Goal: Task Accomplishment & Management: Manage account settings

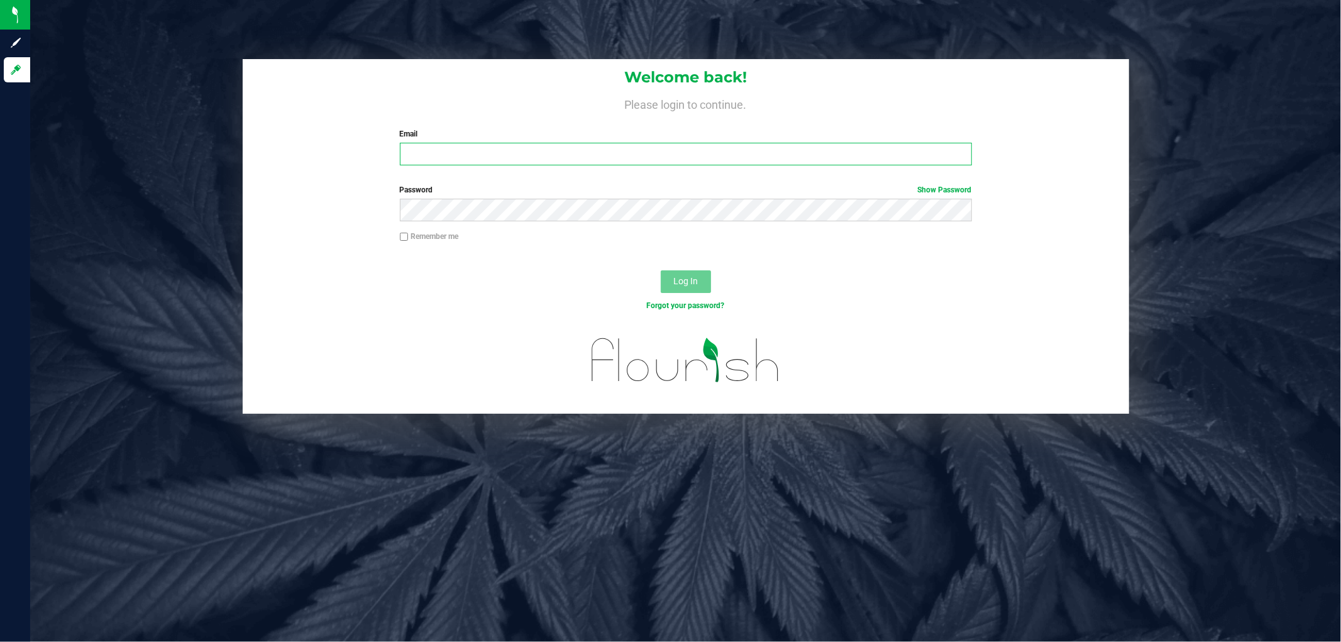
click at [414, 145] on input "Email" at bounding box center [686, 154] width 572 height 23
type input "[EMAIL_ADDRESS][DOMAIN_NAME]"
click at [661, 270] on button "Log In" at bounding box center [686, 281] width 50 height 23
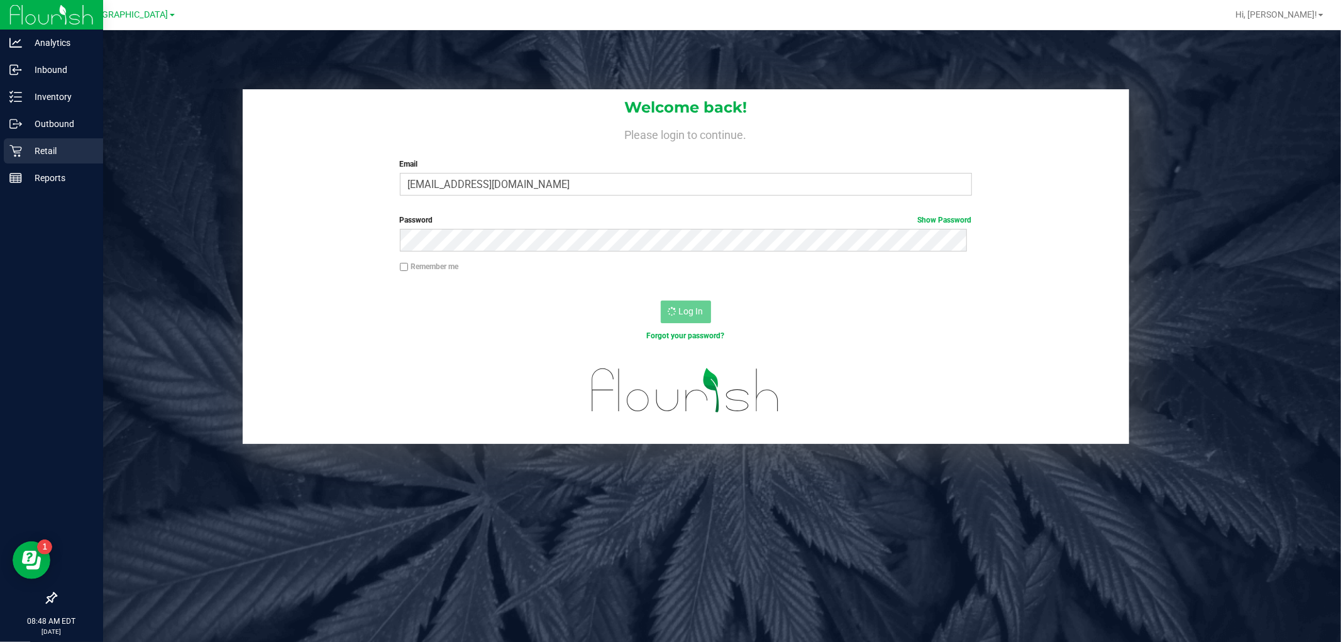
click at [22, 149] on p "Retail" at bounding box center [59, 150] width 75 height 15
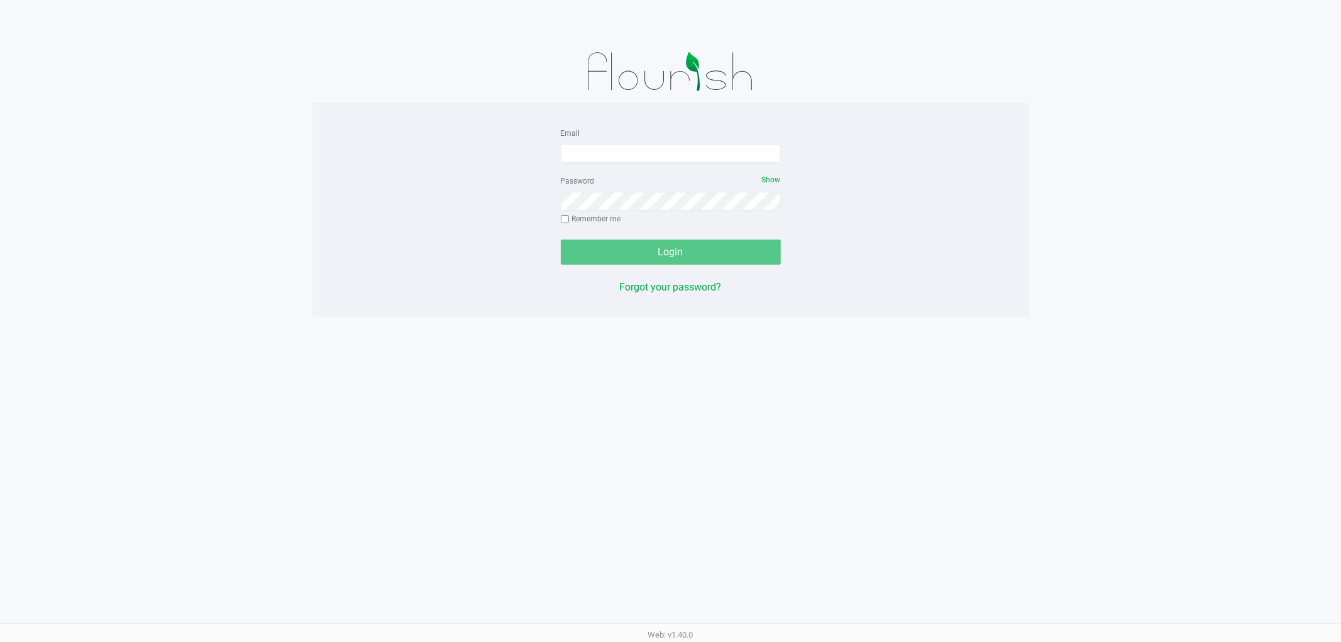
click at [601, 143] on div "Email" at bounding box center [671, 144] width 220 height 38
click at [595, 166] on form "Email Password Show Remember me Login" at bounding box center [671, 195] width 220 height 140
click at [597, 154] on input "Email" at bounding box center [671, 153] width 220 height 19
type input "[EMAIL_ADDRESS][DOMAIN_NAME]"
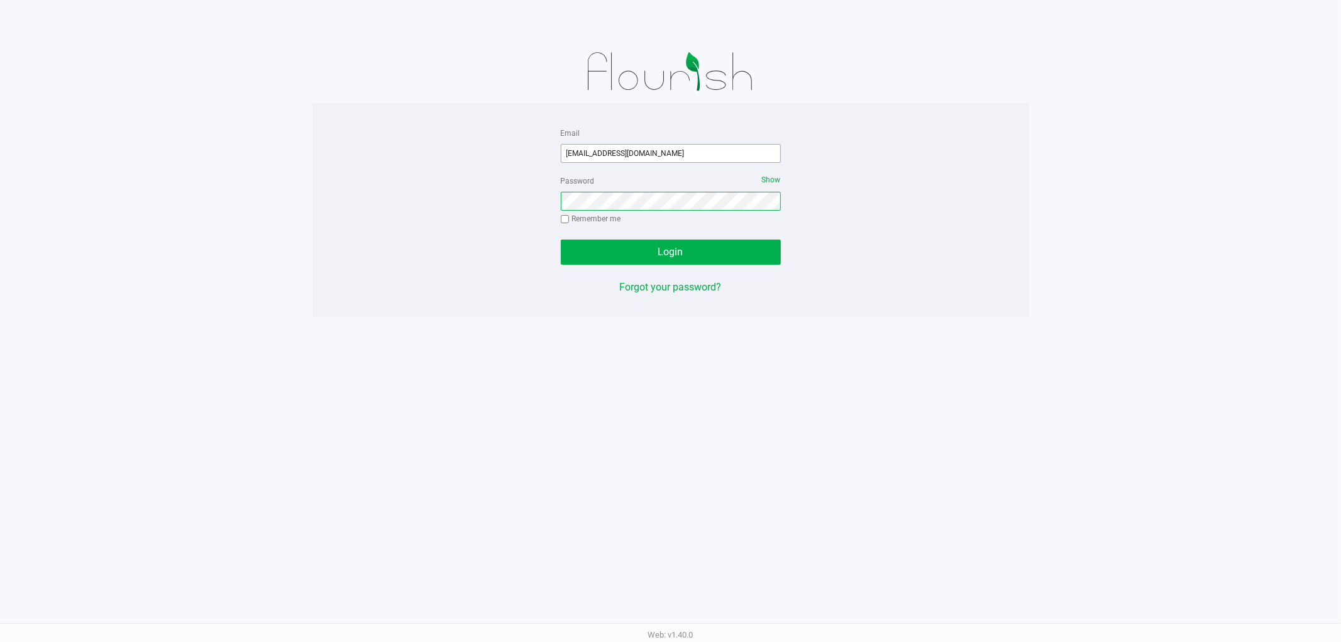
click at [561, 239] on button "Login" at bounding box center [671, 251] width 220 height 25
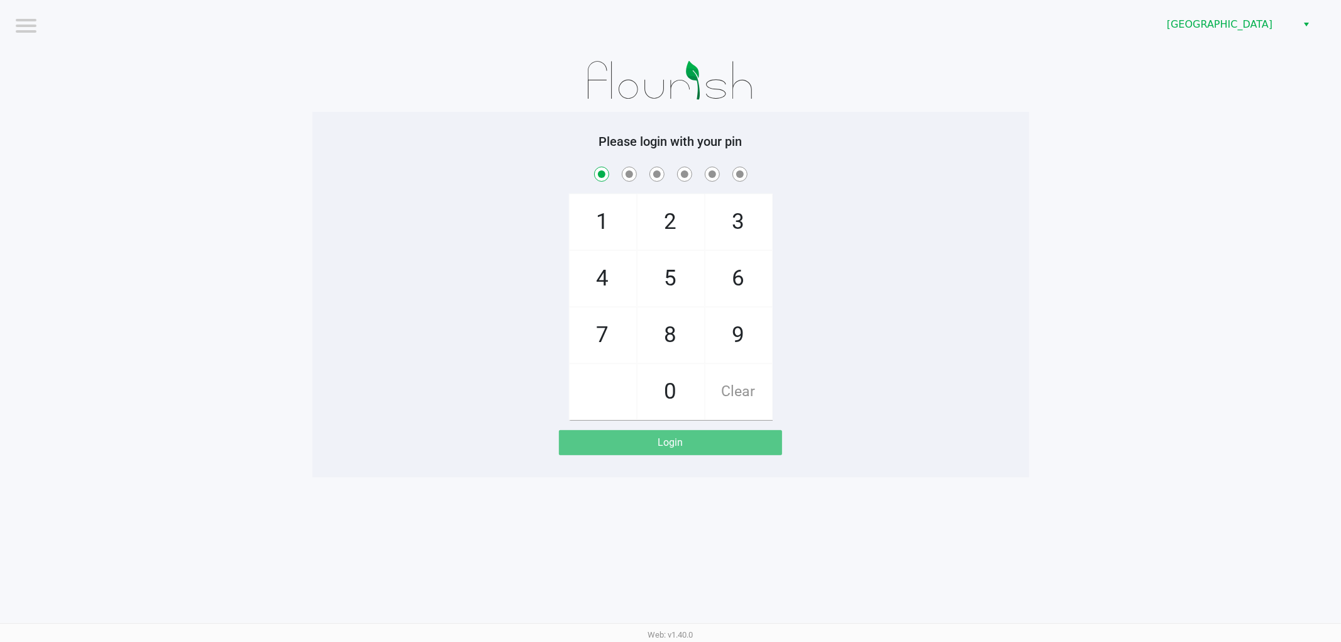
checkbox input "true"
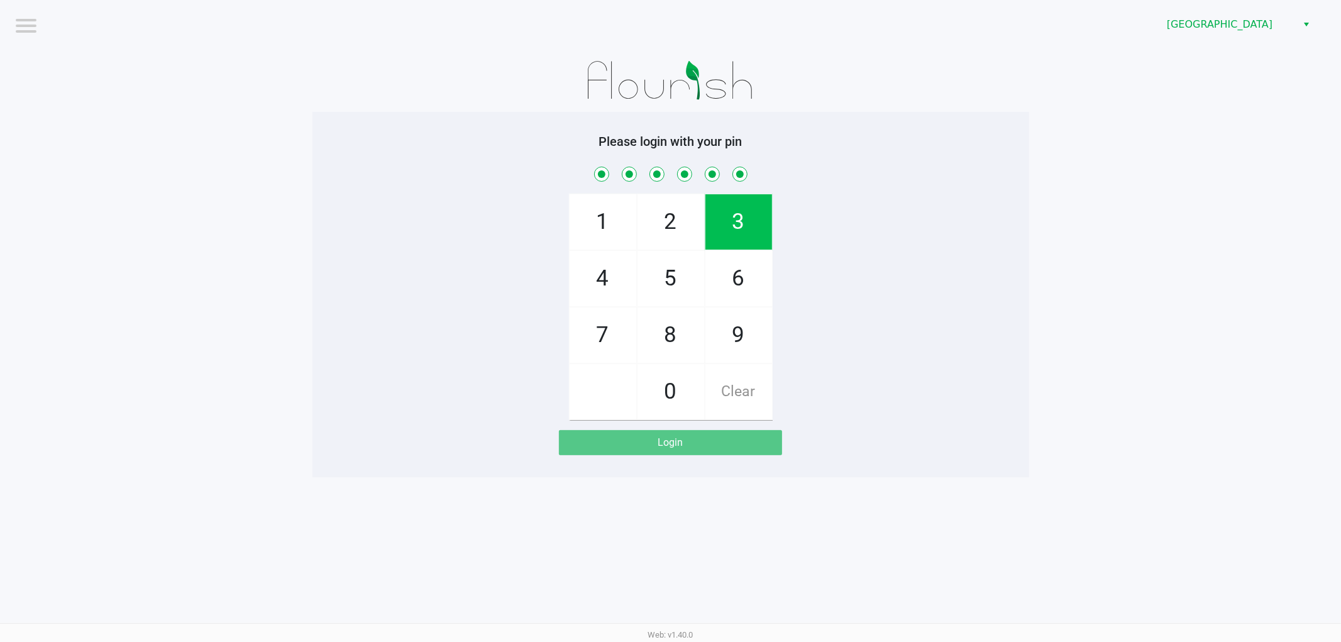
checkbox input "true"
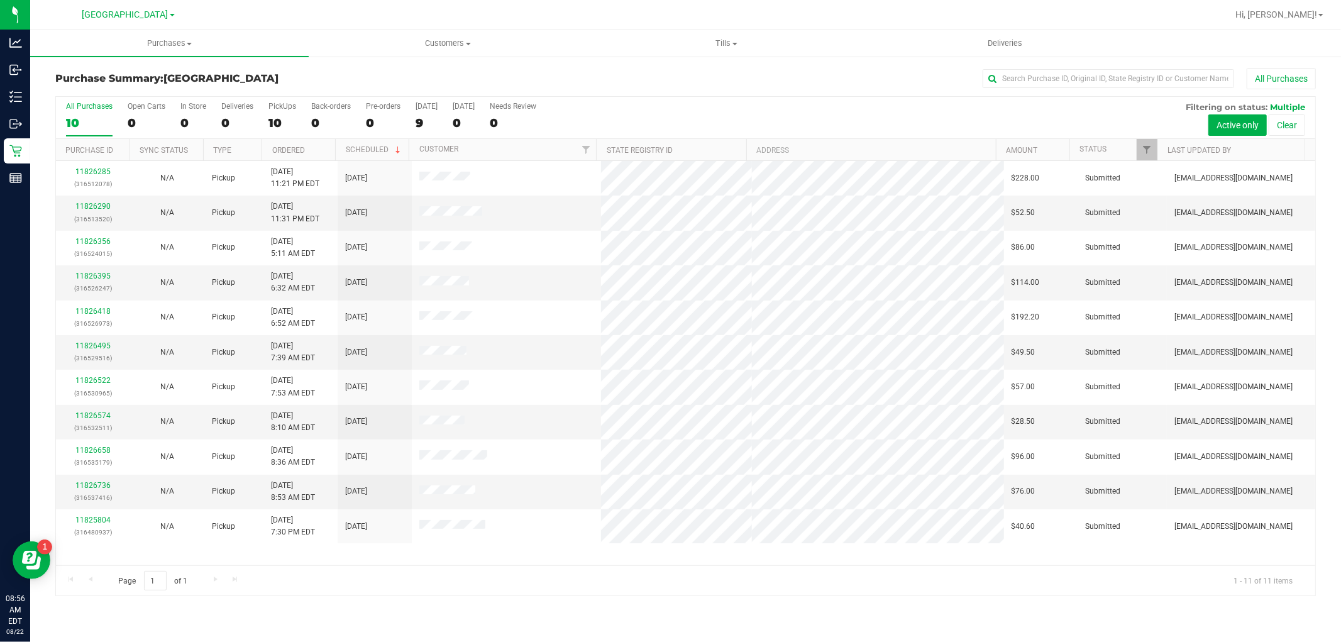
click at [319, 149] on th "Ordered" at bounding box center [298, 150] width 74 height 22
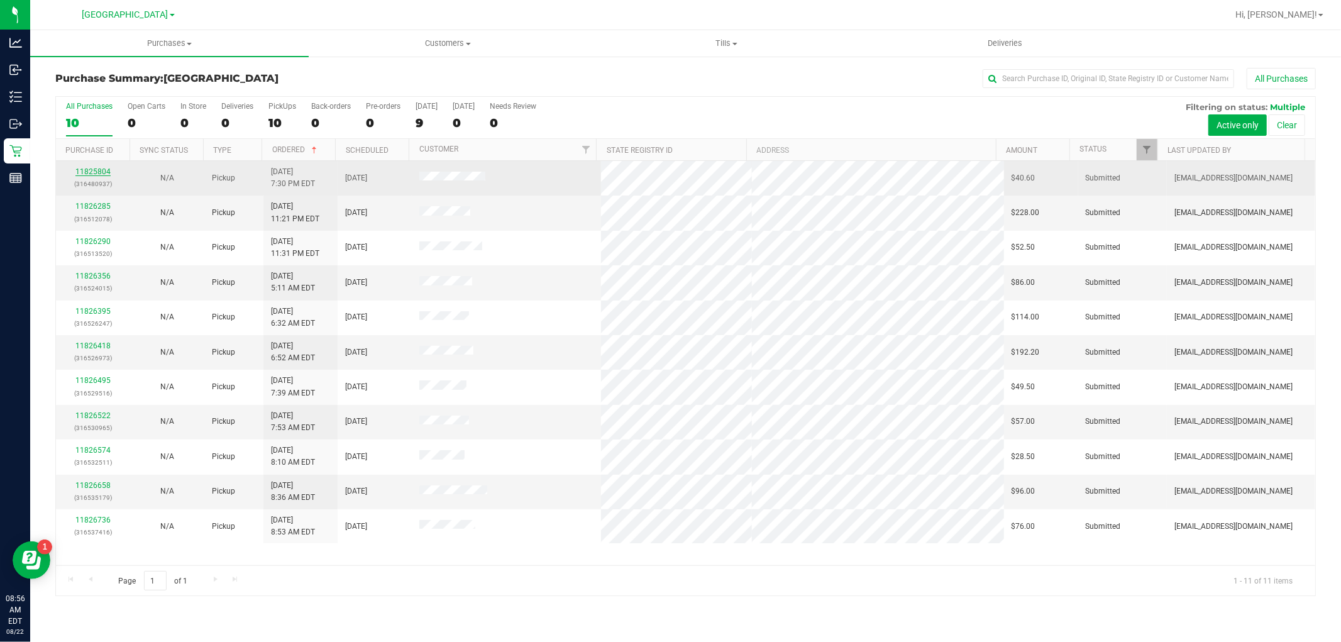
click at [104, 172] on link "11825804" at bounding box center [92, 171] width 35 height 9
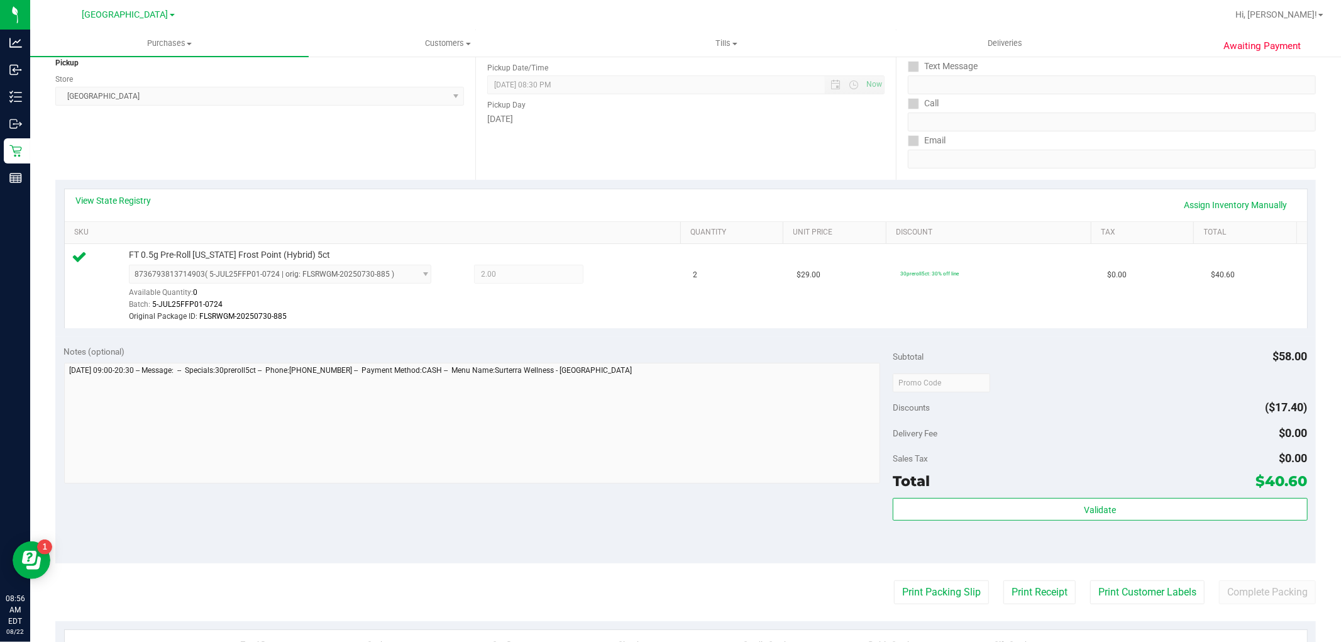
scroll to position [399, 0]
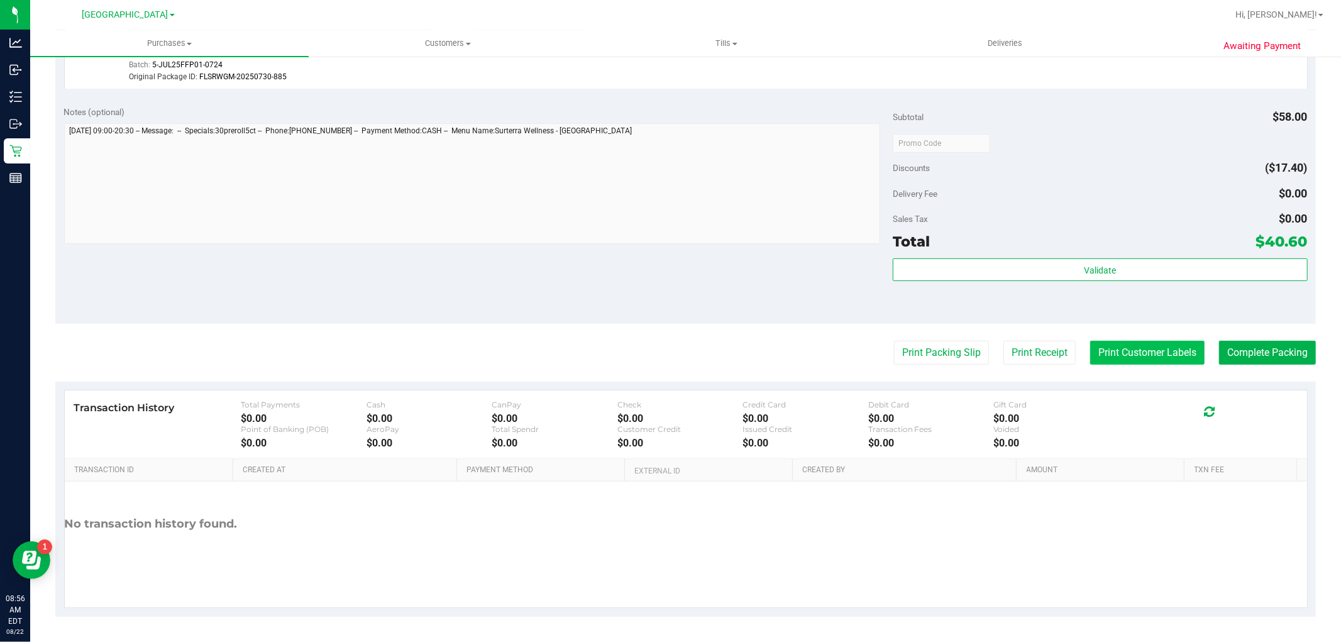
click at [1128, 346] on button "Print Customer Labels" at bounding box center [1147, 353] width 114 height 24
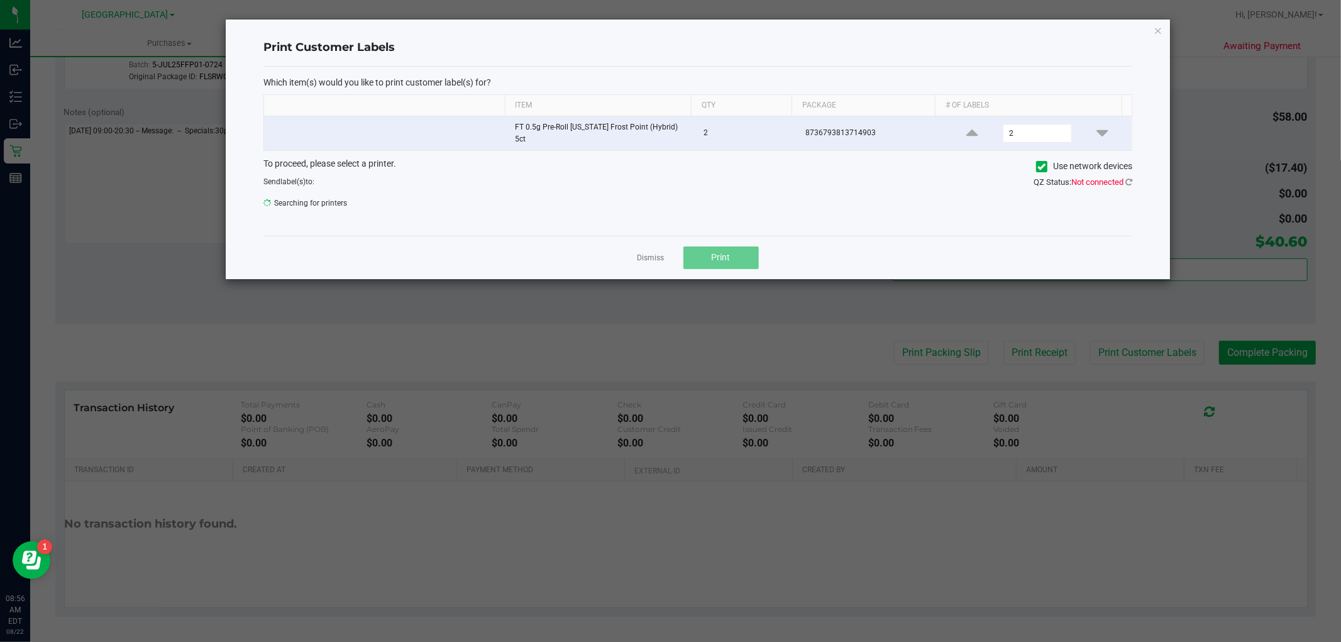
click at [1132, 177] on div "QZ Status: Not connected" at bounding box center [920, 182] width 444 height 13
click at [1127, 178] on icon at bounding box center [1128, 182] width 7 height 8
click at [1128, 178] on icon at bounding box center [1128, 182] width 7 height 8
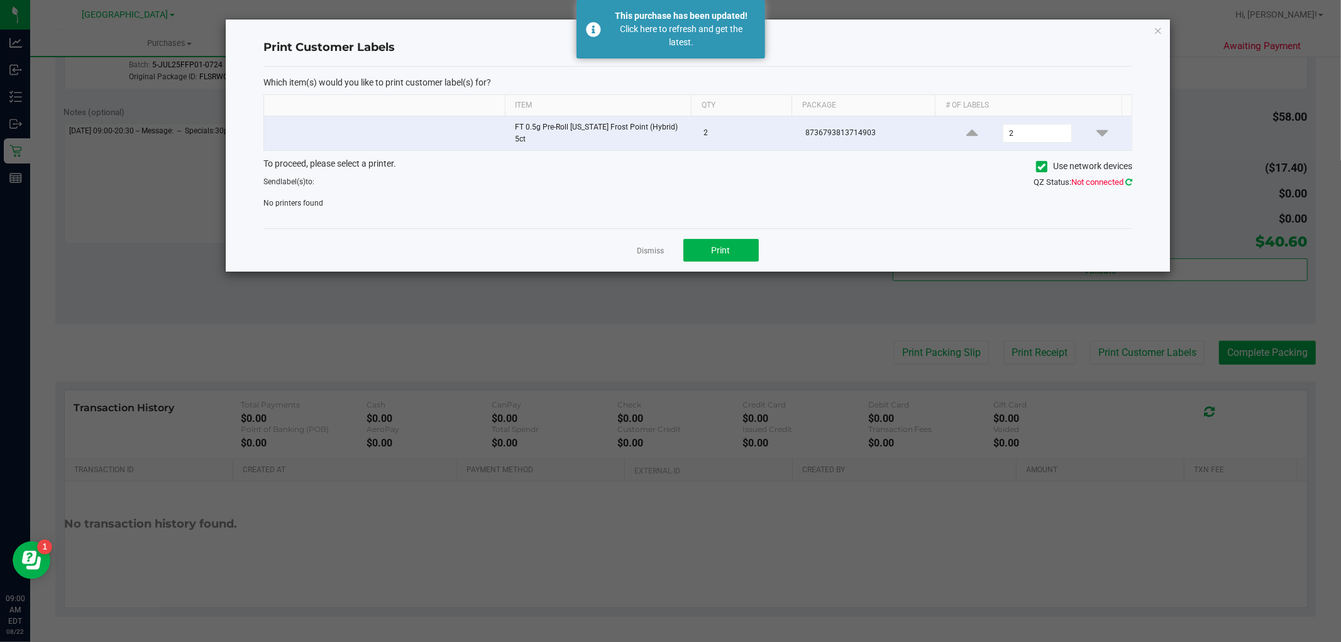
click at [1126, 178] on icon at bounding box center [1128, 182] width 7 height 8
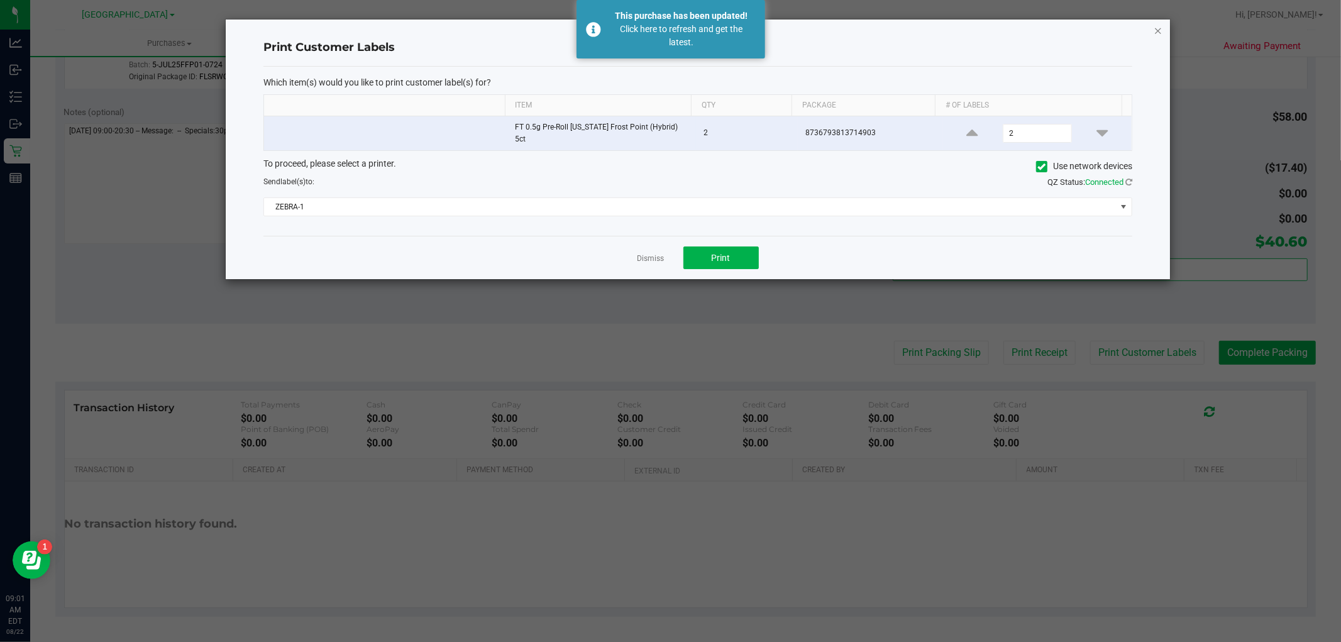
click at [1159, 23] on icon "button" at bounding box center [1157, 30] width 9 height 15
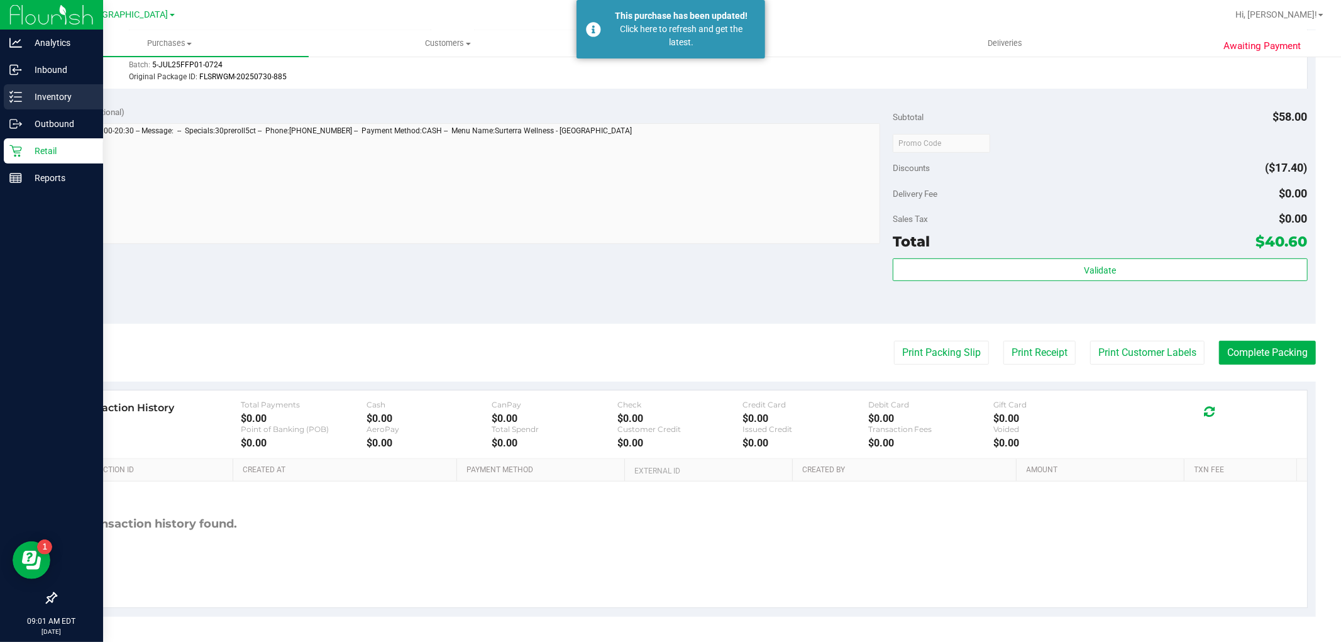
click at [28, 91] on p "Inventory" at bounding box center [59, 96] width 75 height 15
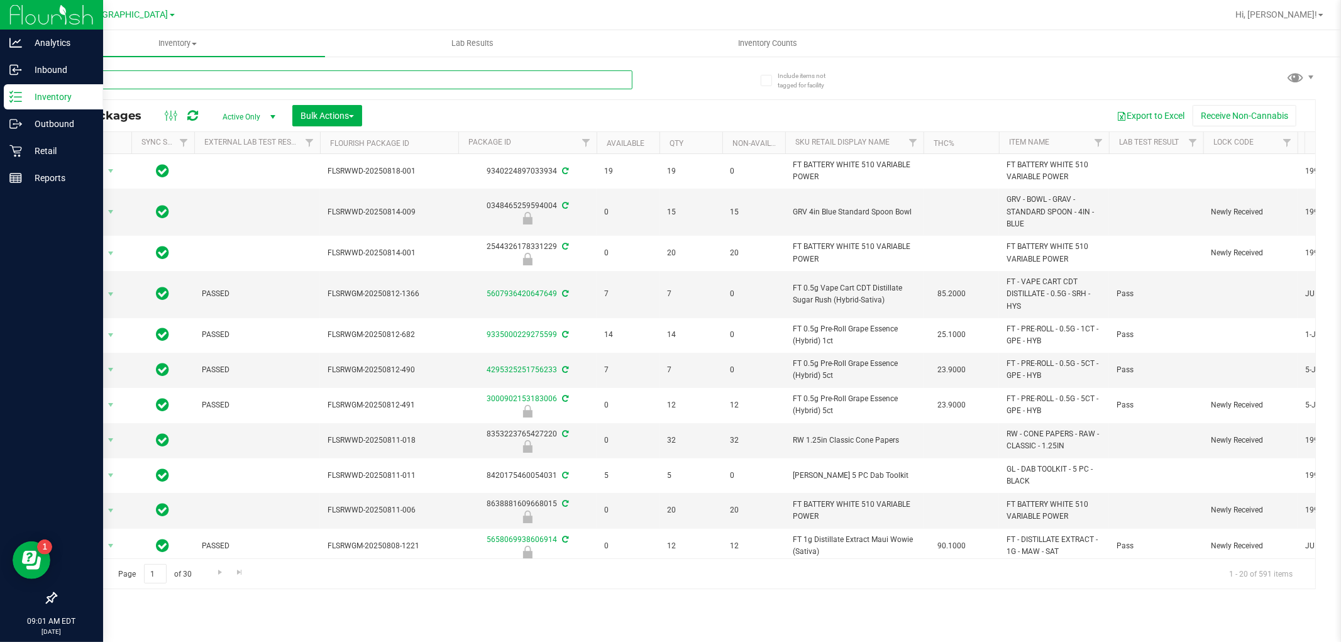
click at [128, 77] on input "text" at bounding box center [343, 79] width 577 height 19
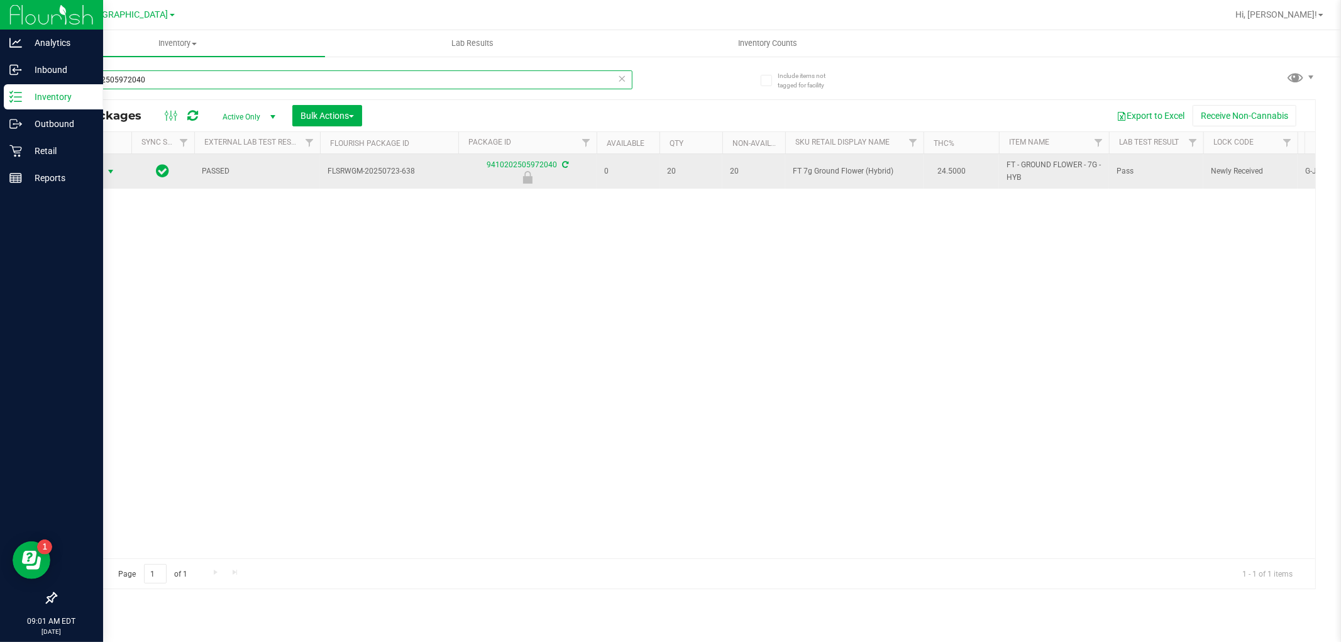
type input "9410202505972040"
click at [107, 175] on span "select" at bounding box center [111, 172] width 10 height 10
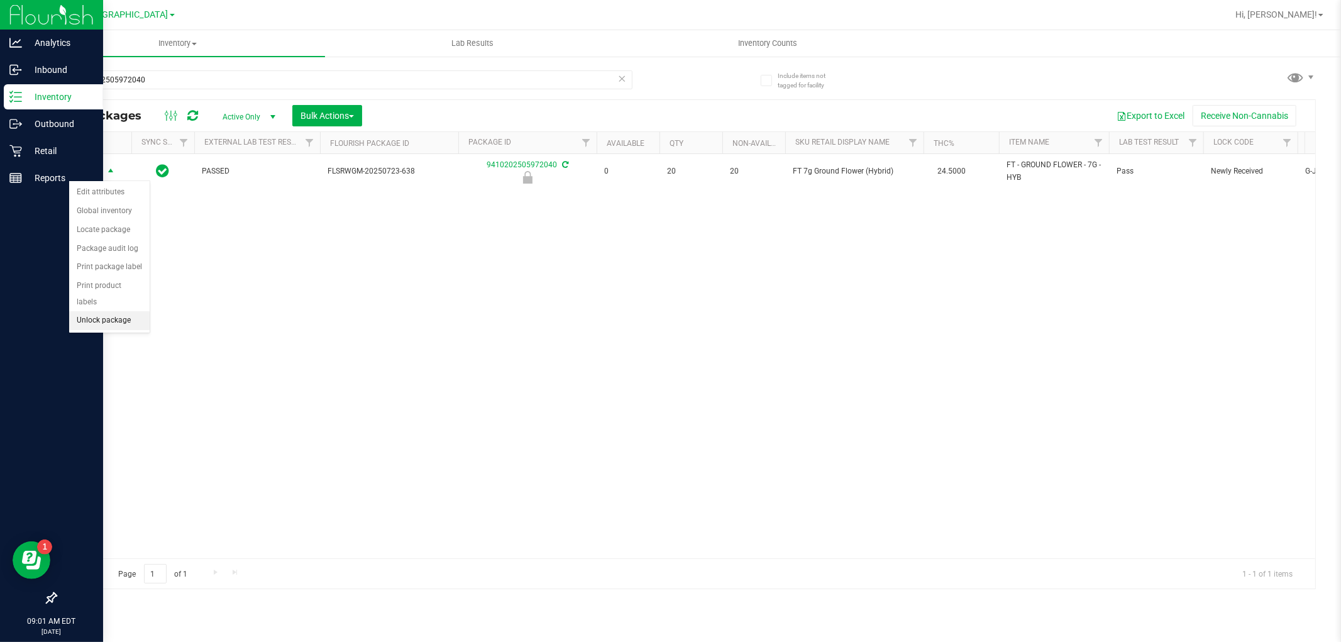
click at [122, 322] on li "Unlock package" at bounding box center [109, 320] width 80 height 19
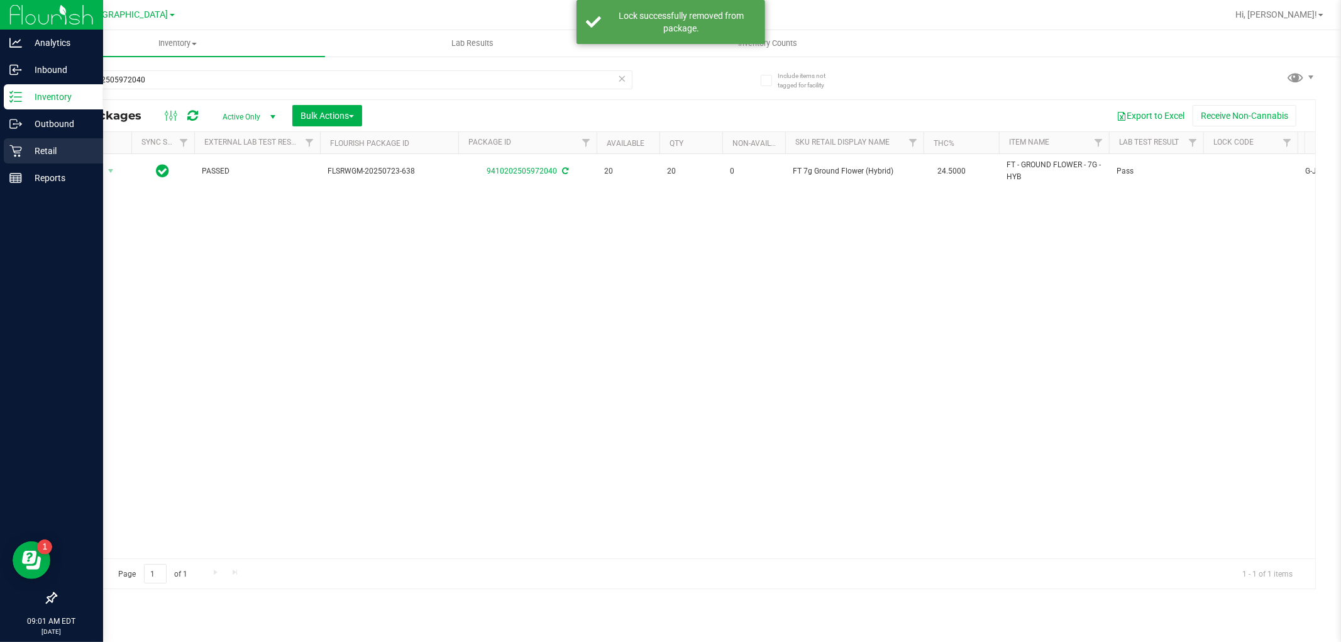
click at [11, 147] on icon at bounding box center [15, 151] width 13 height 13
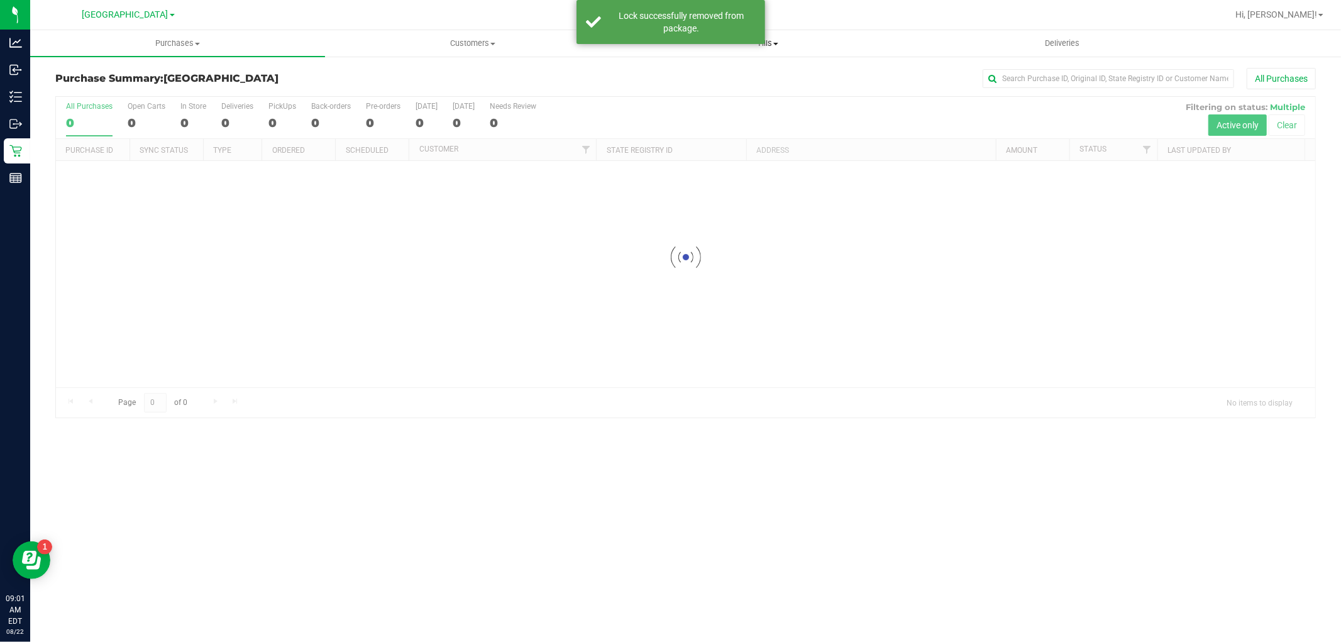
click at [761, 45] on span "Tills" at bounding box center [767, 43] width 294 height 11
click at [766, 44] on span "Tills" at bounding box center [767, 43] width 295 height 11
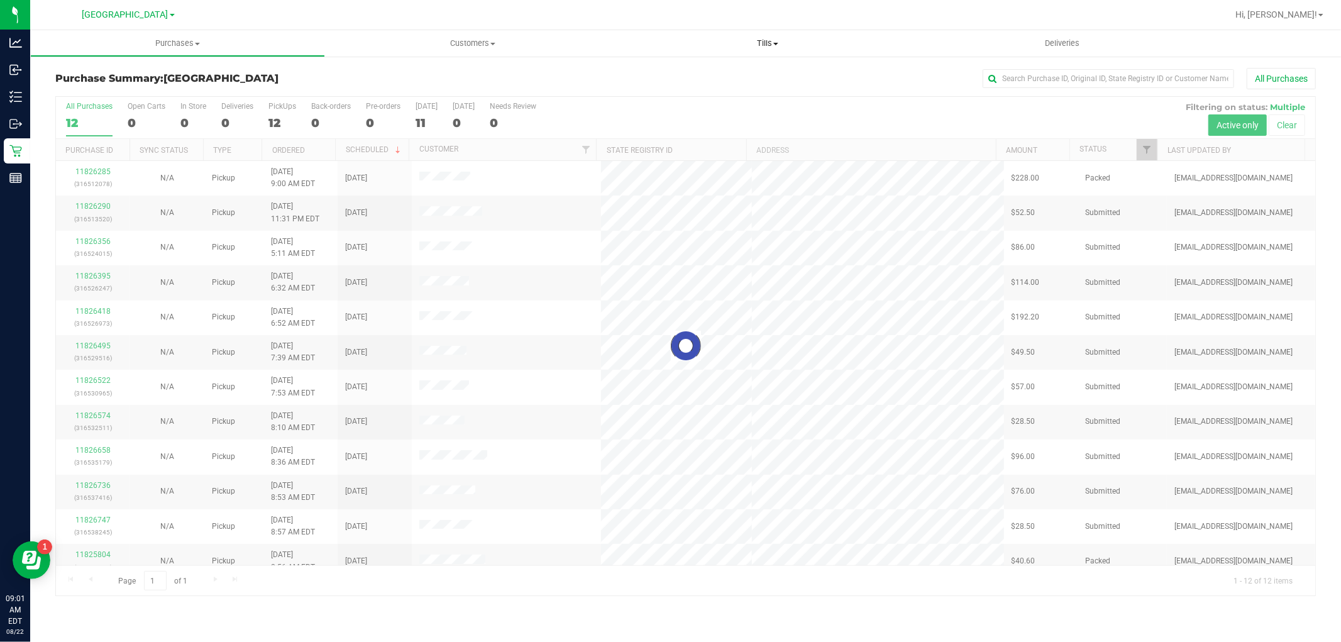
click at [768, 43] on span "Tills" at bounding box center [767, 43] width 295 height 11
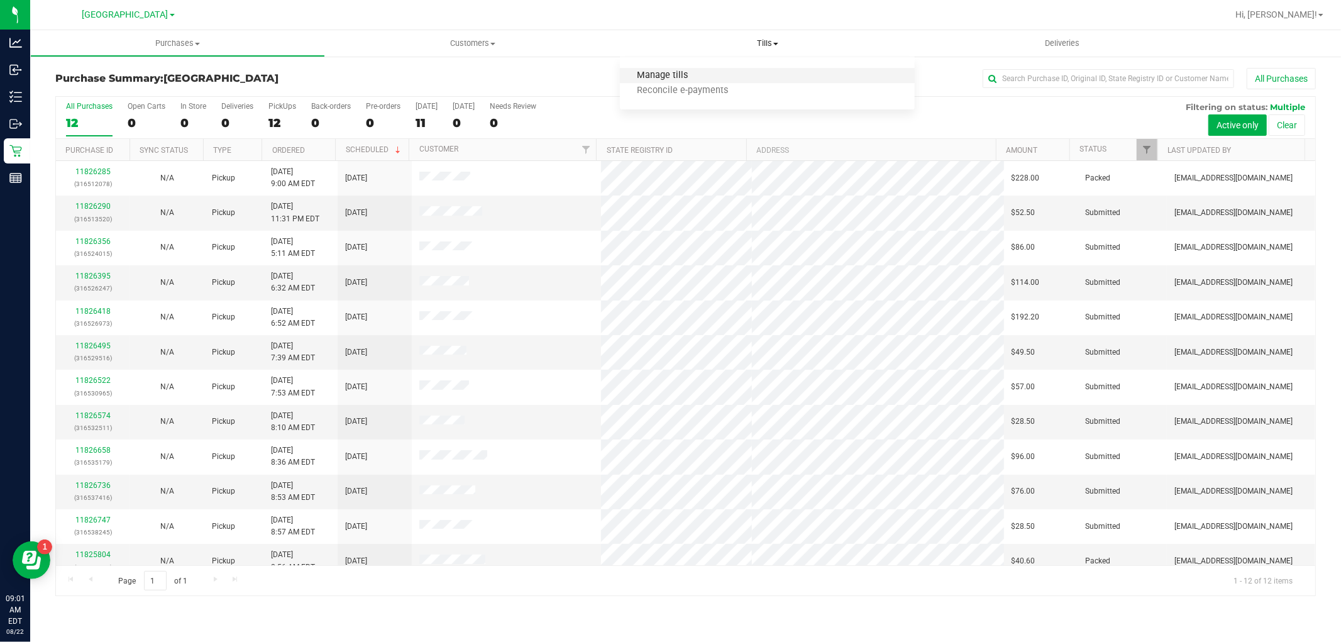
click at [693, 79] on span "Manage tills" at bounding box center [662, 75] width 85 height 11
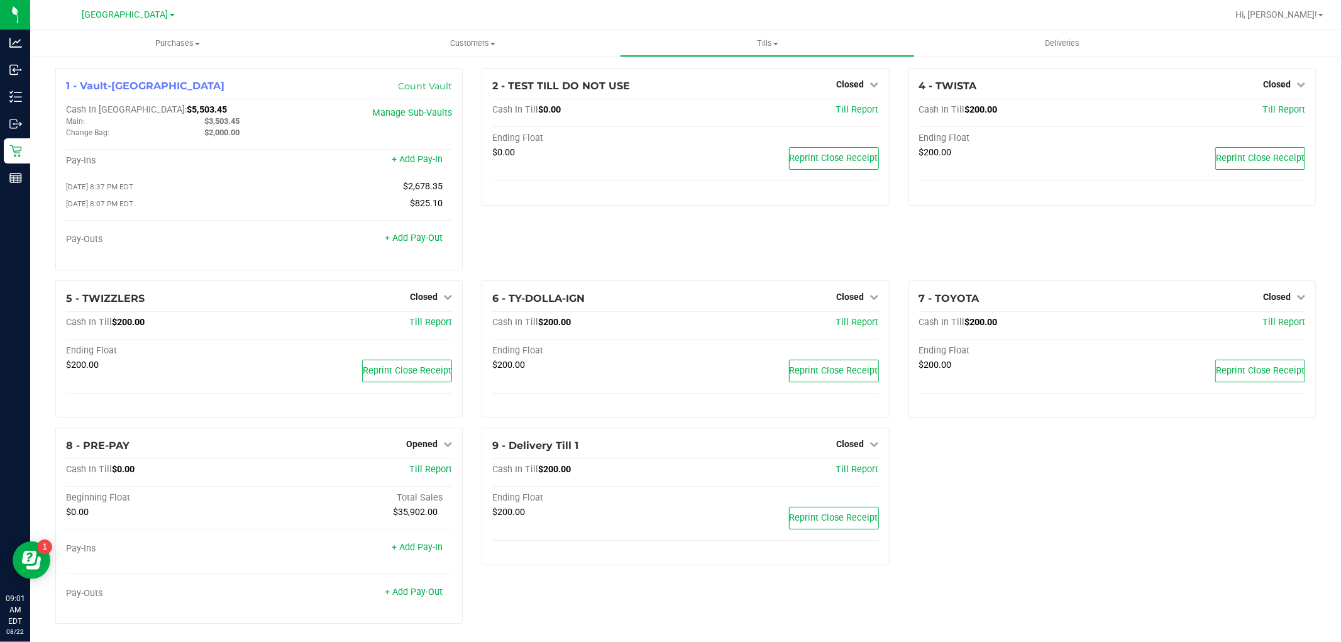
click at [1285, 256] on div "4 - TWISTA Closed Open Till Cash In Till $200.00 Till Report Ending Float $200.…" at bounding box center [1112, 174] width 426 height 212
click at [1280, 299] on link "Closed" at bounding box center [1284, 297] width 42 height 10
click at [1262, 327] on link "Open Till" at bounding box center [1276, 322] width 33 height 10
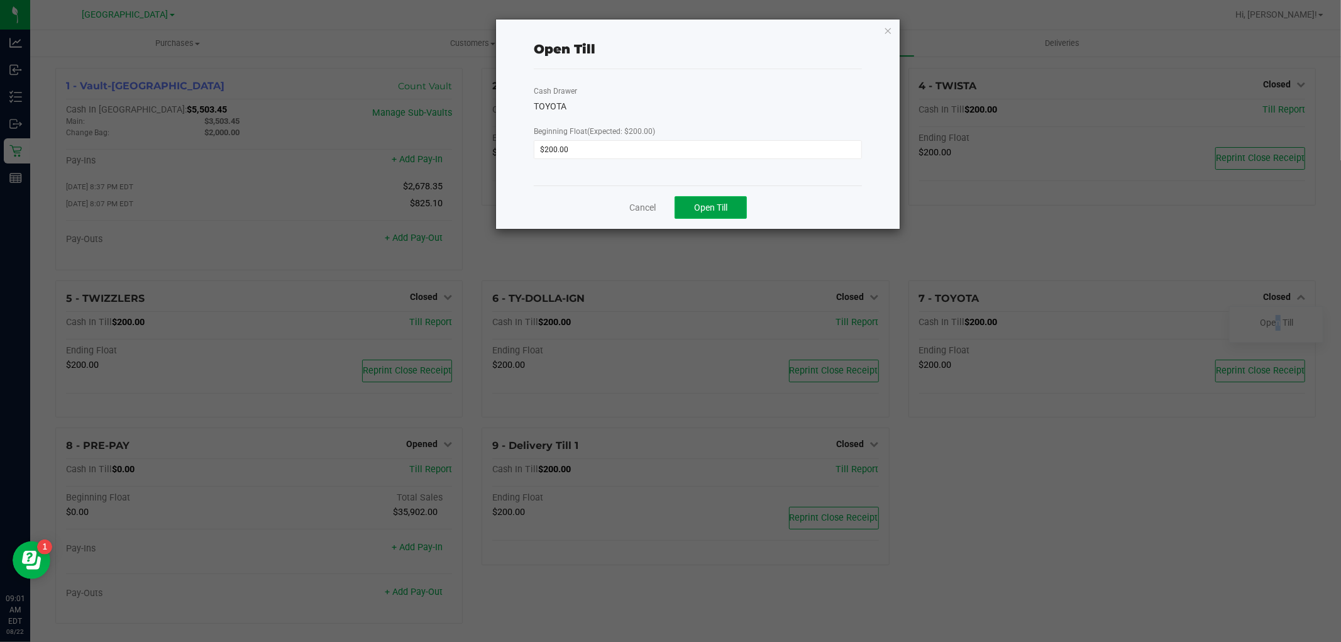
click at [745, 214] on button "Open Till" at bounding box center [710, 207] width 72 height 23
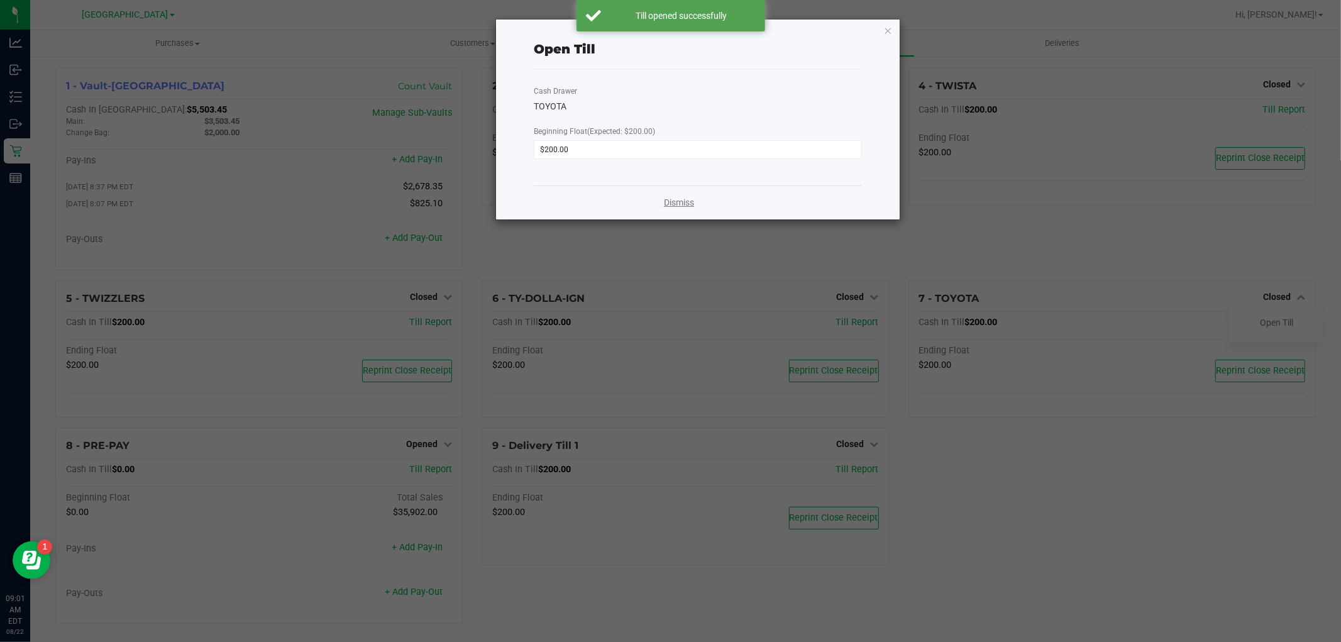
drag, startPoint x: 675, startPoint y: 189, endPoint x: 677, endPoint y: 197, distance: 9.0
click at [676, 187] on div "Dismiss" at bounding box center [698, 202] width 328 height 34
click at [676, 202] on link "Dismiss" at bounding box center [679, 202] width 30 height 13
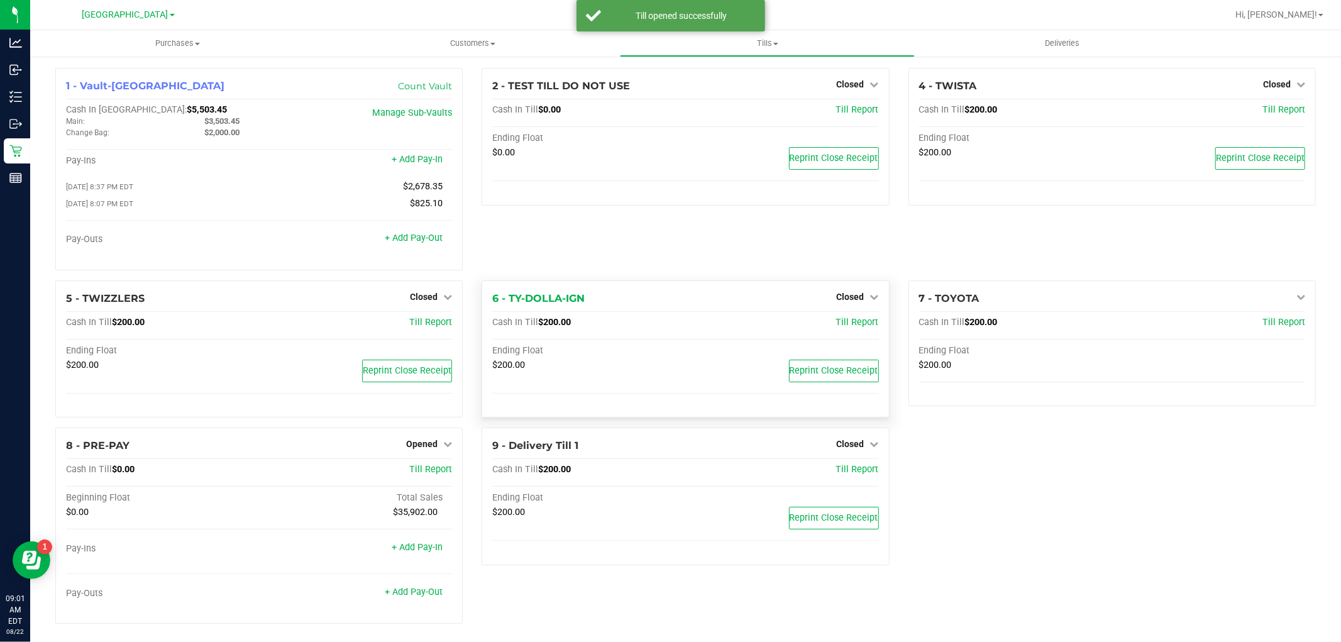
click at [869, 289] on div "6 - TY-DOLLA-IGN Closed Open Till Cash In Till $200.00 Till Report Ending Float…" at bounding box center [684, 349] width 407 height 138
click at [855, 304] on div "Closed" at bounding box center [858, 296] width 42 height 15
click at [855, 302] on span "Closed" at bounding box center [851, 297] width 28 height 10
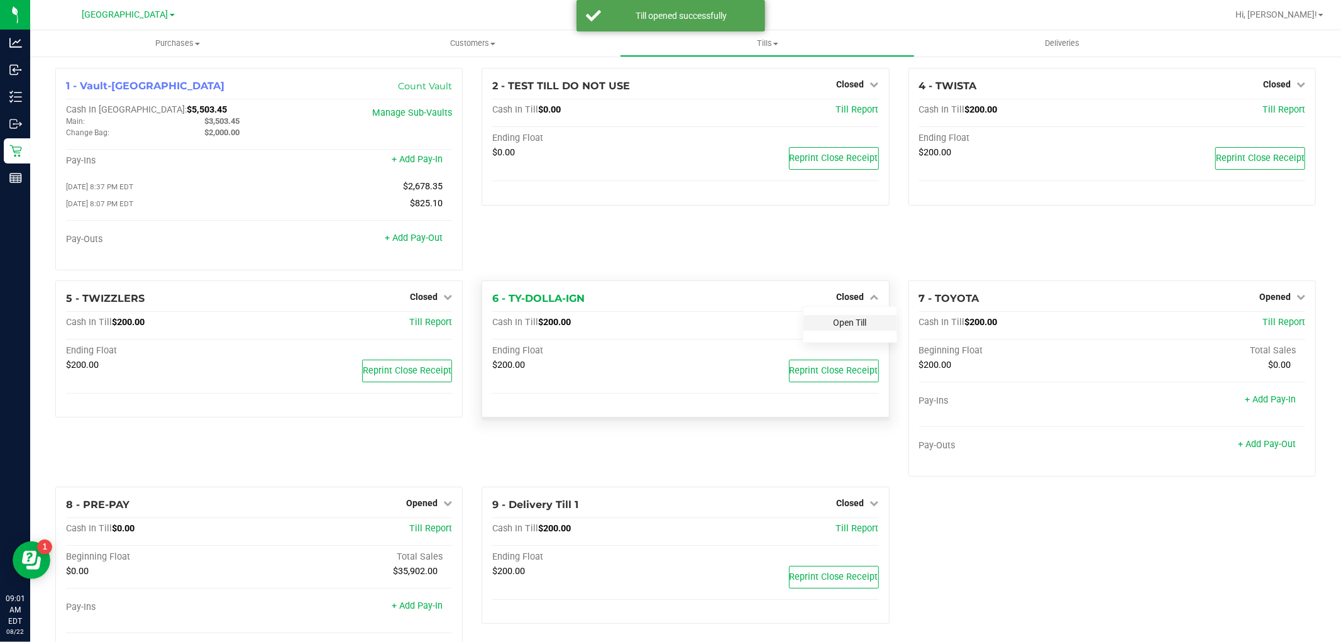
click at [855, 321] on link "Open Till" at bounding box center [849, 322] width 33 height 10
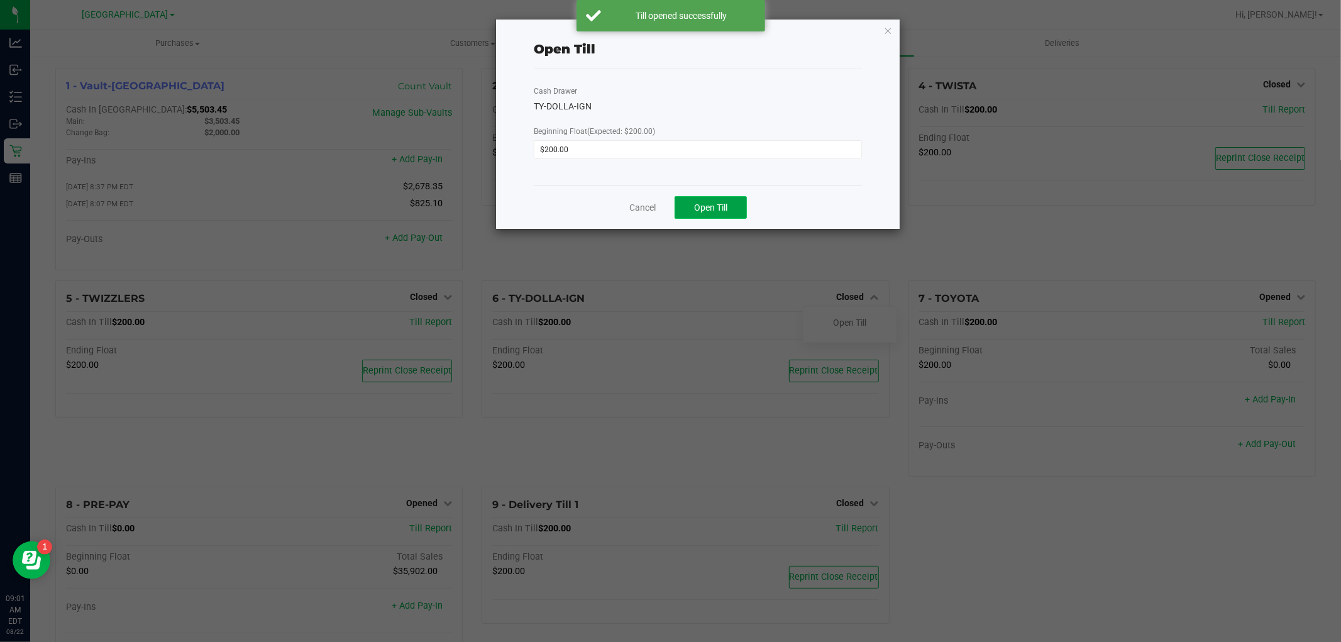
click at [720, 197] on button "Open Till" at bounding box center [710, 207] width 72 height 23
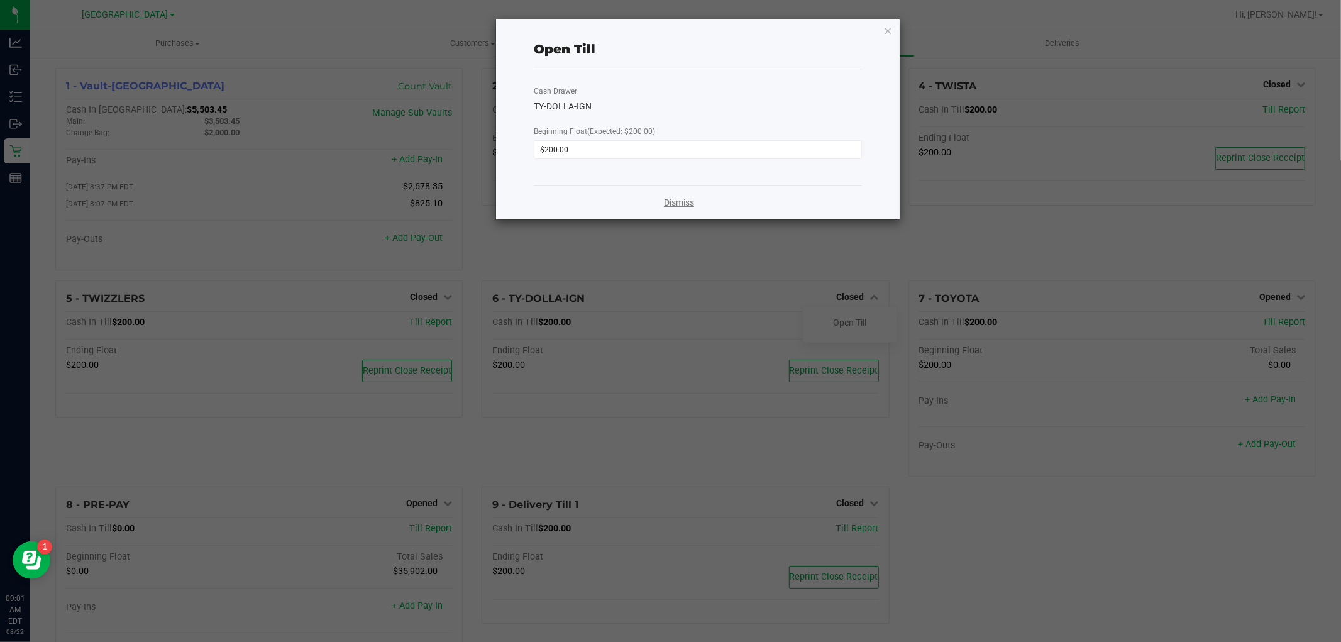
click at [688, 199] on link "Dismiss" at bounding box center [679, 202] width 30 height 13
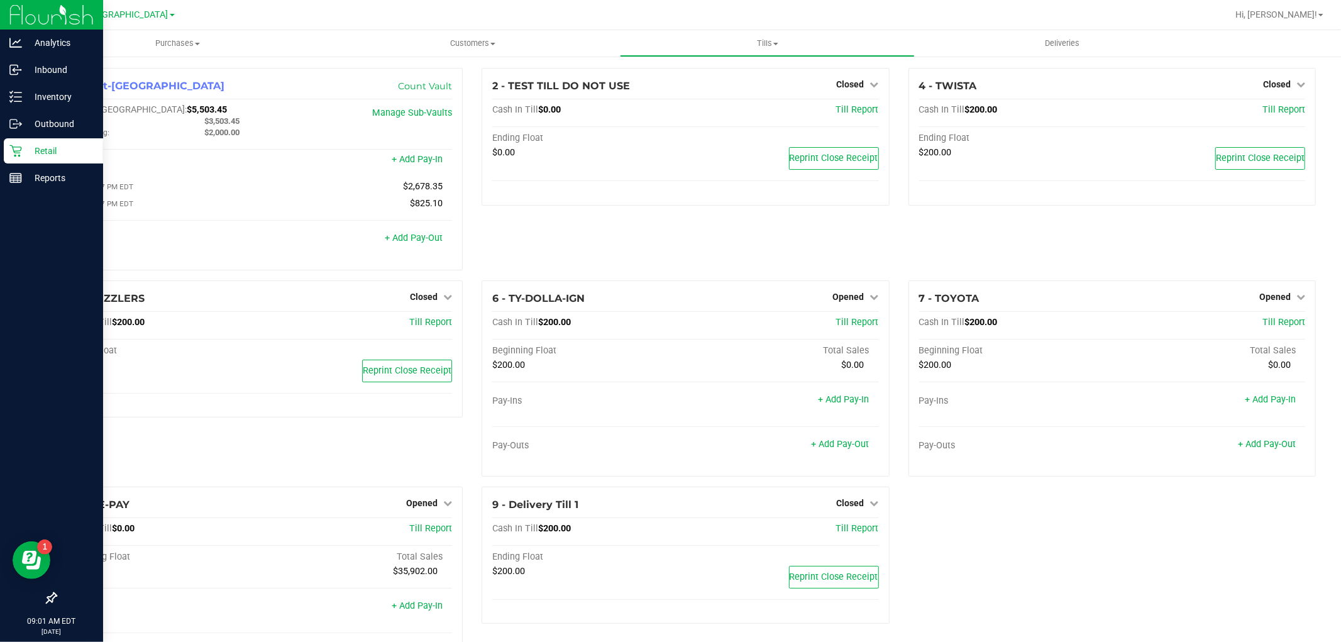
click at [46, 142] on div "Retail" at bounding box center [53, 150] width 99 height 25
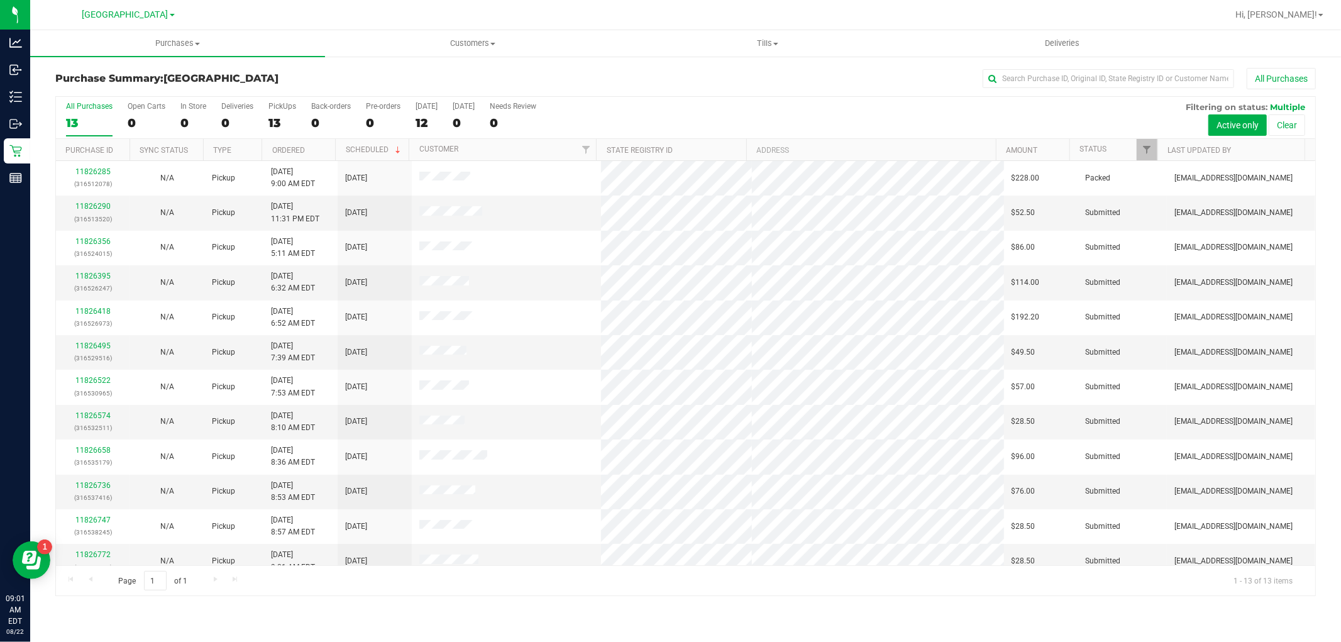
click at [88, 131] on label "All Purchases 13" at bounding box center [89, 119] width 47 height 35
click at [0, 0] on input "All Purchases 13" at bounding box center [0, 0] width 0 height 0
click at [97, 273] on link "11826395" at bounding box center [92, 276] width 35 height 9
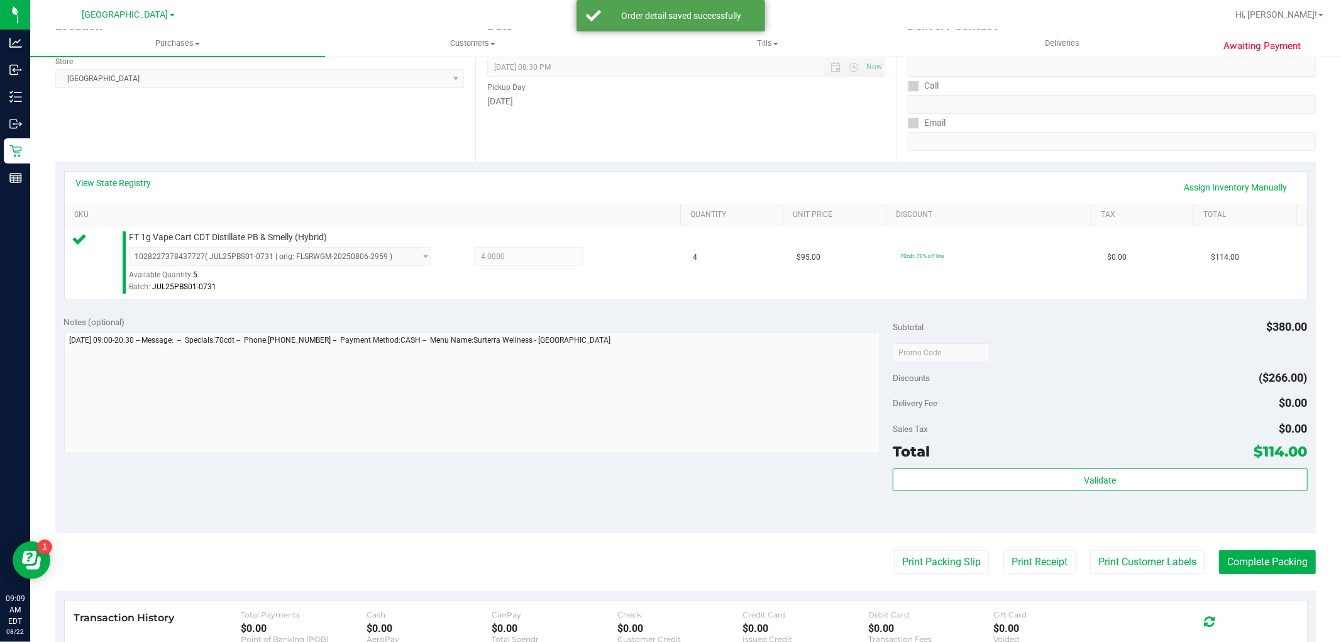
scroll to position [279, 0]
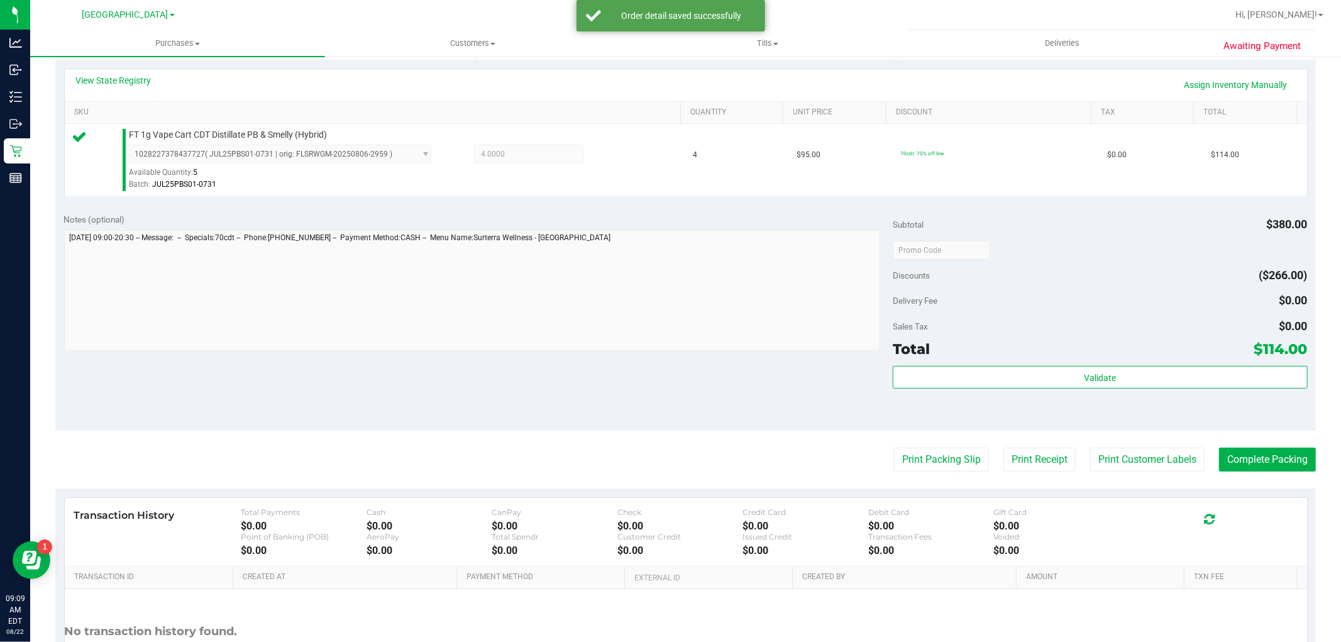
click at [1151, 396] on div "Validate" at bounding box center [1099, 394] width 414 height 57
click at [1148, 388] on div "Validate" at bounding box center [1099, 378] width 414 height 24
click at [1147, 382] on button "Validate" at bounding box center [1099, 377] width 414 height 23
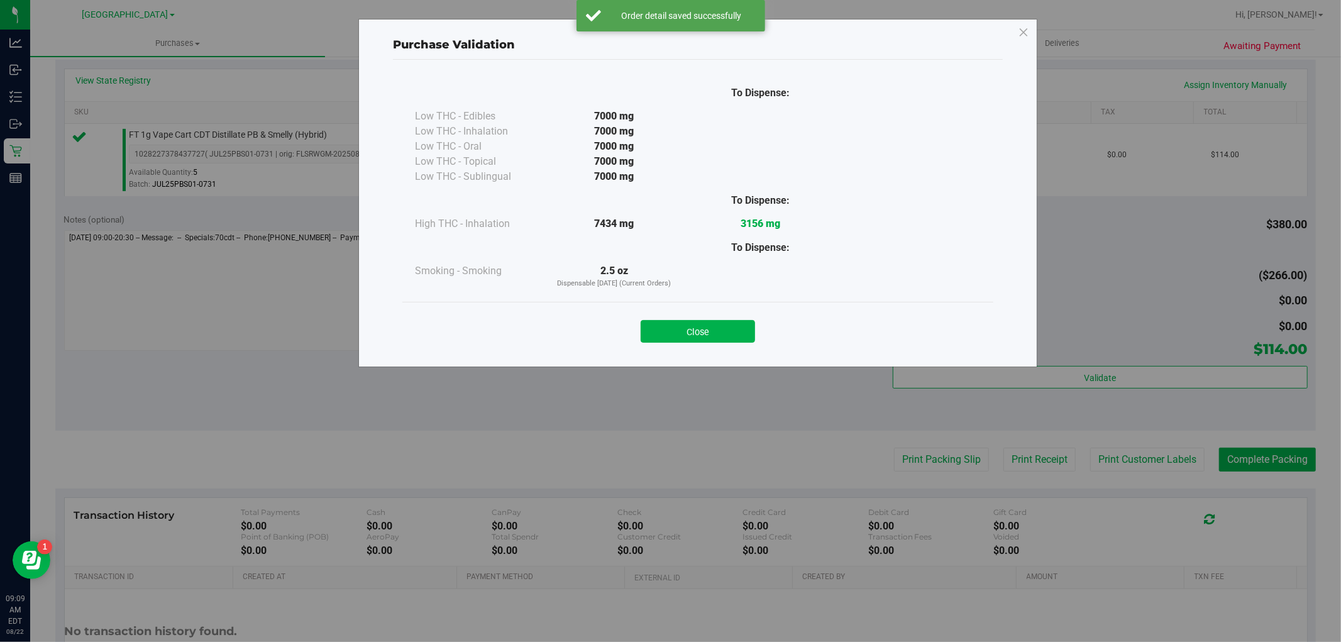
click at [744, 335] on button "Close" at bounding box center [697, 331] width 114 height 23
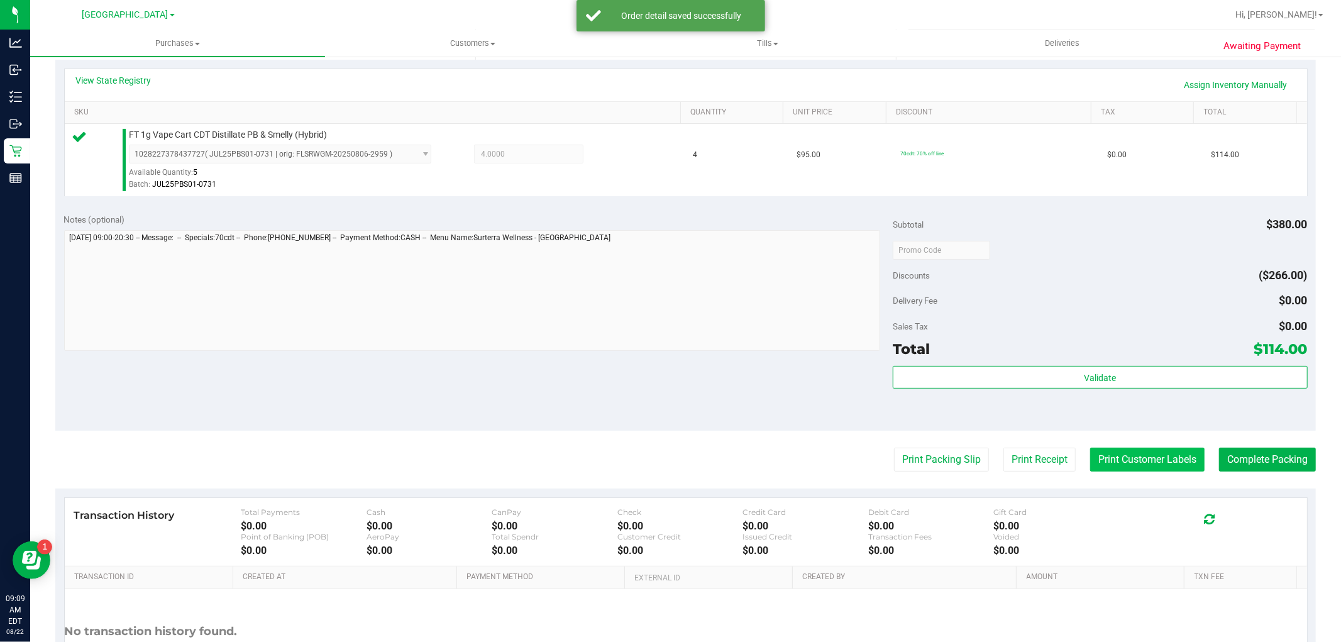
click at [1142, 470] on button "Print Customer Labels" at bounding box center [1147, 460] width 114 height 24
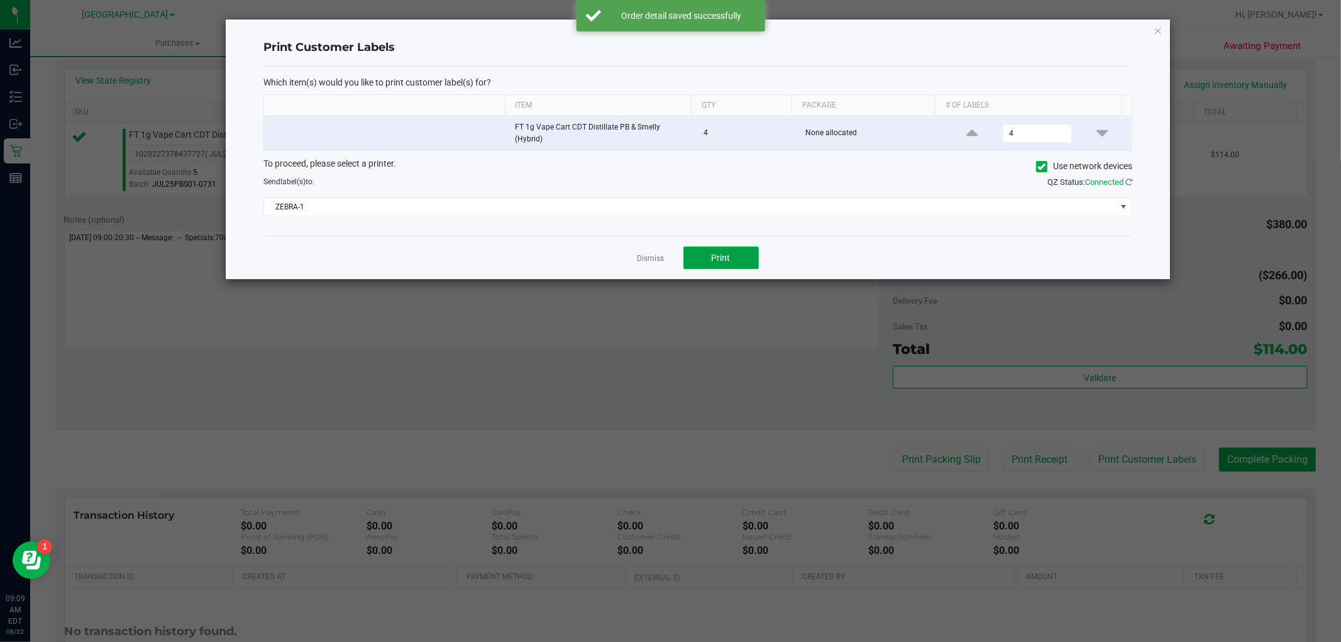
click at [724, 255] on span "Print" at bounding box center [720, 258] width 19 height 10
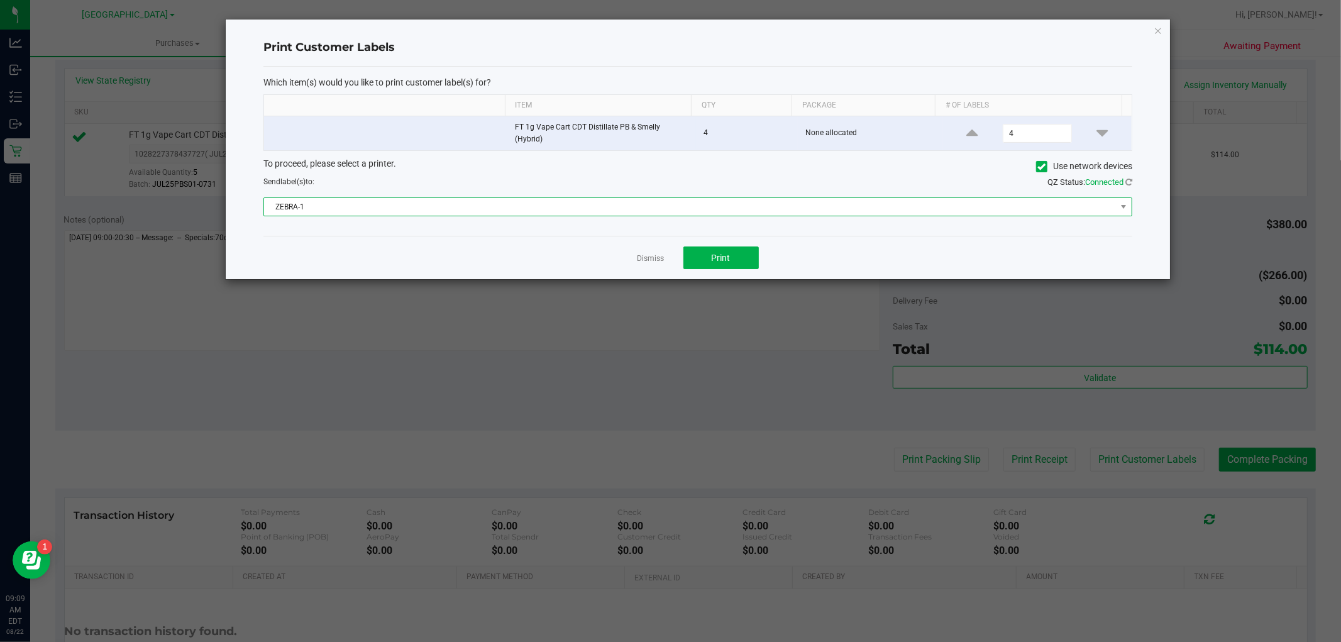
click at [747, 206] on span "ZEBRA-1" at bounding box center [690, 207] width 852 height 18
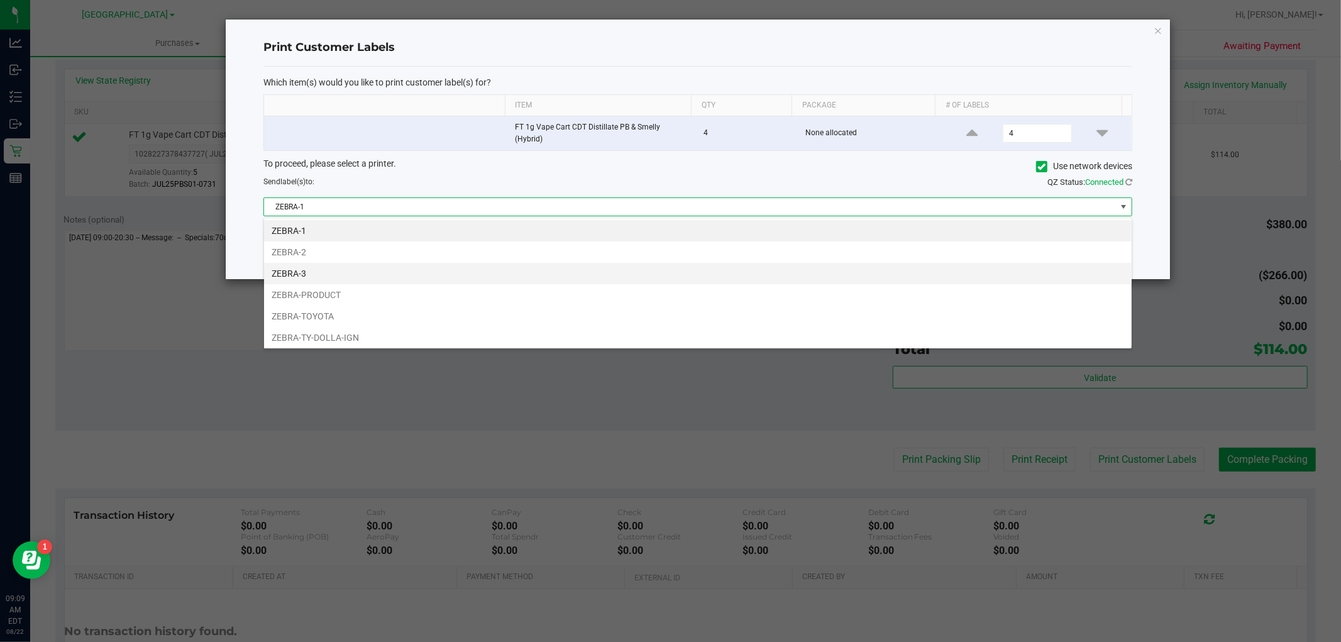
scroll to position [19, 869]
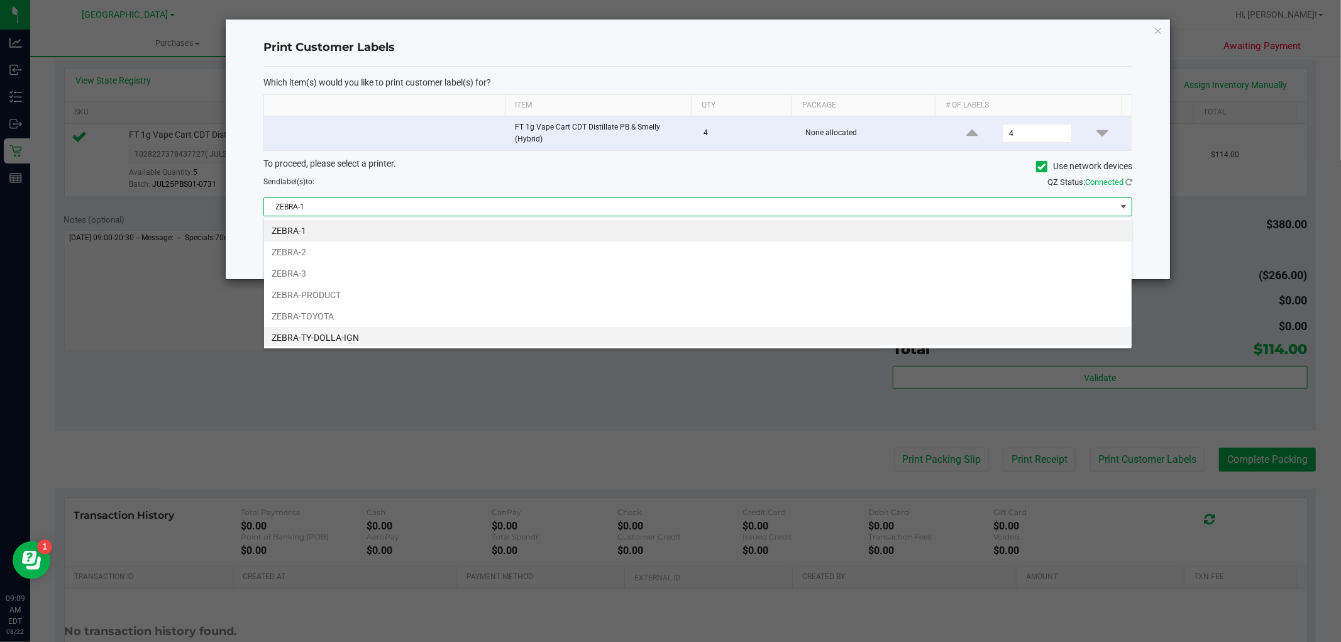
click at [436, 338] on li "ZEBRA-TY-DOLLA-IGN" at bounding box center [697, 337] width 867 height 21
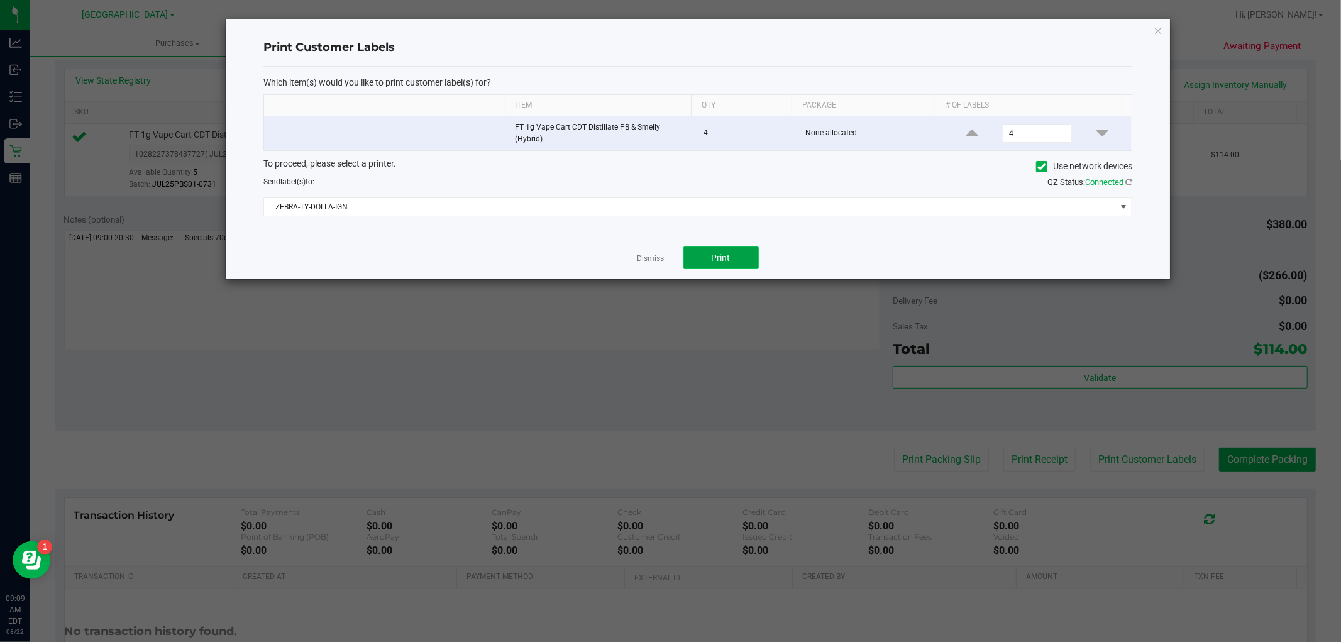
click at [730, 252] on button "Print" at bounding box center [720, 257] width 75 height 23
click at [654, 268] on div "Dismiss Print" at bounding box center [697, 257] width 869 height 43
click at [651, 266] on div "Dismiss Print" at bounding box center [697, 257] width 869 height 43
click at [650, 266] on div "Dismiss Print" at bounding box center [697, 257] width 869 height 43
click at [649, 262] on link "Dismiss" at bounding box center [650, 258] width 27 height 11
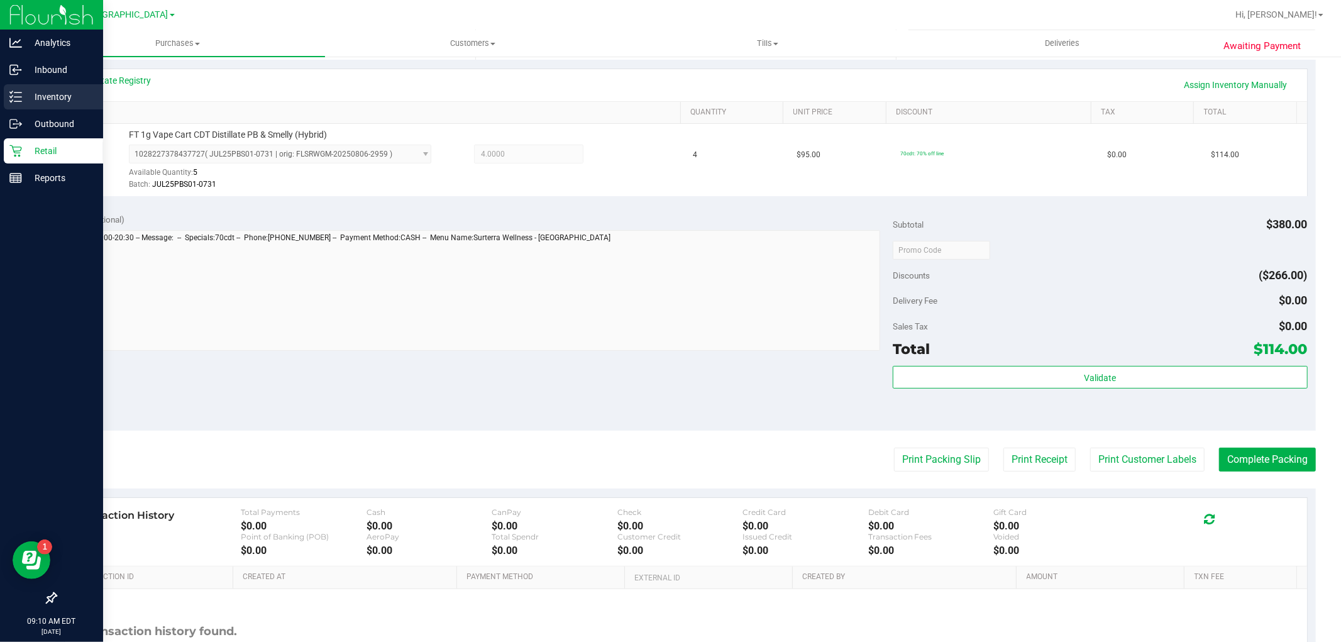
click at [36, 97] on p "Inventory" at bounding box center [59, 96] width 75 height 15
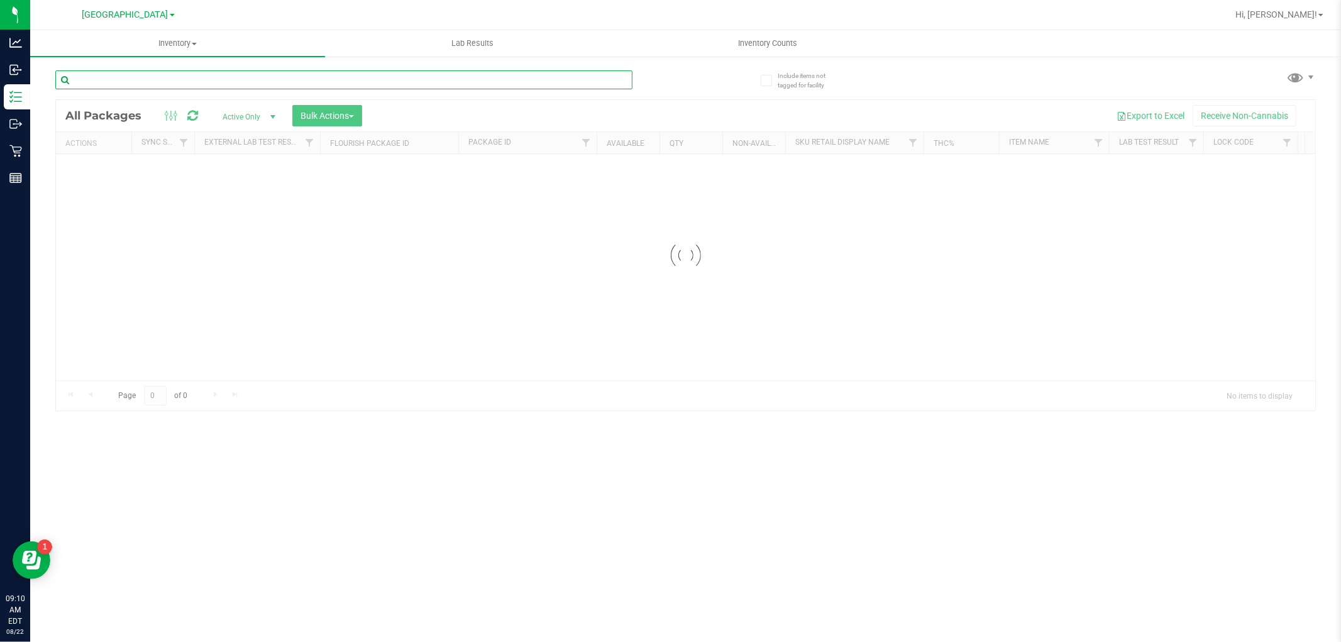
click at [342, 72] on input "text" at bounding box center [343, 79] width 577 height 19
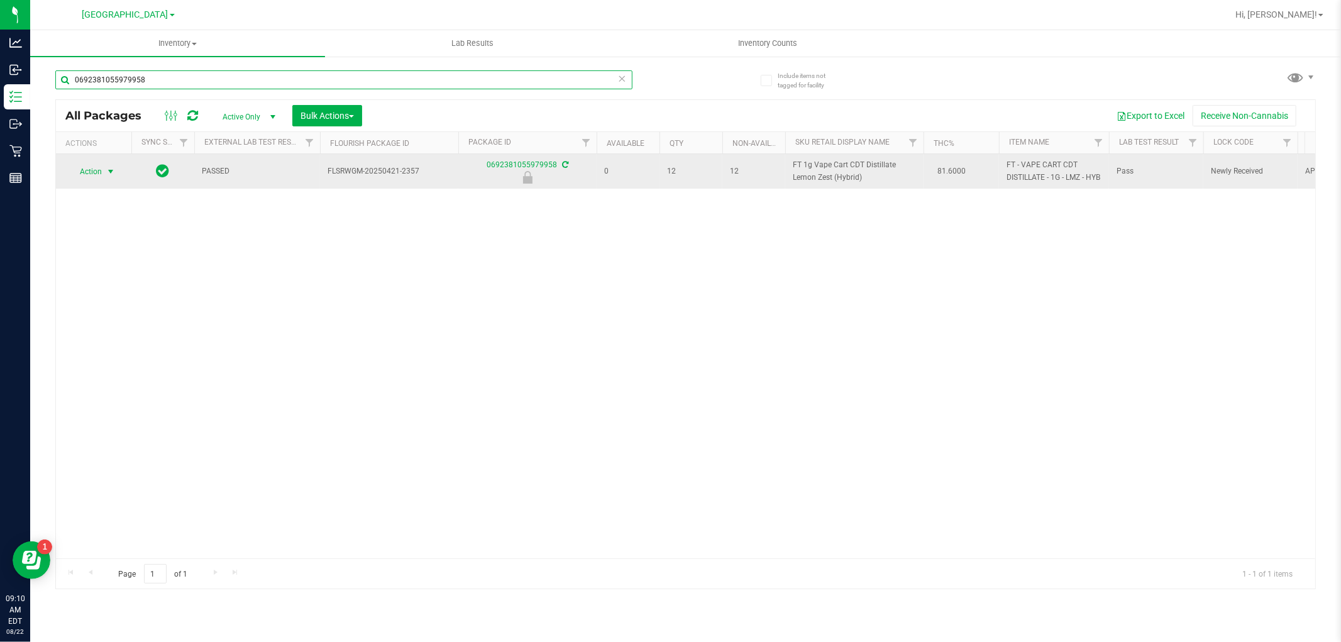
type input "0692381055979958"
click at [109, 177] on span "select" at bounding box center [111, 172] width 10 height 10
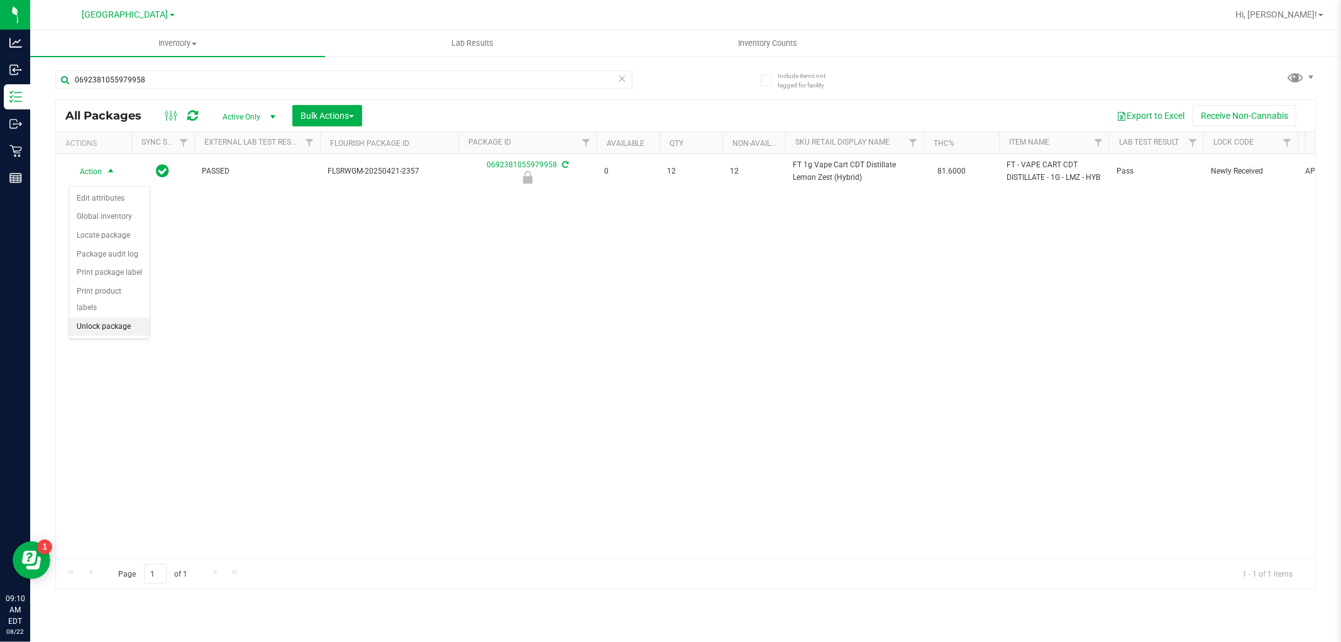
click at [99, 335] on li "Unlock package" at bounding box center [109, 326] width 80 height 19
click at [36, 145] on div "Include items not tagged for facility 0692381055979958 All Packages Active Only…" at bounding box center [685, 246] width 1310 height 383
click at [30, 146] on div "Include items not tagged for facility 0692381055979958 All Packages Active Only…" at bounding box center [685, 246] width 1310 height 383
click at [32, 146] on div "Include items not tagged for facility 0692381055979958 All Packages Active Only…" at bounding box center [685, 246] width 1310 height 383
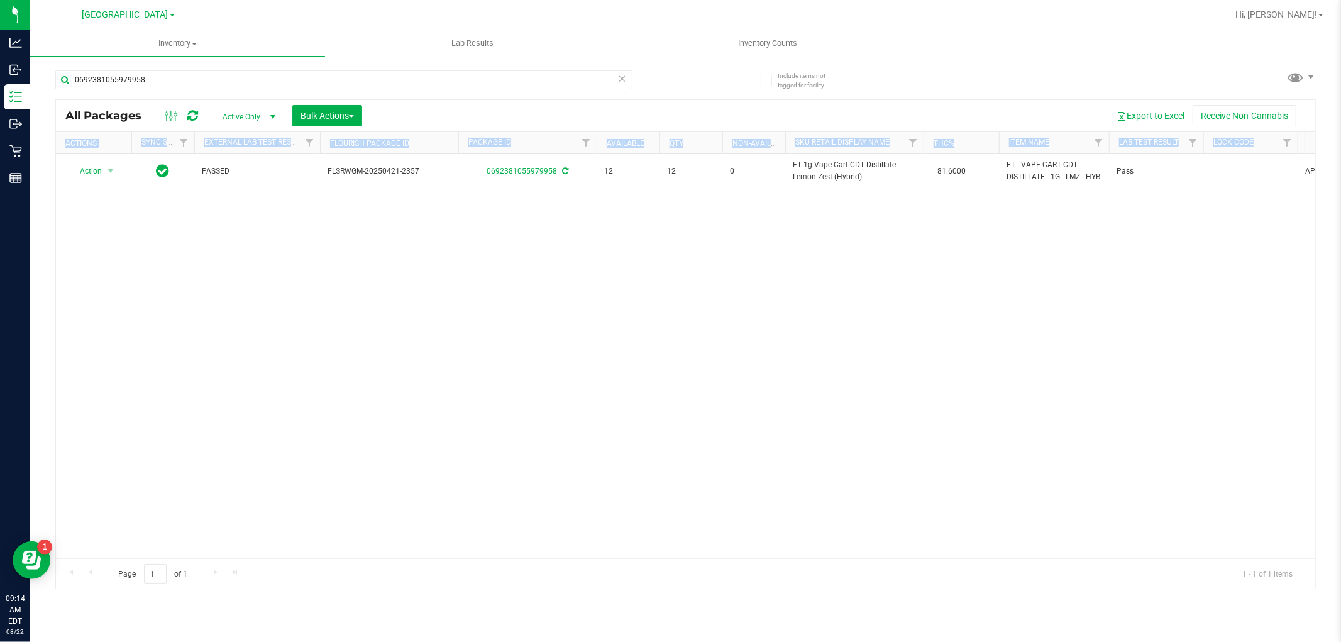
click at [30, 146] on div "Include items not tagged for facility 0692381055979958 All Packages Active Only…" at bounding box center [685, 246] width 1310 height 383
click at [30, 147] on div "Include items not tagged for facility 0692381055979958 All Packages Active Only…" at bounding box center [685, 246] width 1310 height 383
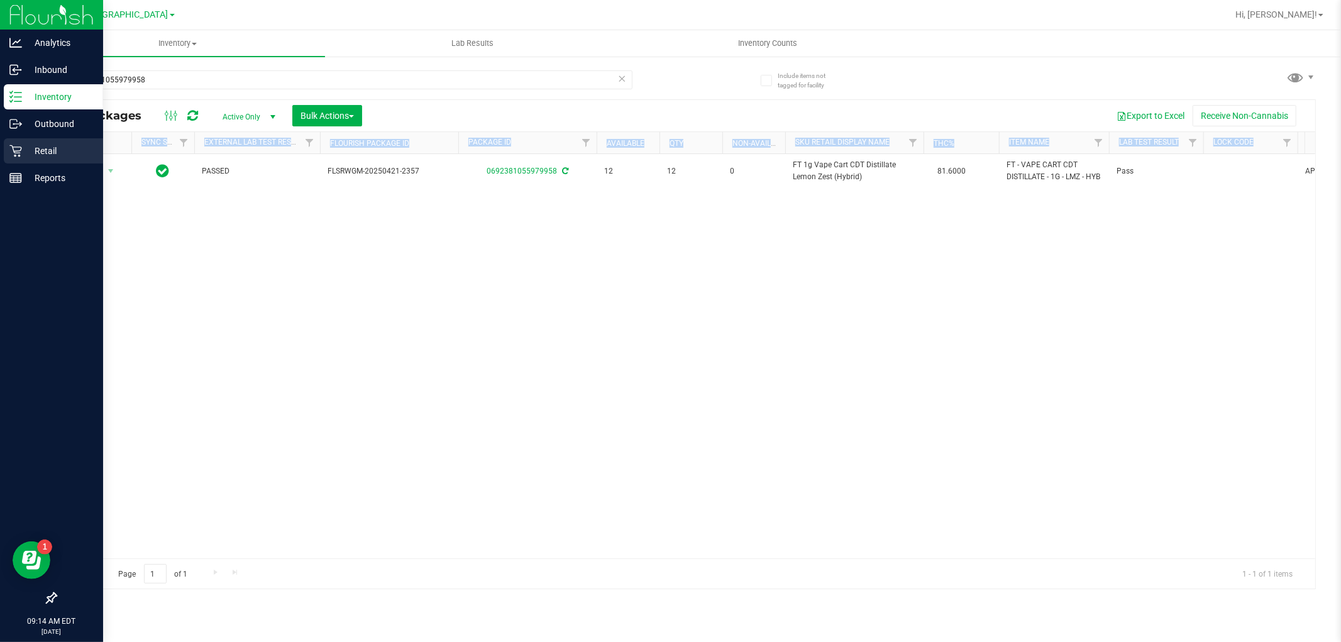
click at [23, 149] on p "Retail" at bounding box center [59, 150] width 75 height 15
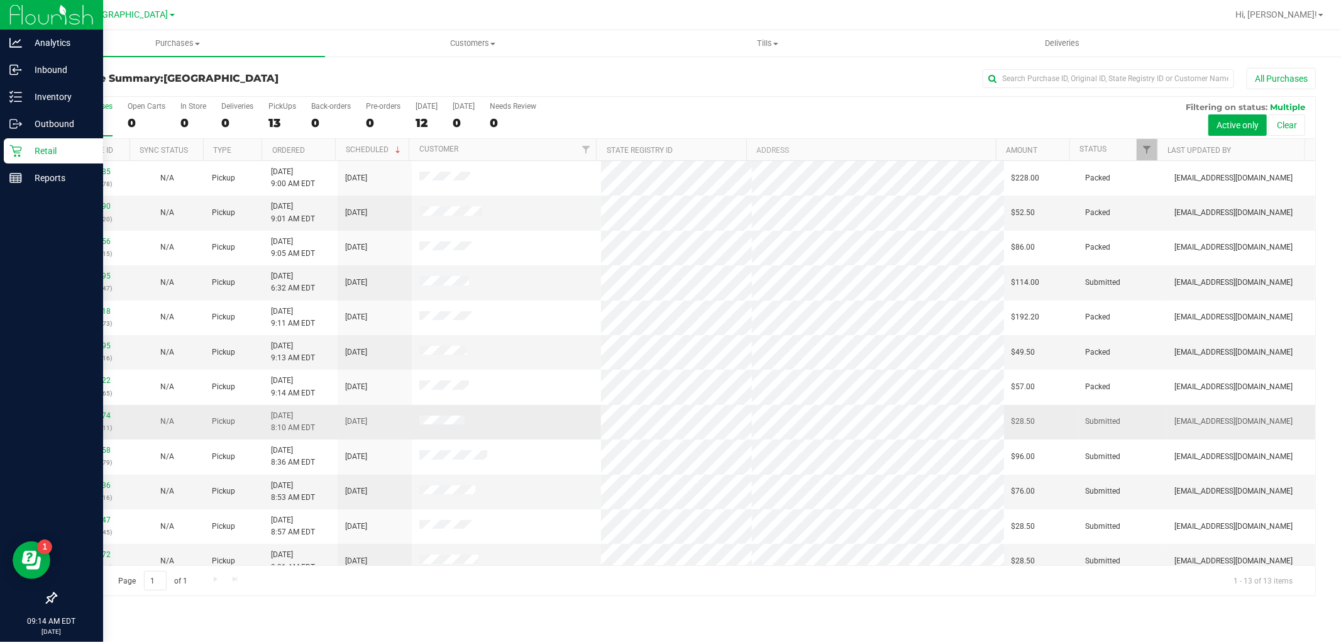
scroll to position [48, 0]
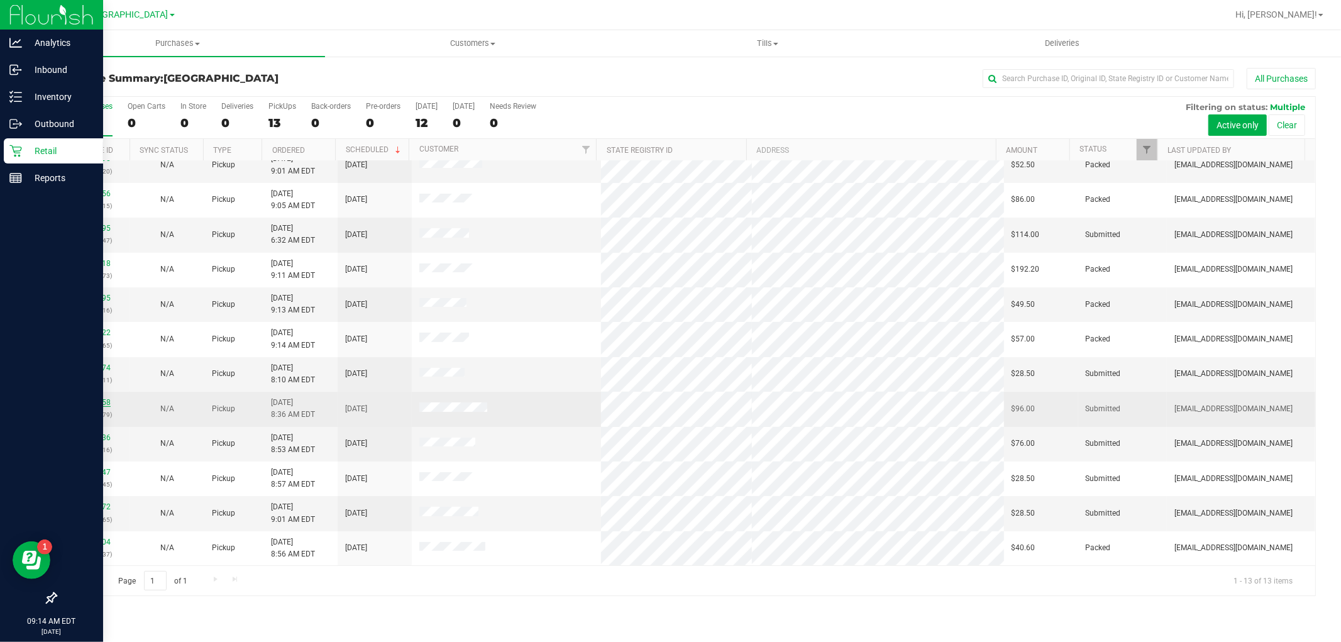
click at [99, 403] on link "11826658" at bounding box center [92, 402] width 35 height 9
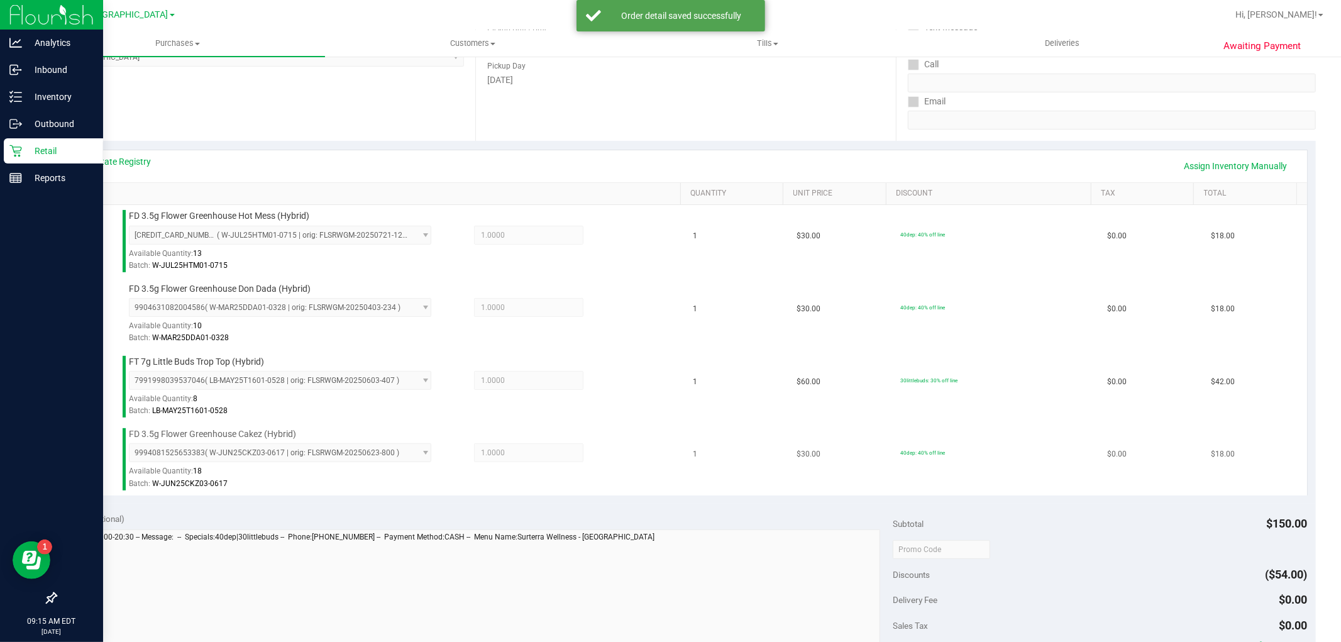
scroll to position [279, 0]
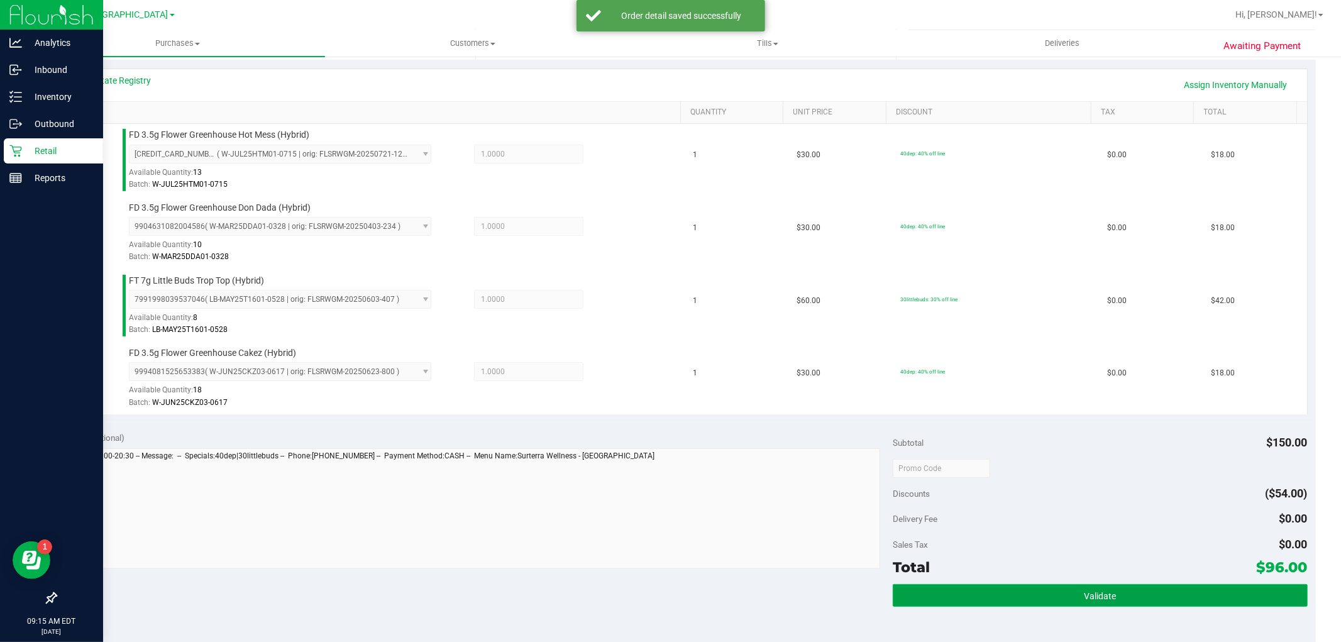
click at [1165, 593] on button "Validate" at bounding box center [1099, 595] width 414 height 23
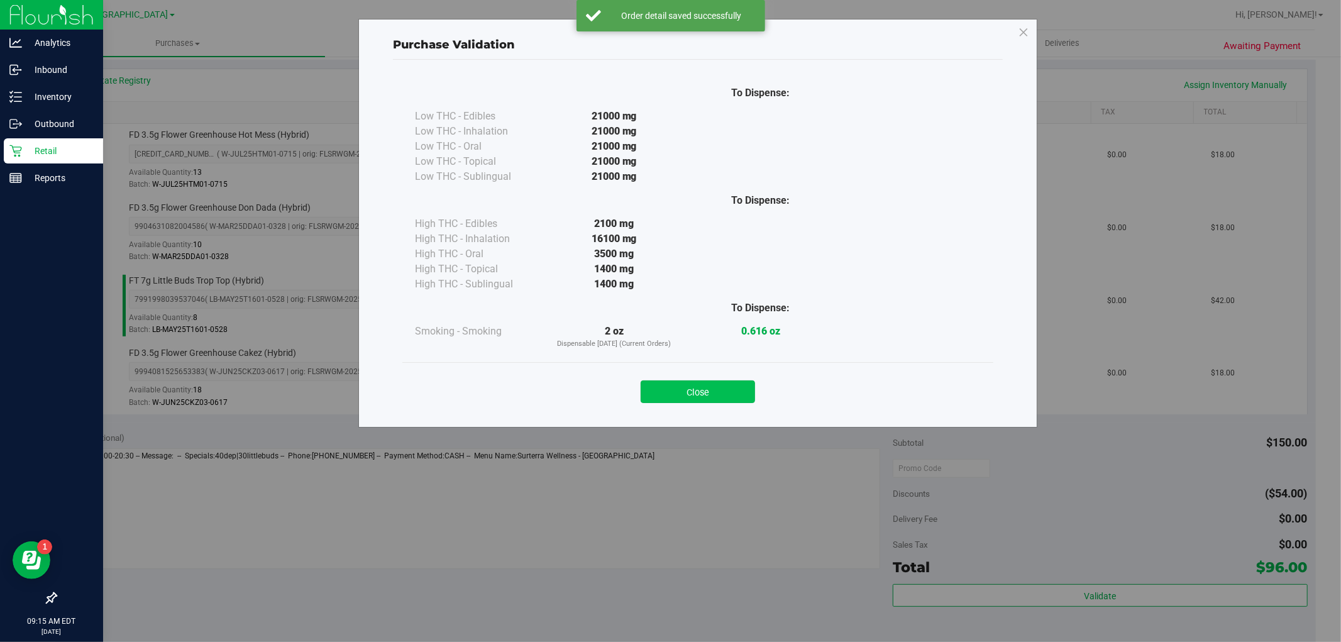
click at [646, 387] on button "Close" at bounding box center [697, 391] width 114 height 23
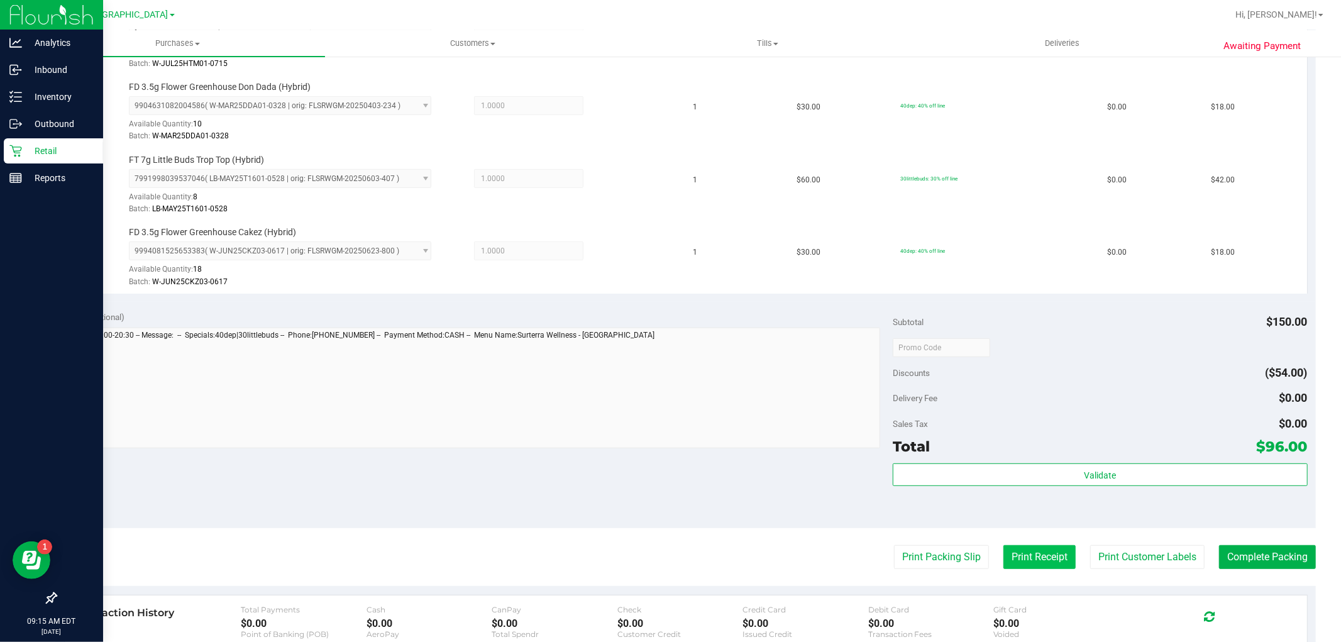
scroll to position [488, 0]
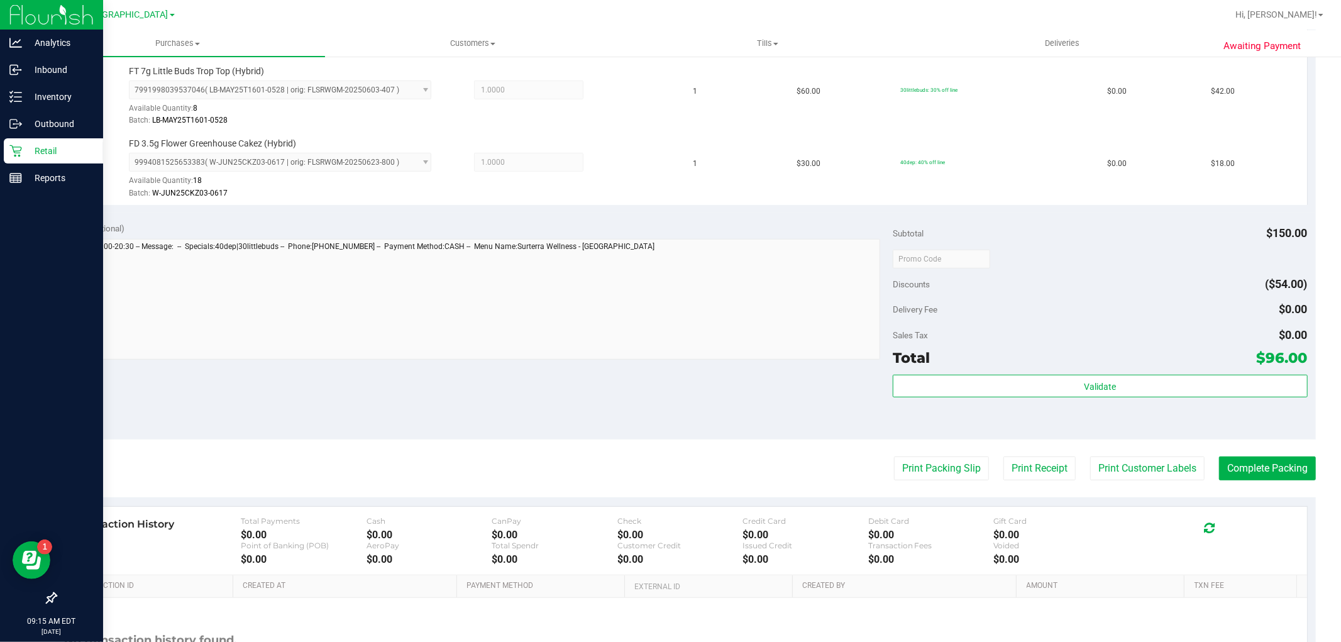
click at [1143, 371] on div "Subtotal $150.00 Discounts ($54.00) Delivery Fee $0.00 Sales Tax $0.00 Total $9…" at bounding box center [1099, 326] width 414 height 209
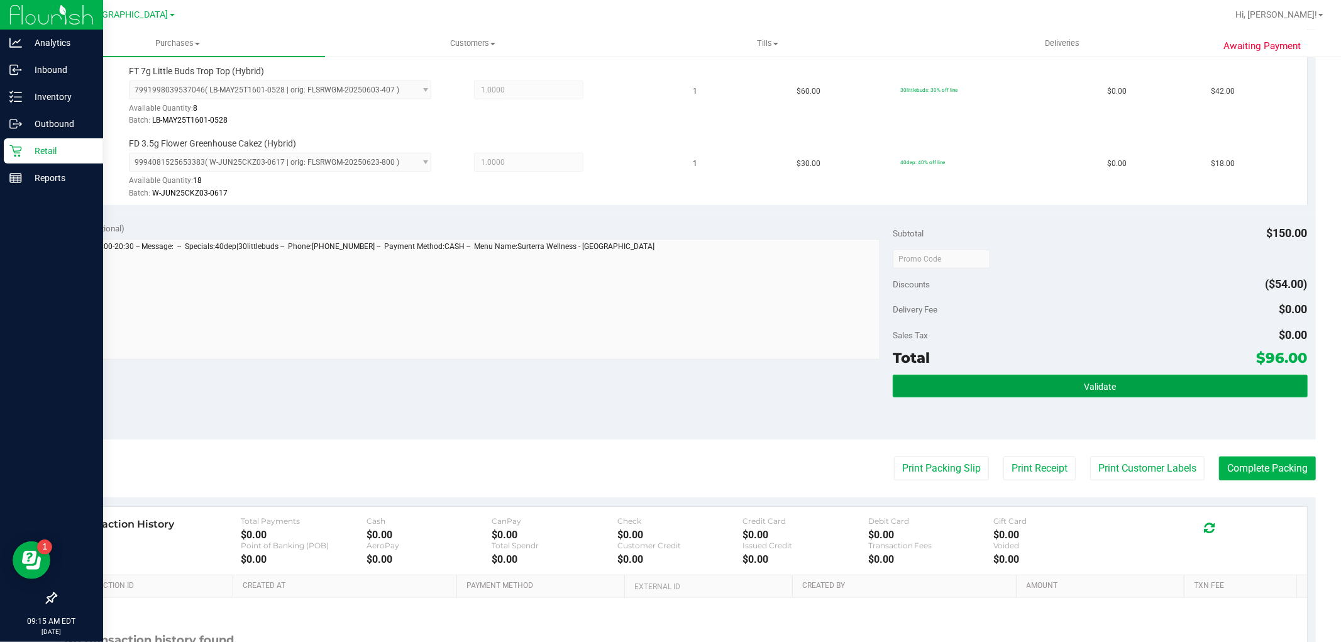
click at [1141, 378] on button "Validate" at bounding box center [1099, 386] width 414 height 23
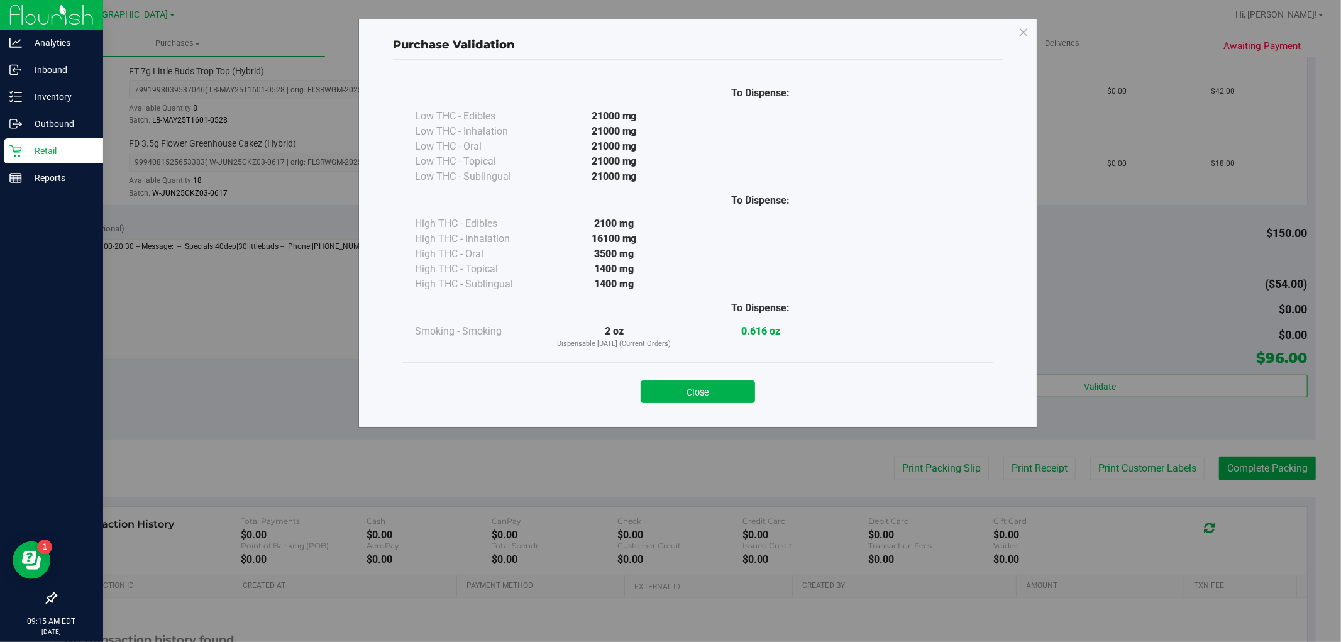
drag, startPoint x: 686, startPoint y: 411, endPoint x: 683, endPoint y: 405, distance: 6.8
click at [686, 410] on div "Close" at bounding box center [697, 387] width 591 height 51
click at [683, 390] on button "Close" at bounding box center [697, 391] width 114 height 23
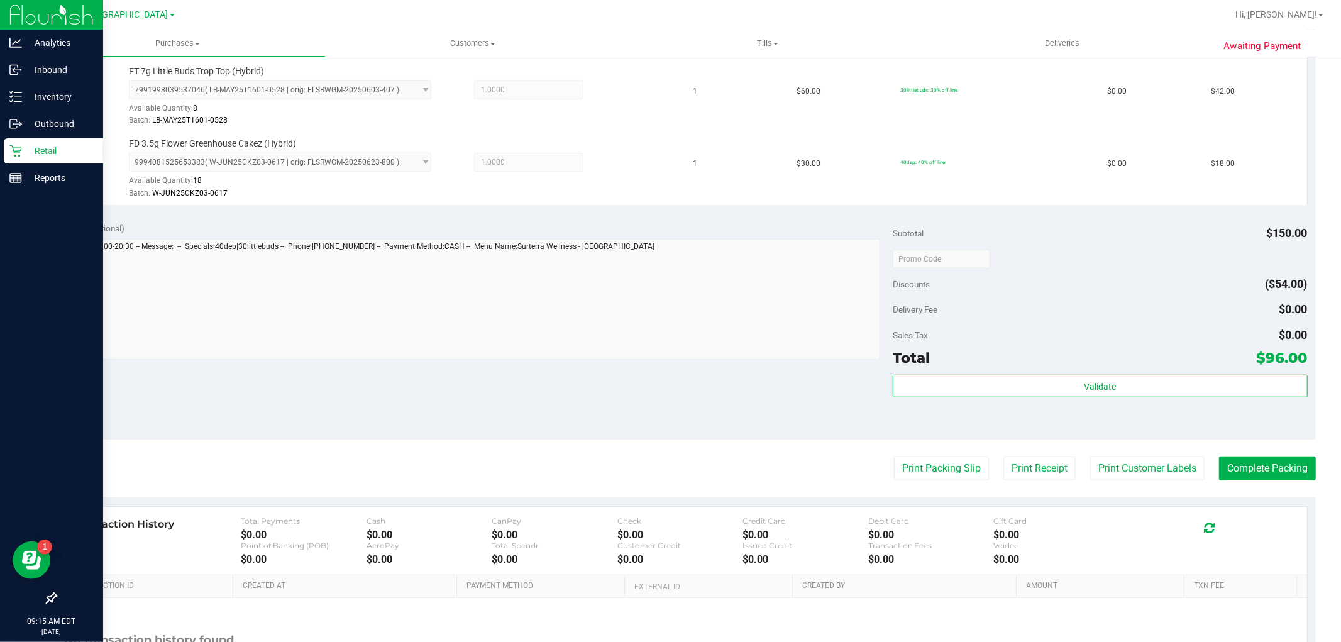
click at [1117, 456] on purchase-details "Back Edit Purchase Cancel Purchase View Profile # 11826658 BioTrack ID: - Submi…" at bounding box center [685, 156] width 1260 height 1153
click at [1107, 457] on button "Print Customer Labels" at bounding box center [1147, 468] width 114 height 24
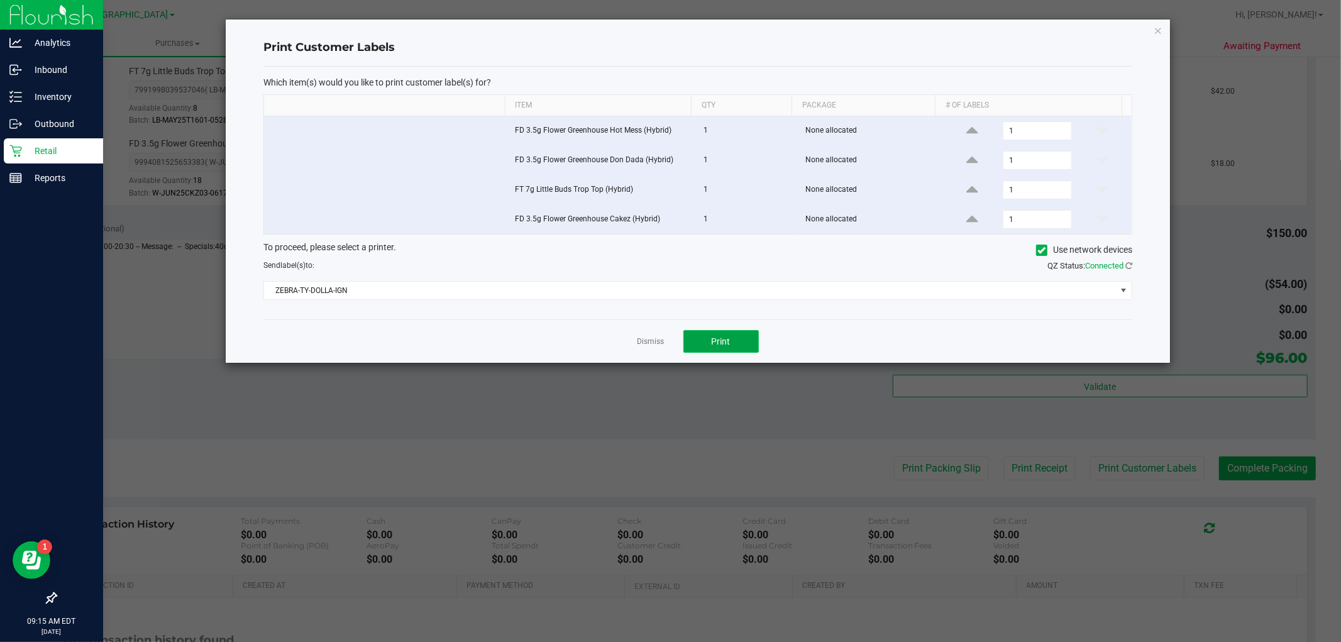
click at [750, 351] on button "Print" at bounding box center [720, 341] width 75 height 23
click at [655, 343] on link "Dismiss" at bounding box center [650, 341] width 27 height 11
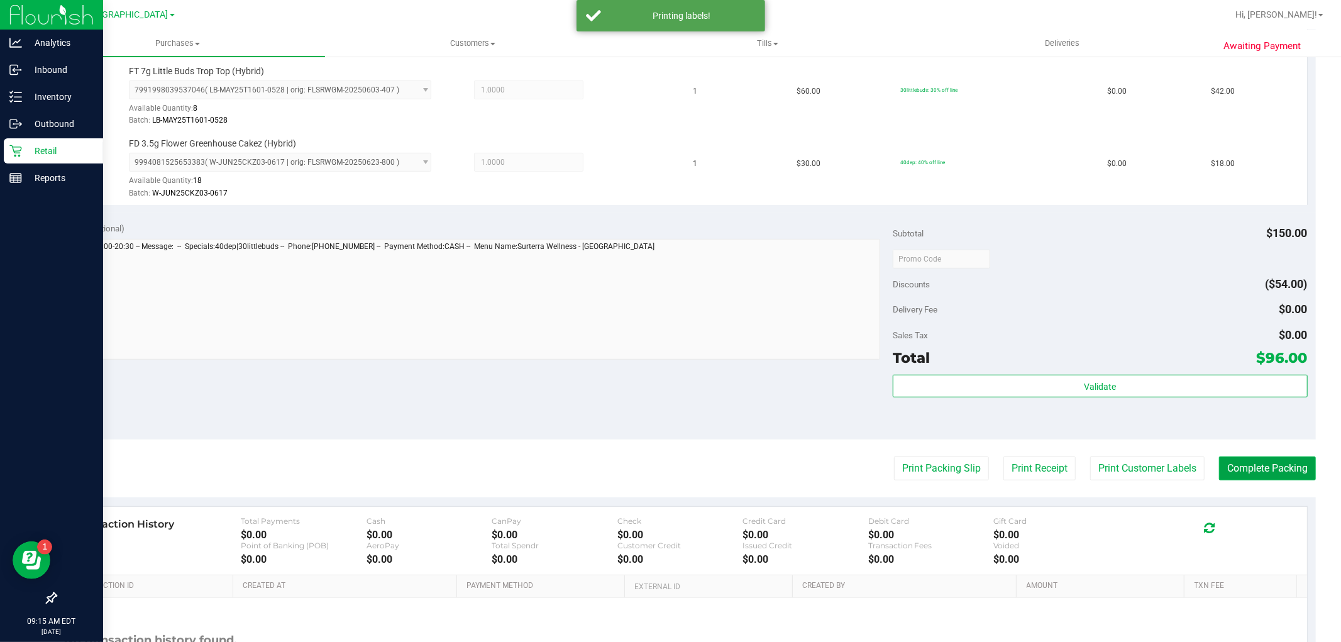
click at [1256, 467] on button "Complete Packing" at bounding box center [1267, 468] width 97 height 24
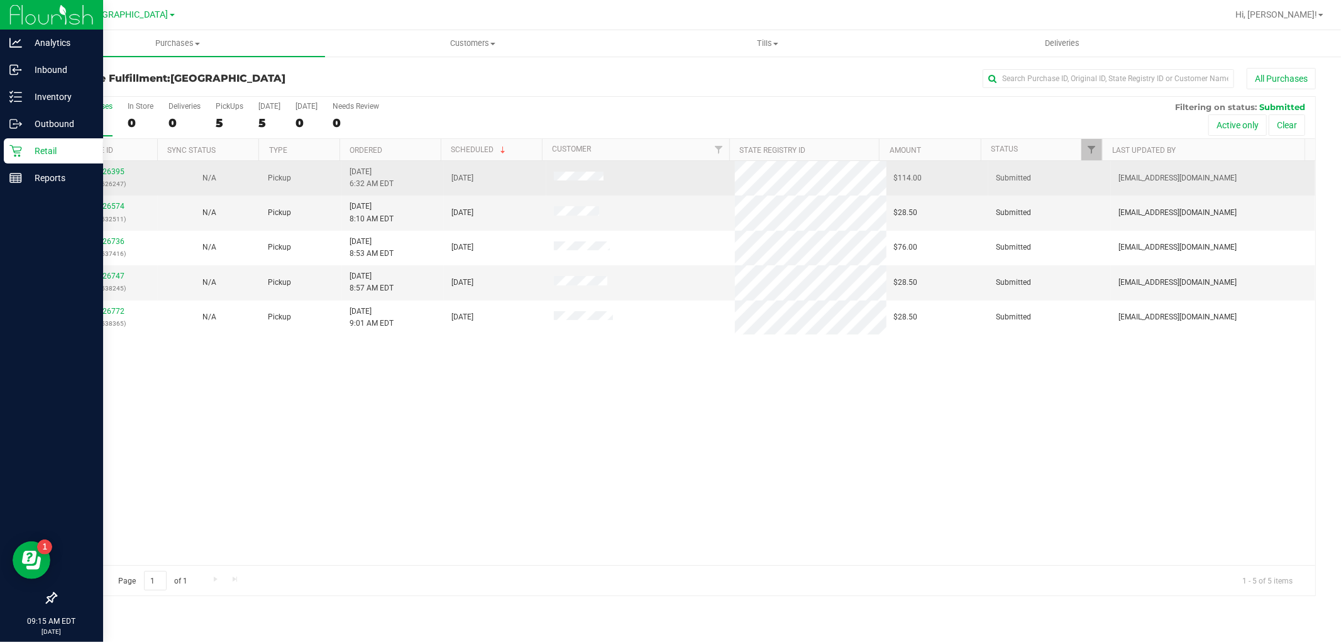
click at [121, 180] on p "(316526247)" at bounding box center [106, 184] width 87 height 12
click at [124, 173] on div "11826395 (316526247)" at bounding box center [106, 178] width 87 height 24
click at [109, 171] on link "11826395" at bounding box center [106, 171] width 35 height 9
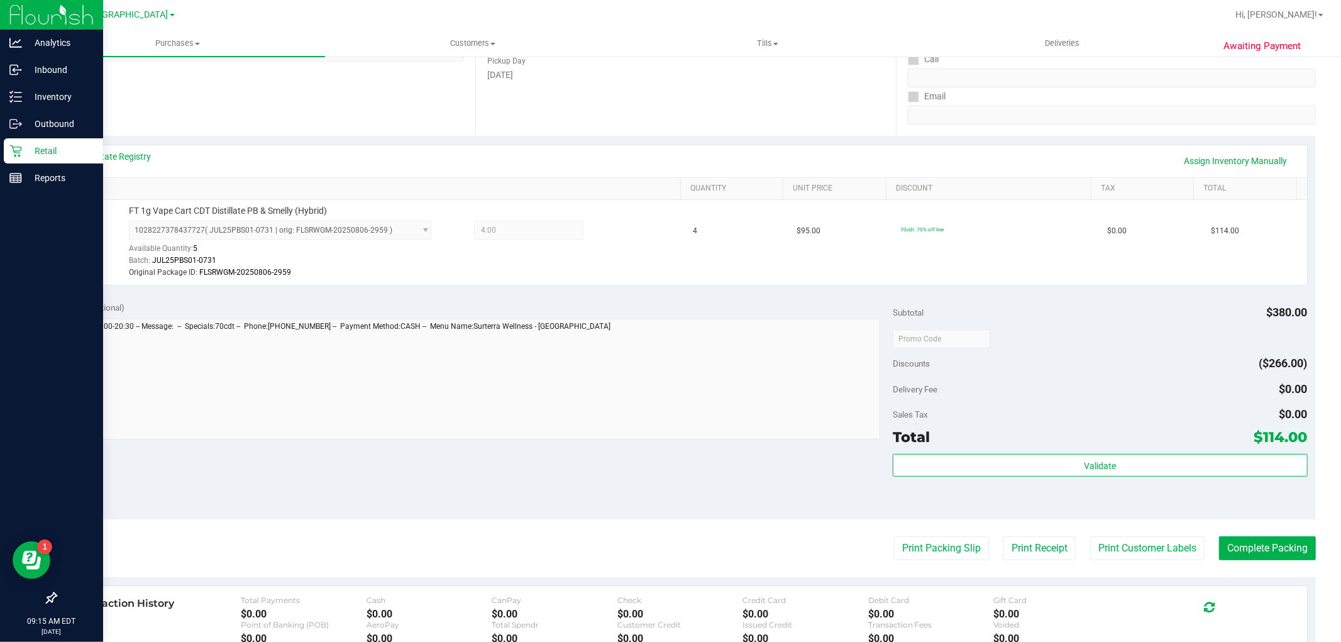
scroll to position [399, 0]
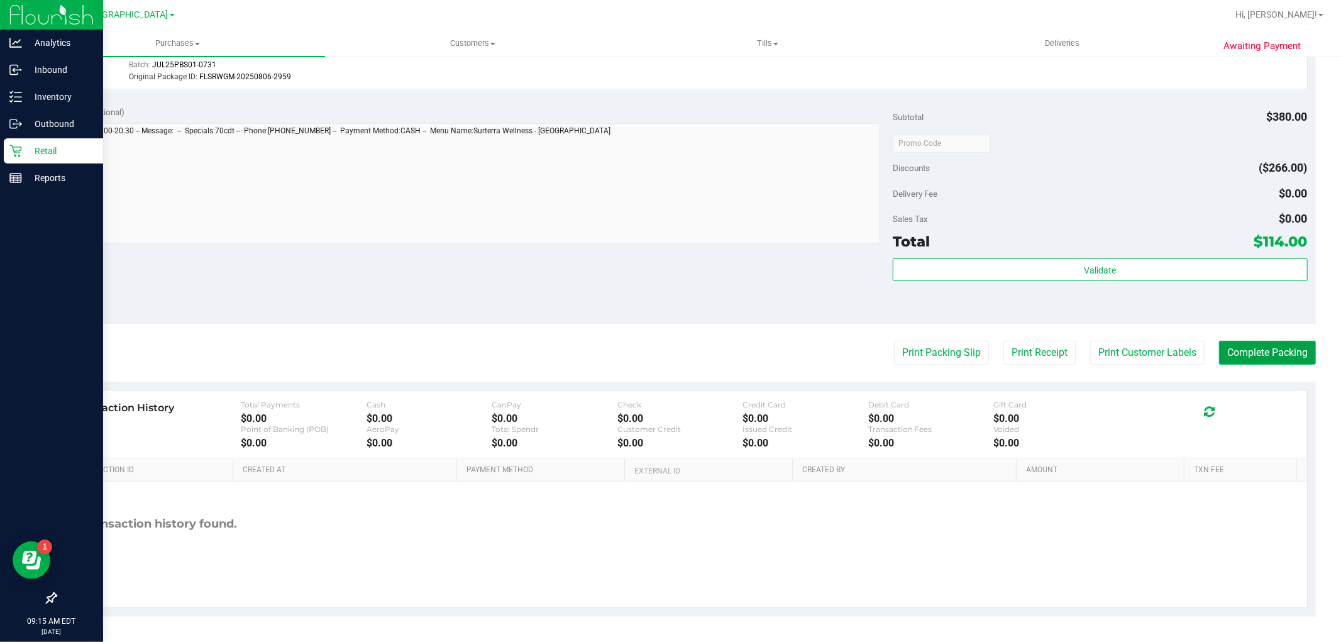
click at [1256, 347] on button "Complete Packing" at bounding box center [1267, 353] width 97 height 24
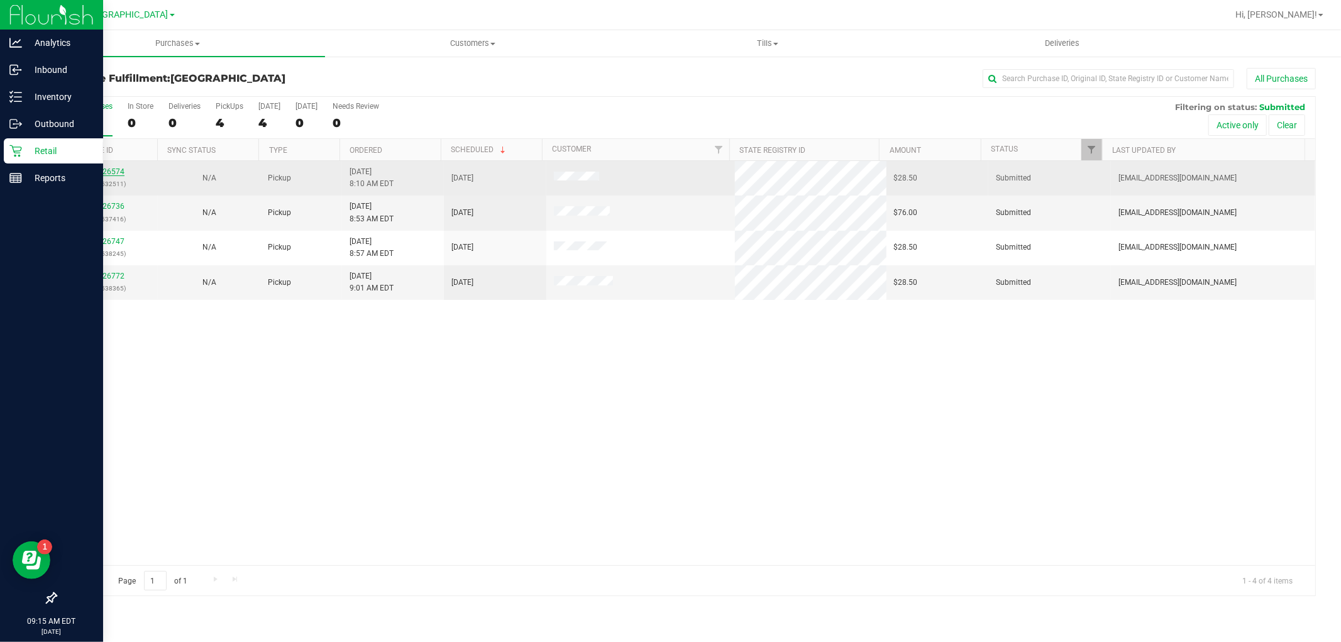
click at [123, 171] on link "11826574" at bounding box center [106, 171] width 35 height 9
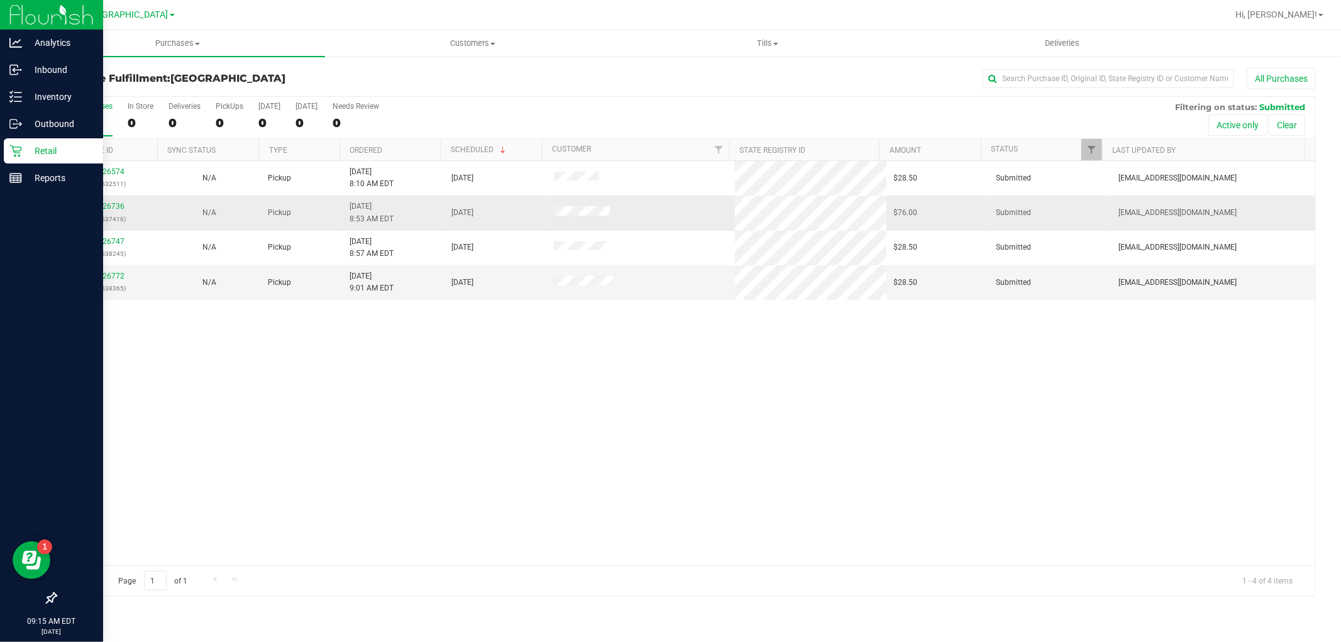
click at [114, 216] on p "(316537416)" at bounding box center [106, 219] width 87 height 12
click at [114, 208] on link "11826736" at bounding box center [106, 206] width 35 height 9
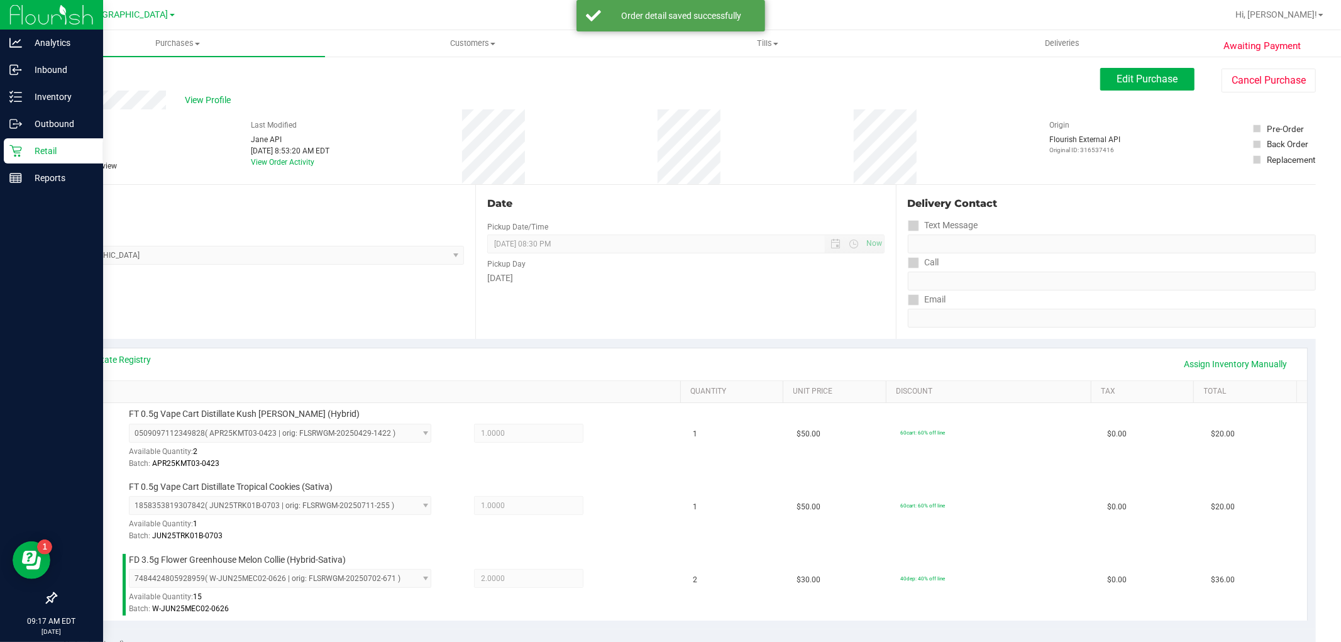
scroll to position [419, 0]
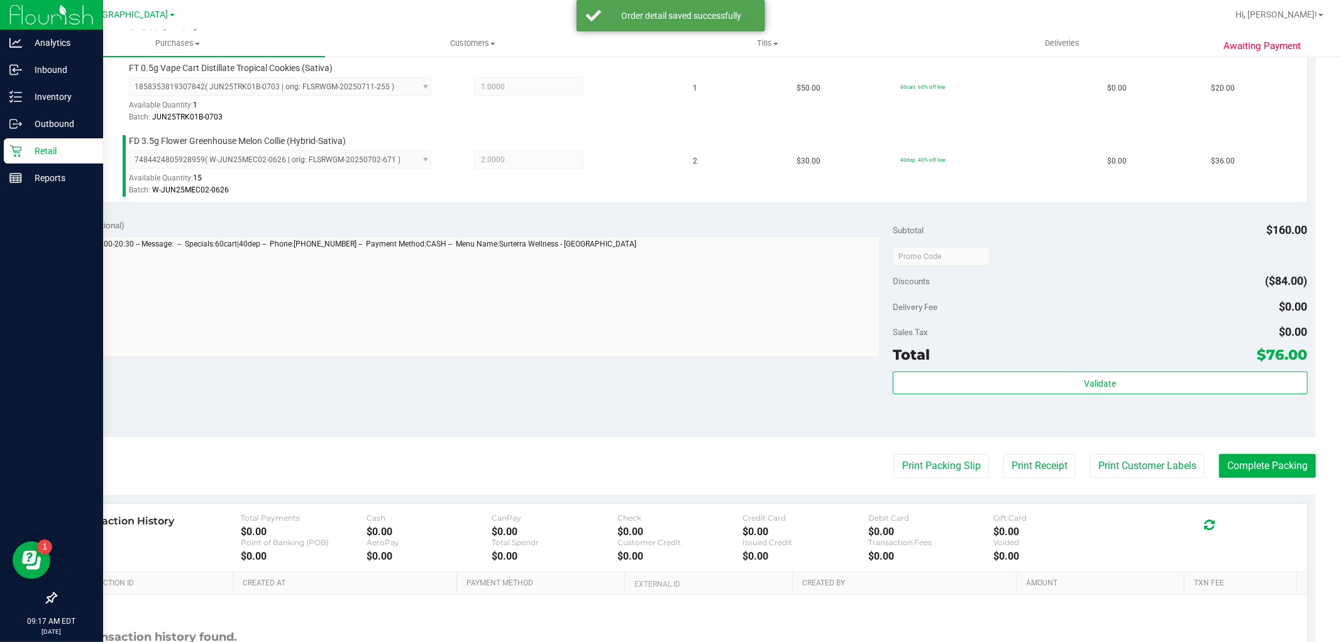
click at [1100, 338] on div "Sales Tax $0.00" at bounding box center [1099, 332] width 414 height 23
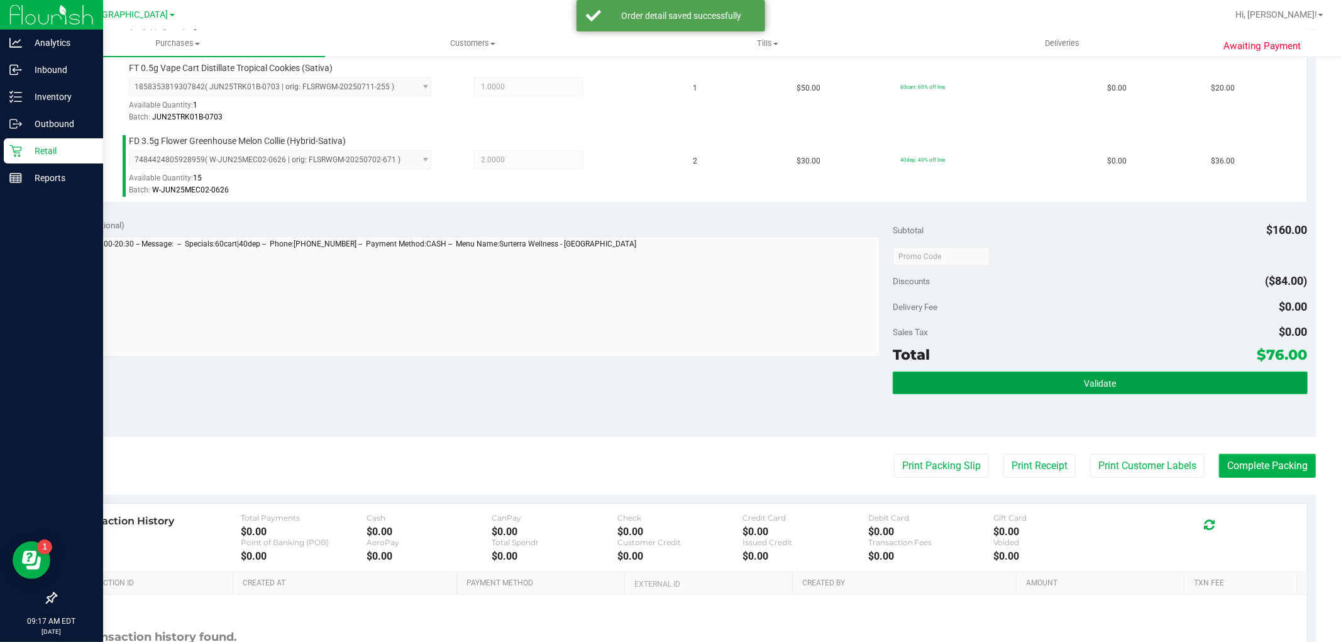
click at [1111, 379] on button "Validate" at bounding box center [1099, 382] width 414 height 23
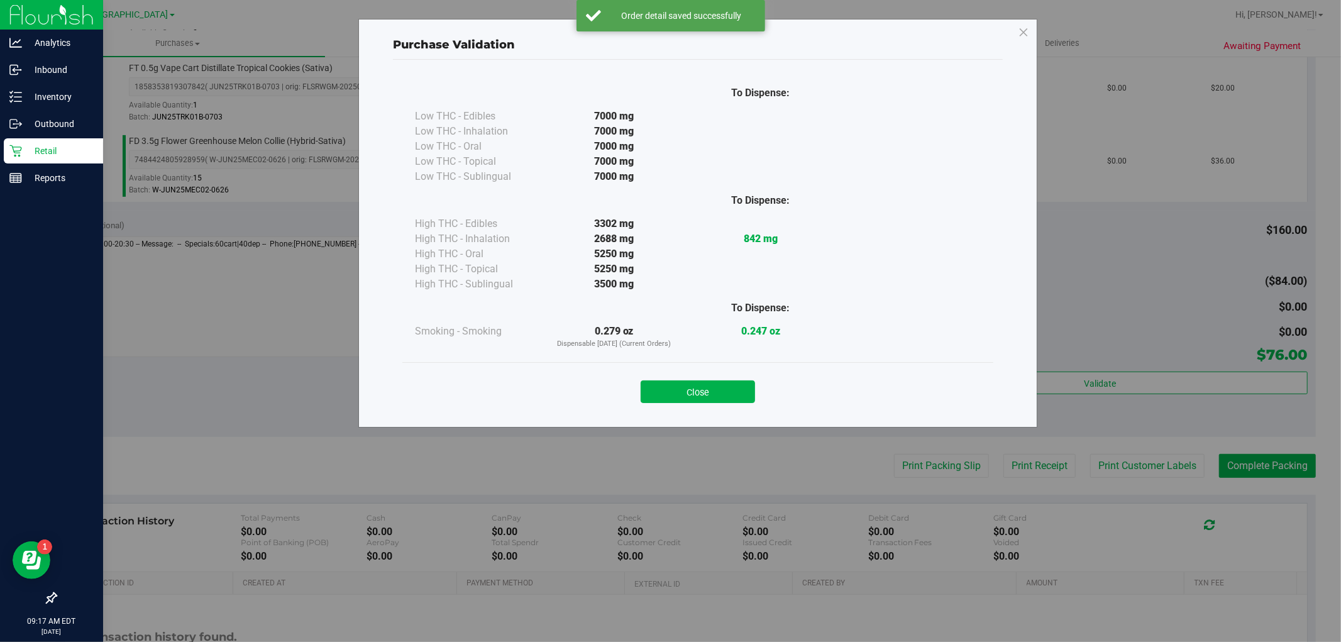
click at [695, 412] on div "To Dispense: Low THC - Edibles 7000 mg" at bounding box center [698, 238] width 610 height 356
click at [691, 404] on div "Close" at bounding box center [697, 387] width 591 height 51
click at [696, 390] on button "Close" at bounding box center [697, 391] width 114 height 23
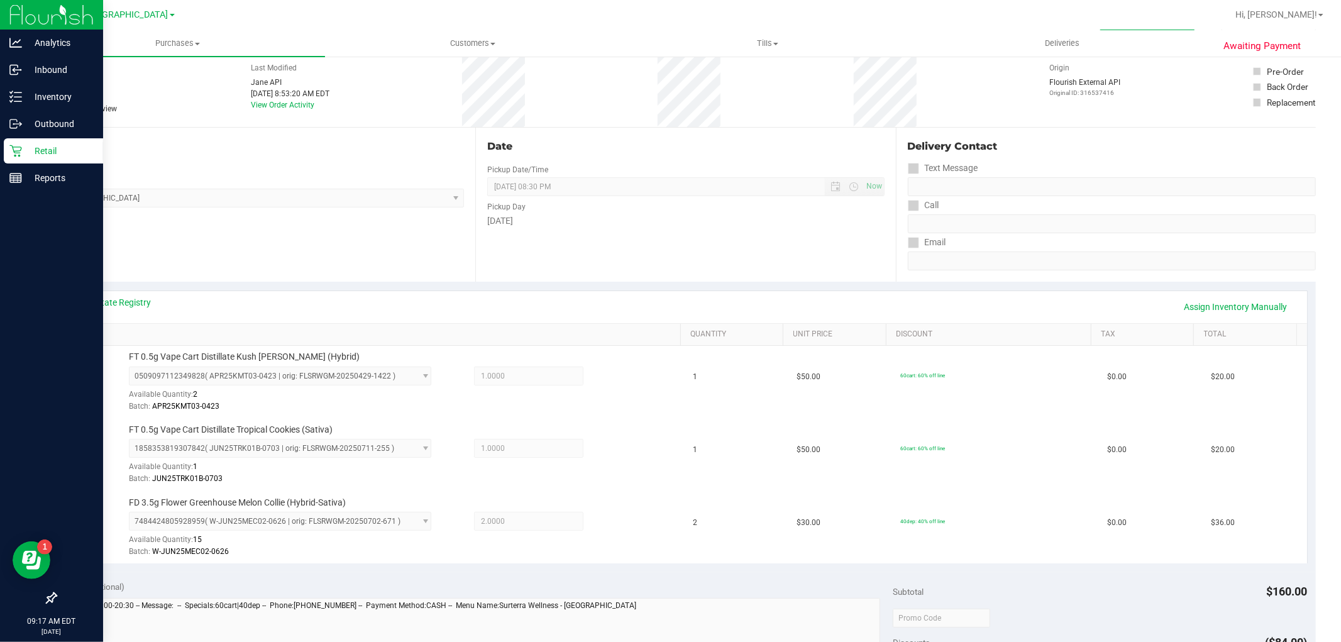
scroll to position [209, 0]
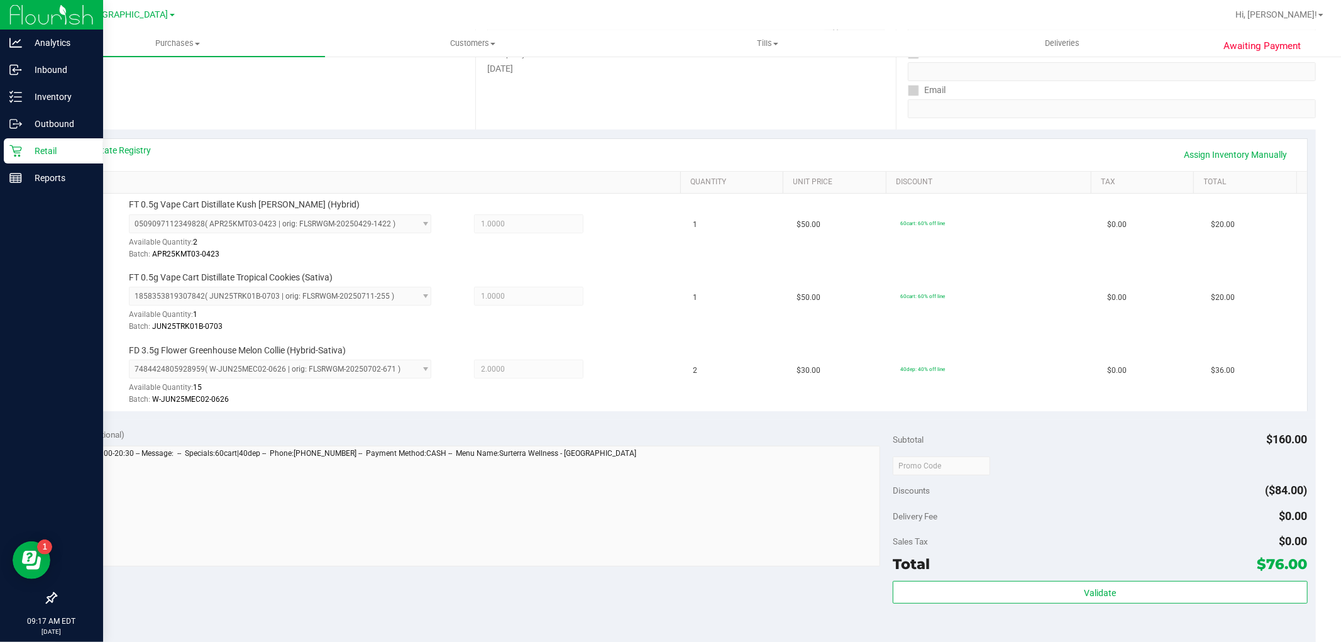
click at [1132, 566] on div "Total $76.00" at bounding box center [1099, 563] width 414 height 23
click at [1138, 579] on div "Subtotal $160.00 Discounts ($84.00) Delivery Fee $0.00 Sales Tax $0.00 Total $7…" at bounding box center [1099, 532] width 414 height 209
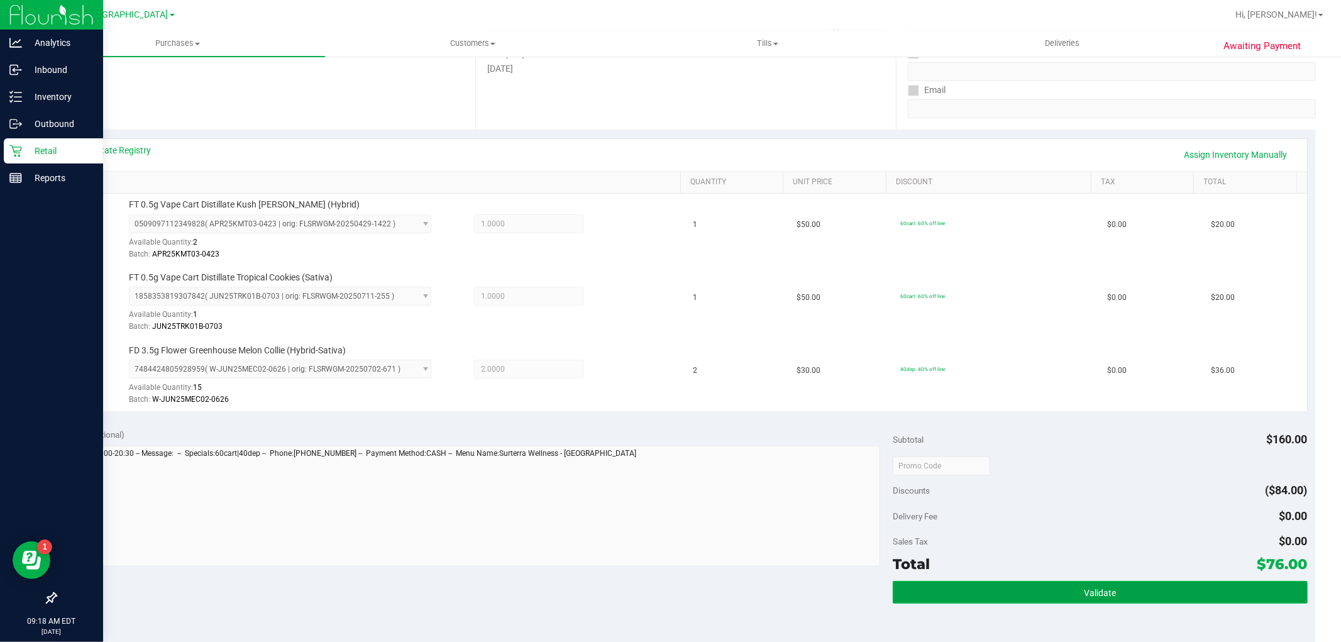
click at [1139, 591] on button "Validate" at bounding box center [1099, 592] width 414 height 23
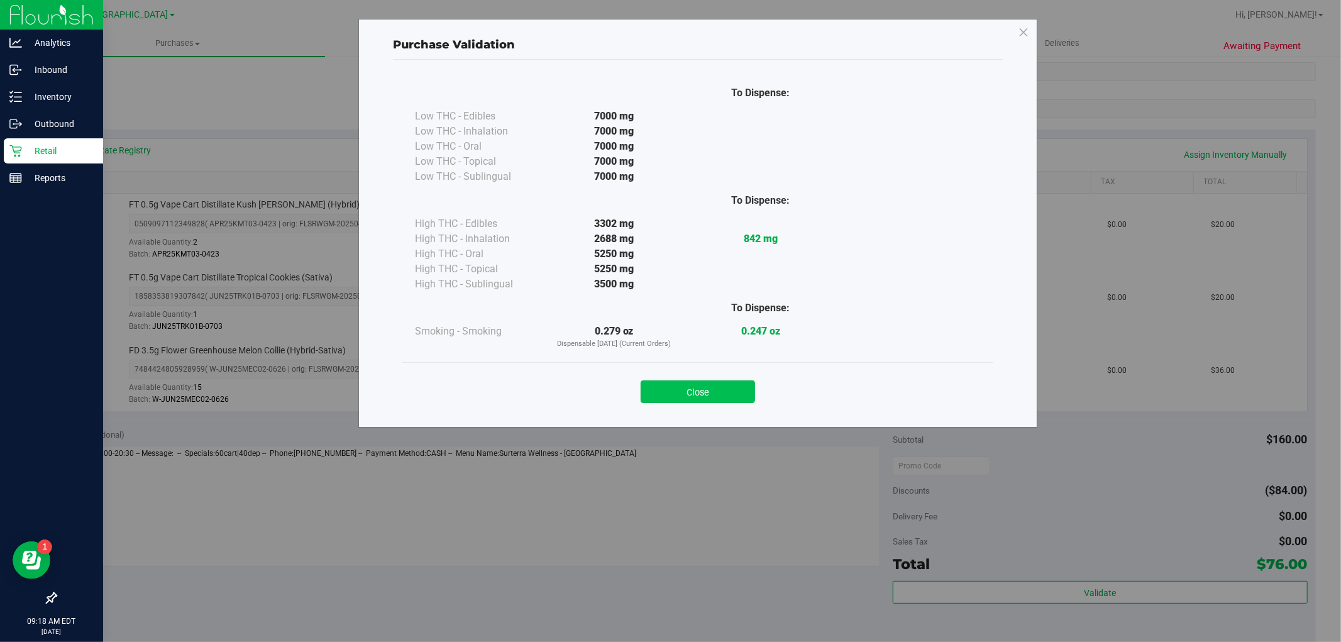
click at [727, 390] on button "Close" at bounding box center [697, 391] width 114 height 23
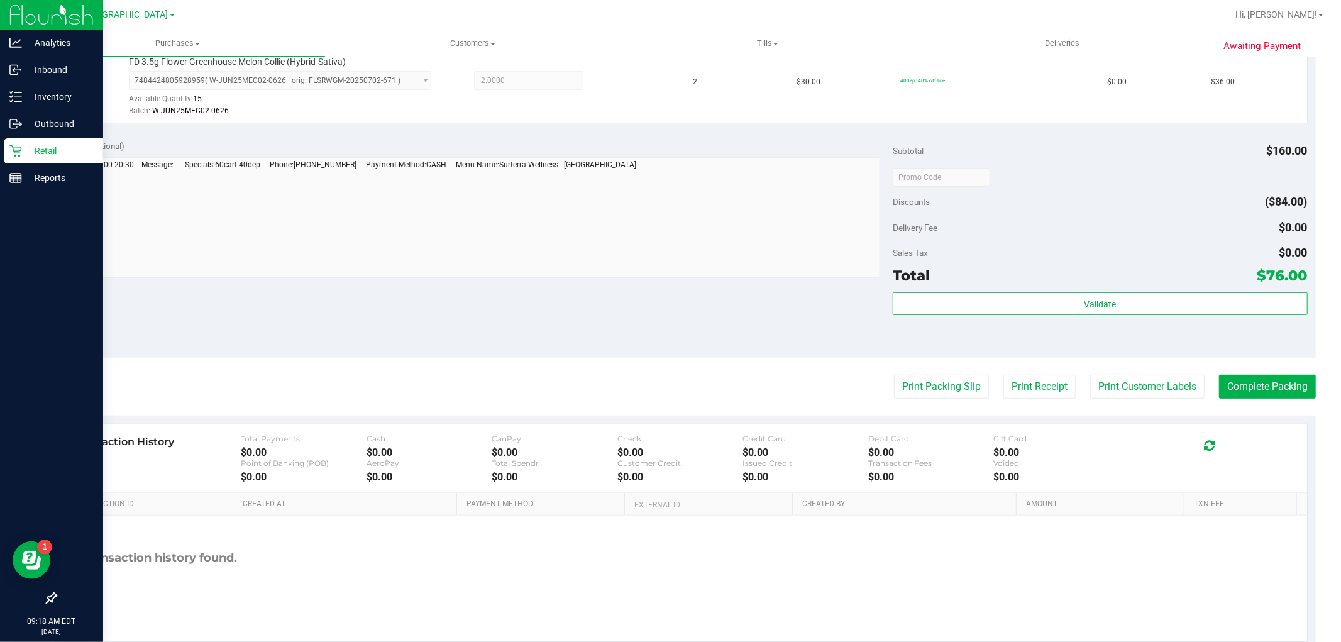
scroll to position [532, 0]
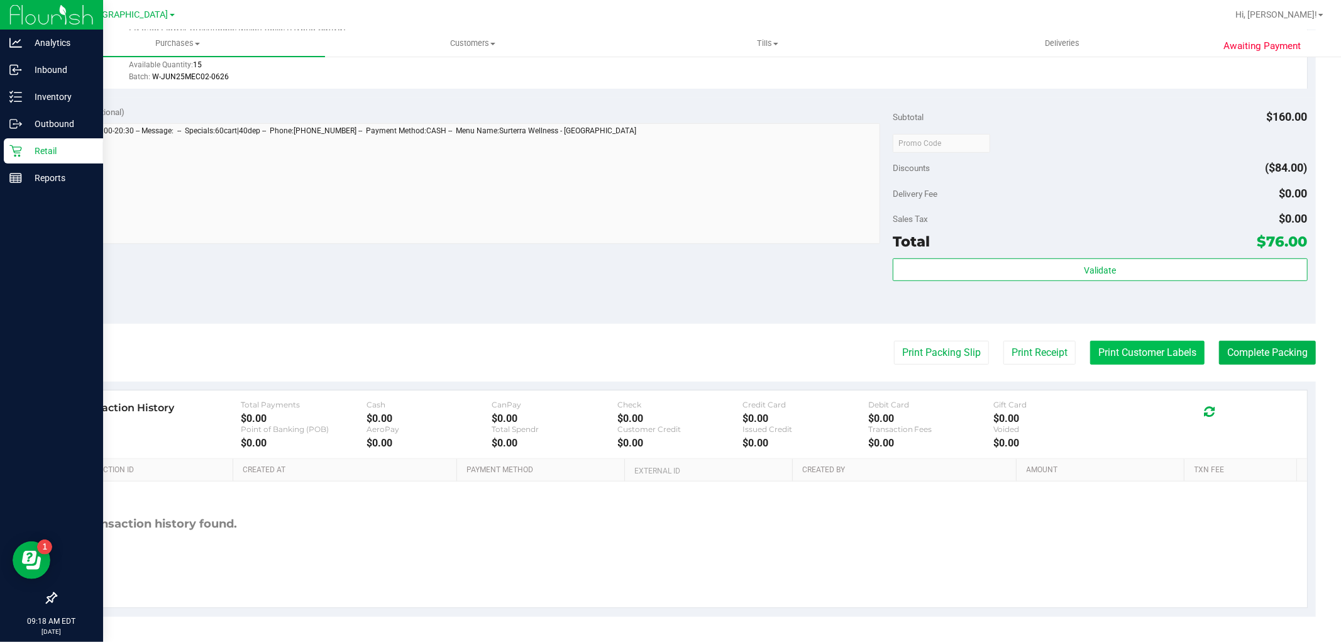
click at [1155, 363] on button "Print Customer Labels" at bounding box center [1147, 353] width 114 height 24
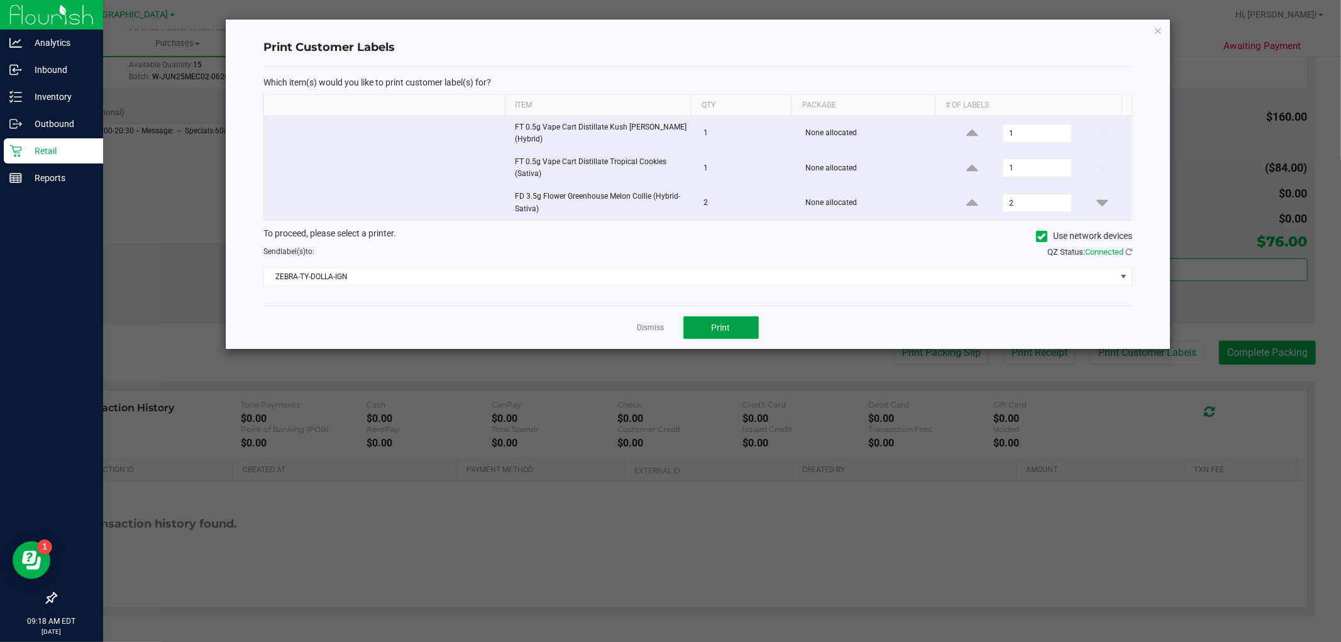
click at [729, 332] on button "Print" at bounding box center [720, 327] width 75 height 23
click at [654, 322] on link "Dismiss" at bounding box center [650, 327] width 27 height 11
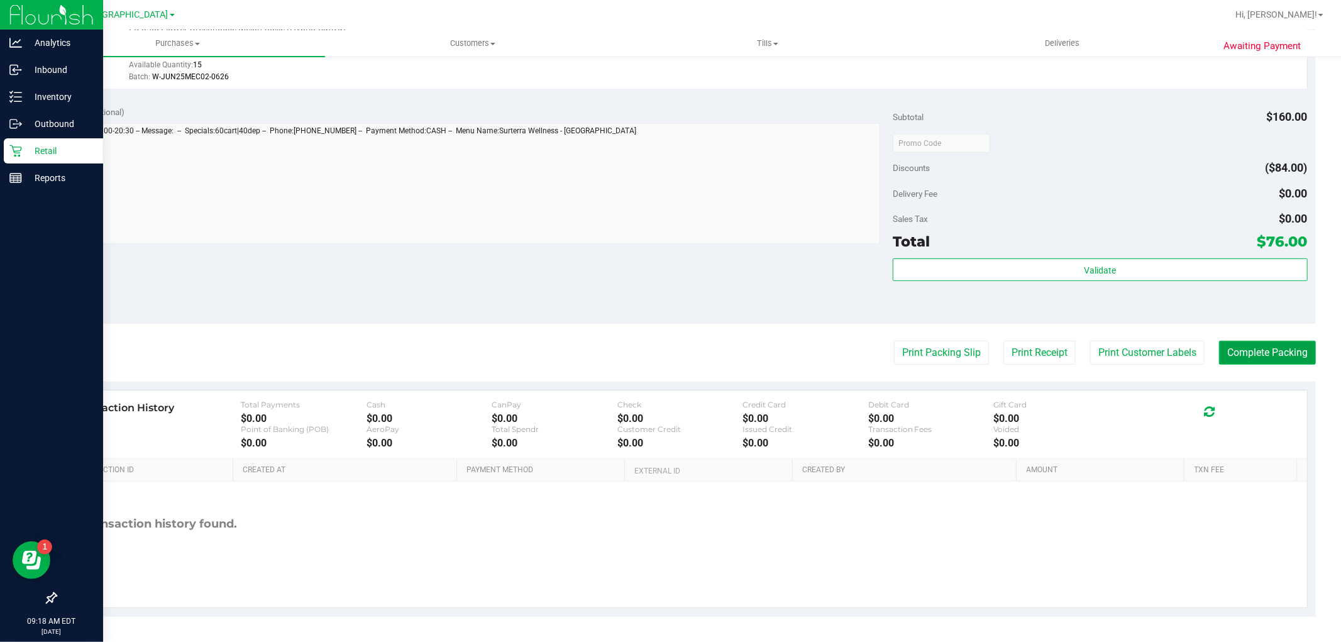
click at [1251, 350] on button "Complete Packing" at bounding box center [1267, 353] width 97 height 24
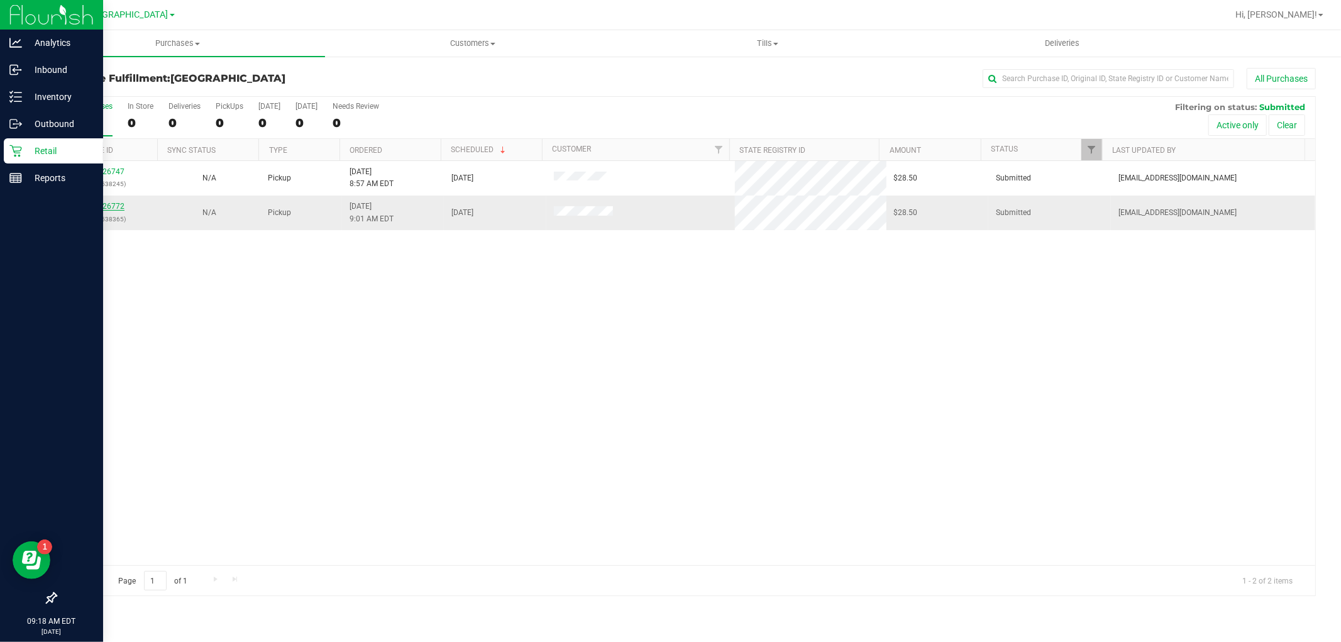
click at [118, 206] on link "11826772" at bounding box center [106, 206] width 35 height 9
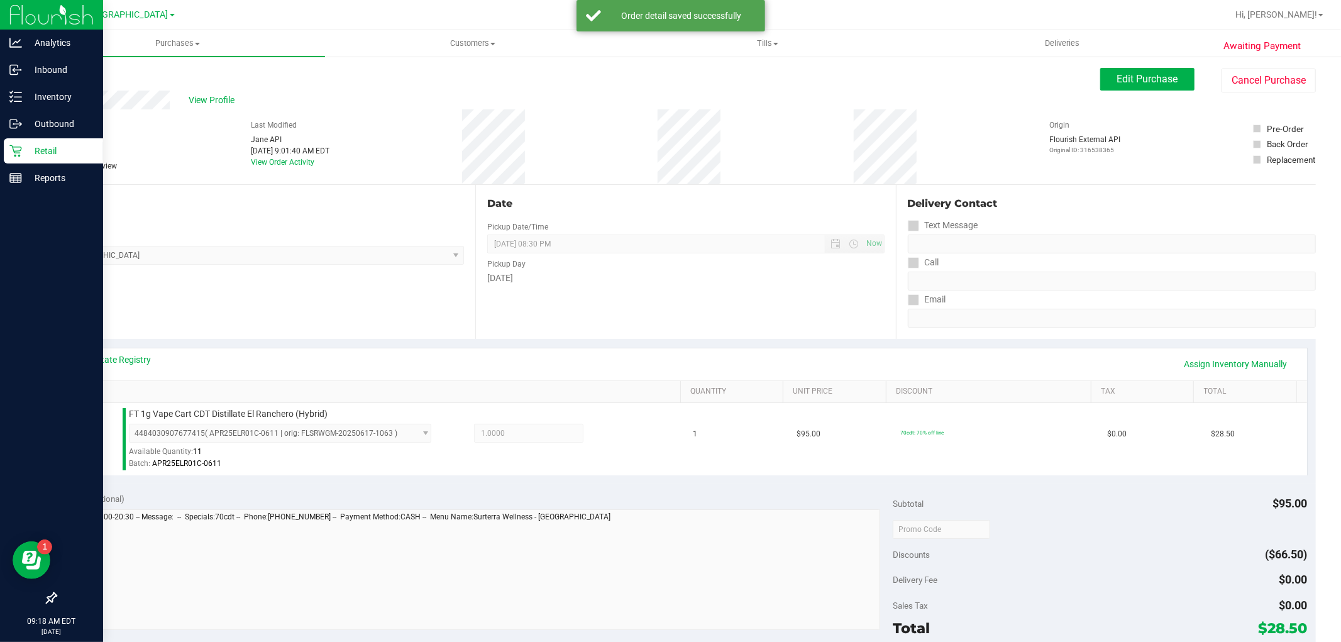
scroll to position [387, 0]
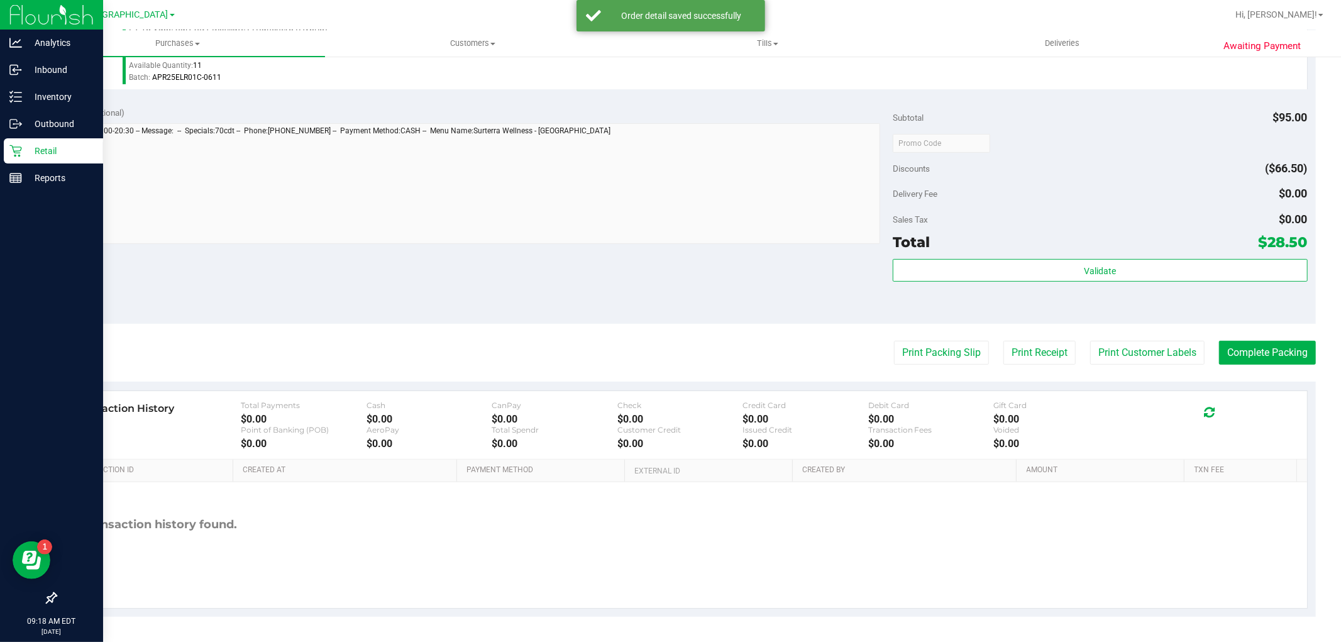
click at [1188, 287] on div "Validate" at bounding box center [1099, 287] width 414 height 57
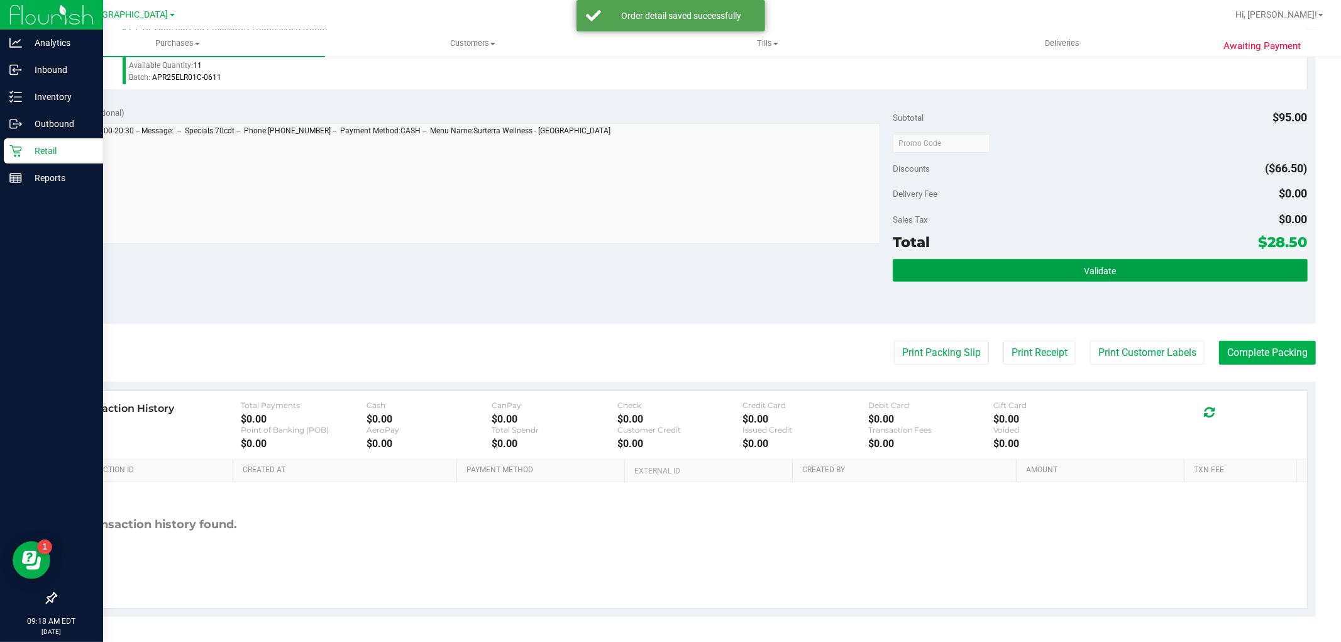
click at [1187, 275] on button "Validate" at bounding box center [1099, 270] width 414 height 23
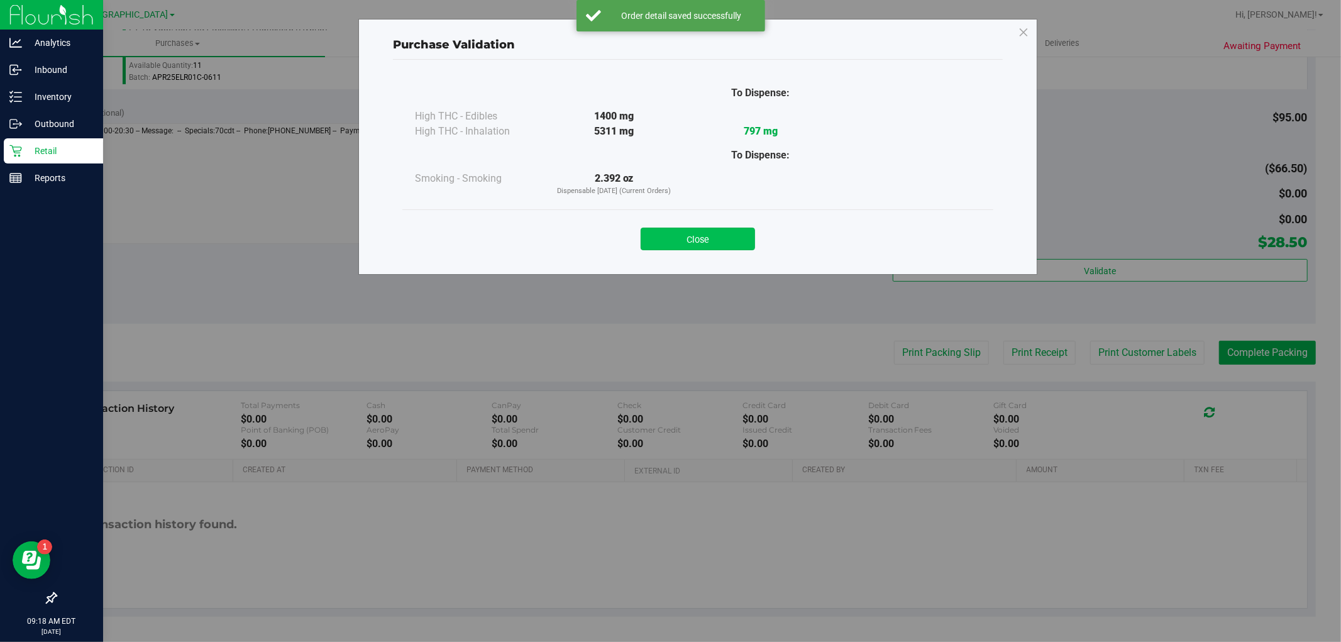
click at [717, 233] on button "Close" at bounding box center [697, 239] width 114 height 23
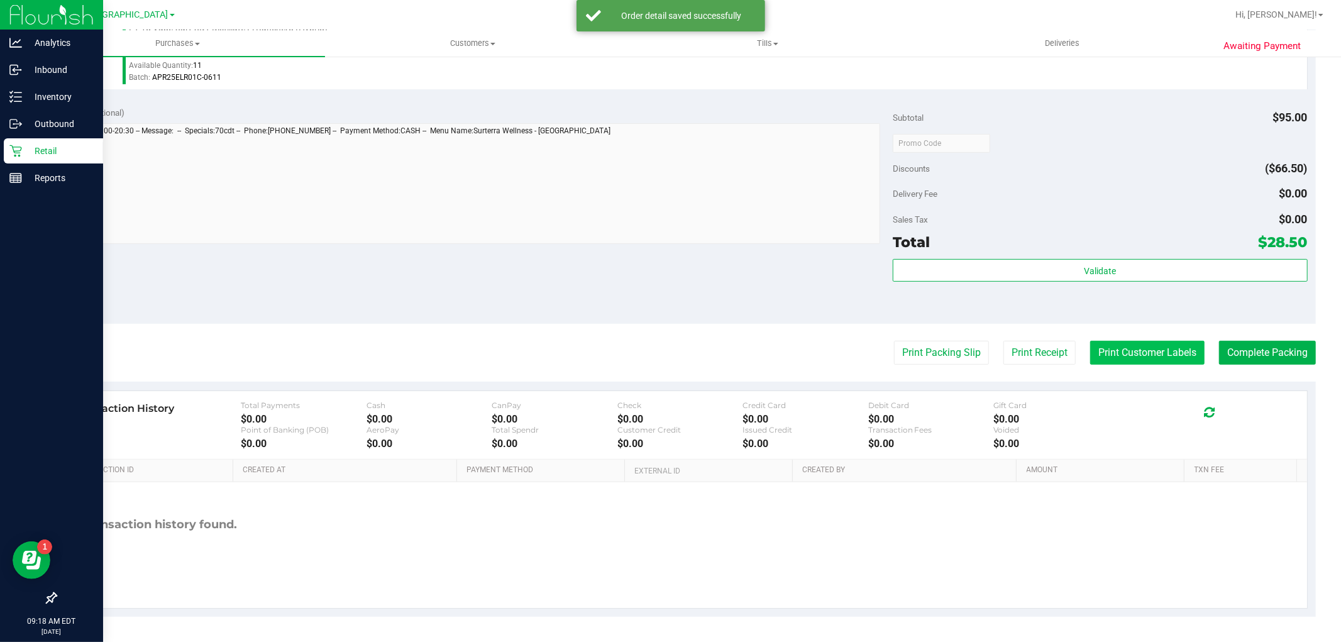
click at [1168, 362] on button "Print Customer Labels" at bounding box center [1147, 353] width 114 height 24
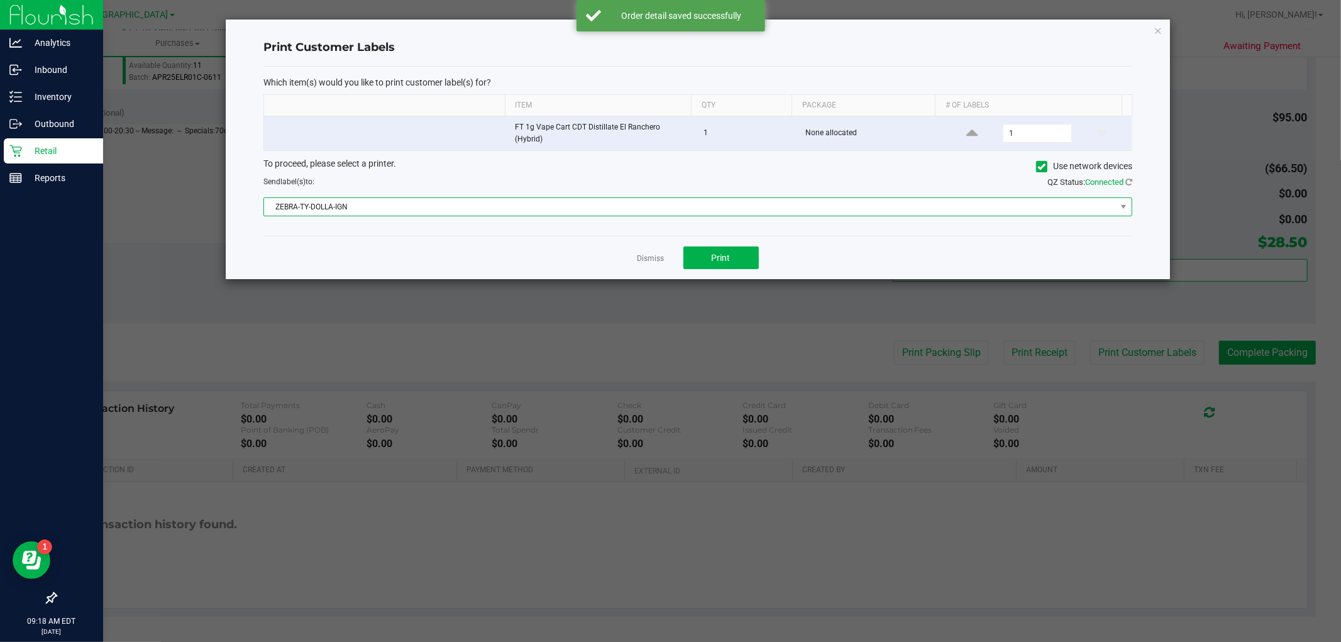
click at [755, 216] on span "ZEBRA-TY-DOLLA-IGN" at bounding box center [697, 206] width 869 height 19
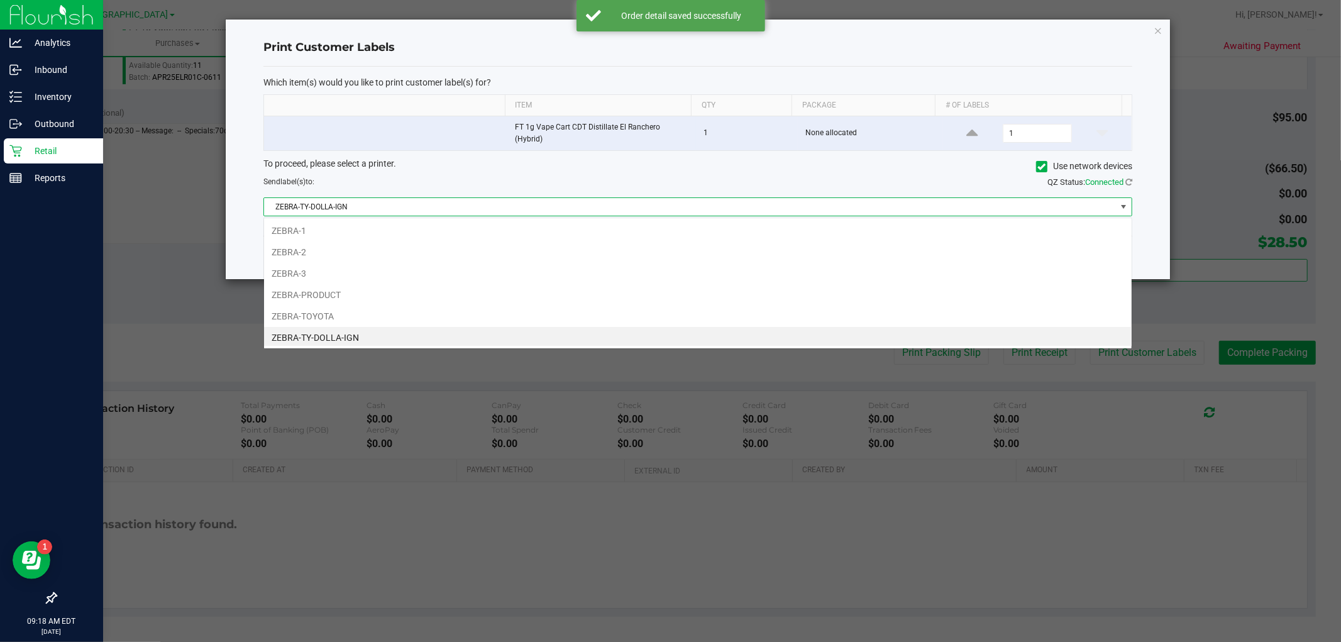
click at [742, 236] on li "ZEBRA-1" at bounding box center [697, 230] width 867 height 21
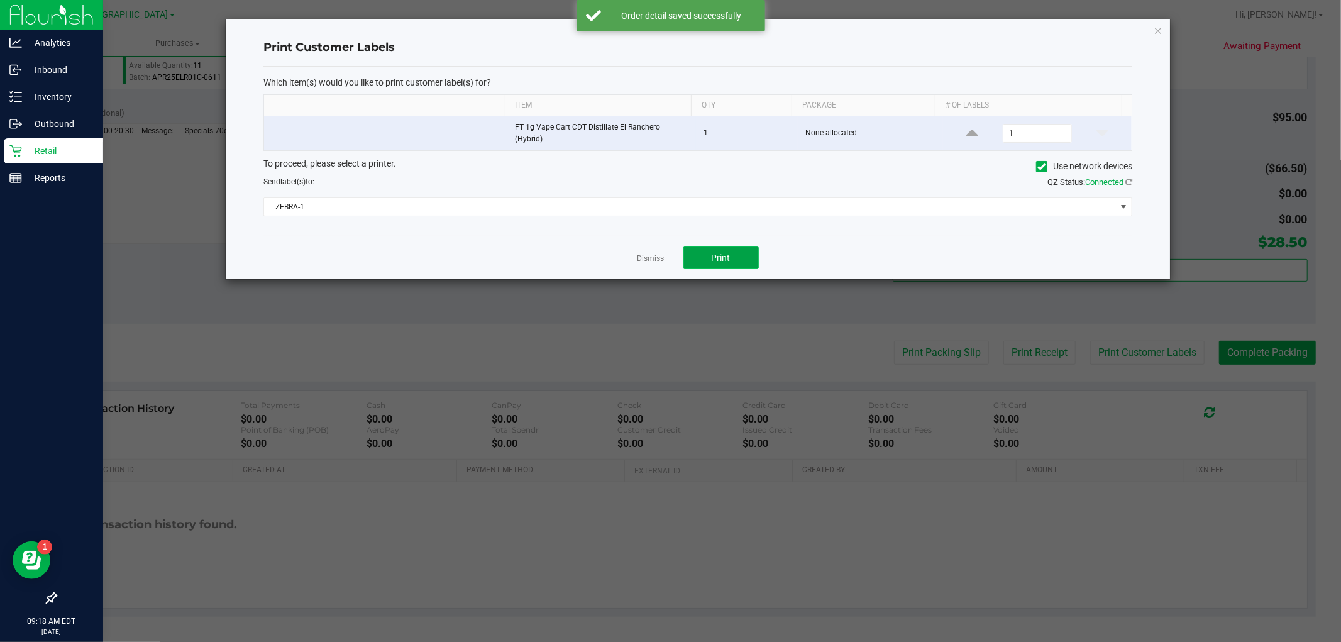
click at [737, 252] on button "Print" at bounding box center [720, 257] width 75 height 23
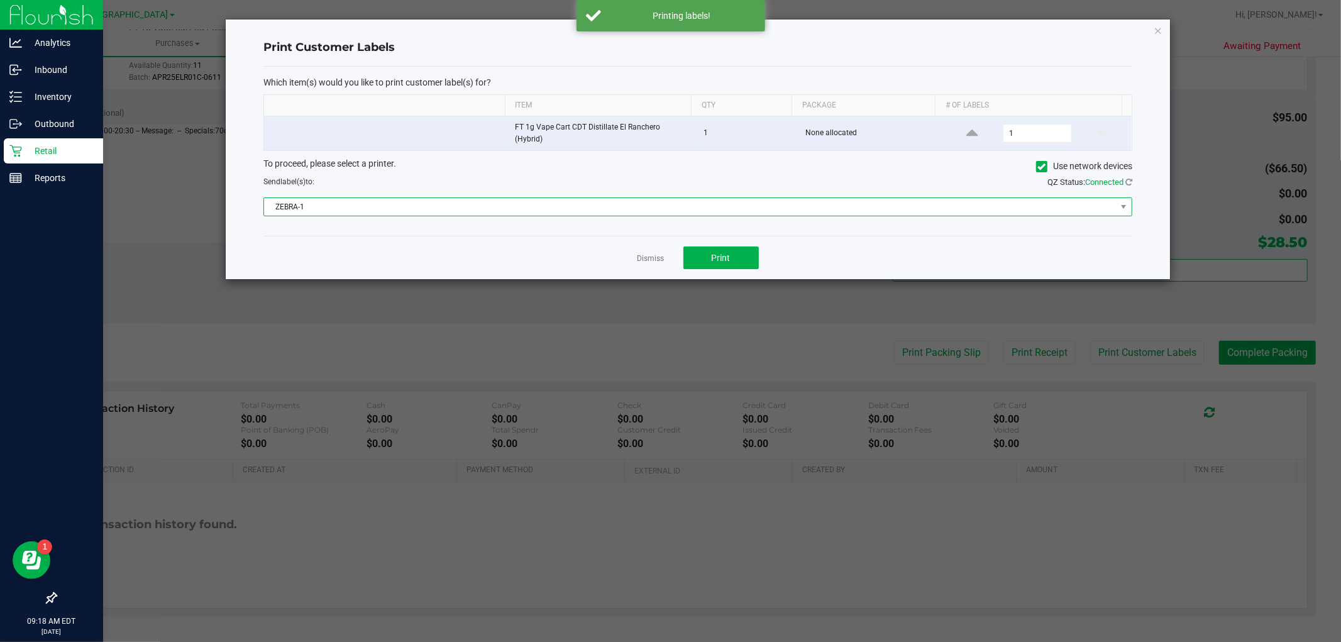
click at [664, 206] on span "ZEBRA-1" at bounding box center [690, 207] width 852 height 18
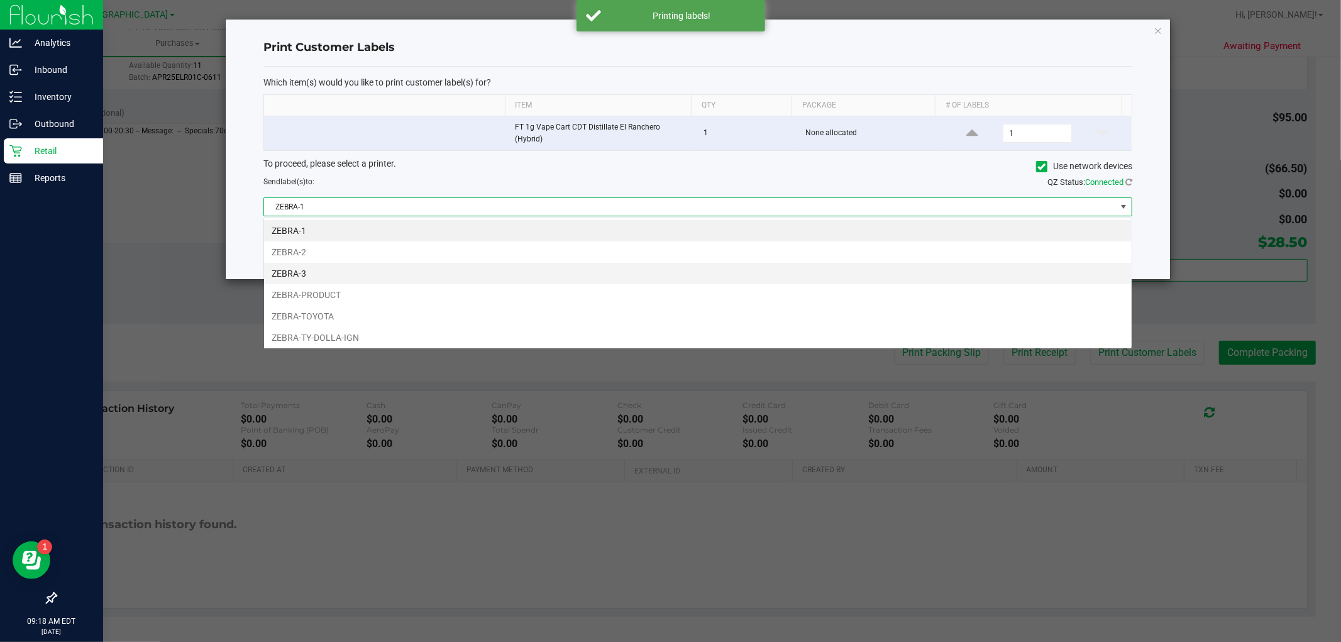
scroll to position [19, 869]
drag, startPoint x: 361, startPoint y: 331, endPoint x: 475, endPoint y: 300, distance: 118.5
click at [361, 332] on li "ZEBRA-TY-DOLLA-IGN" at bounding box center [697, 337] width 867 height 21
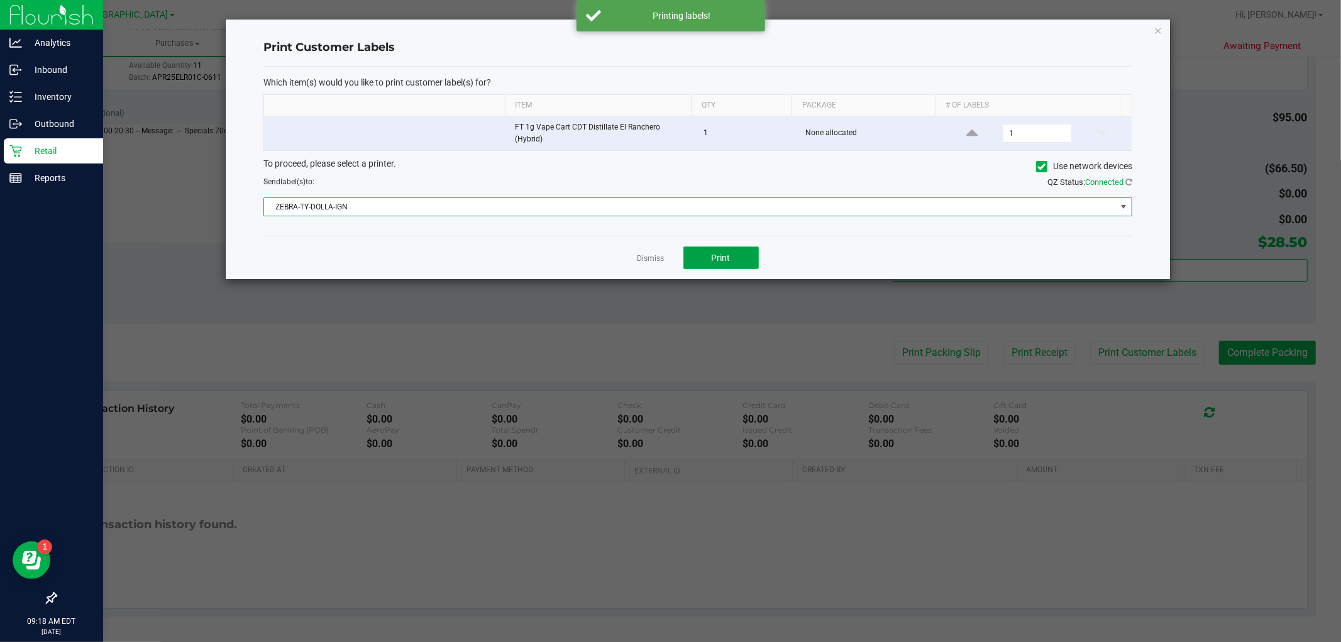
click at [749, 260] on button "Print" at bounding box center [720, 257] width 75 height 23
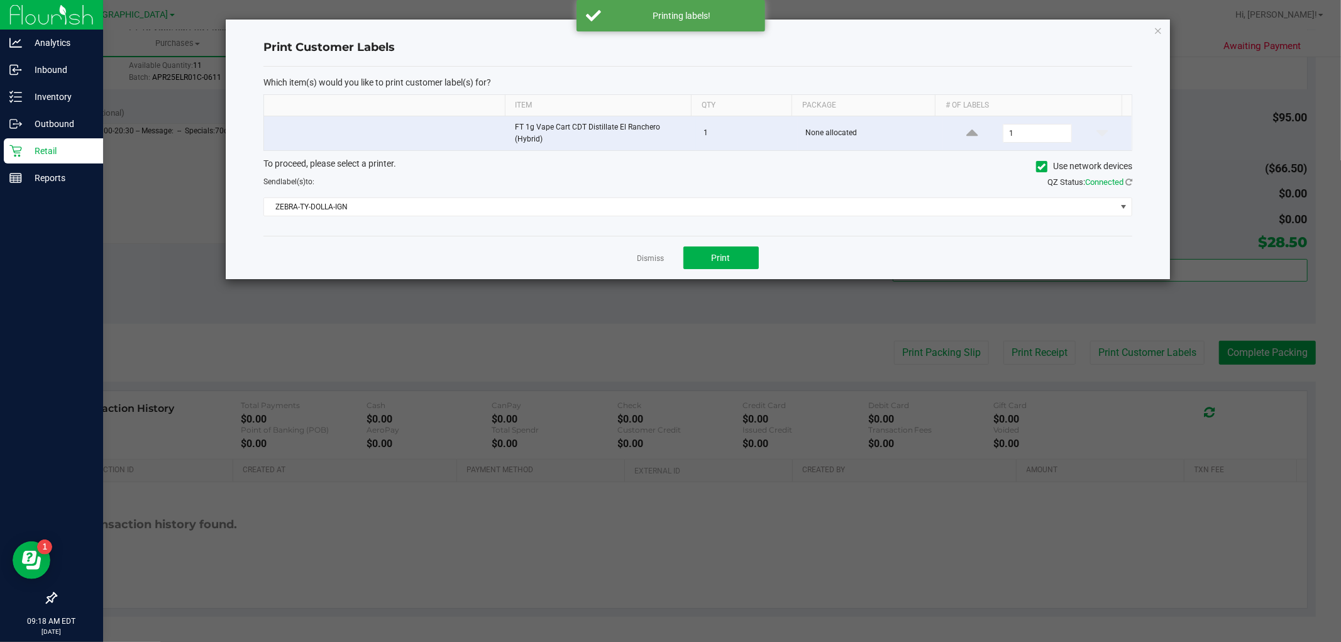
click at [625, 255] on div "Dismiss Print" at bounding box center [697, 257] width 869 height 43
click at [638, 256] on link "Dismiss" at bounding box center [650, 258] width 27 height 11
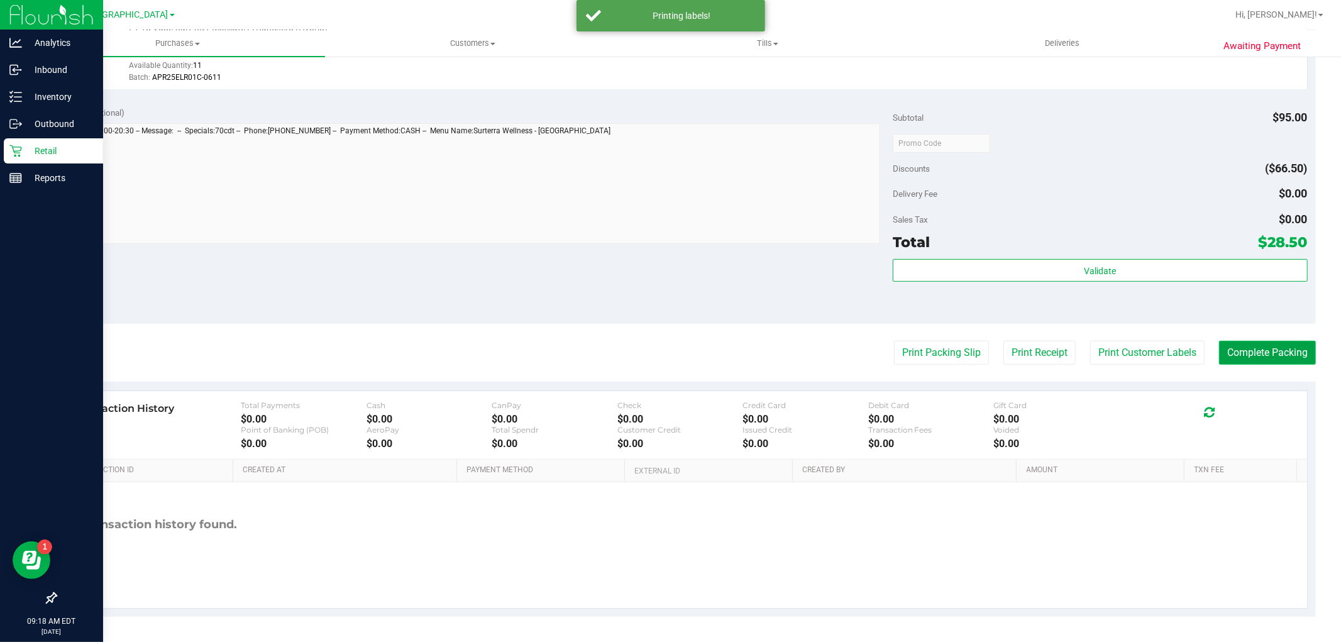
click at [1262, 348] on button "Complete Packing" at bounding box center [1267, 353] width 97 height 24
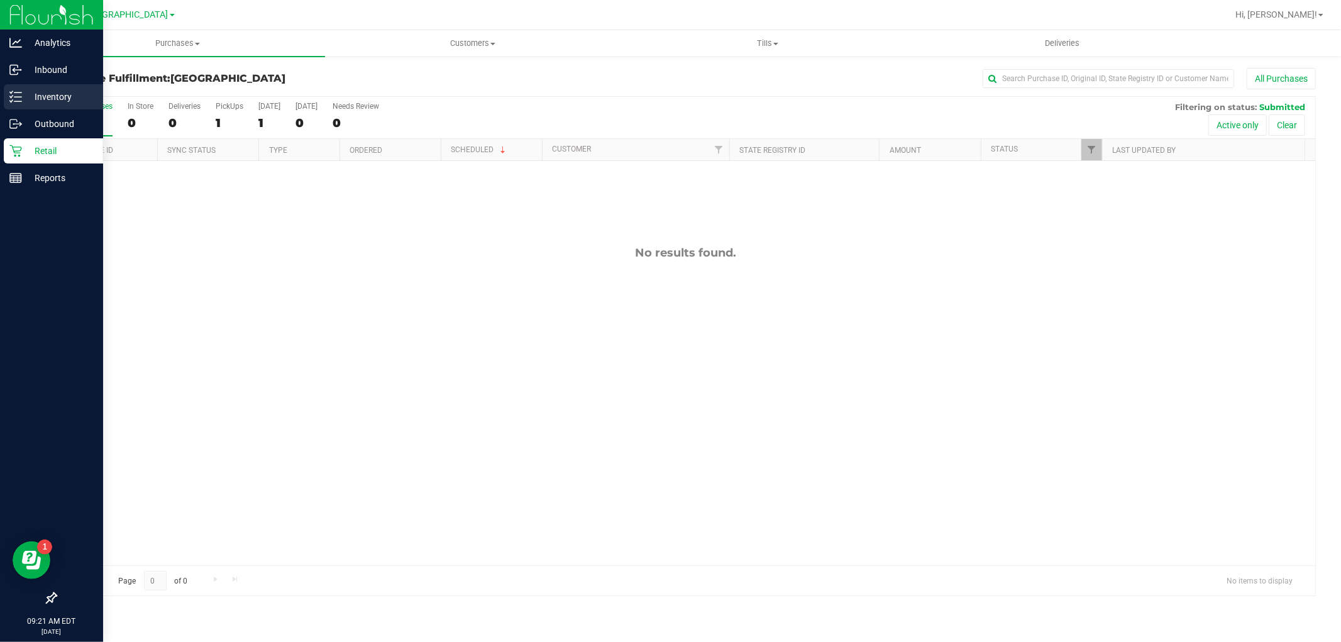
click at [60, 89] on p "Inventory" at bounding box center [59, 96] width 75 height 15
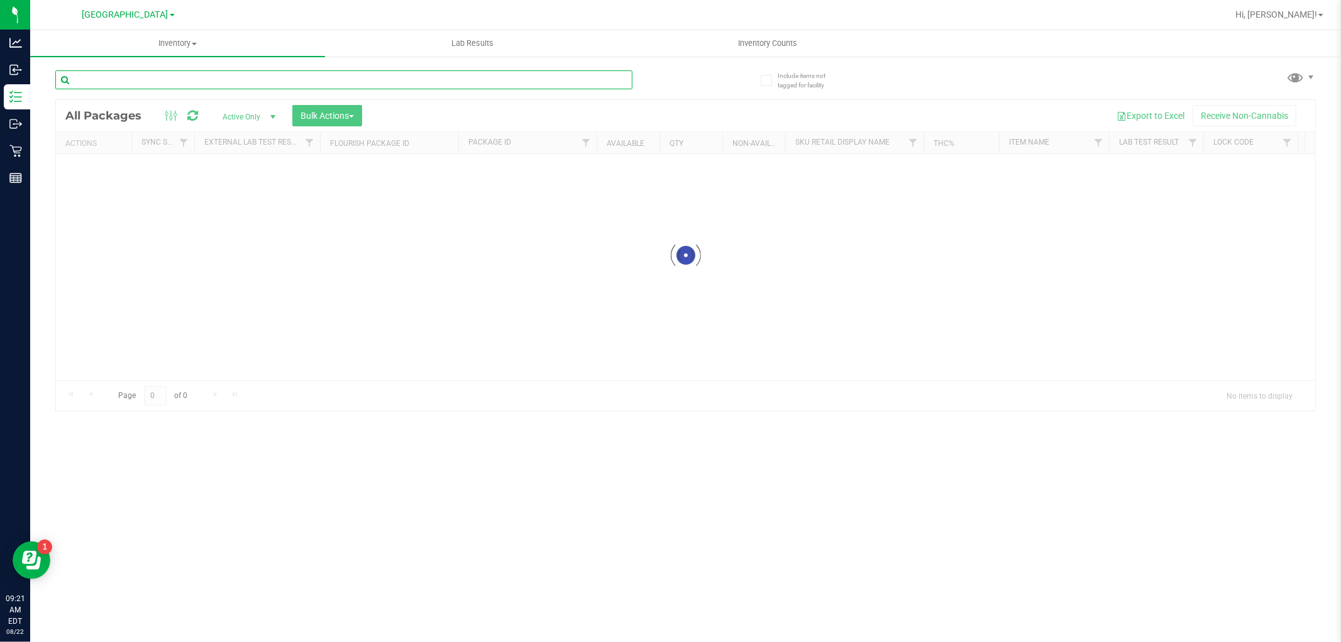
click at [271, 84] on input "text" at bounding box center [343, 79] width 577 height 19
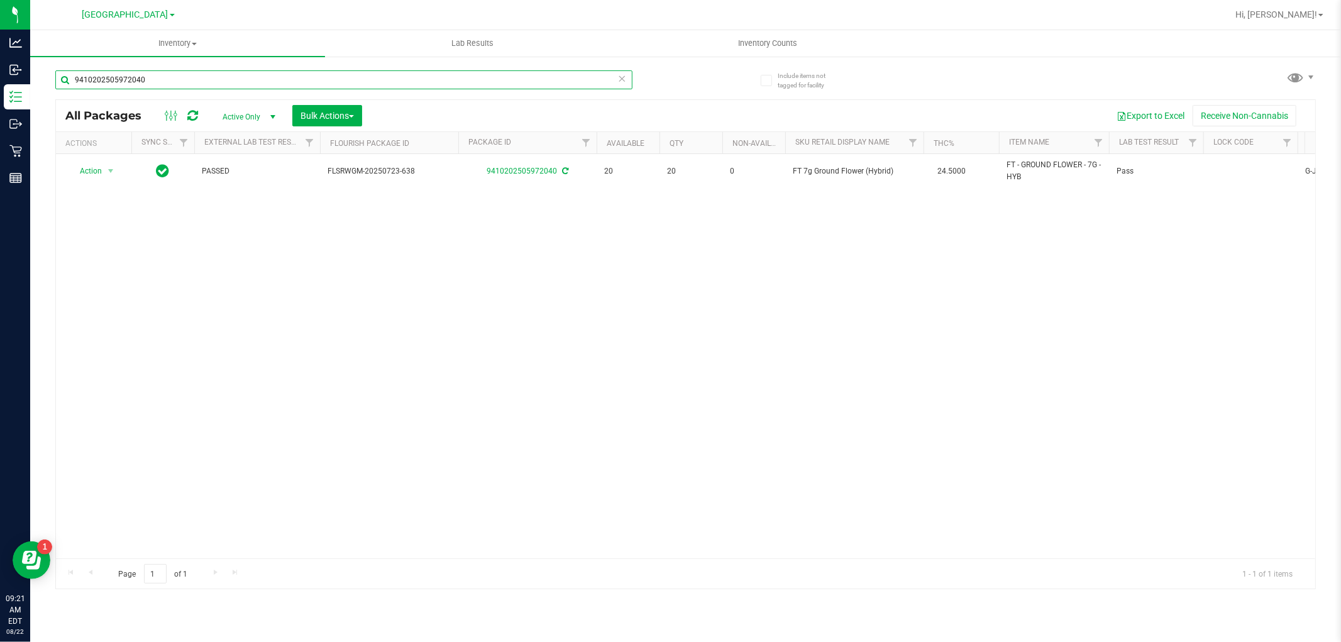
click at [349, 77] on input "9410202505972040" at bounding box center [343, 79] width 577 height 19
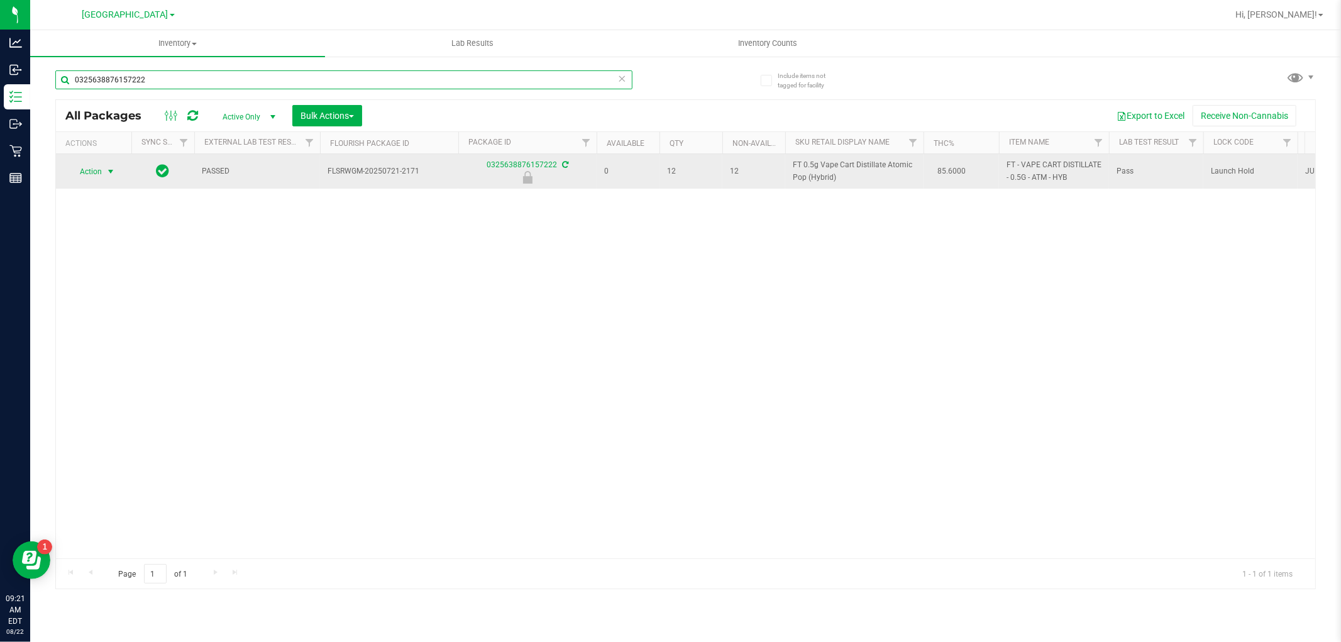
type input "0325638876157222"
click at [107, 167] on span "select" at bounding box center [111, 172] width 10 height 10
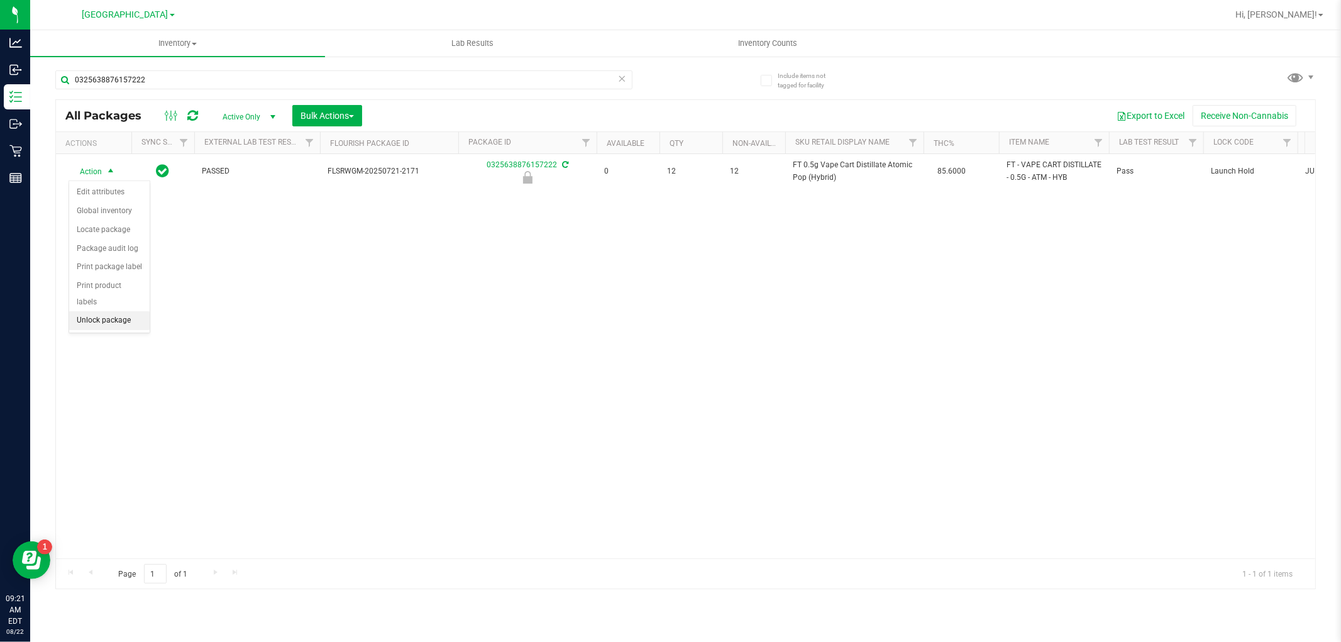
drag, startPoint x: 121, startPoint y: 322, endPoint x: 121, endPoint y: 305, distance: 16.3
click at [122, 322] on li "Unlock package" at bounding box center [109, 320] width 80 height 19
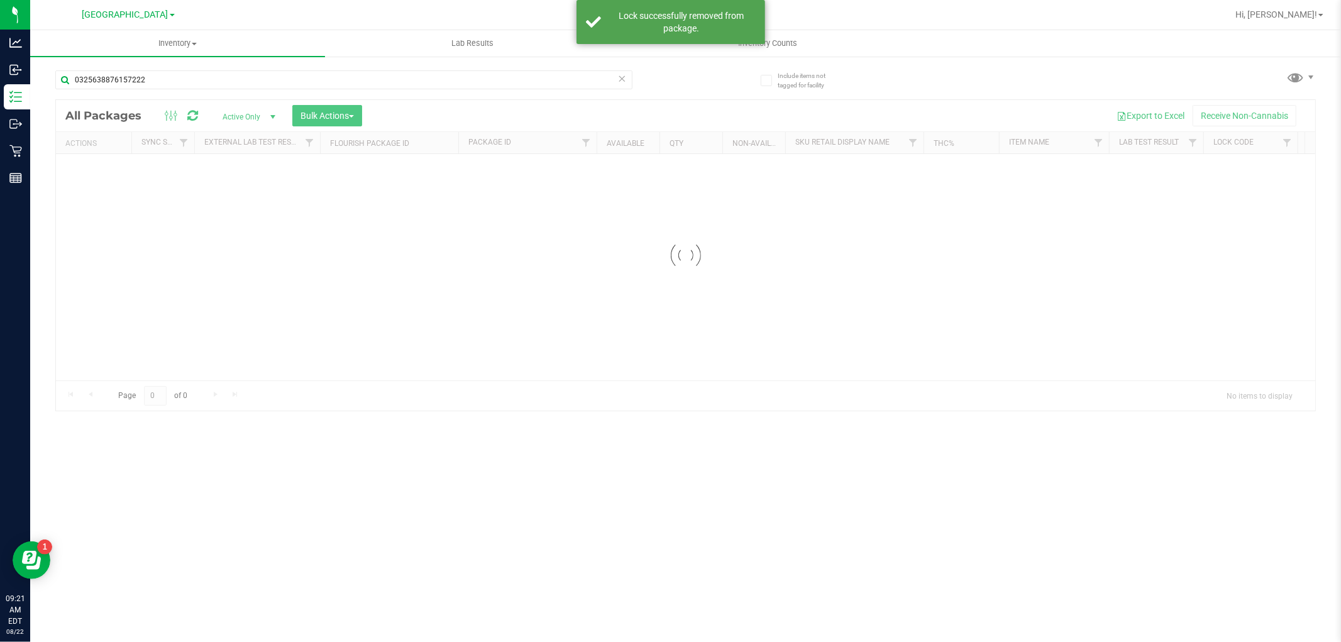
click at [204, 94] on div "0325638876157222" at bounding box center [343, 84] width 577 height 29
click at [202, 93] on div "0325638876157222" at bounding box center [343, 84] width 577 height 29
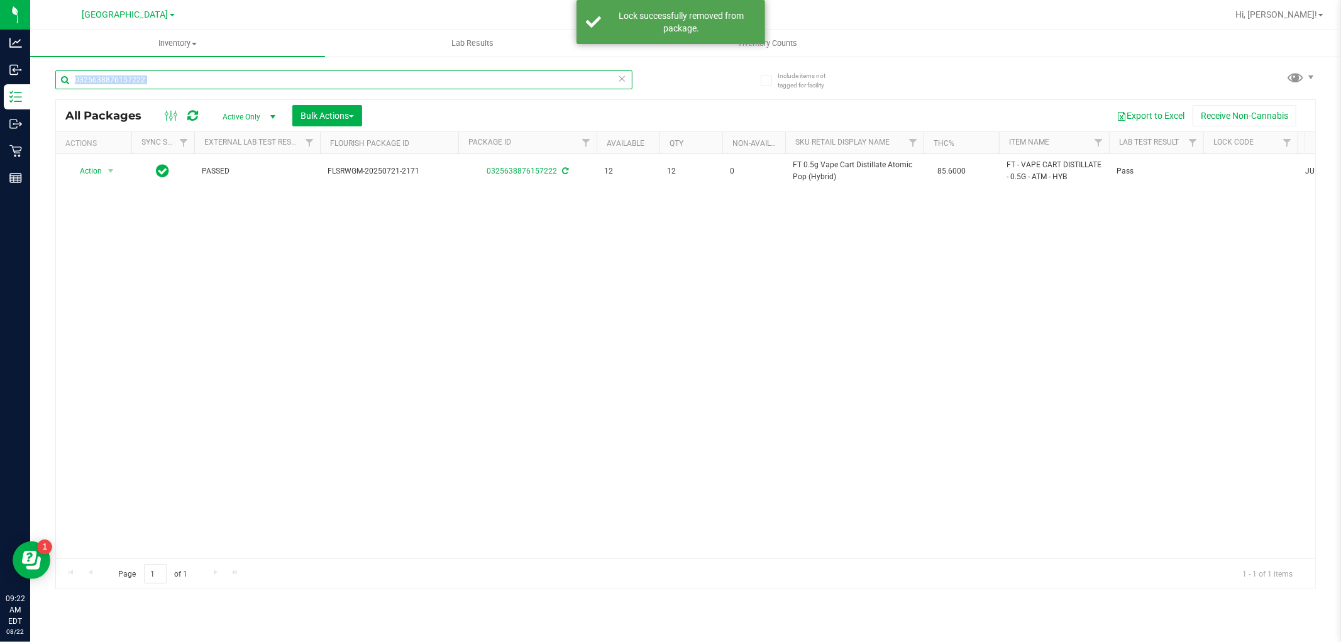
click at [260, 79] on input "0325638876157222" at bounding box center [343, 79] width 577 height 19
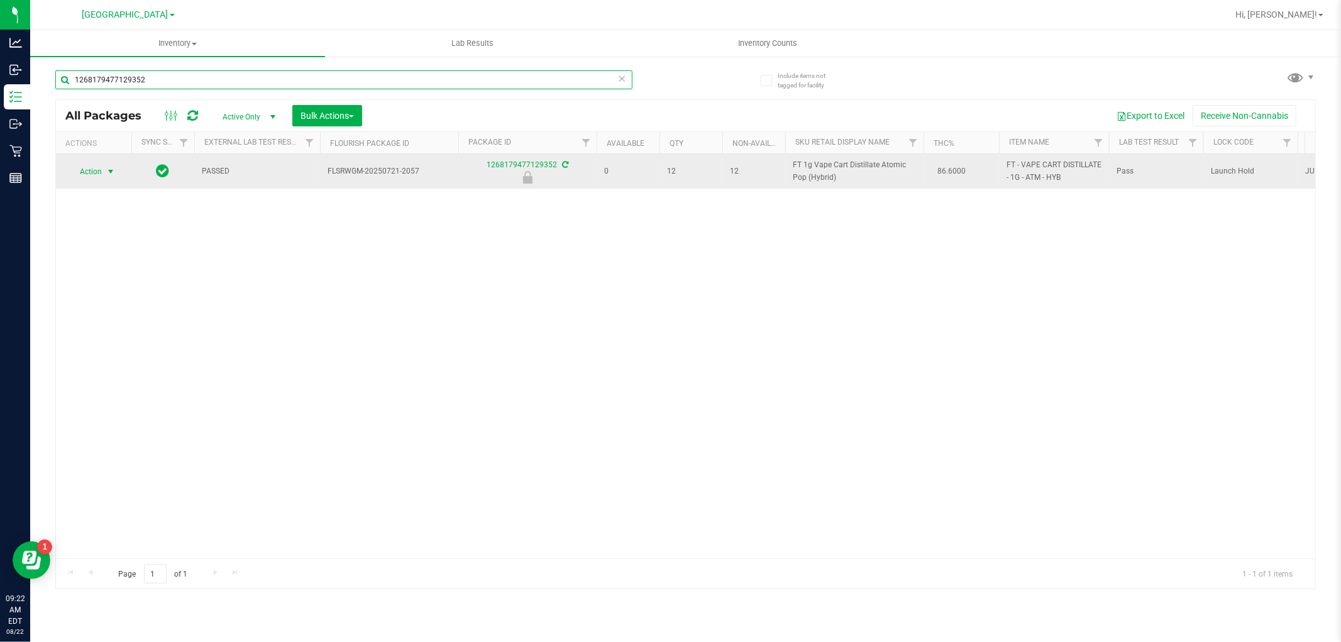
type input "1268179477129352"
click at [107, 162] on td "Action Action Edit attributes Global inventory Locate package Package audit log…" at bounding box center [93, 171] width 75 height 35
click at [107, 171] on span "select" at bounding box center [111, 172] width 10 height 10
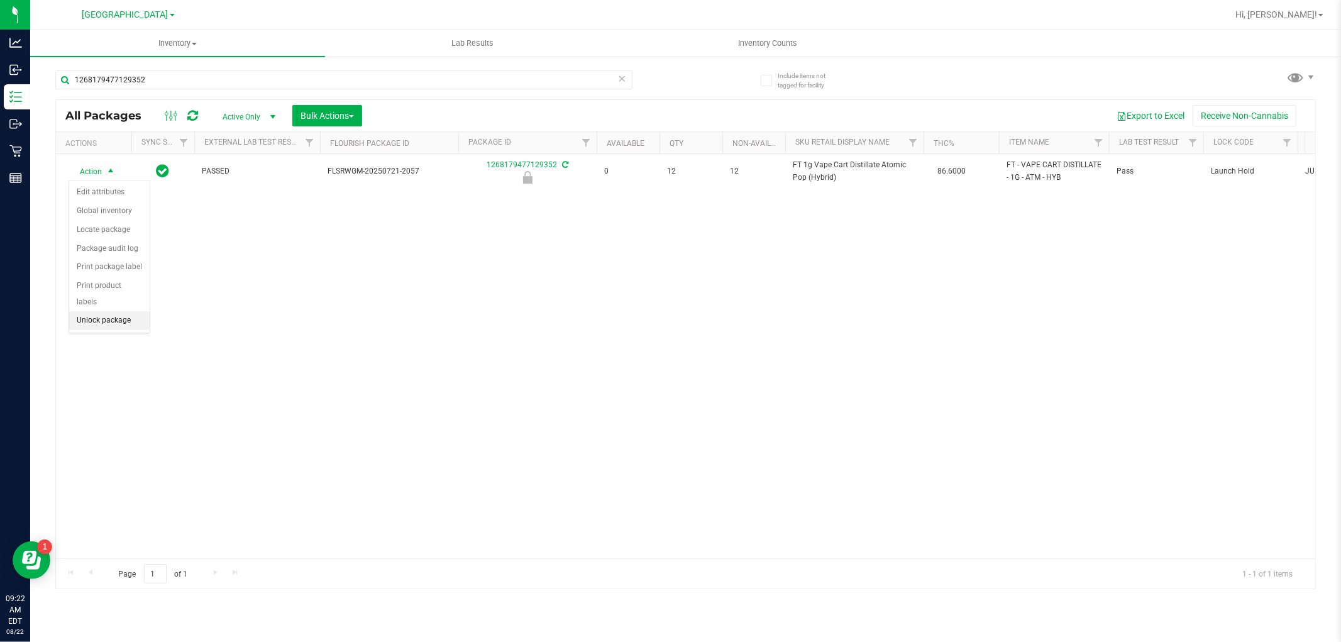
click at [123, 316] on li "Unlock package" at bounding box center [109, 320] width 80 height 19
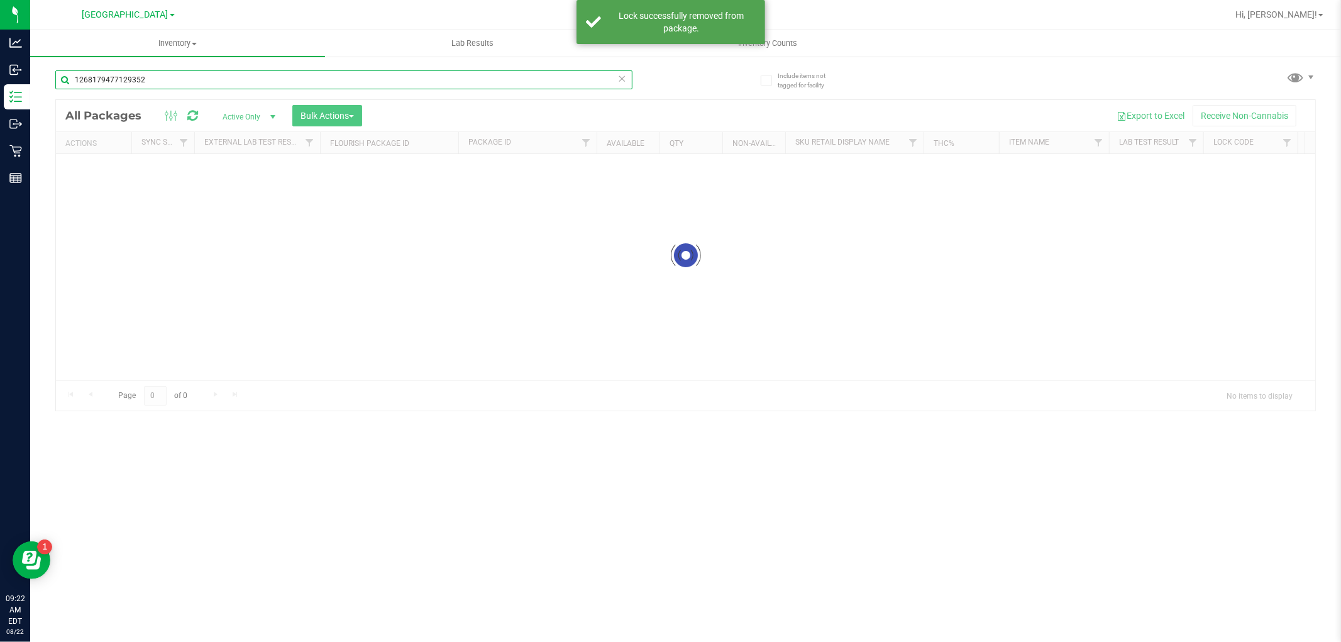
click at [312, 72] on input "1268179477129352" at bounding box center [343, 79] width 577 height 19
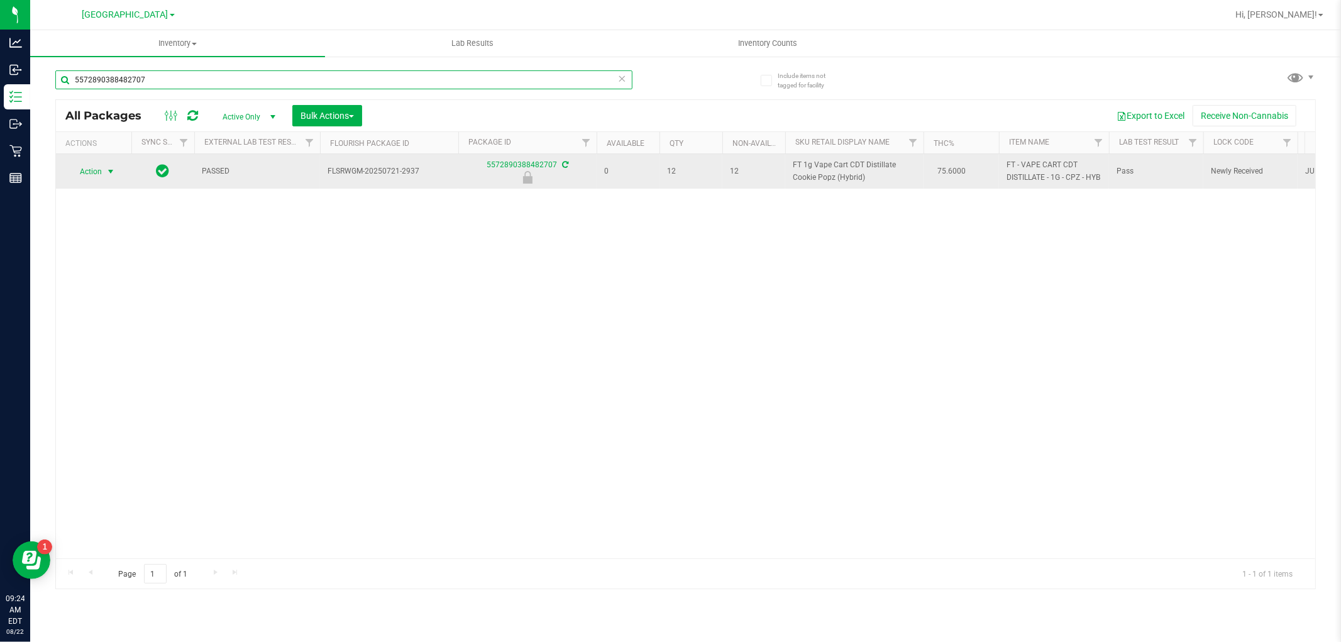
type input "5572890388482707"
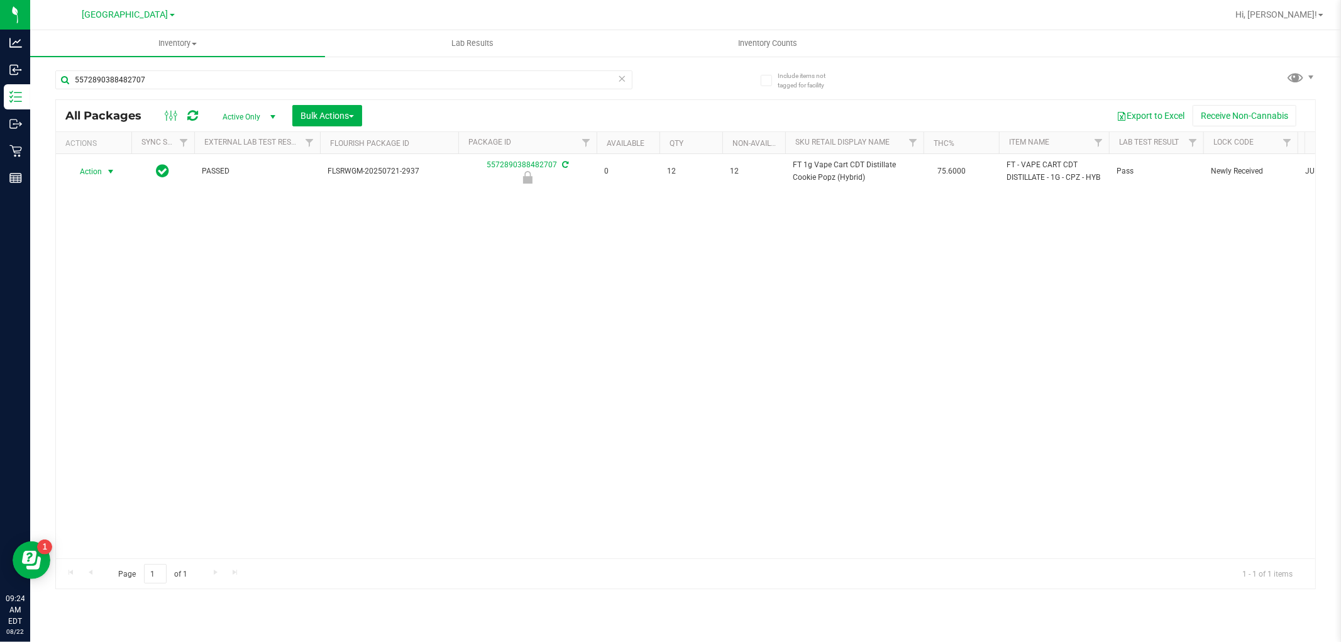
drag, startPoint x: 93, startPoint y: 172, endPoint x: 97, endPoint y: 199, distance: 27.4
click at [93, 172] on span "Action" at bounding box center [86, 172] width 34 height 18
click at [102, 317] on li "Unlock package" at bounding box center [109, 320] width 80 height 19
click at [624, 77] on icon at bounding box center [622, 77] width 9 height 15
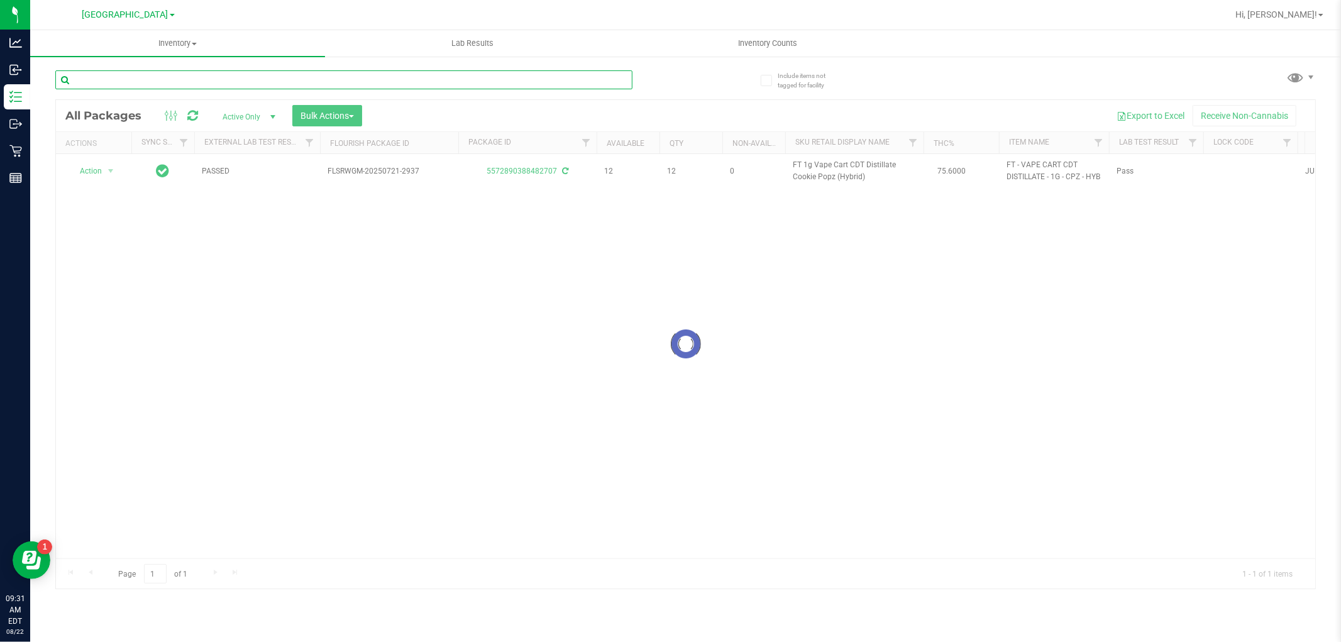
click at [599, 79] on input "text" at bounding box center [343, 79] width 577 height 19
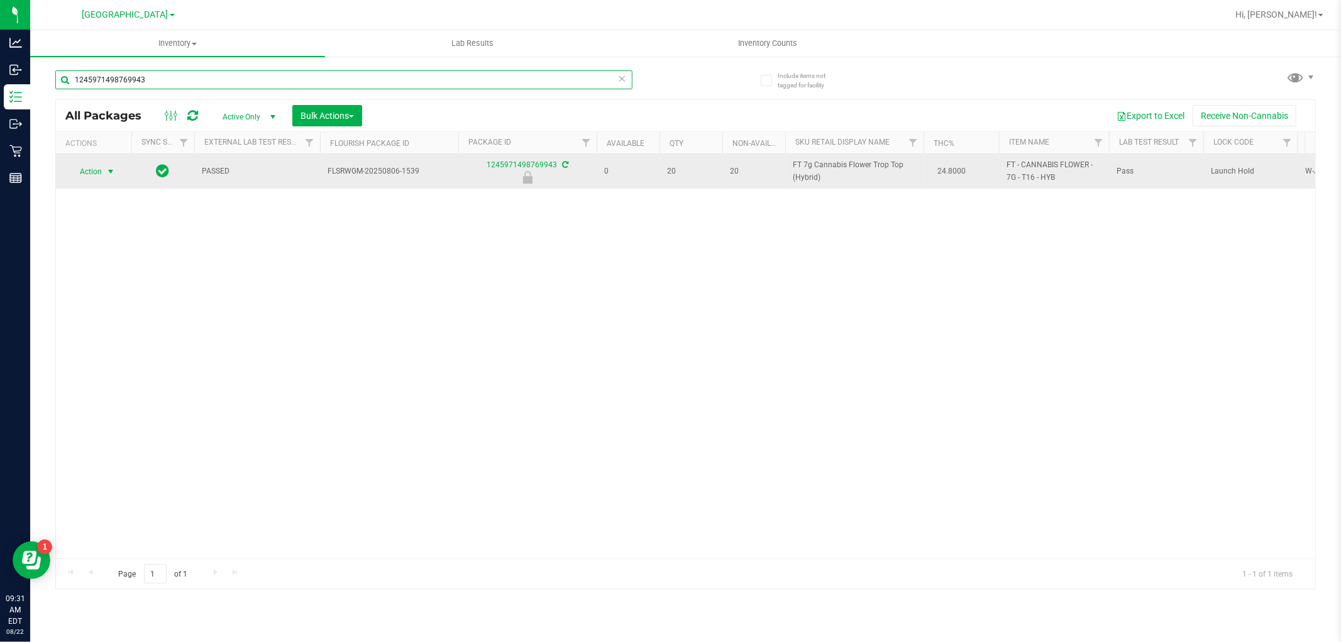
type input "1245971498769943"
click at [102, 170] on span "Action" at bounding box center [86, 172] width 34 height 18
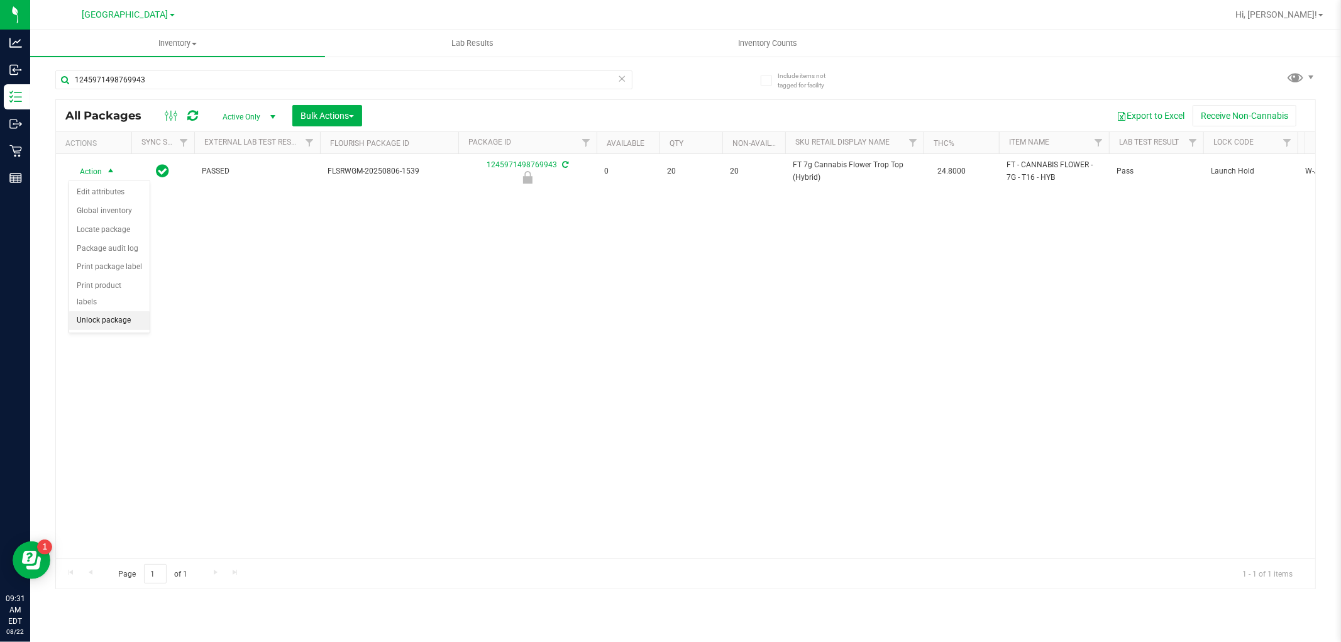
click at [121, 319] on li "Unlock package" at bounding box center [109, 320] width 80 height 19
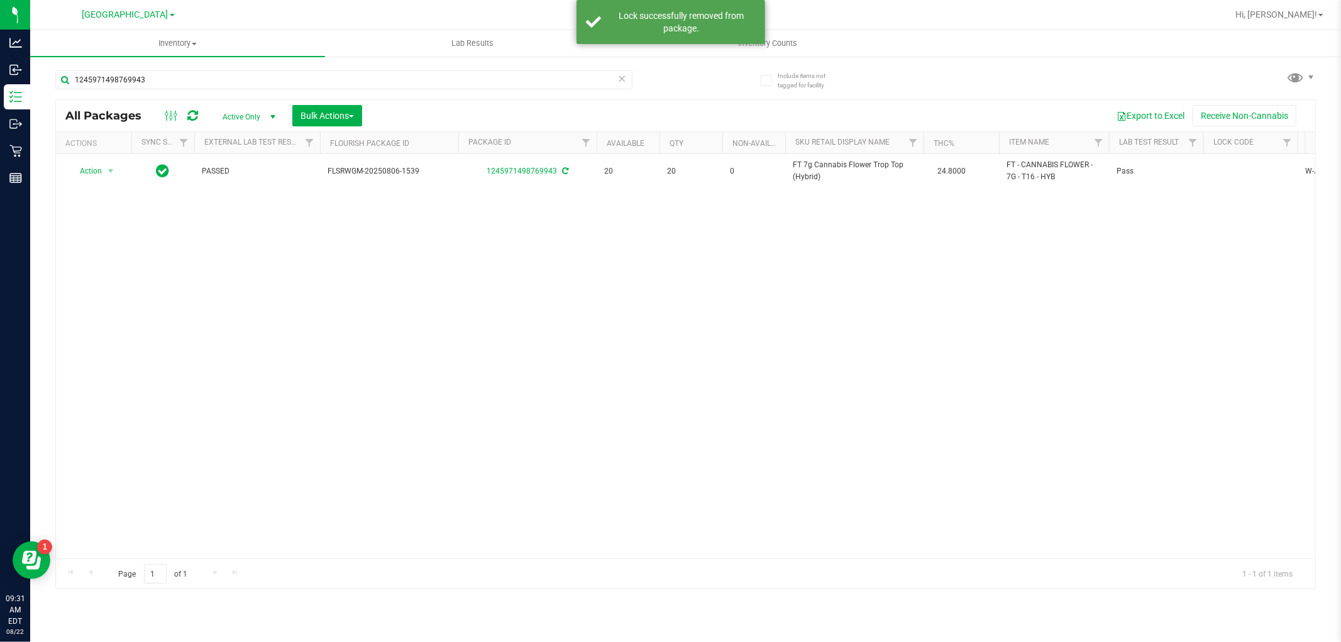
click at [620, 77] on icon at bounding box center [622, 77] width 9 height 15
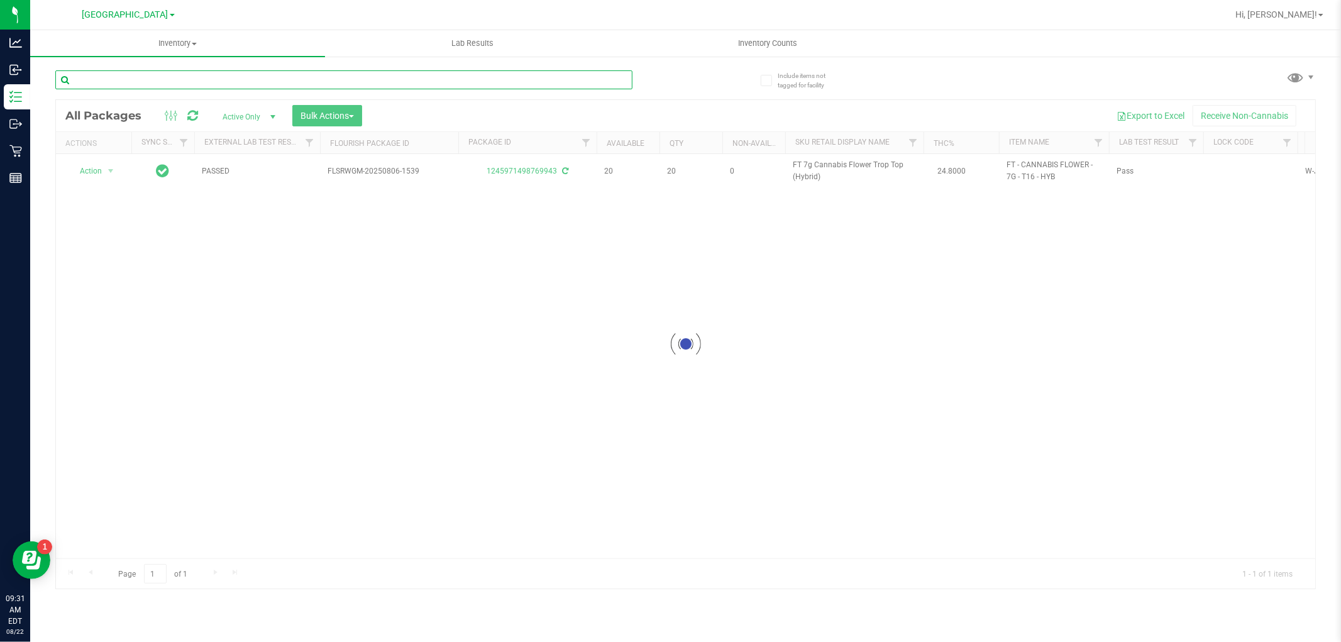
click at [587, 85] on input "text" at bounding box center [343, 79] width 577 height 19
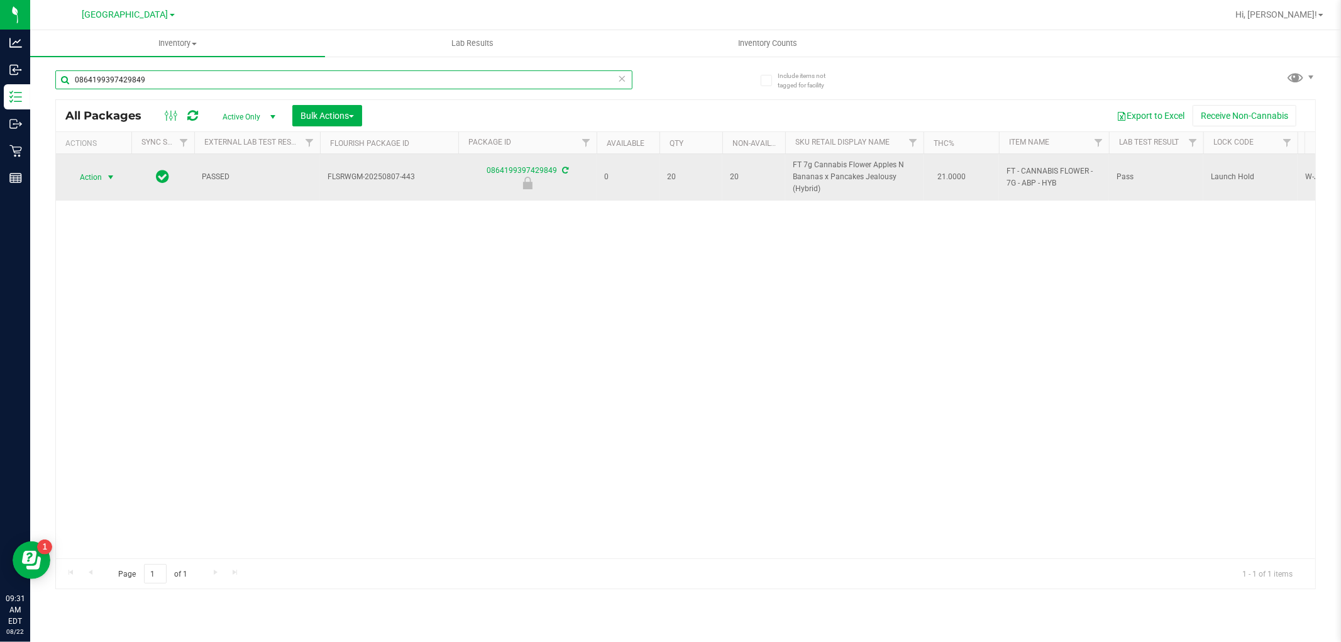
type input "0864199397429849"
click at [96, 177] on span "Action" at bounding box center [86, 177] width 34 height 18
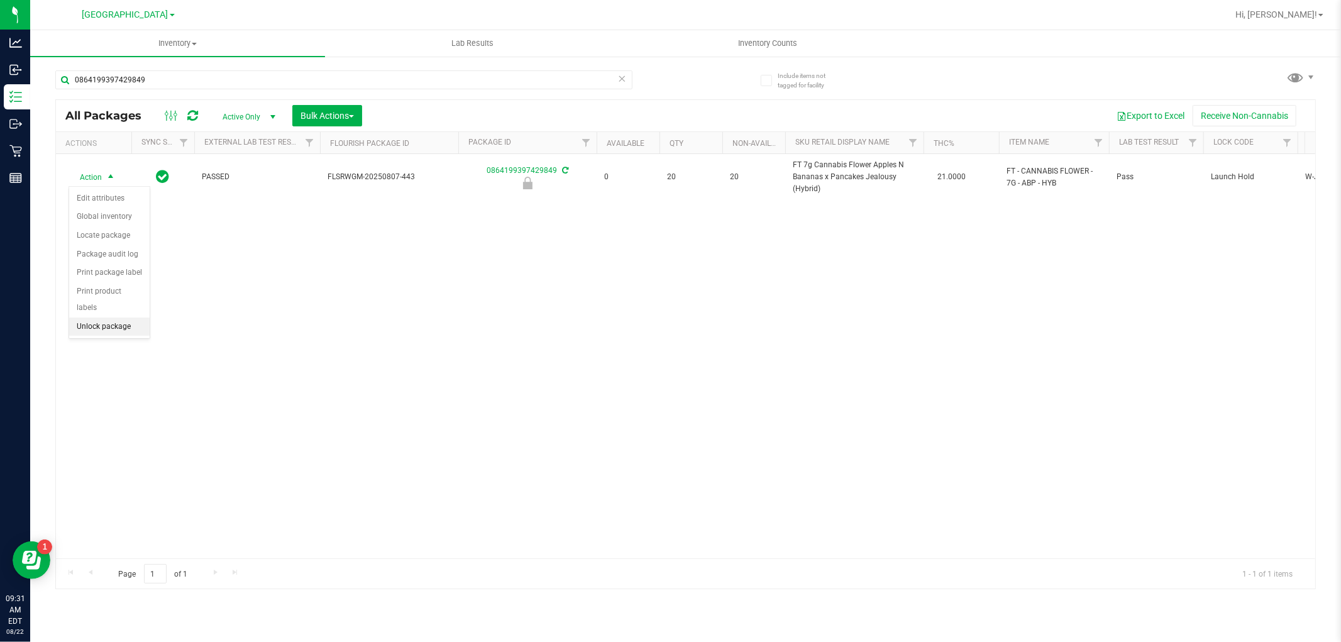
click at [104, 324] on li "Unlock package" at bounding box center [109, 326] width 80 height 19
click at [109, 321] on div "Action Action Adjust qty Create package Edit attributes Global inventory Locate…" at bounding box center [685, 356] width 1259 height 404
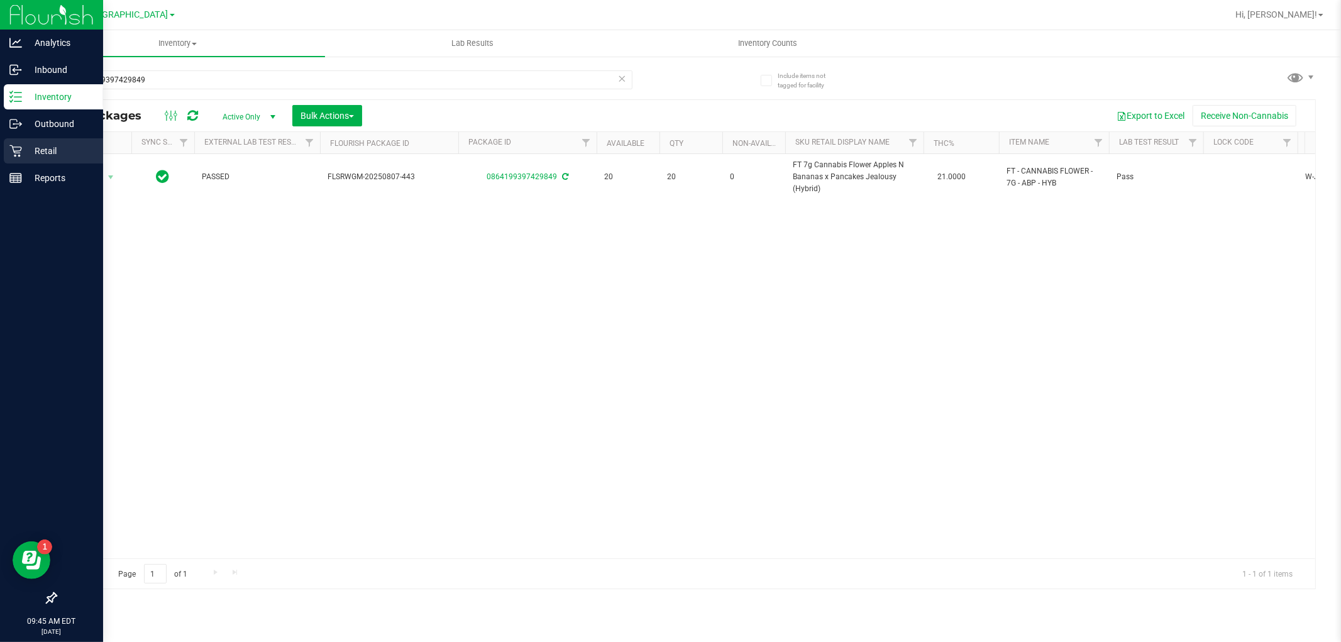
click at [11, 155] on icon at bounding box center [15, 151] width 13 height 13
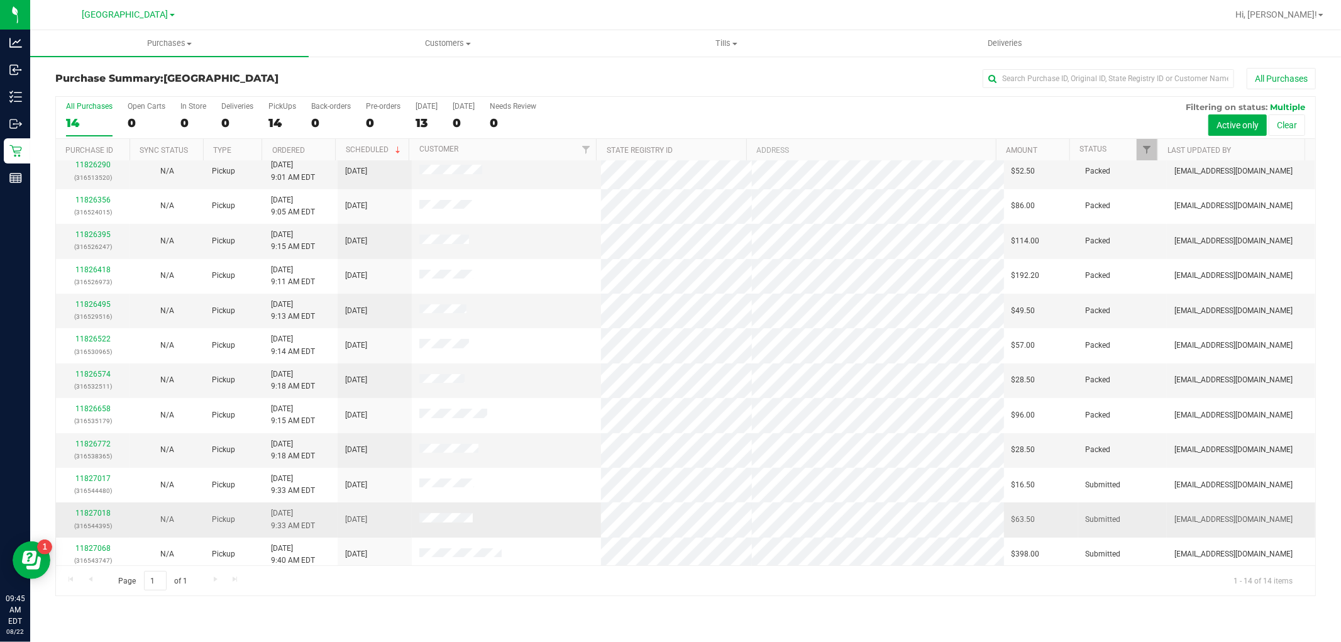
scroll to position [83, 0]
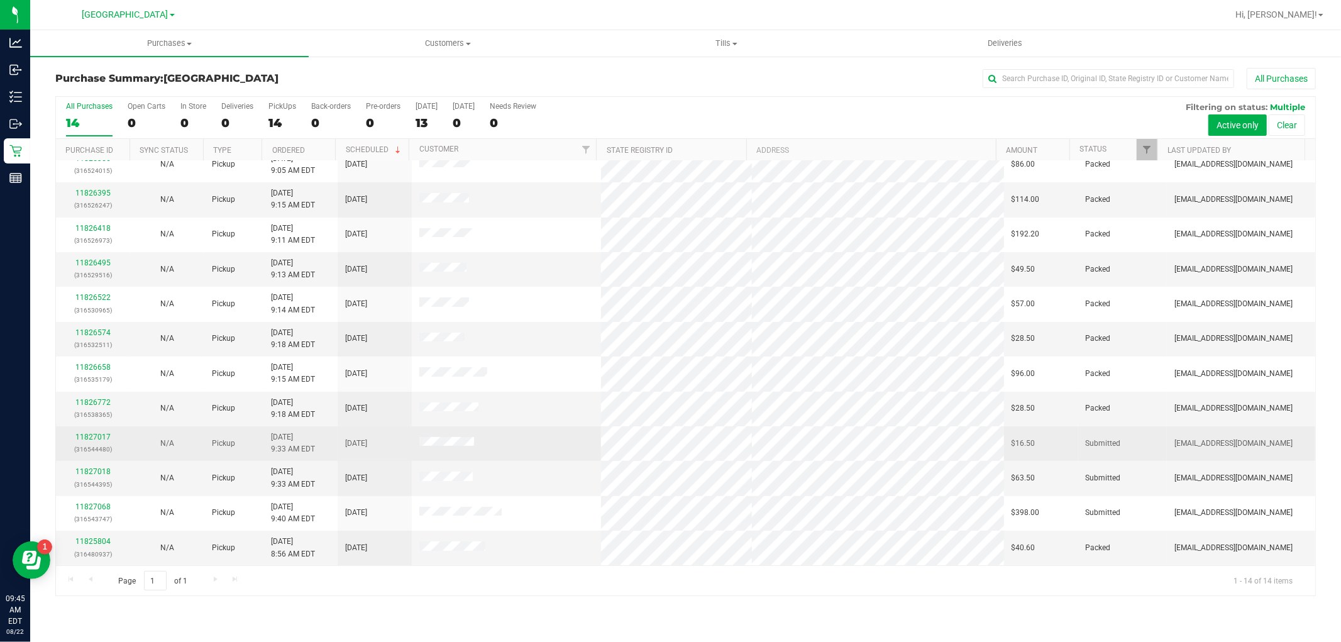
click at [114, 436] on div "11827017 (316544480)" at bounding box center [92, 443] width 59 height 24
click at [99, 436] on link "11827017" at bounding box center [92, 436] width 35 height 9
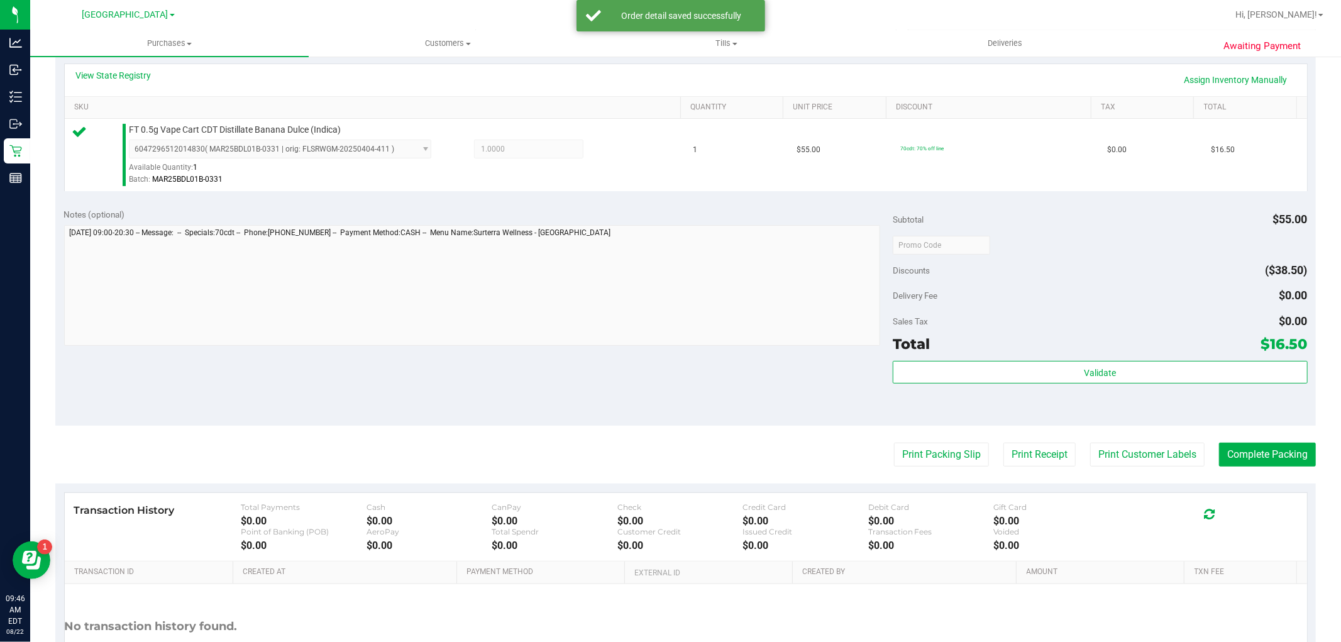
scroll to position [387, 0]
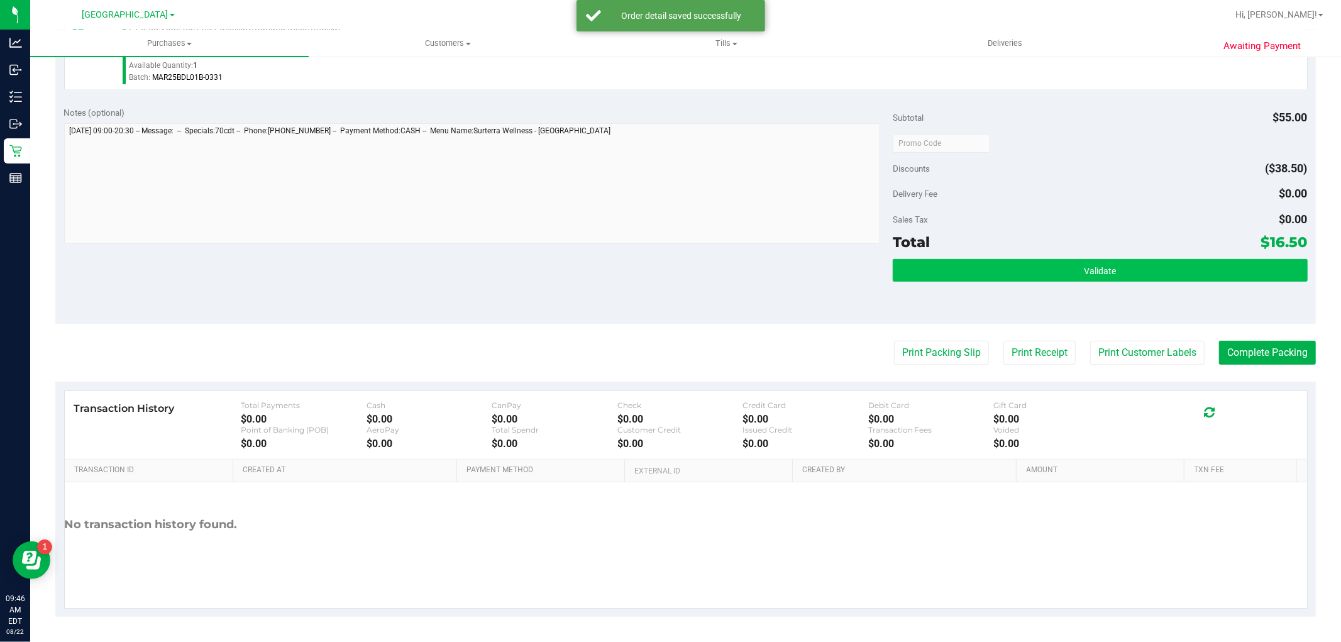
click at [1031, 282] on div "Validate" at bounding box center [1099, 271] width 414 height 24
click at [1036, 273] on button "Validate" at bounding box center [1099, 270] width 414 height 23
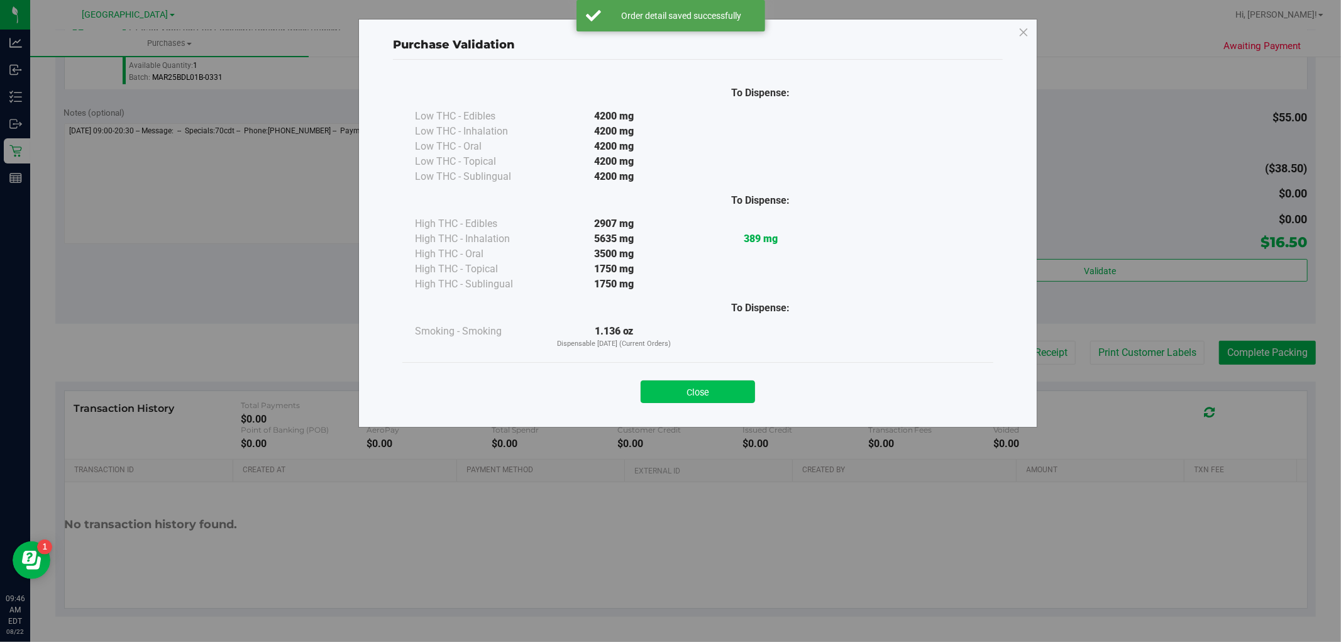
click at [729, 383] on button "Close" at bounding box center [697, 391] width 114 height 23
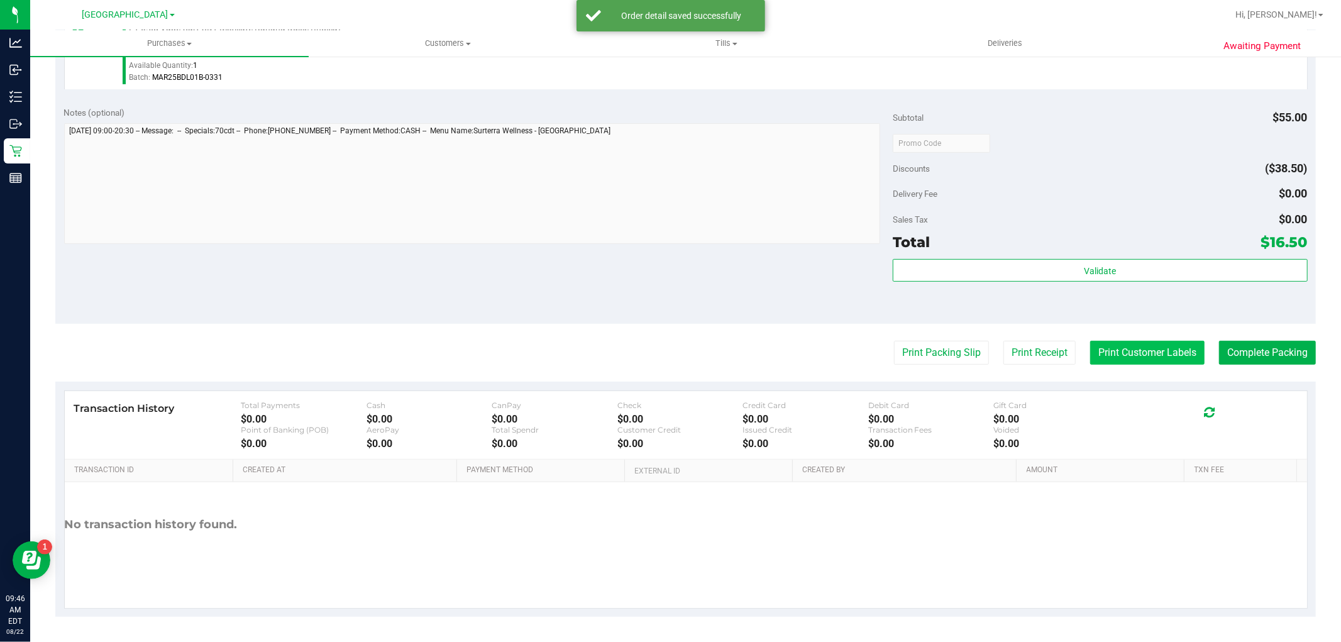
click at [1129, 356] on button "Print Customer Labels" at bounding box center [1147, 353] width 114 height 24
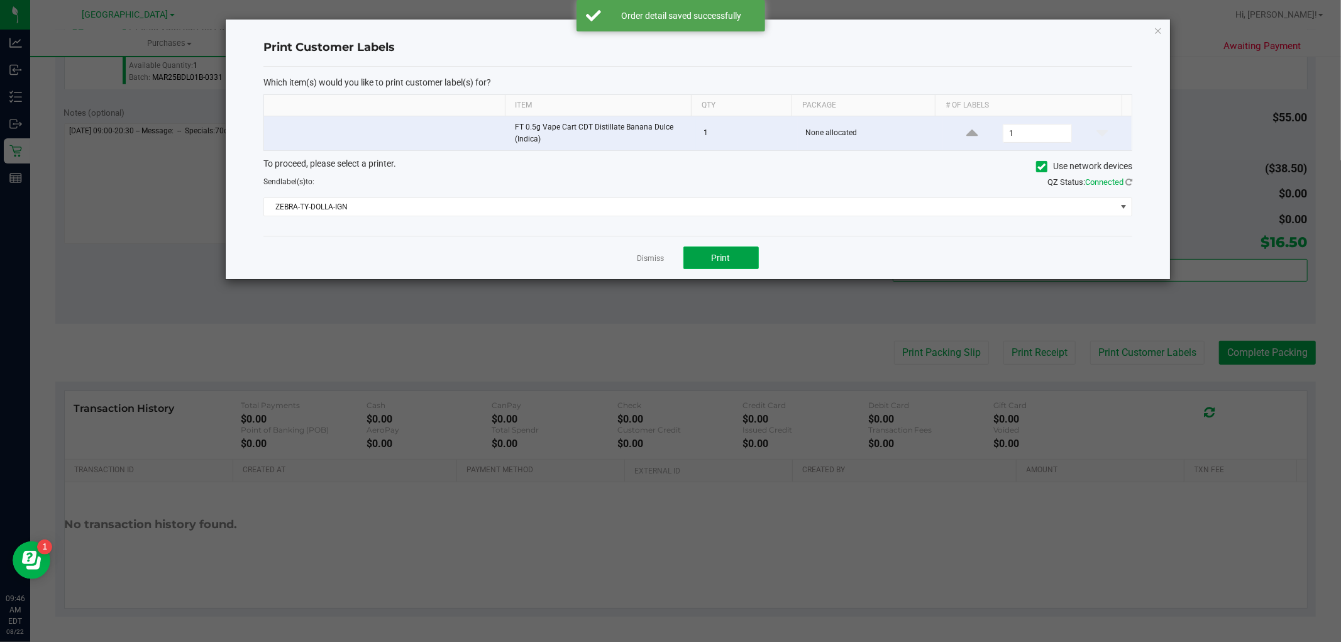
click at [748, 266] on button "Print" at bounding box center [720, 257] width 75 height 23
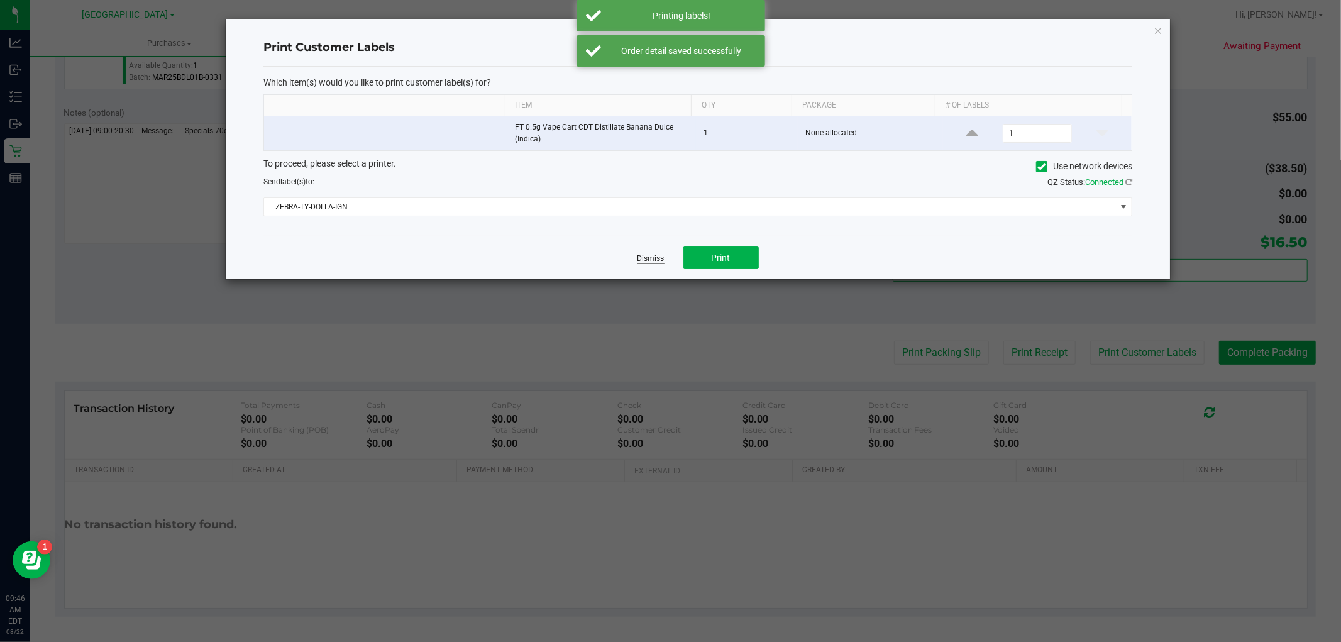
click at [659, 256] on link "Dismiss" at bounding box center [650, 258] width 27 height 11
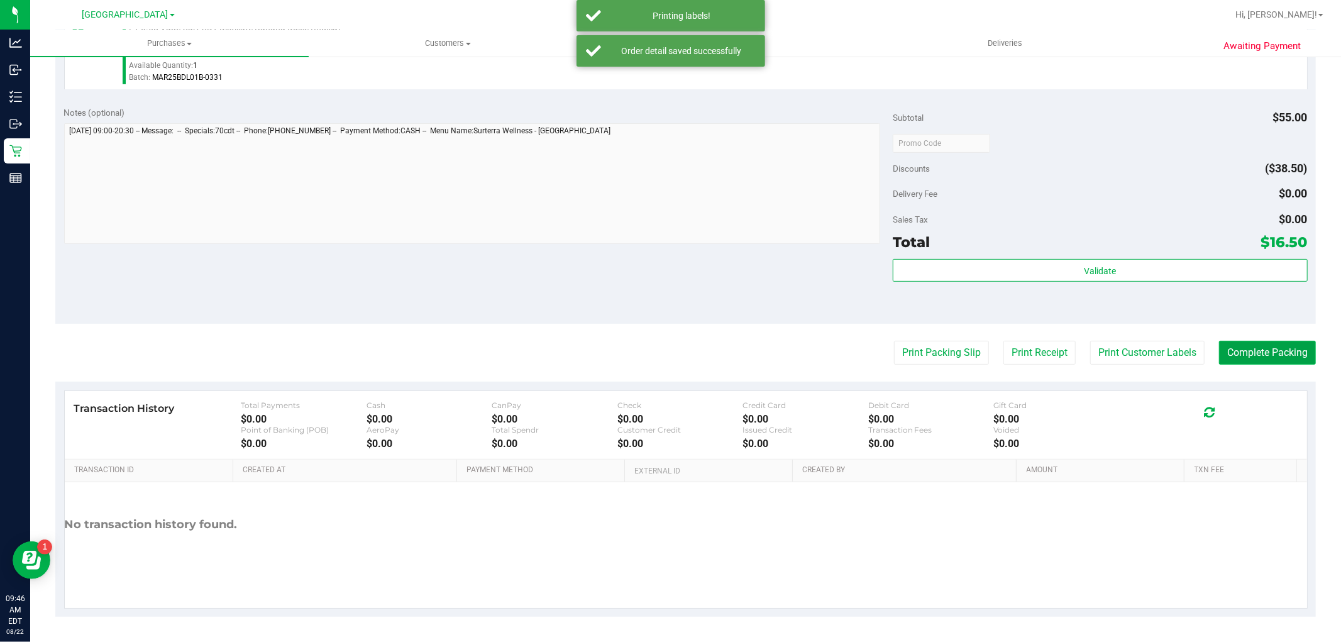
click at [1273, 357] on button "Complete Packing" at bounding box center [1267, 353] width 97 height 24
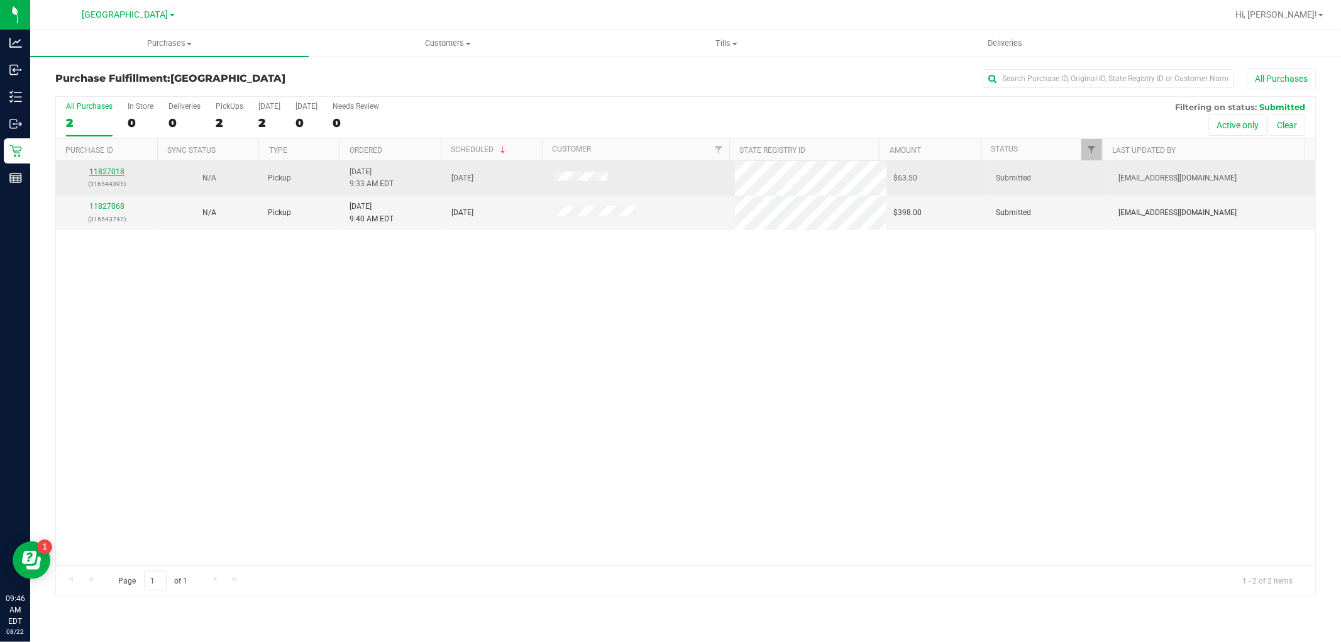
click at [106, 168] on link "11827018" at bounding box center [106, 171] width 35 height 9
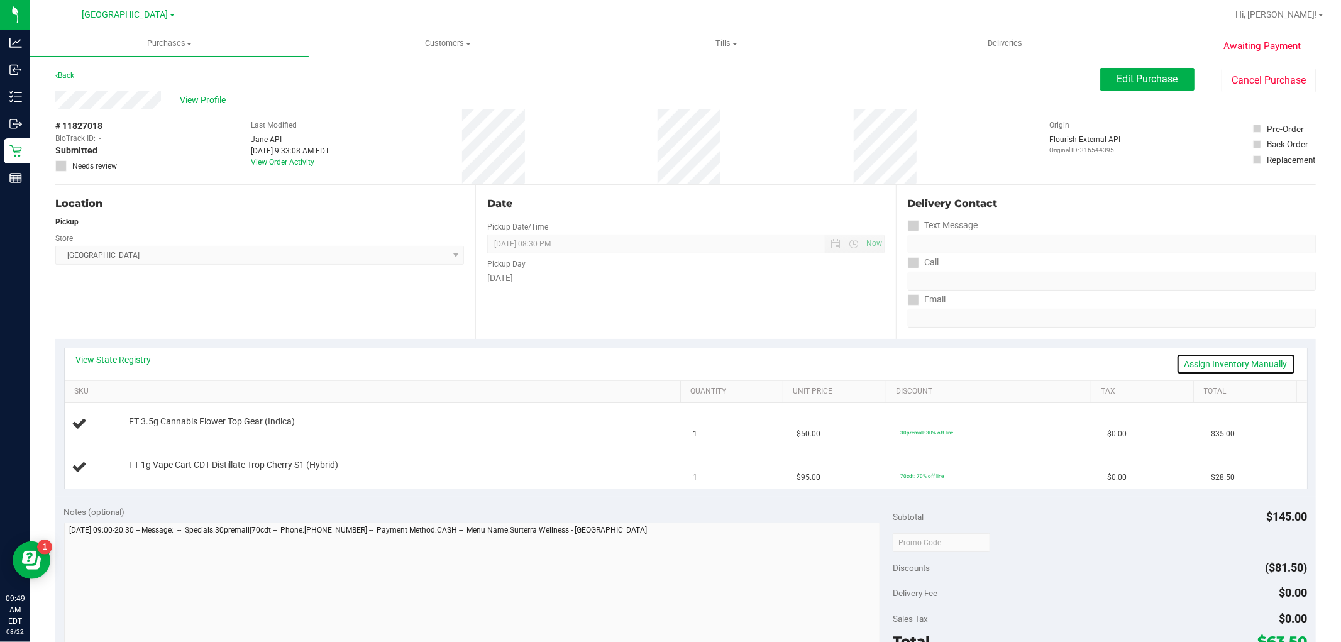
click at [1249, 363] on link "Assign Inventory Manually" at bounding box center [1235, 363] width 119 height 21
click at [1249, 363] on link "Save & Exit" at bounding box center [1265, 363] width 59 height 21
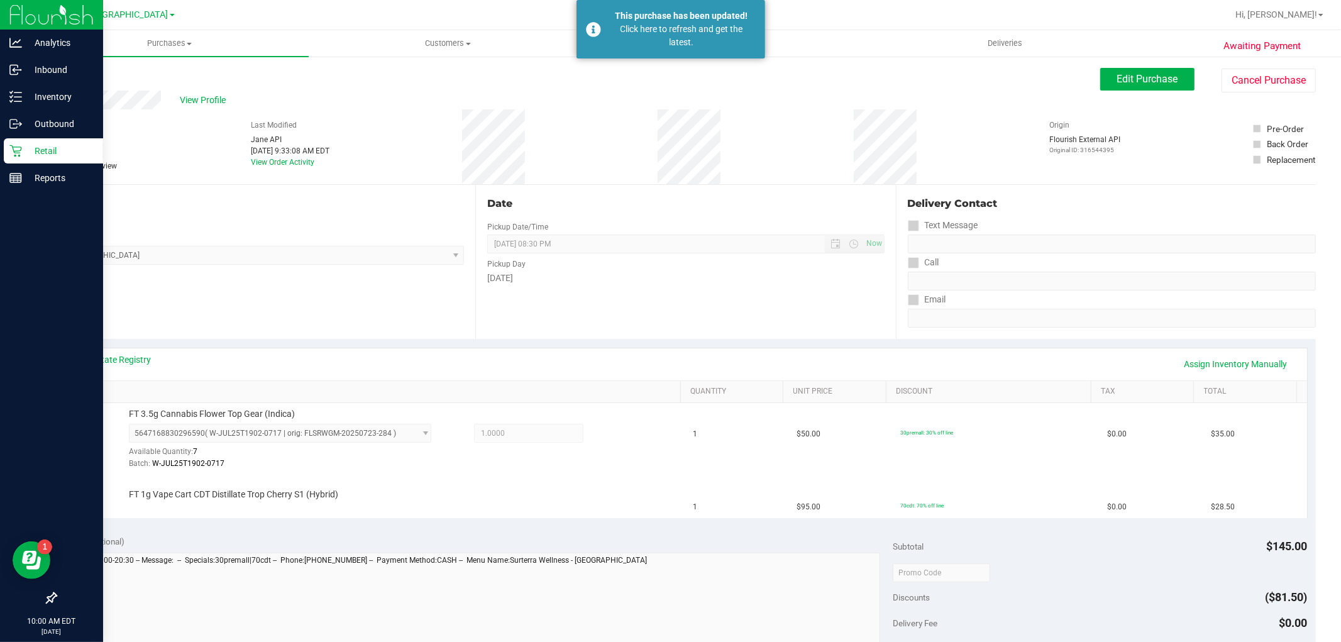
click at [52, 158] on p "Retail" at bounding box center [59, 150] width 75 height 15
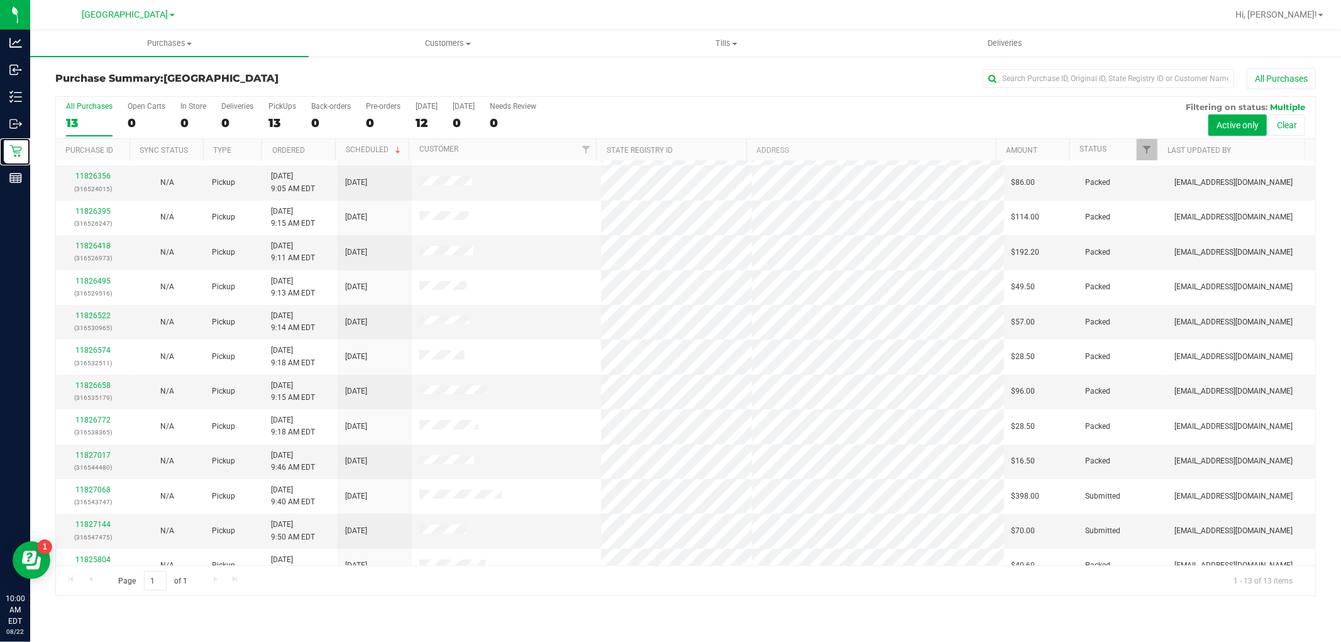
scroll to position [48, 0]
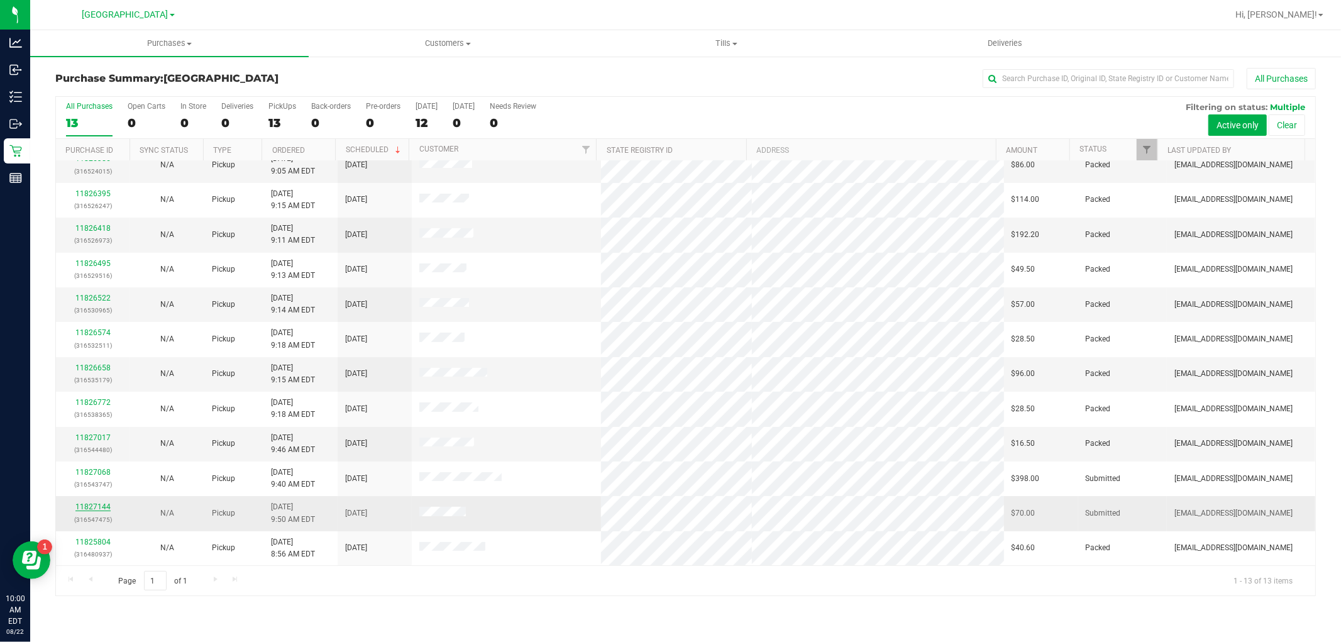
click at [105, 505] on link "11827144" at bounding box center [92, 506] width 35 height 9
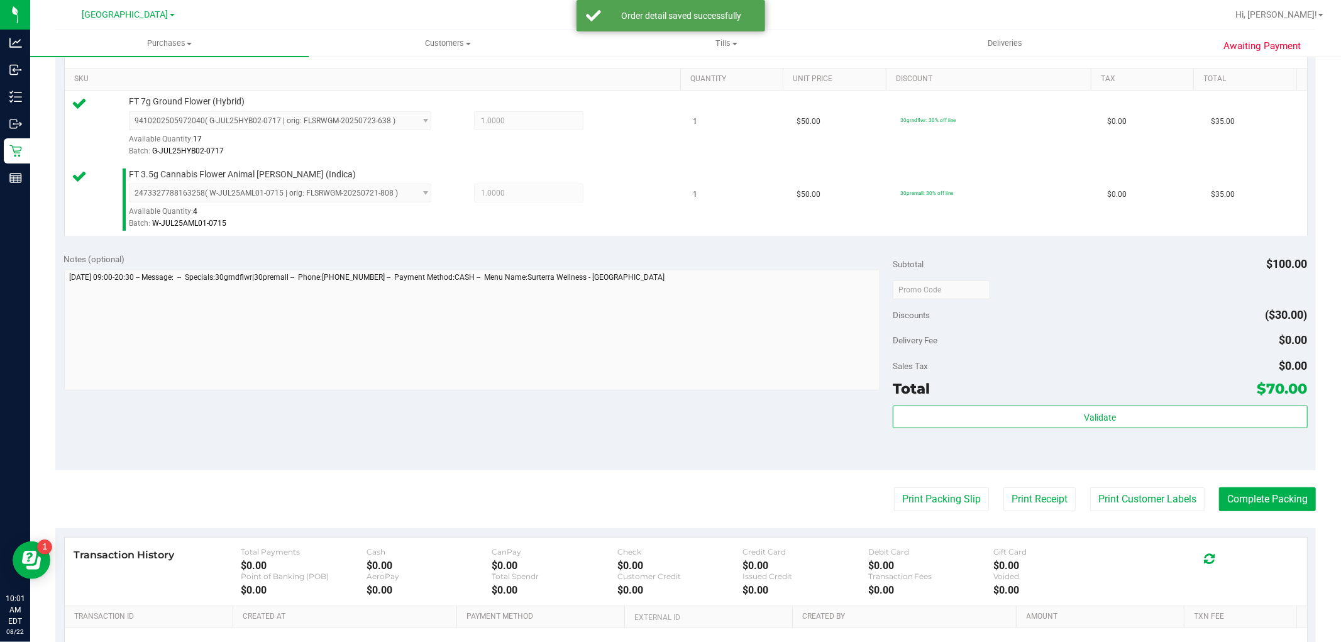
scroll to position [460, 0]
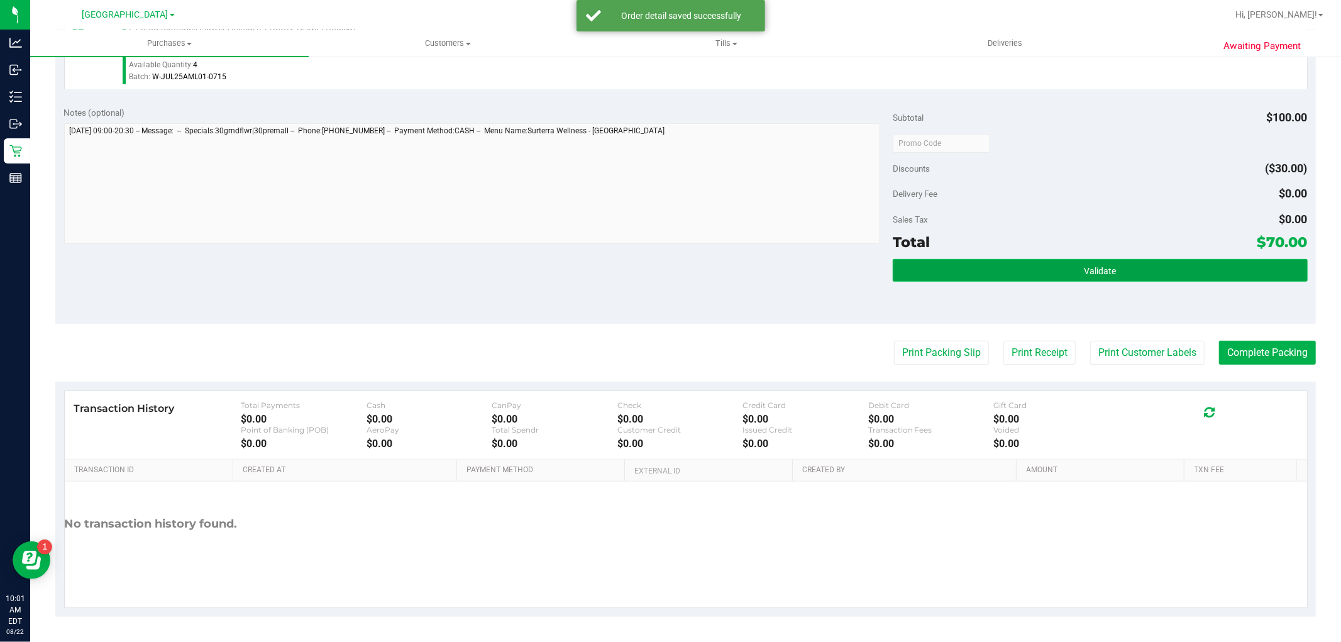
click at [1048, 280] on button "Validate" at bounding box center [1099, 270] width 414 height 23
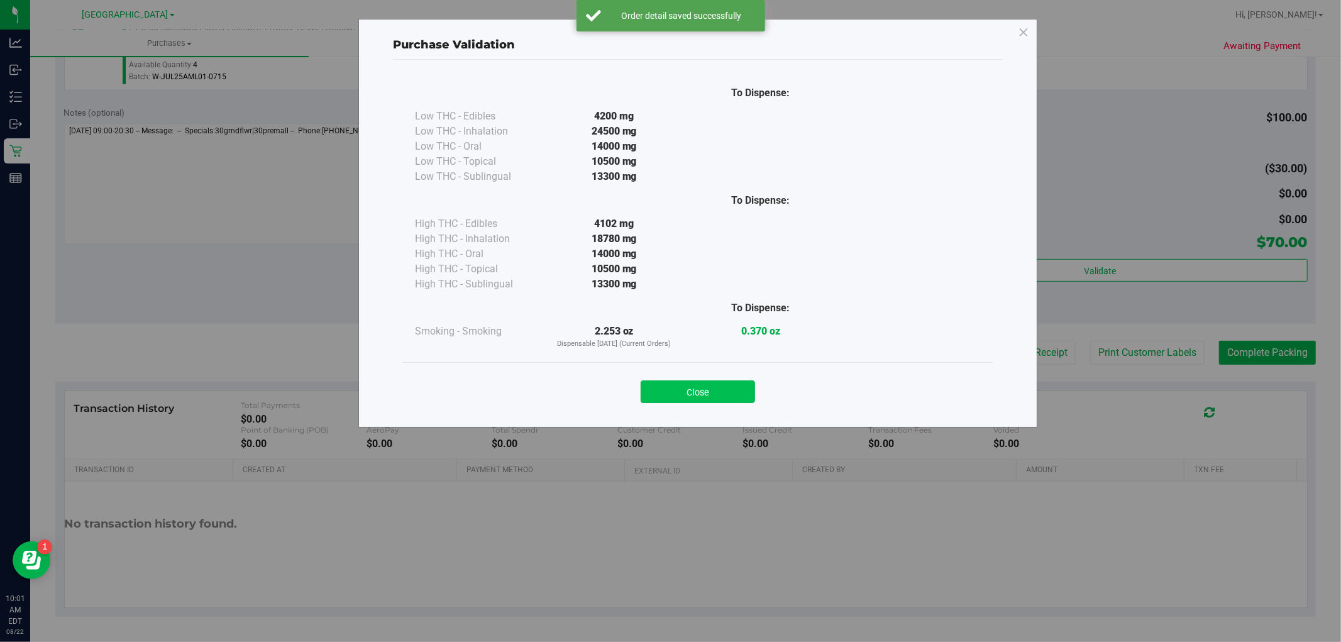
click at [720, 383] on button "Close" at bounding box center [697, 391] width 114 height 23
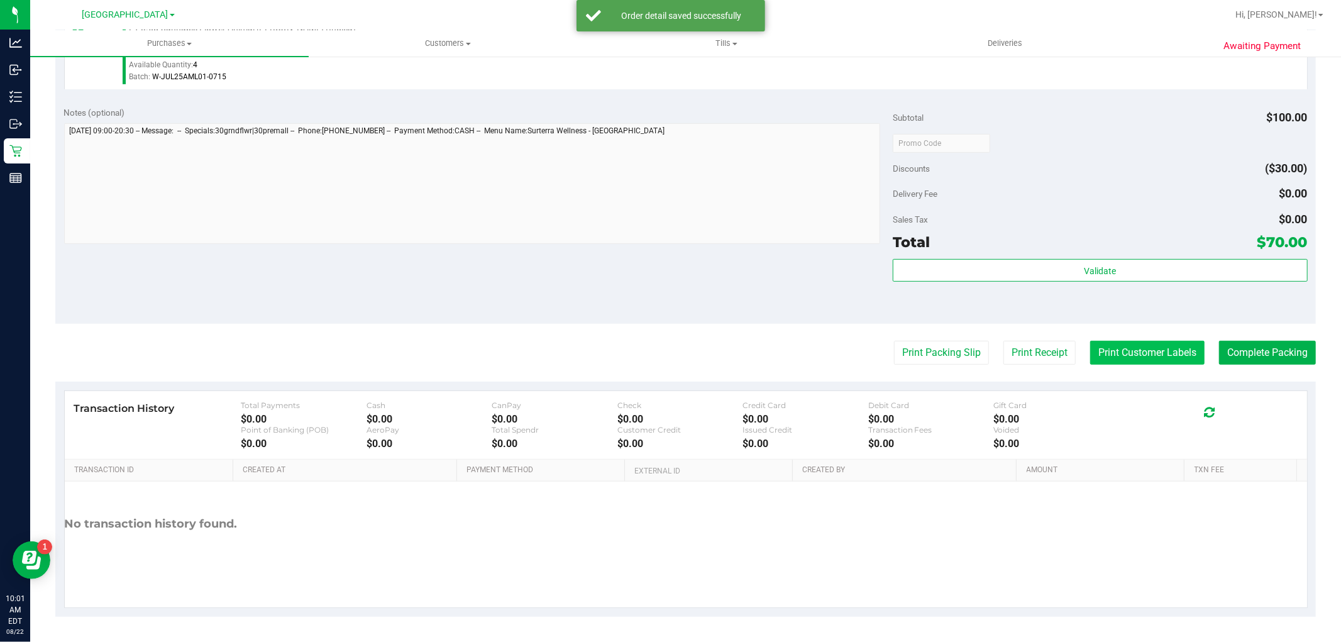
click at [1126, 353] on button "Print Customer Labels" at bounding box center [1147, 353] width 114 height 24
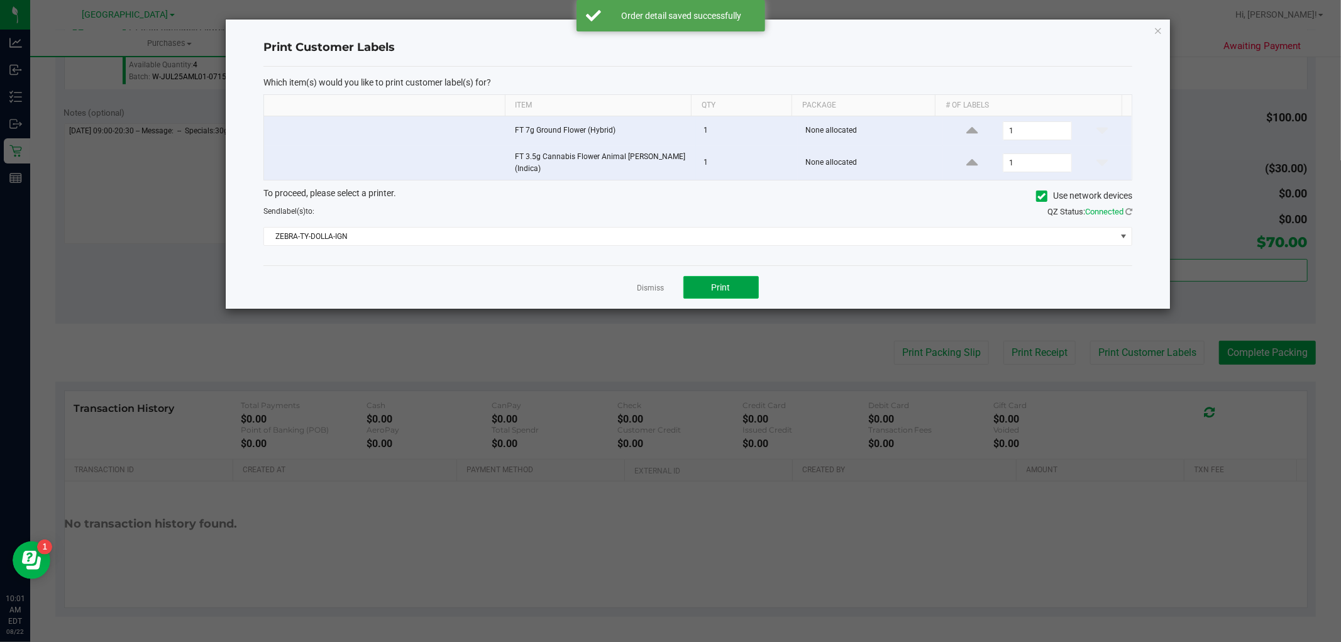
click at [745, 277] on button "Print" at bounding box center [720, 287] width 75 height 23
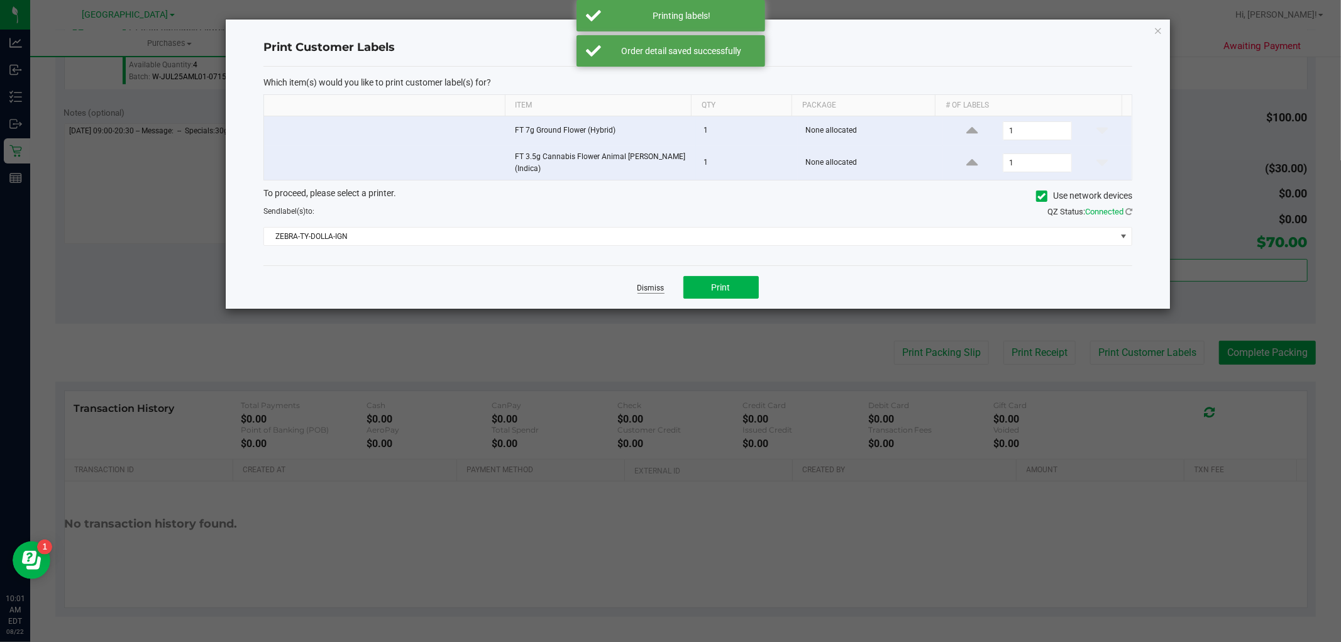
click at [655, 283] on link "Dismiss" at bounding box center [650, 288] width 27 height 11
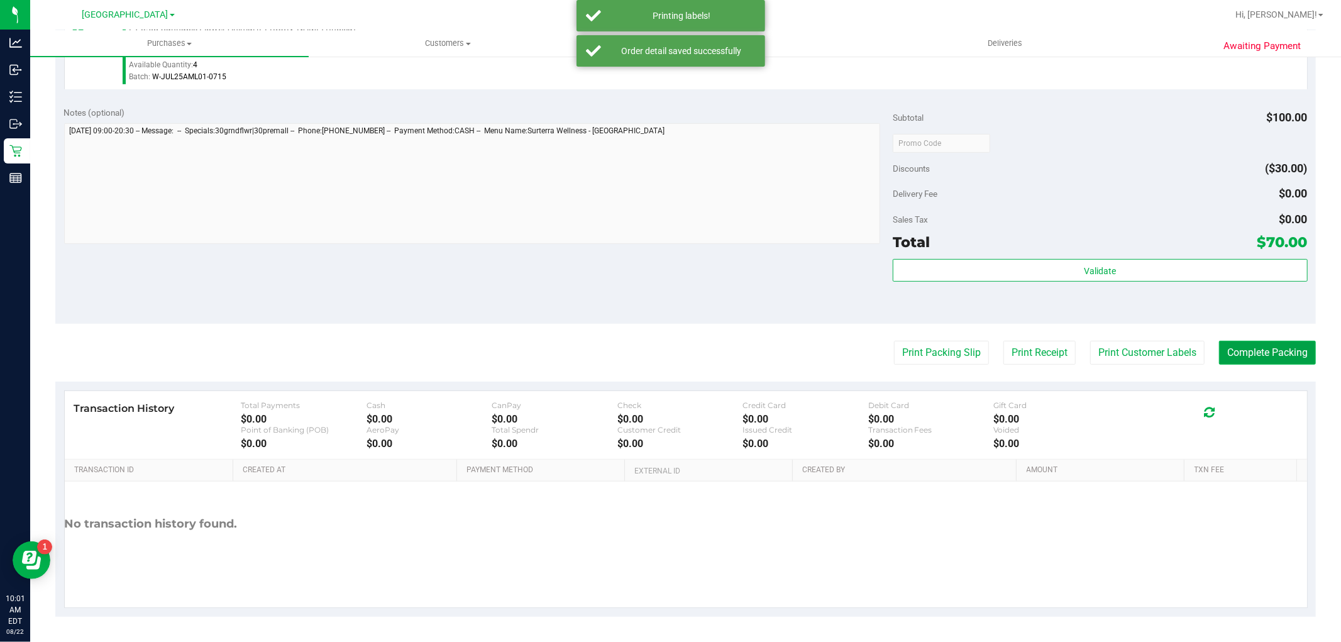
click at [1266, 346] on button "Complete Packing" at bounding box center [1267, 353] width 97 height 24
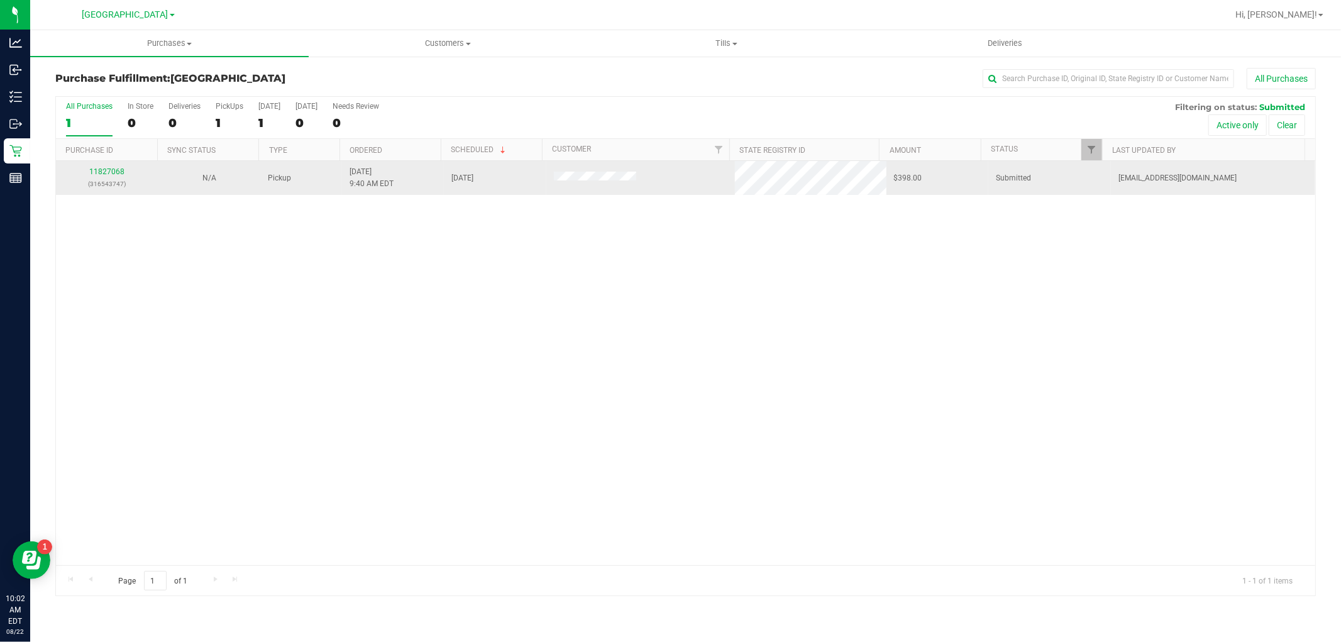
click at [109, 166] on div "11827068 (316543747)" at bounding box center [106, 178] width 87 height 24
click at [109, 168] on link "11827068" at bounding box center [106, 171] width 35 height 9
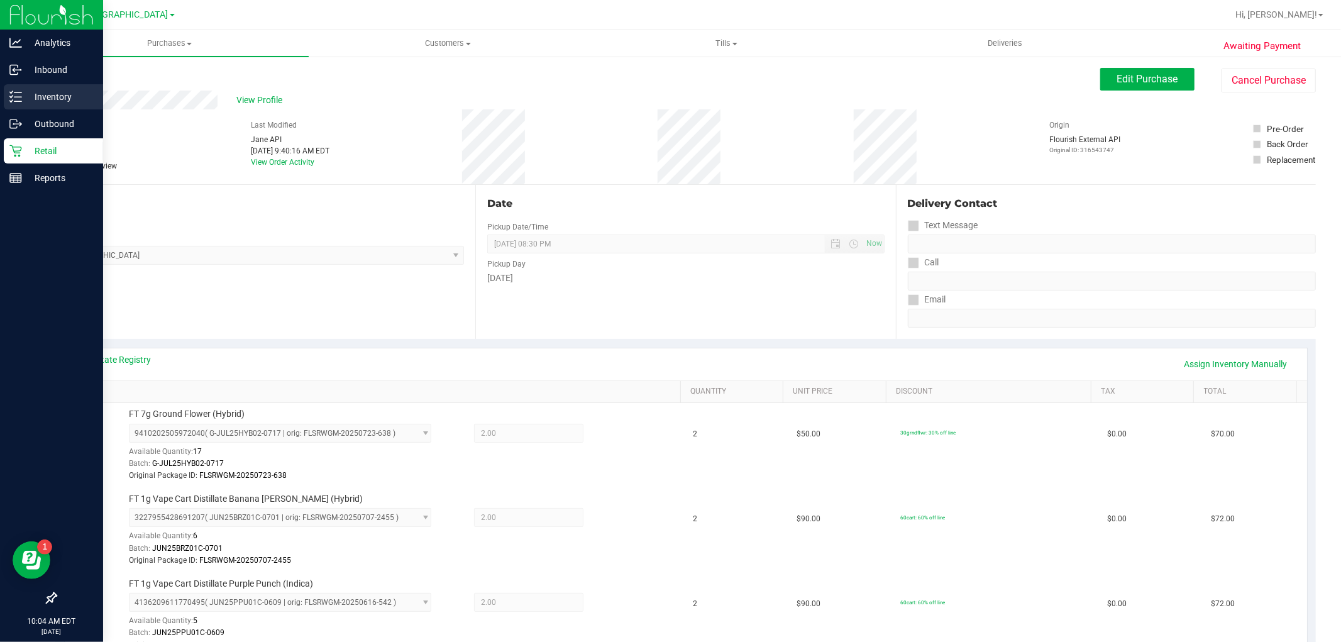
click at [40, 99] on p "Inventory" at bounding box center [59, 96] width 75 height 15
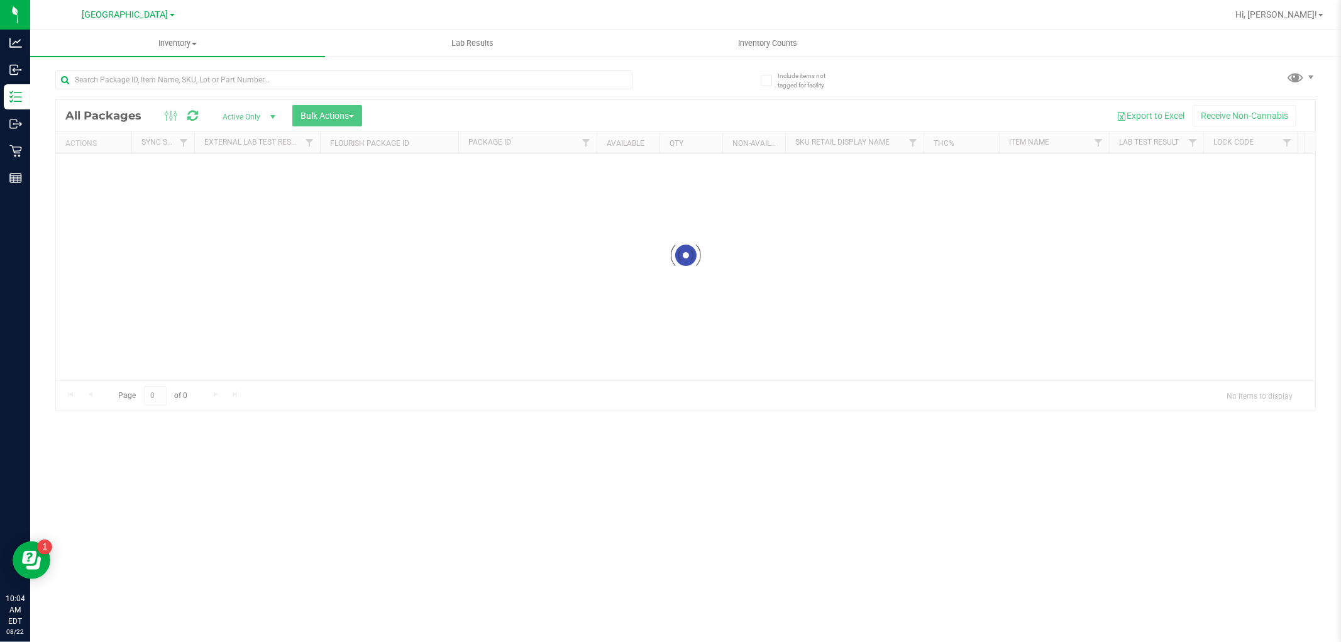
click at [288, 91] on div at bounding box center [343, 84] width 577 height 29
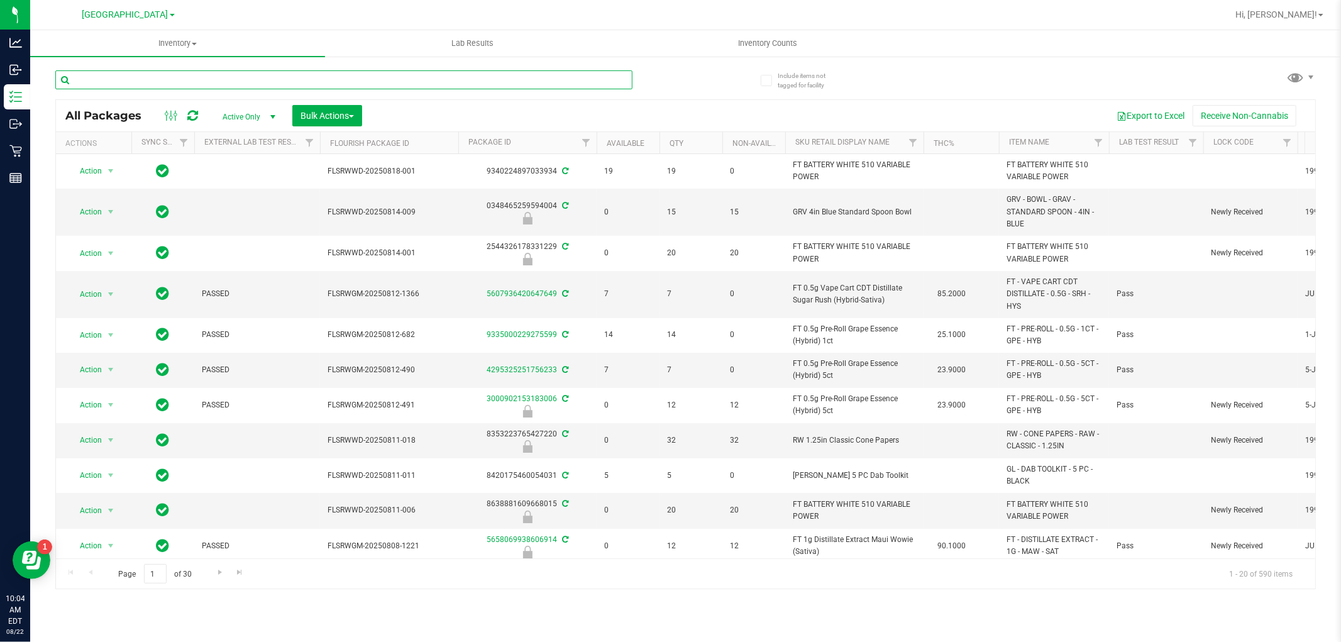
click at [290, 85] on input "text" at bounding box center [343, 79] width 577 height 19
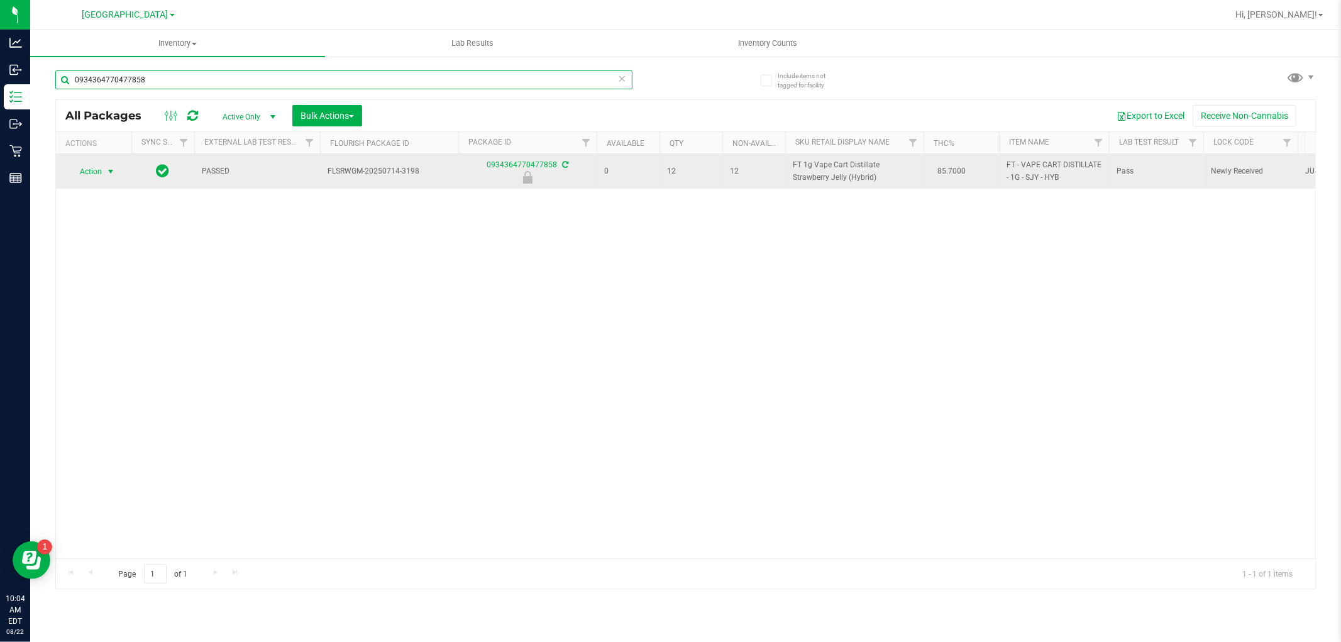
type input "0934364770477858"
click at [105, 165] on span "select" at bounding box center [111, 172] width 16 height 18
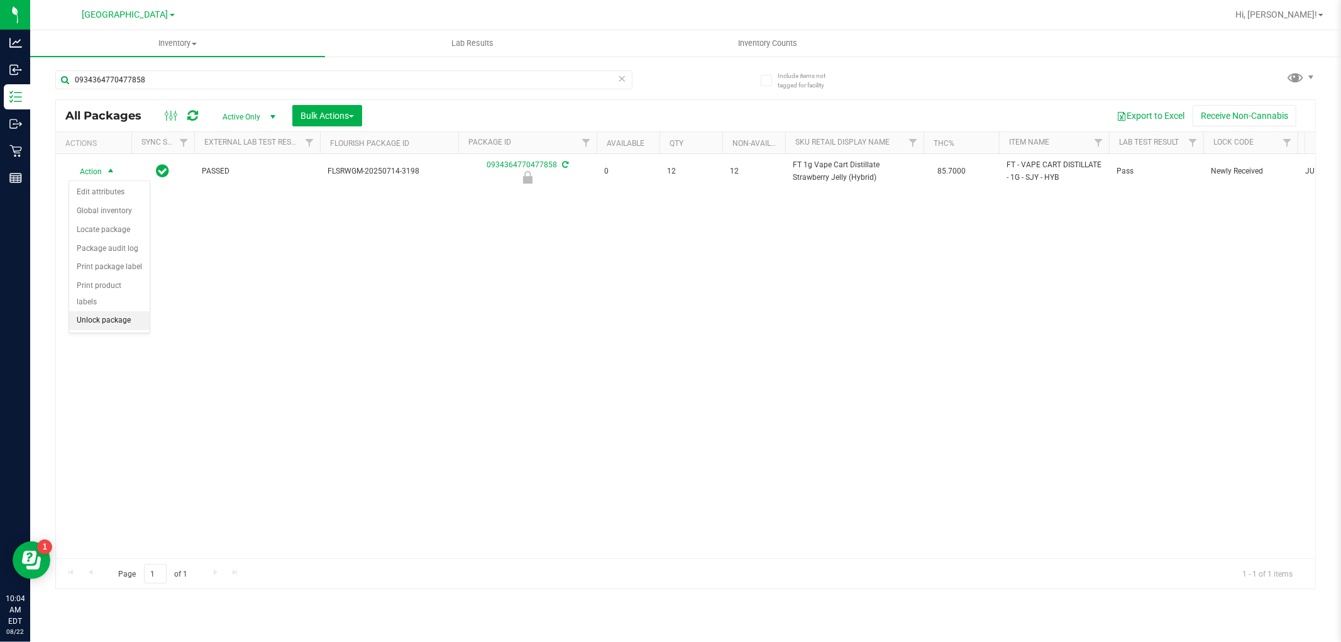
click at [129, 317] on li "Unlock package" at bounding box center [109, 320] width 80 height 19
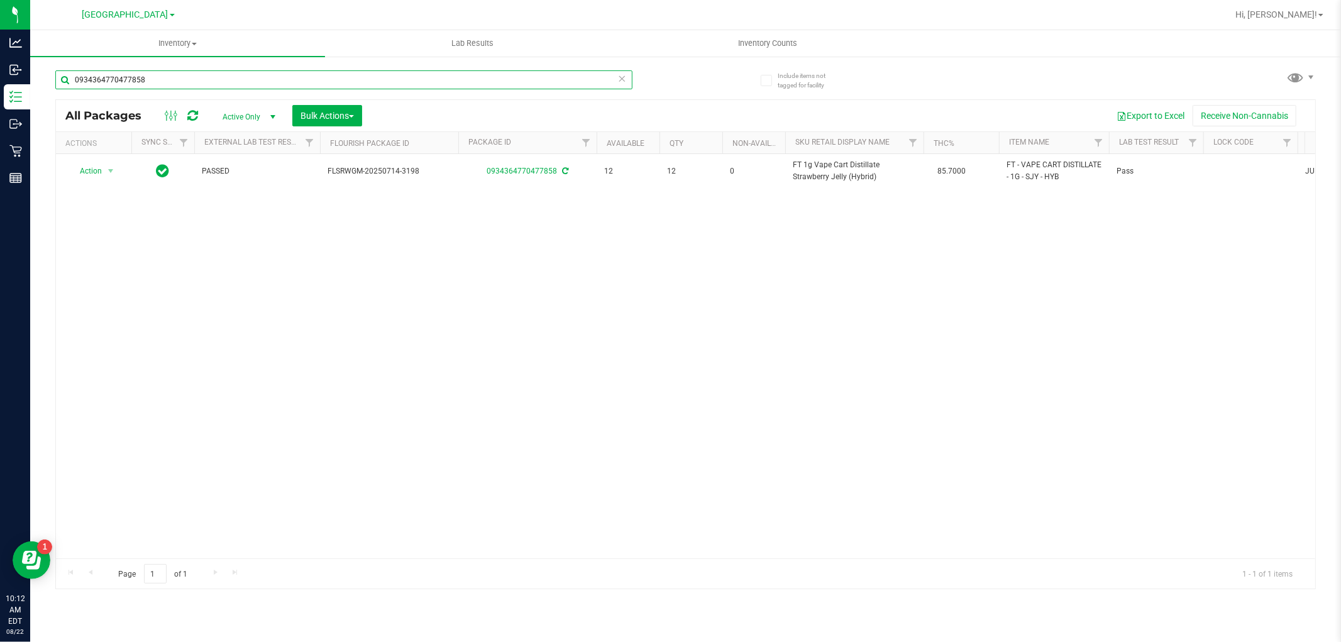
drag, startPoint x: 147, startPoint y: 83, endPoint x: 38, endPoint y: 85, distance: 108.7
click at [52, 89] on div "Include items not tagged for facility 0934364770477858 All Packages Active Only…" at bounding box center [685, 246] width 1310 height 383
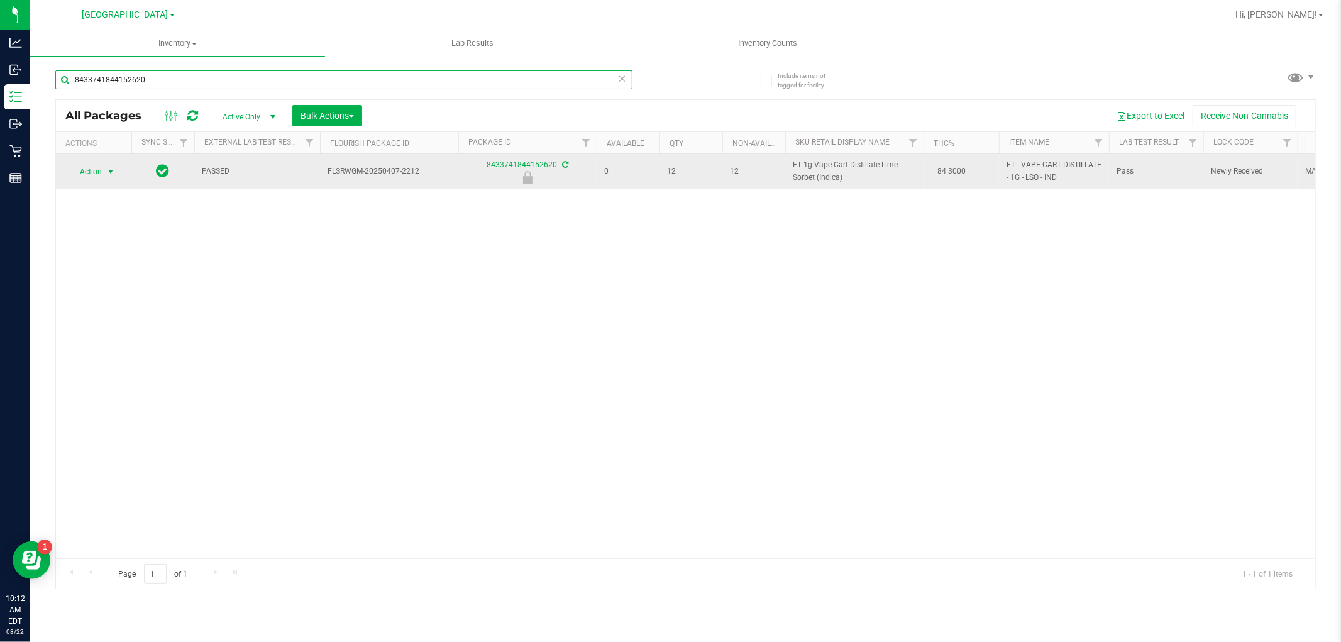
type input "8433741844152620"
click at [101, 173] on span "Action" at bounding box center [86, 172] width 34 height 18
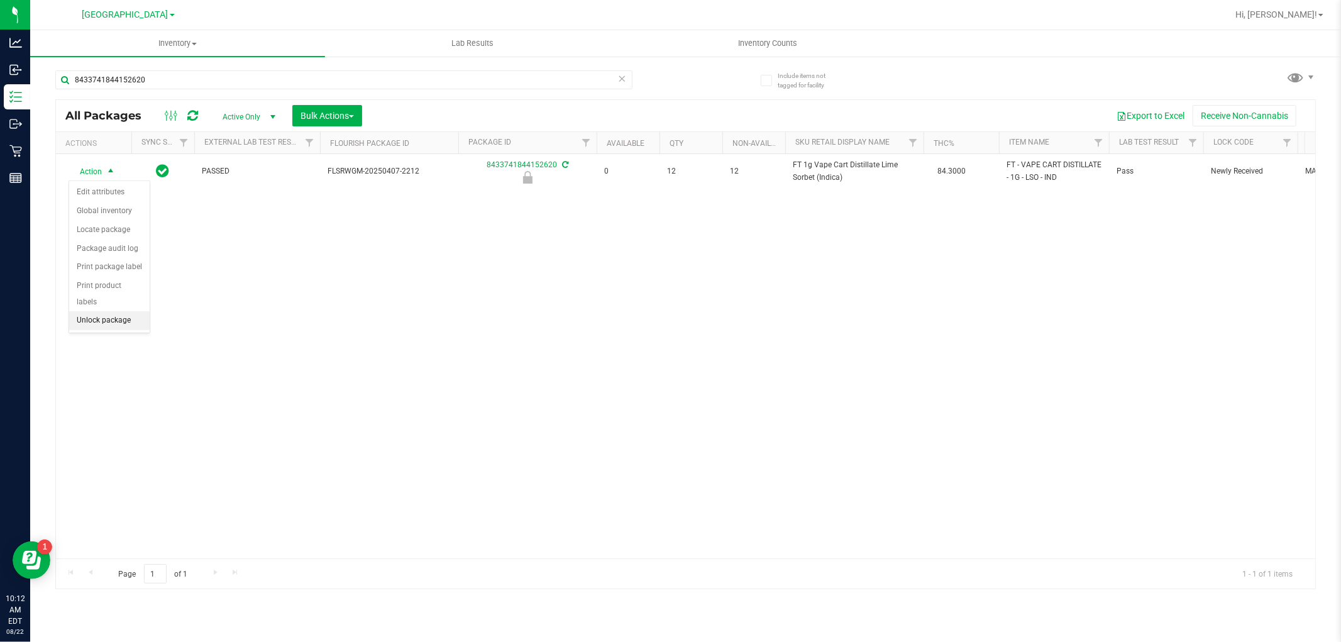
click at [107, 316] on li "Unlock package" at bounding box center [109, 320] width 80 height 19
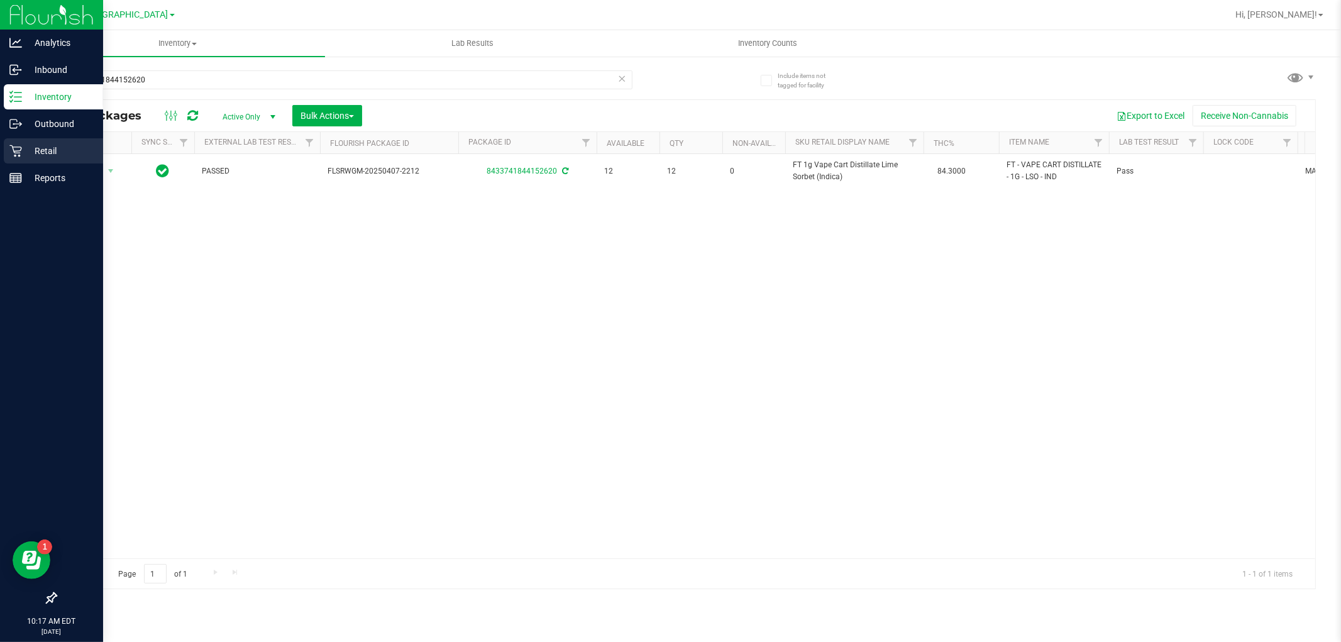
click at [55, 149] on p "Retail" at bounding box center [59, 150] width 75 height 15
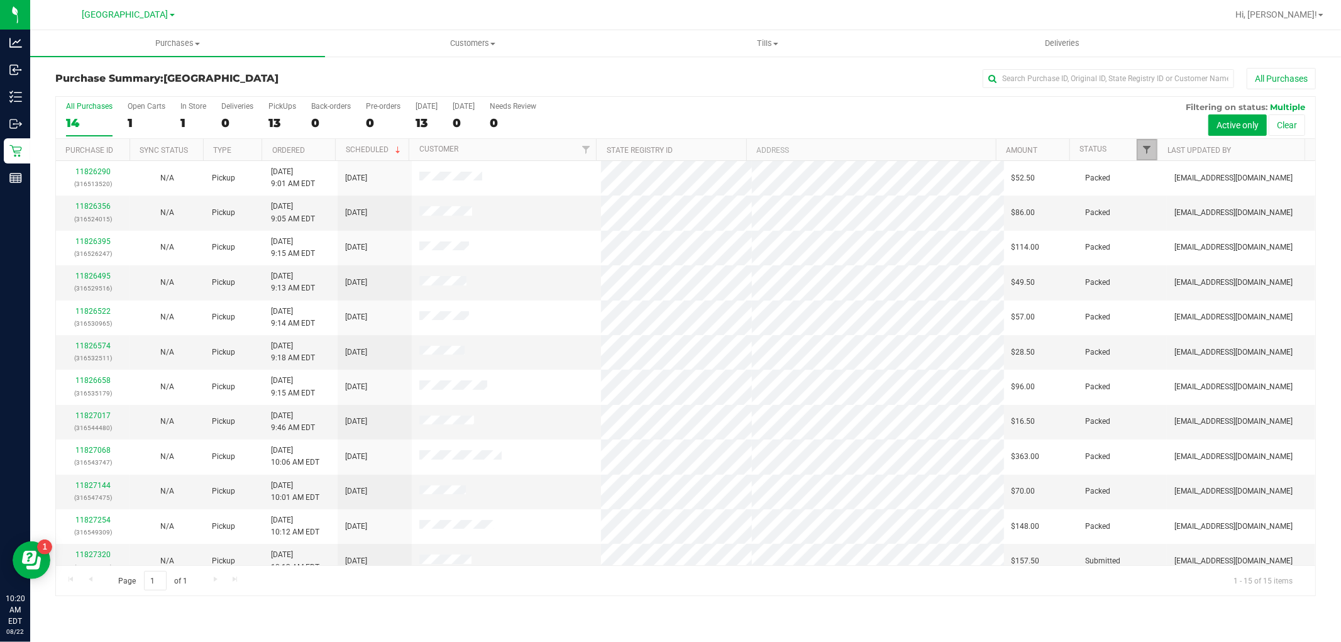
click at [1148, 151] on span "Filter" at bounding box center [1147, 150] width 10 height 10
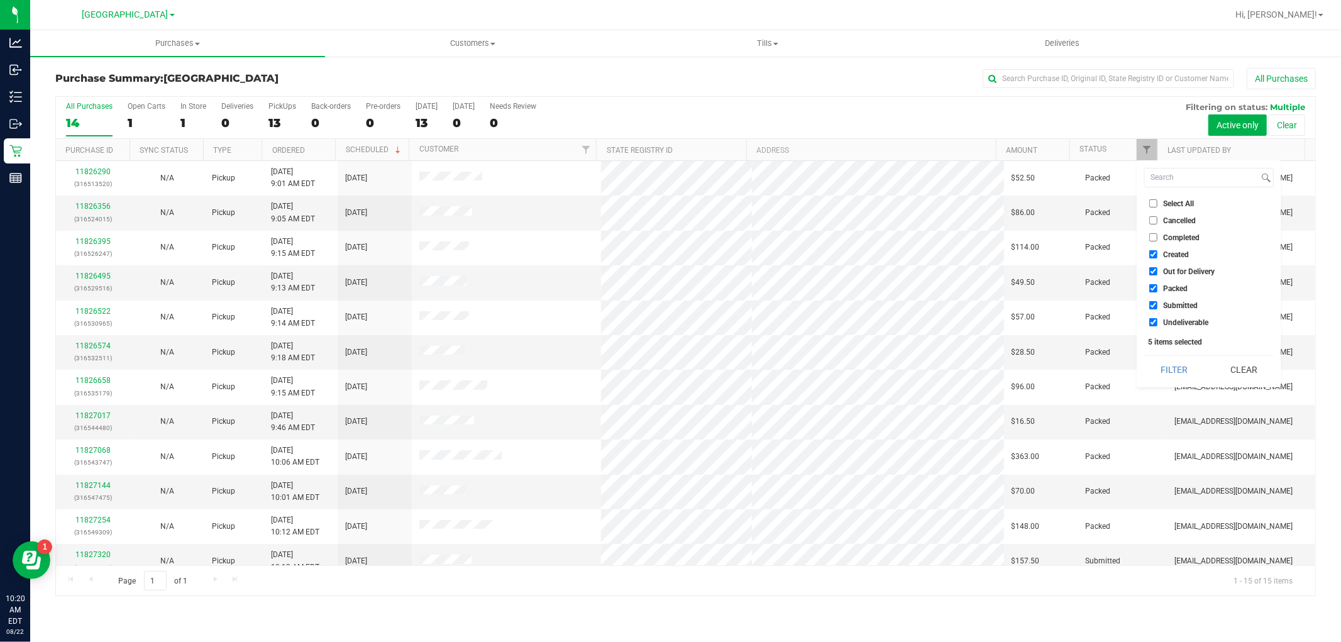
click at [1150, 203] on input "Select All" at bounding box center [1153, 203] width 8 height 8
checkbox input "true"
click at [1150, 203] on input "Select All" at bounding box center [1153, 203] width 8 height 8
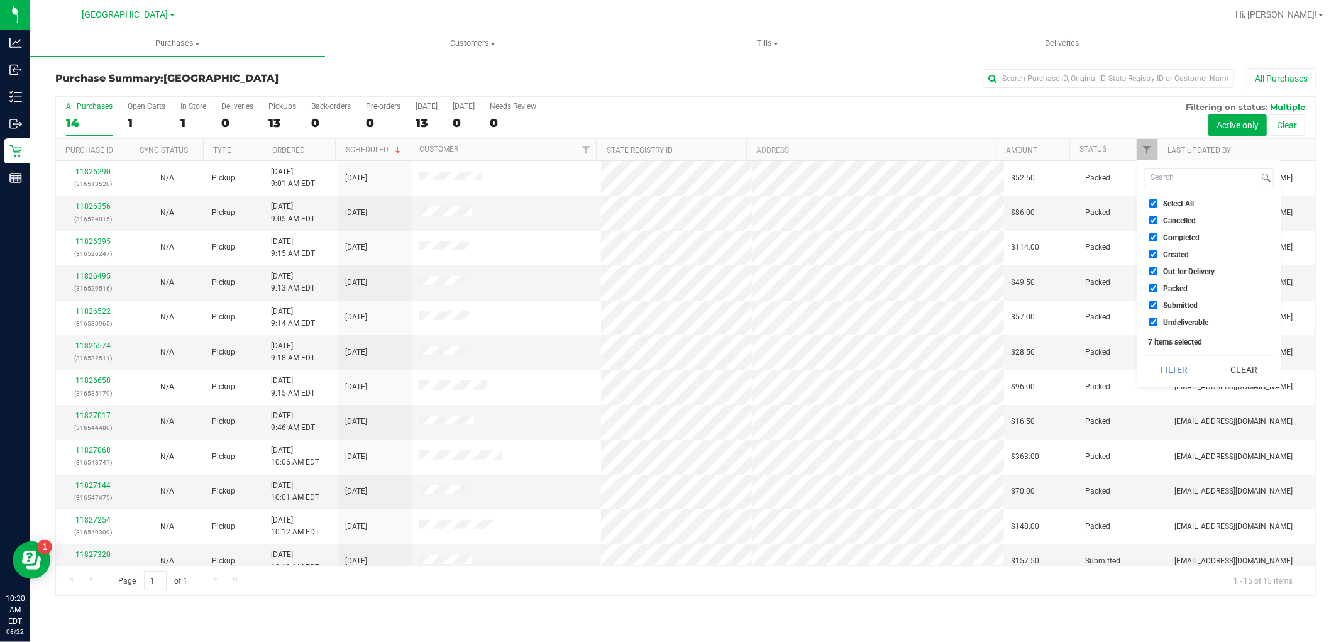
checkbox input "false"
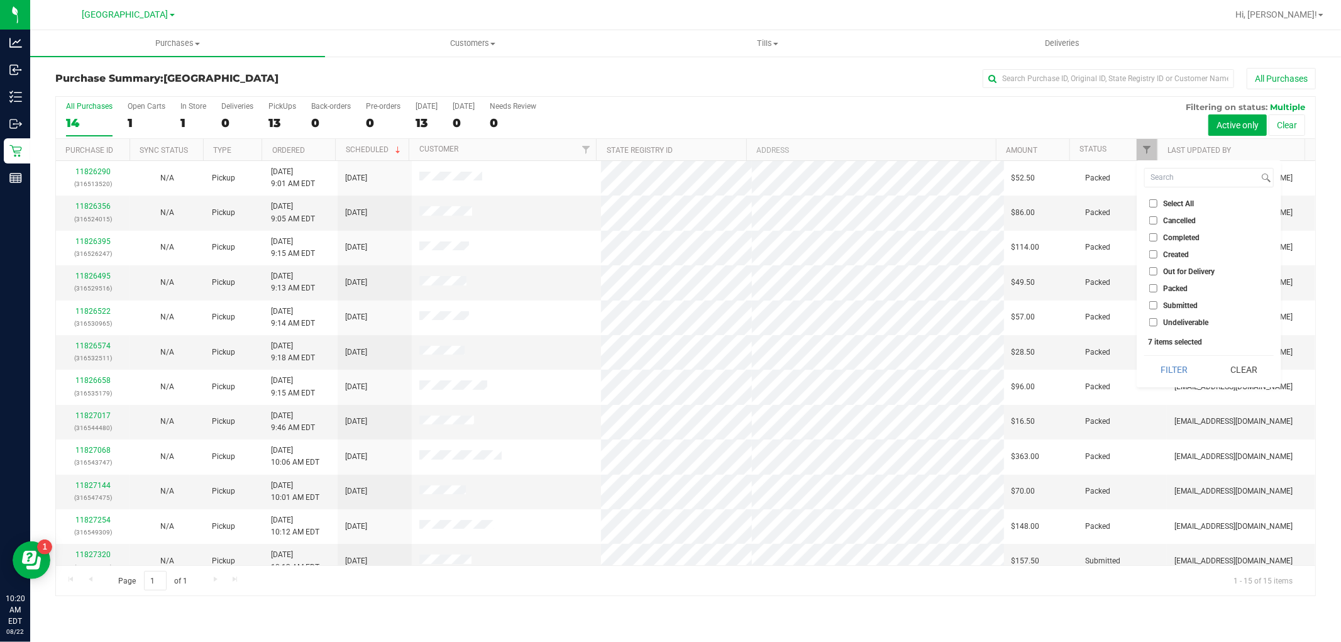
checkbox input "false"
drag, startPoint x: 1152, startPoint y: 304, endPoint x: 1170, endPoint y: 348, distance: 48.0
click at [1153, 304] on input "Submitted" at bounding box center [1153, 305] width 8 height 8
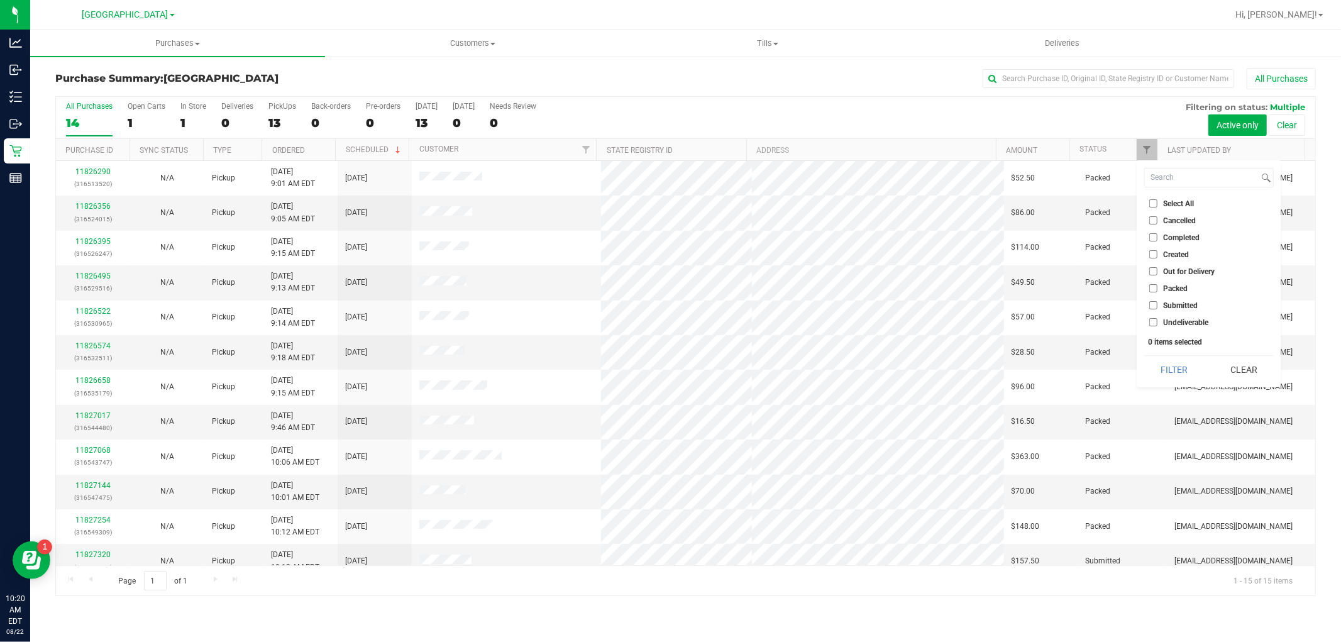
checkbox input "true"
click at [1178, 372] on button "Filter" at bounding box center [1174, 370] width 60 height 28
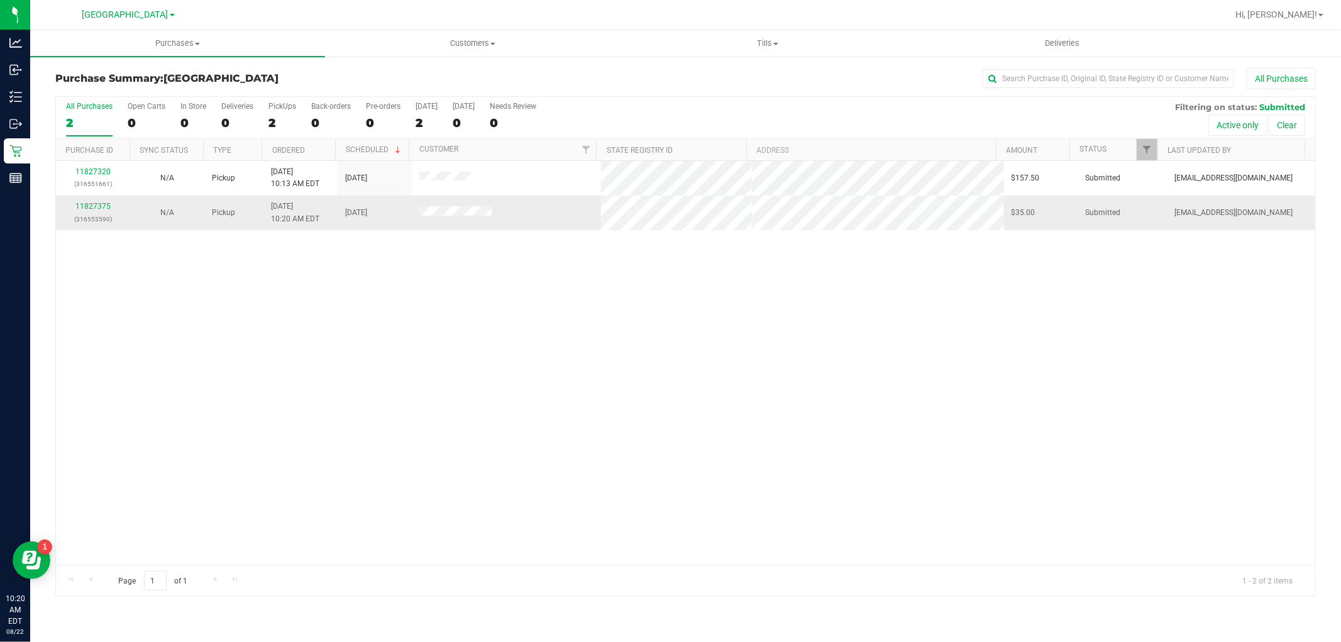
click at [69, 207] on div "11827375 (316553590)" at bounding box center [92, 212] width 59 height 24
click at [78, 207] on link "11827375" at bounding box center [92, 206] width 35 height 9
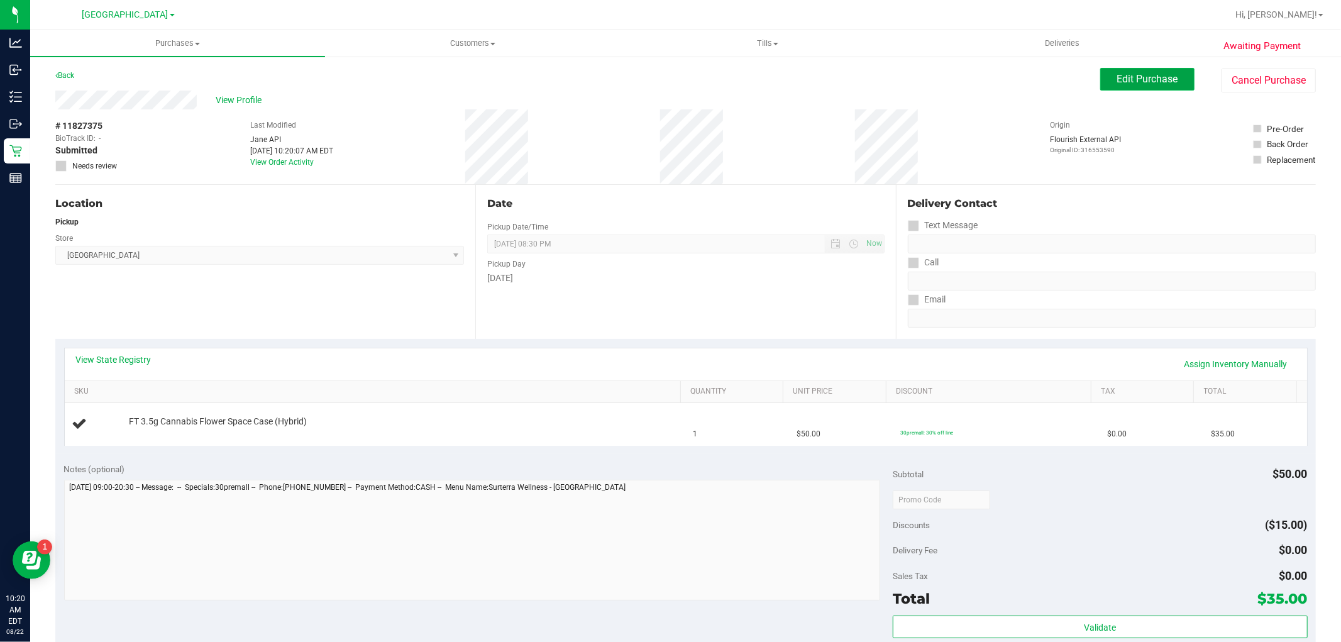
click at [1141, 74] on span "Edit Purchase" at bounding box center [1147, 79] width 61 height 12
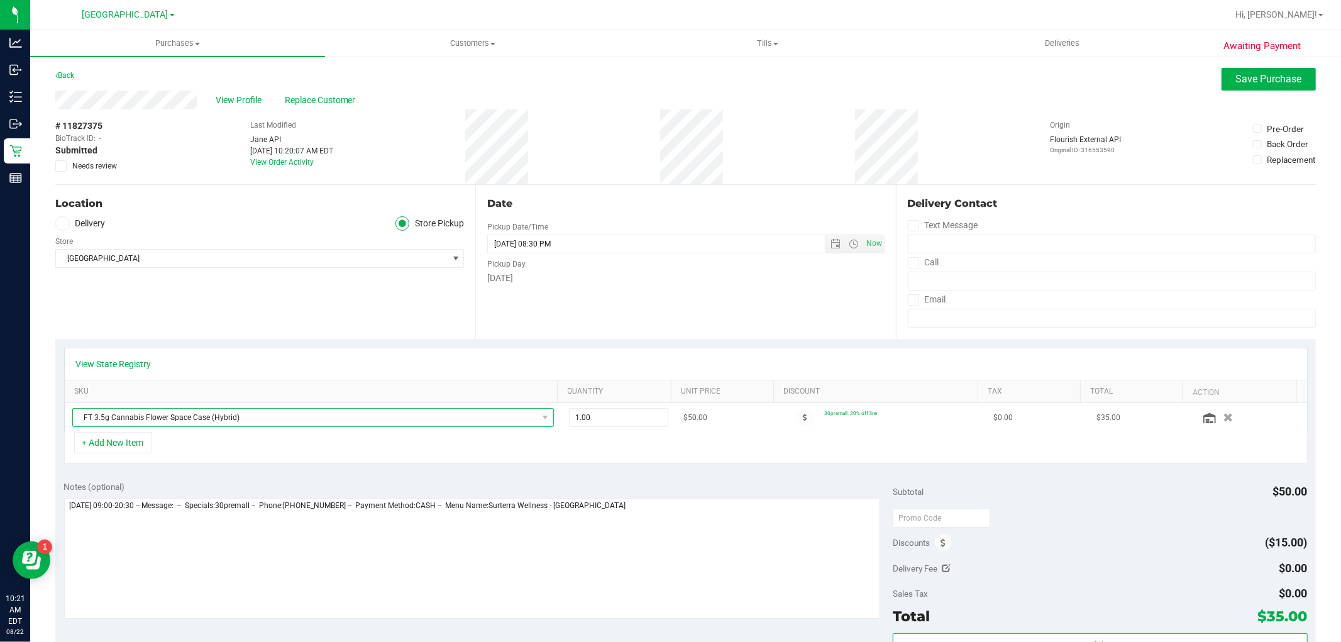
click at [195, 419] on span "FT 3.5g Cannabis Flower Space Case (Hybrid)" at bounding box center [305, 418] width 464 height 18
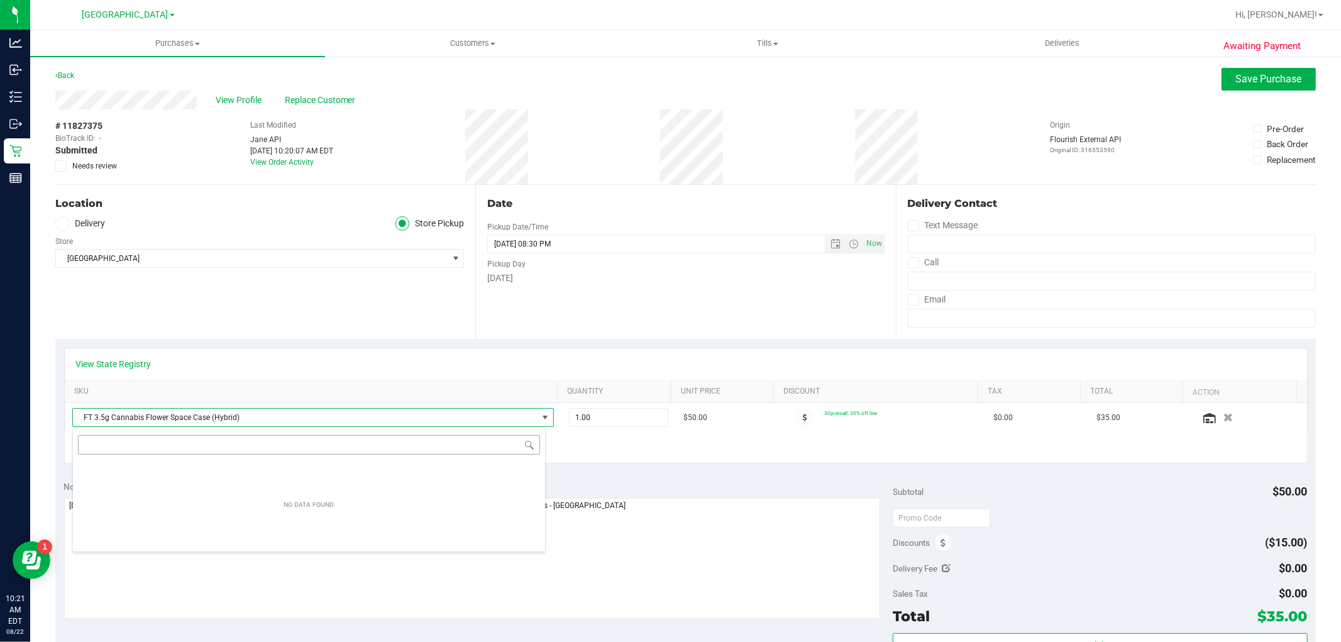
scroll to position [19, 469]
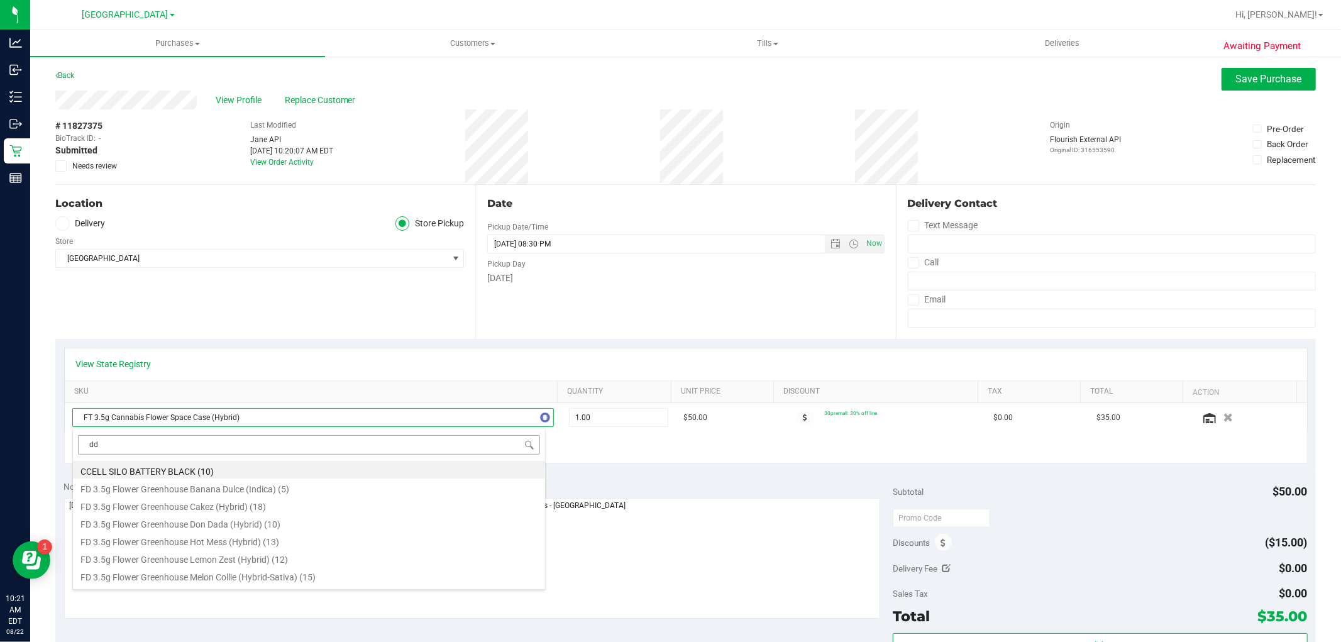
type input "ddf"
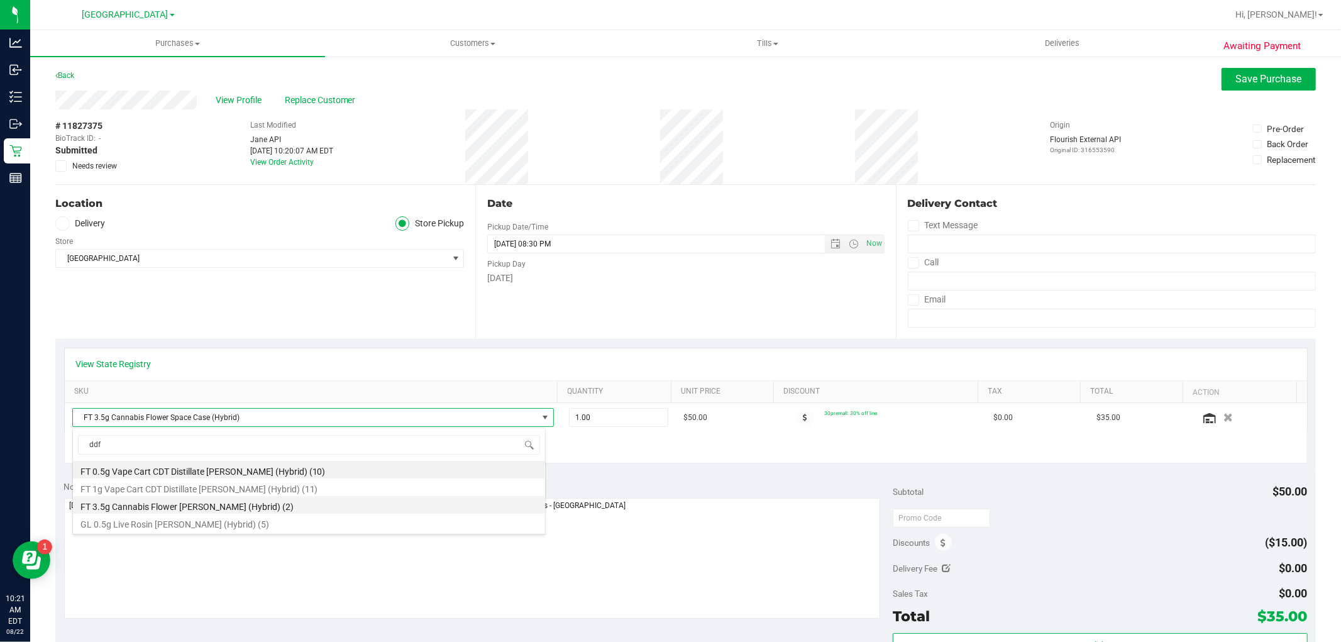
click at [300, 505] on li "FT 3.5g Cannabis Flower [PERSON_NAME] (Hybrid) (2)" at bounding box center [309, 505] width 472 height 18
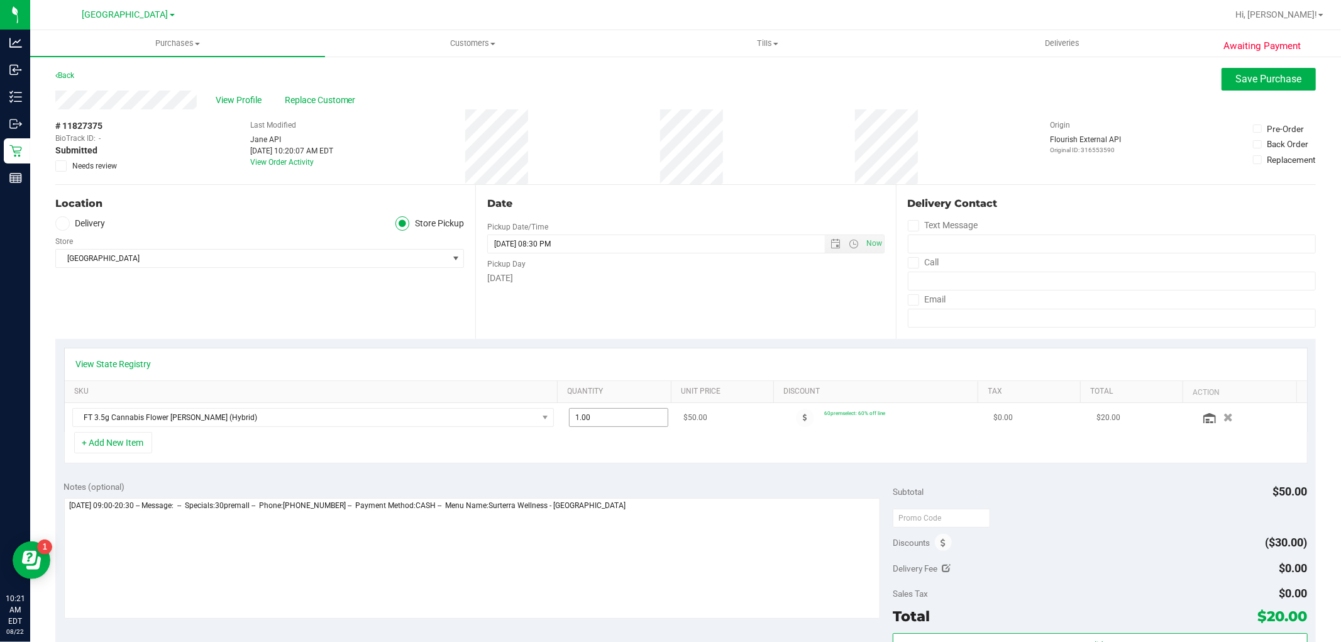
click at [613, 423] on span "1.00 1" at bounding box center [618, 417] width 99 height 19
type input "2"
type input "2.00"
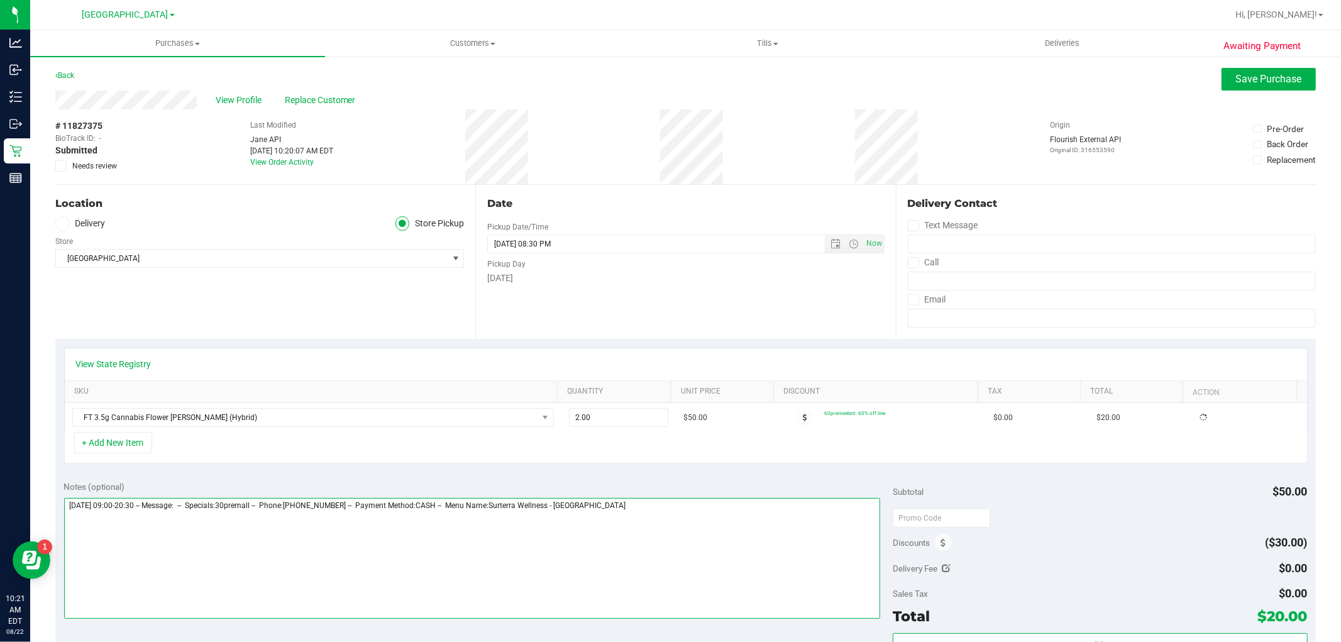
click at [576, 498] on textarea at bounding box center [472, 558] width 816 height 121
click at [586, 459] on div "+ Add New Item" at bounding box center [685, 447] width 1243 height 31
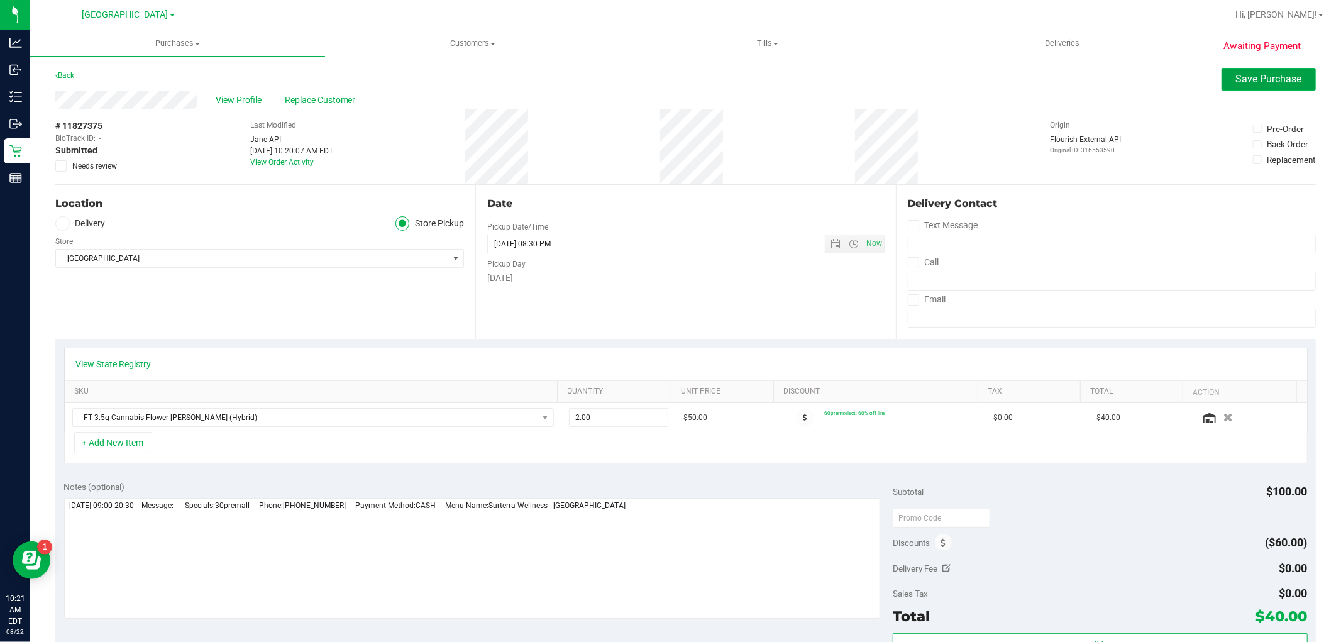
click at [1242, 75] on span "Save Purchase" at bounding box center [1269, 79] width 66 height 12
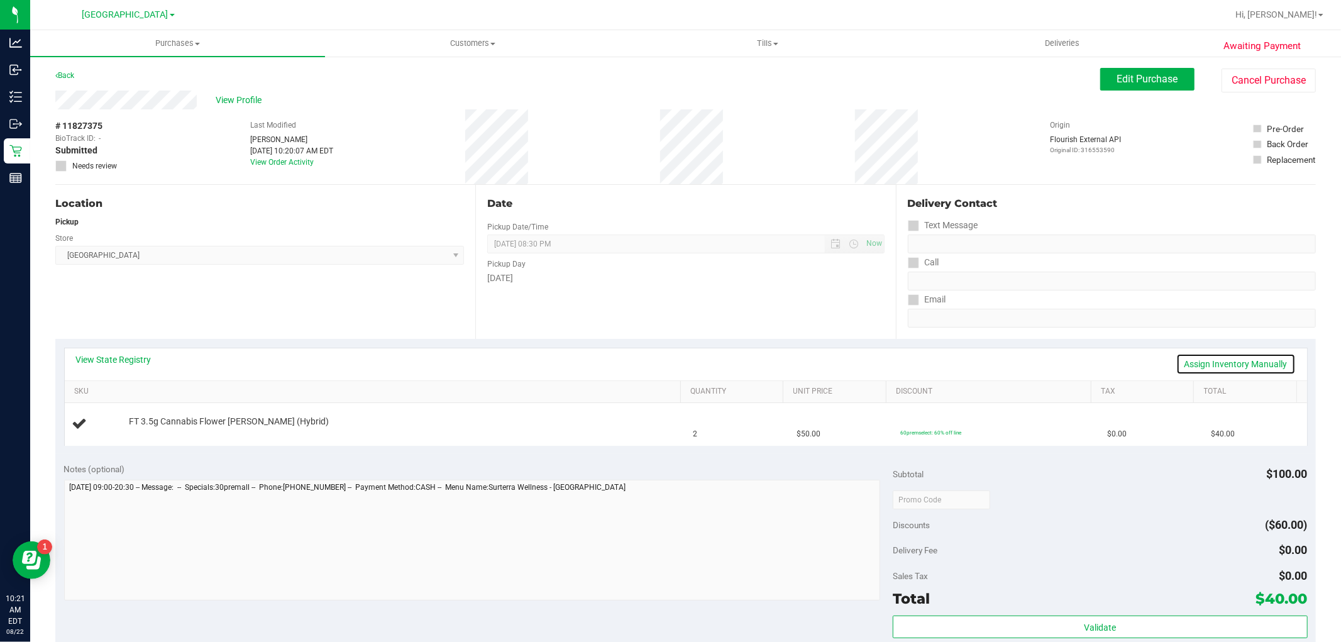
click at [1228, 362] on link "Assign Inventory Manually" at bounding box center [1235, 363] width 119 height 21
click at [145, 429] on link "Add Package" at bounding box center [151, 430] width 45 height 9
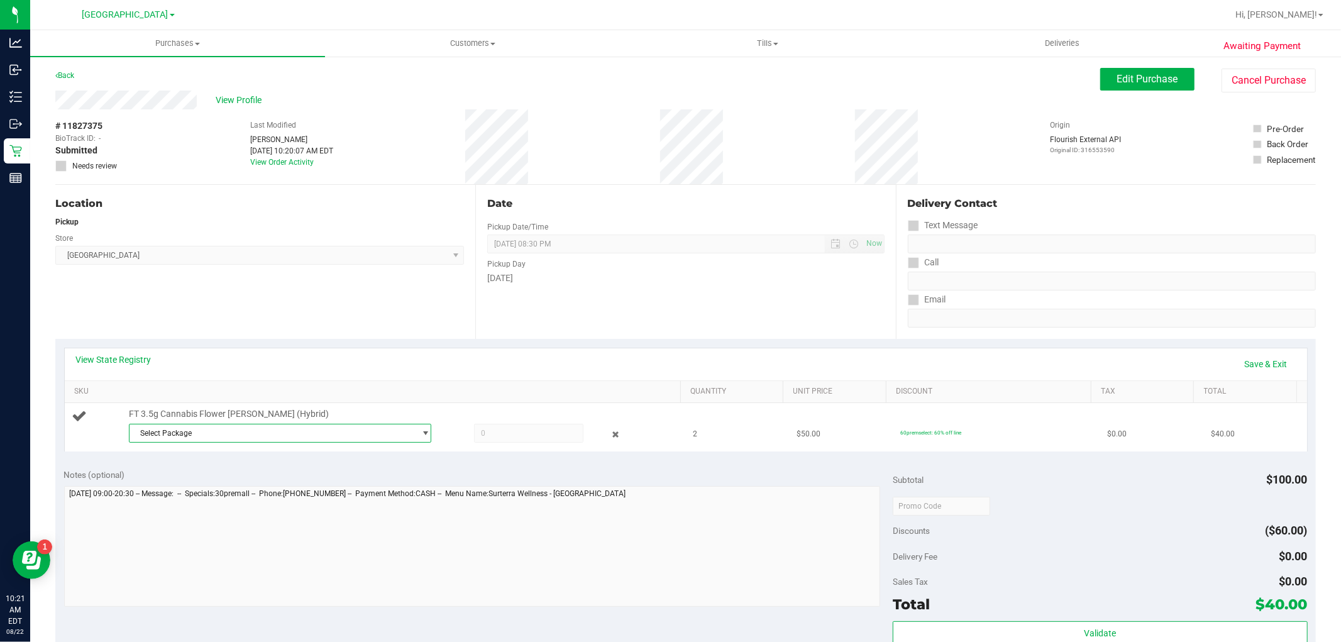
click at [280, 437] on span "Select Package" at bounding box center [271, 433] width 285 height 18
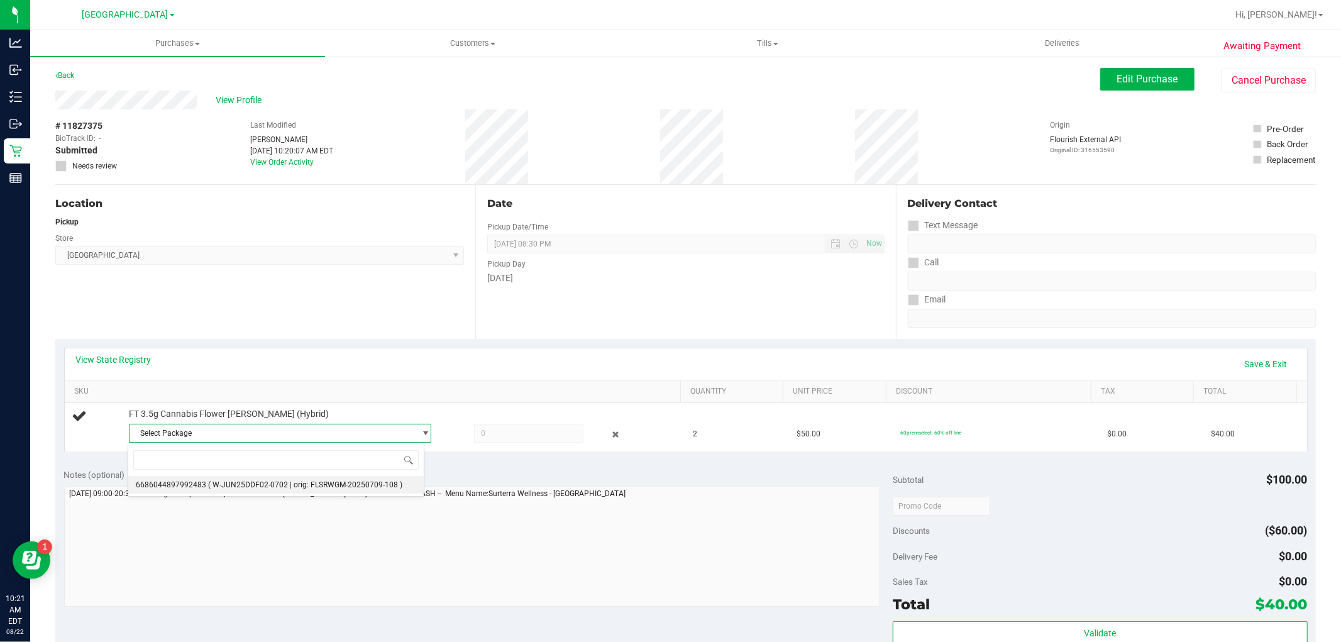
click at [279, 483] on span "( W-JUN25DDF02-0702 | orig: FLSRWGM-20250709-108 )" at bounding box center [305, 484] width 194 height 9
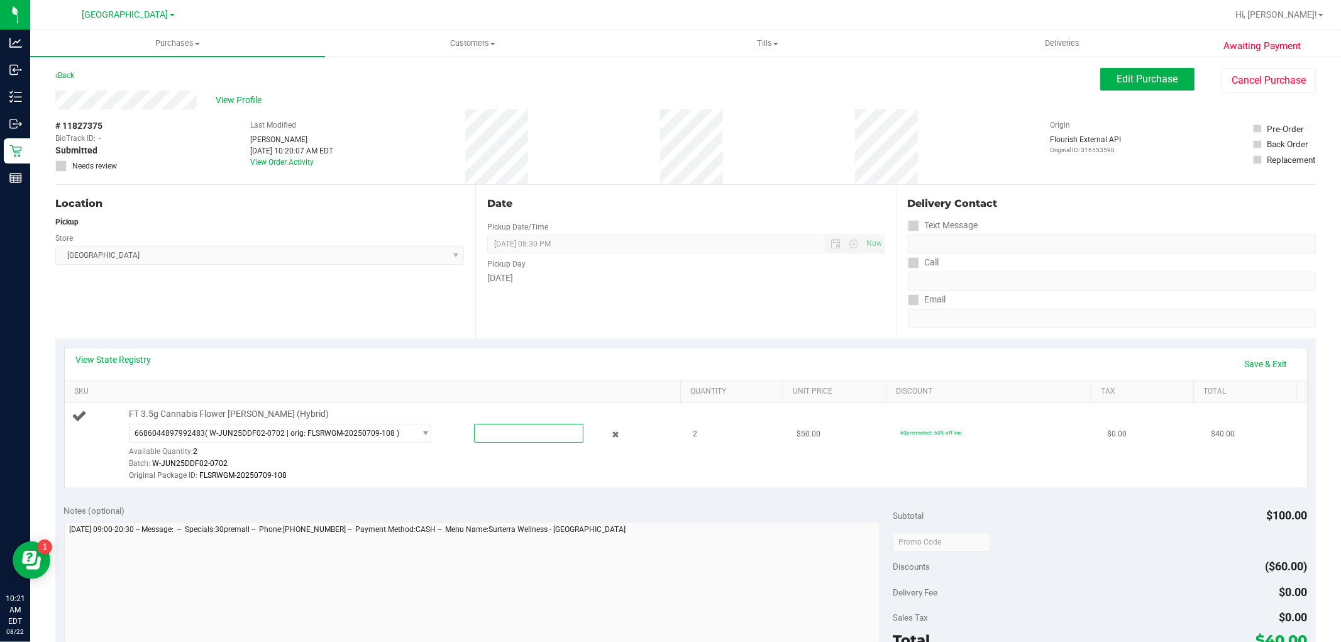
click at [488, 431] on span at bounding box center [528, 433] width 109 height 19
type input "2"
type input "2.0000"
click at [500, 483] on td "FT 3.5g Cannabis Flower [PERSON_NAME] (Hybrid) 6686044897992483 ( W-JUN25DDF02-…" at bounding box center [375, 445] width 621 height 84
click at [1258, 360] on link "Save & Exit" at bounding box center [1265, 363] width 59 height 21
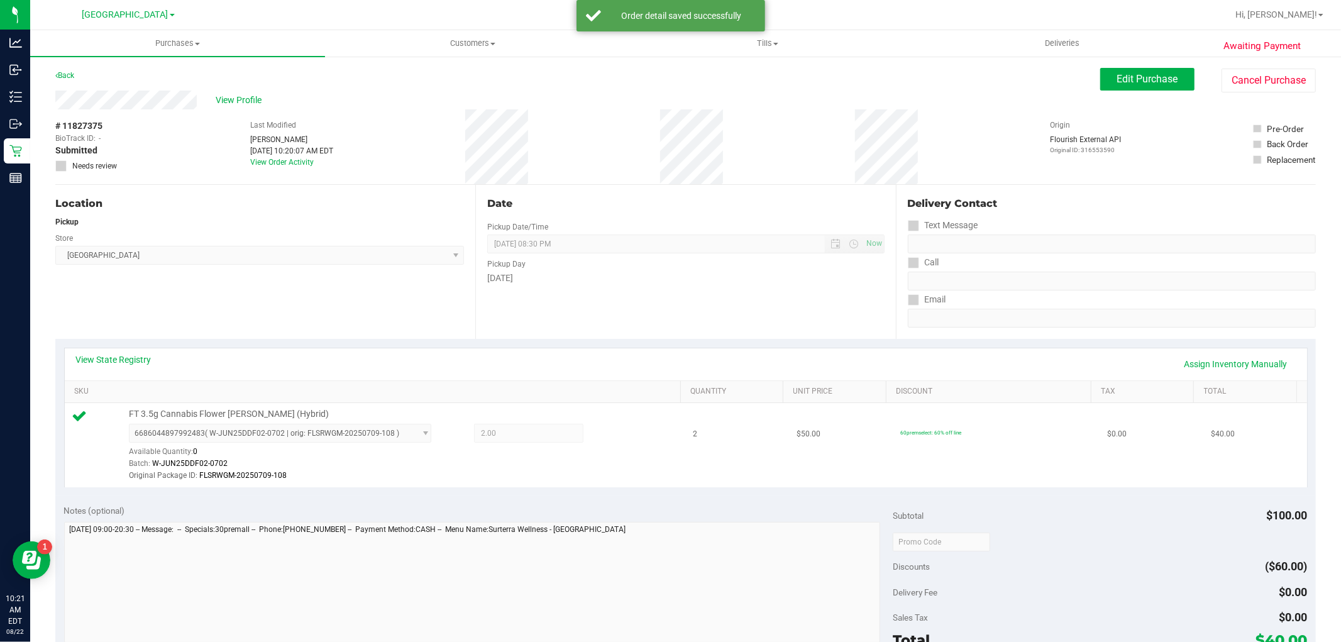
scroll to position [279, 0]
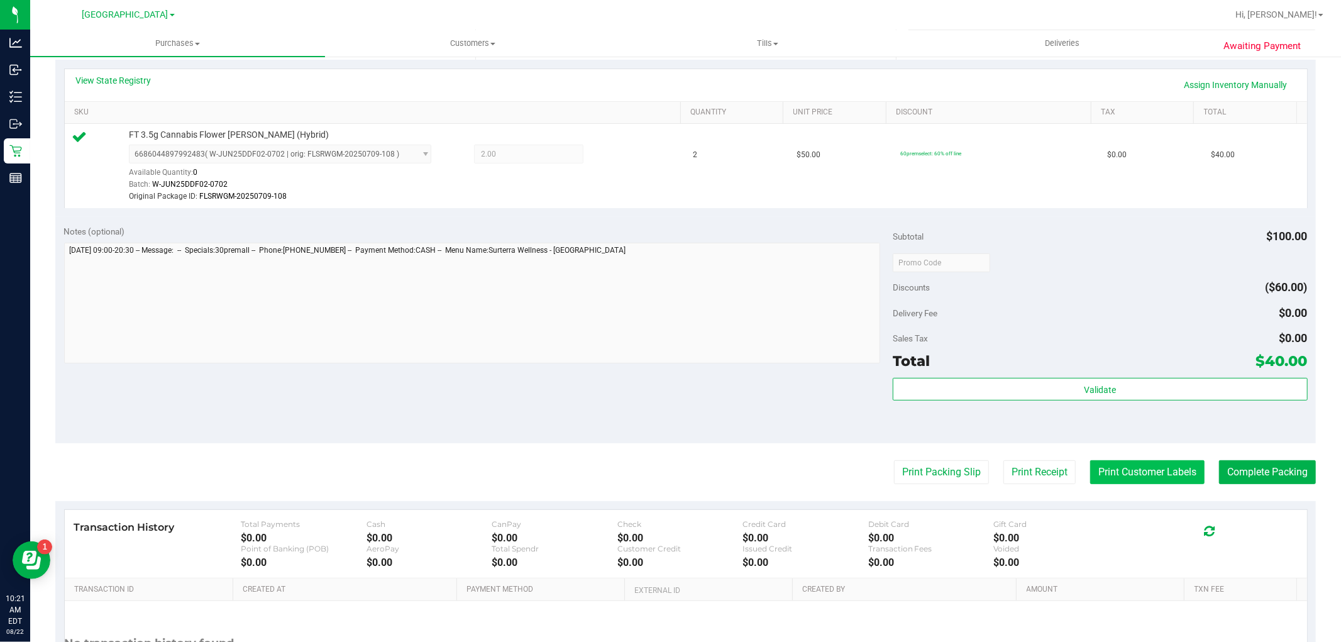
click at [1134, 470] on button "Print Customer Labels" at bounding box center [1147, 472] width 114 height 24
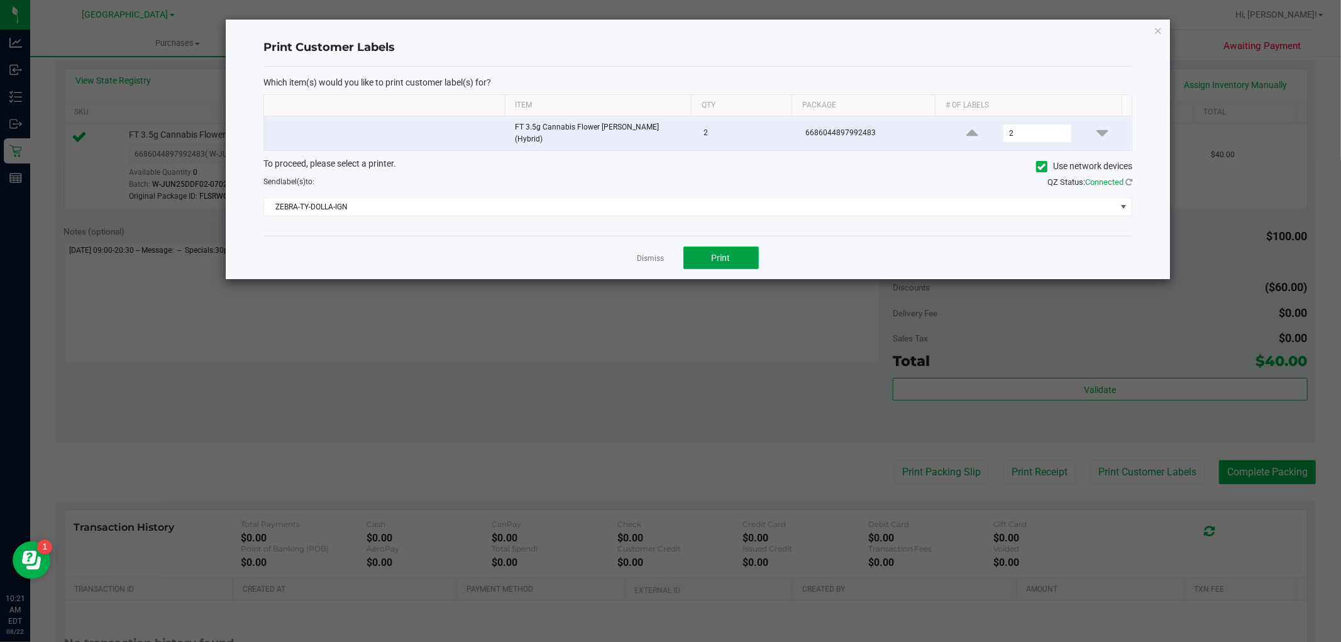
click at [711, 246] on button "Print" at bounding box center [720, 257] width 75 height 23
click at [651, 254] on link "Dismiss" at bounding box center [650, 258] width 27 height 11
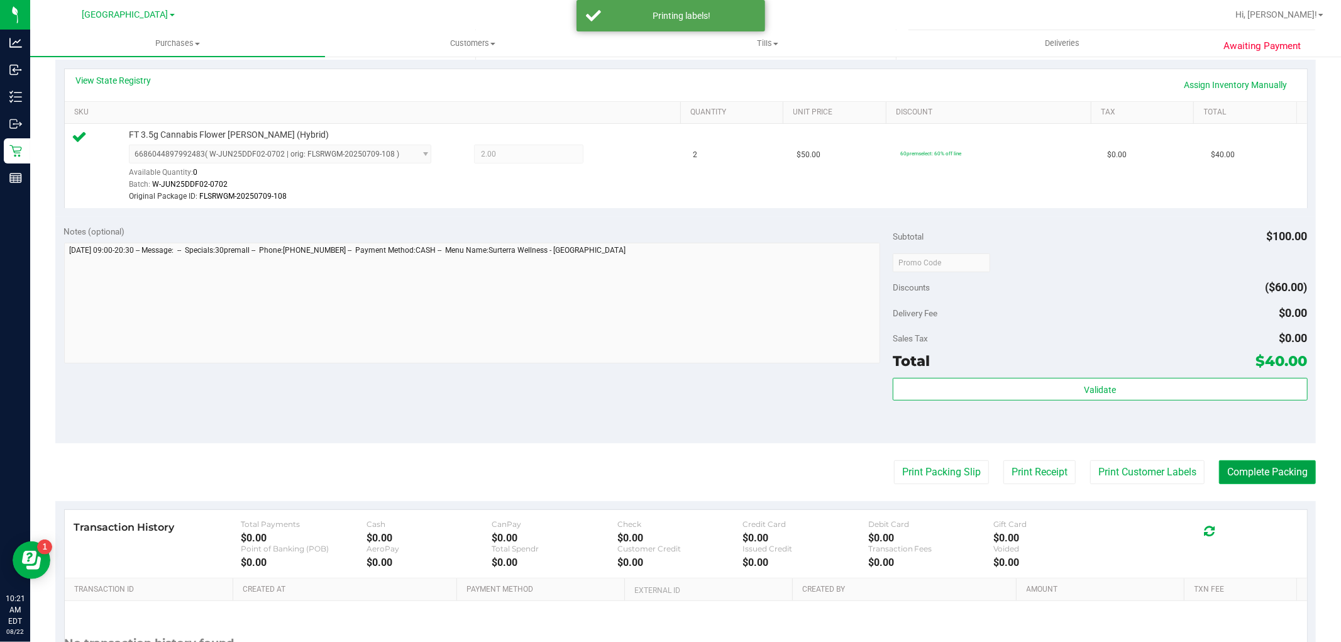
click at [1278, 468] on button "Complete Packing" at bounding box center [1267, 472] width 97 height 24
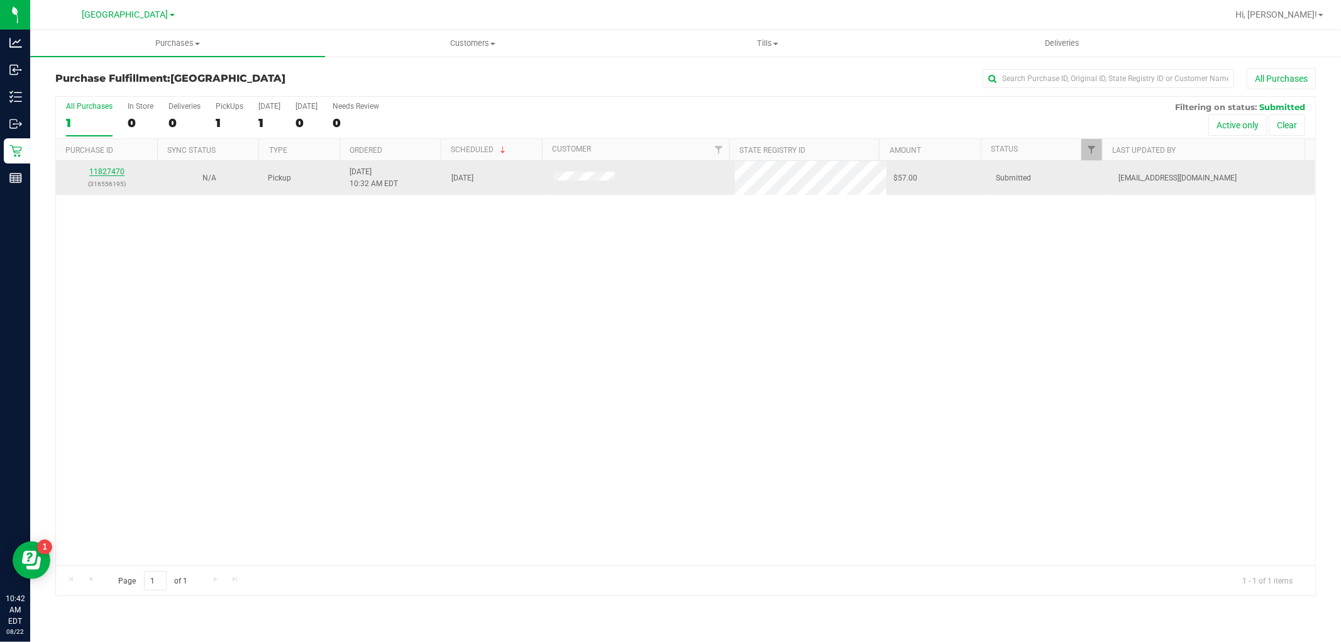
click at [102, 168] on link "11827470" at bounding box center [106, 171] width 35 height 9
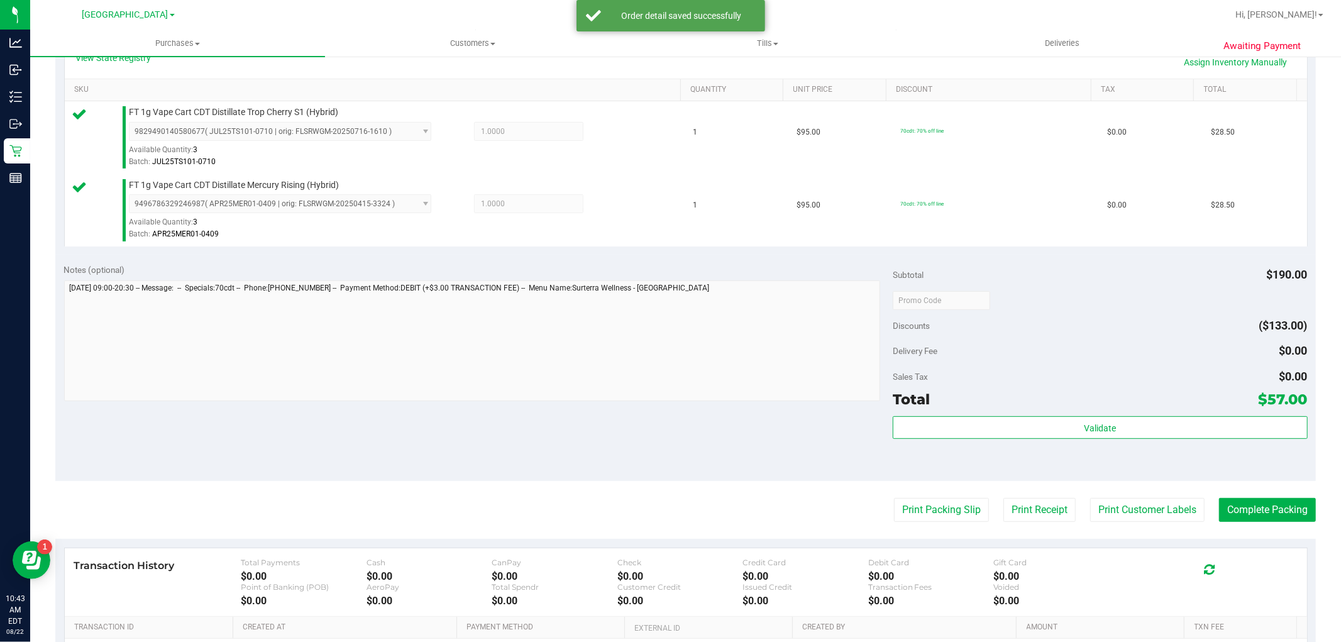
scroll to position [419, 0]
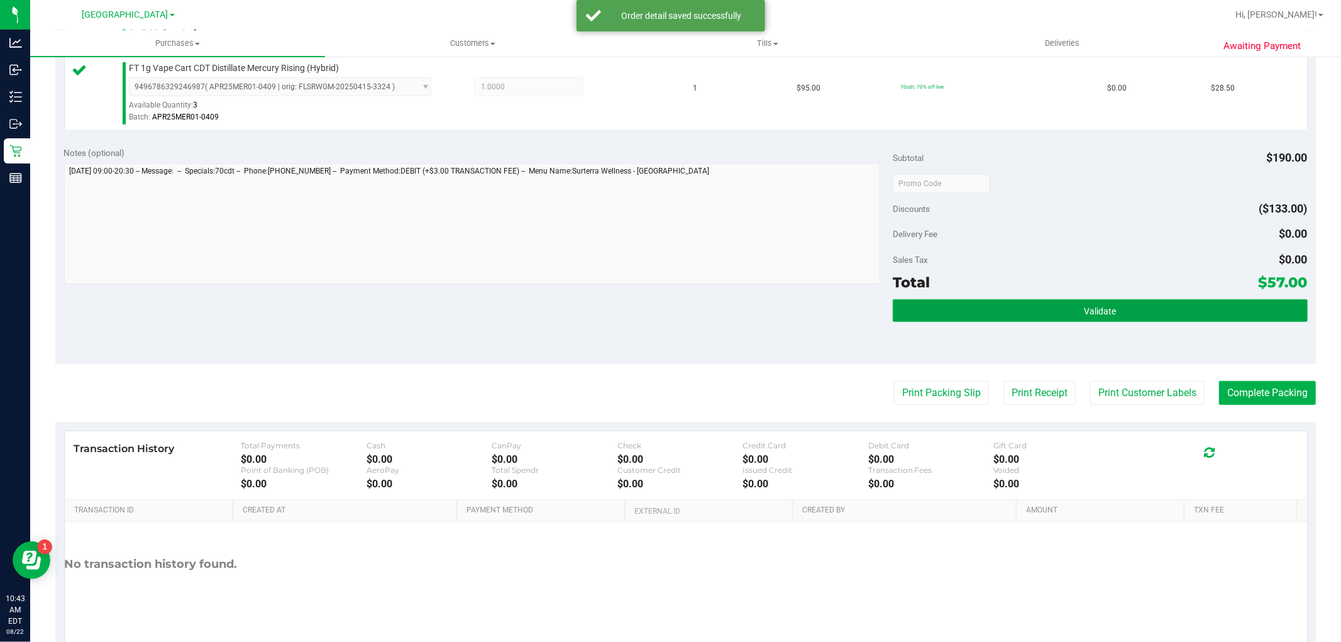
click at [1039, 312] on button "Validate" at bounding box center [1099, 310] width 414 height 23
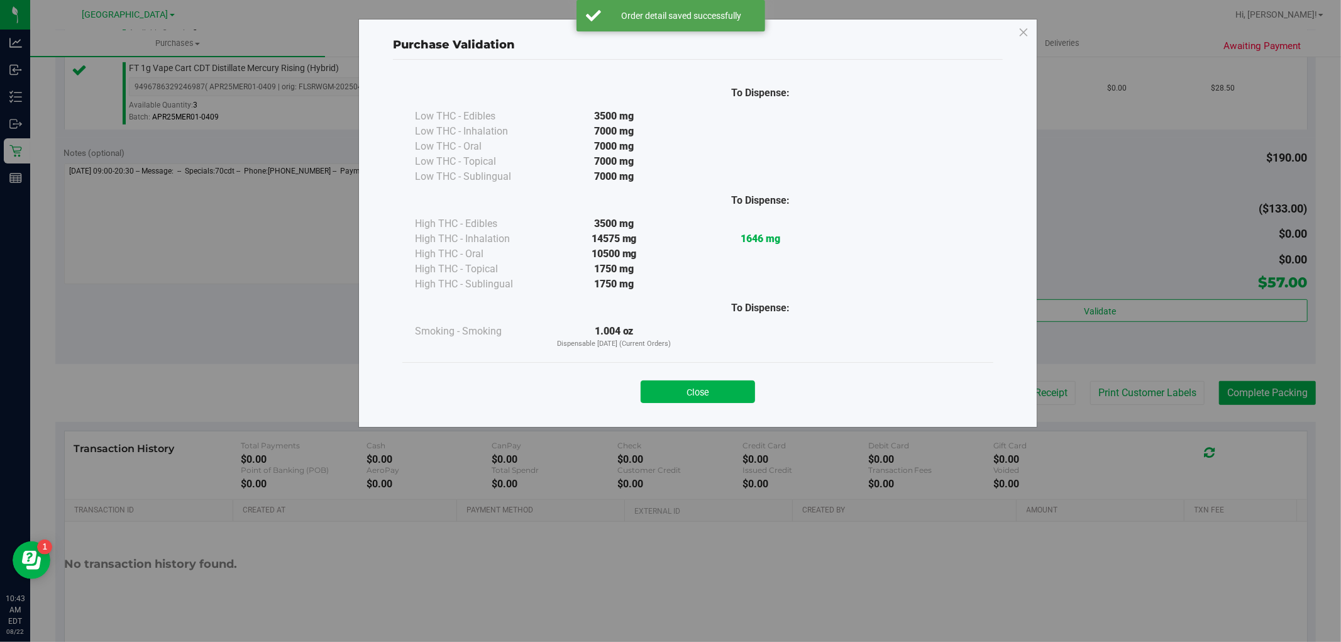
click at [1160, 401] on div "Purchase Validation To Dispense: Low THC - Edibles 3500 mg" at bounding box center [675, 321] width 1350 height 642
click at [725, 405] on div "Close" at bounding box center [697, 387] width 591 height 51
click at [731, 392] on button "Close" at bounding box center [697, 391] width 114 height 23
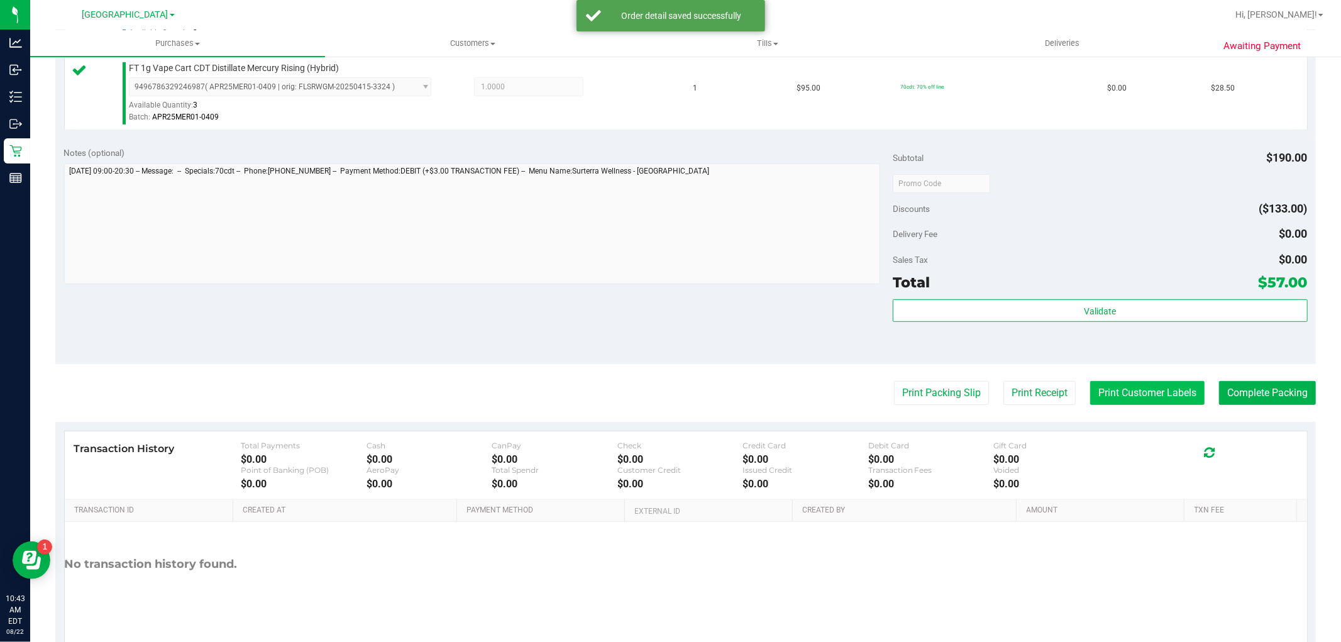
click at [1090, 399] on button "Print Customer Labels" at bounding box center [1147, 393] width 114 height 24
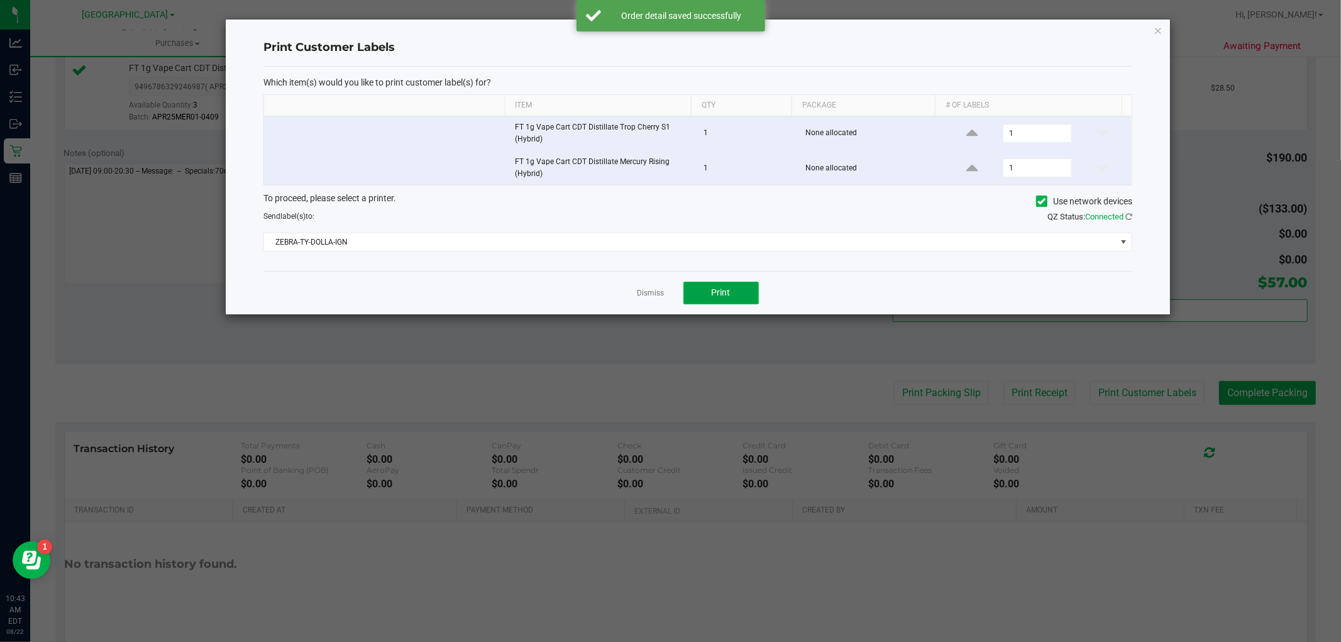
click at [737, 290] on button "Print" at bounding box center [720, 293] width 75 height 23
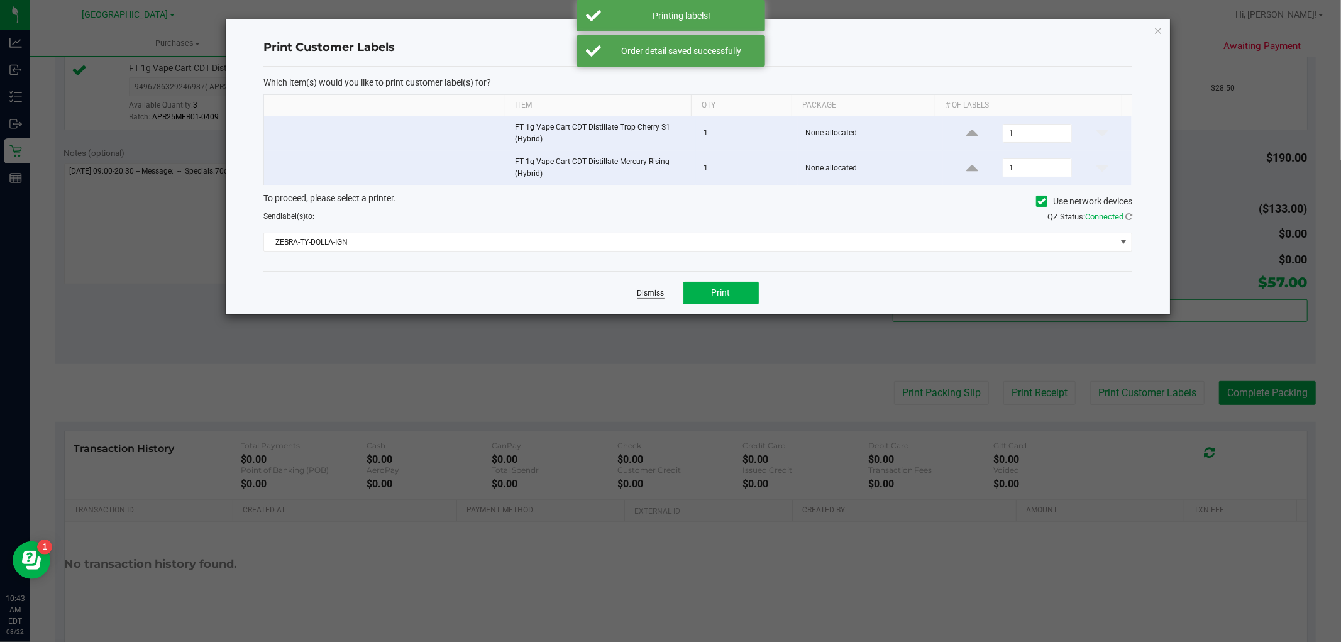
click at [651, 294] on link "Dismiss" at bounding box center [650, 293] width 27 height 11
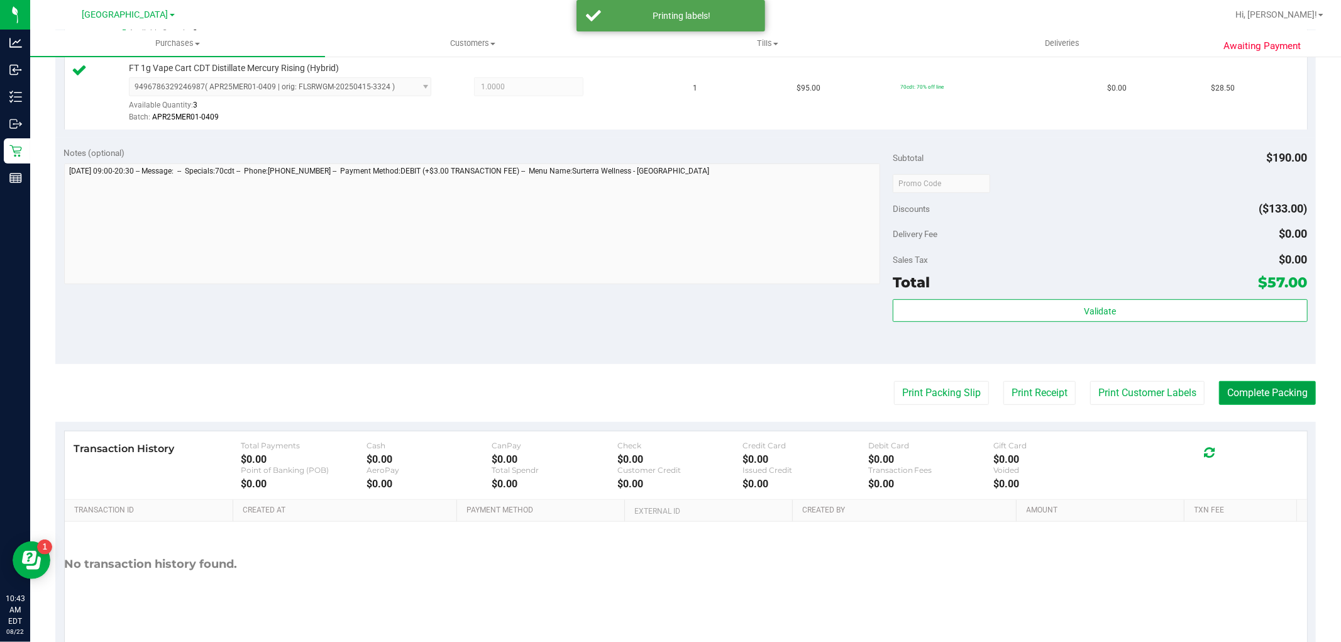
click at [1290, 386] on button "Complete Packing" at bounding box center [1267, 393] width 97 height 24
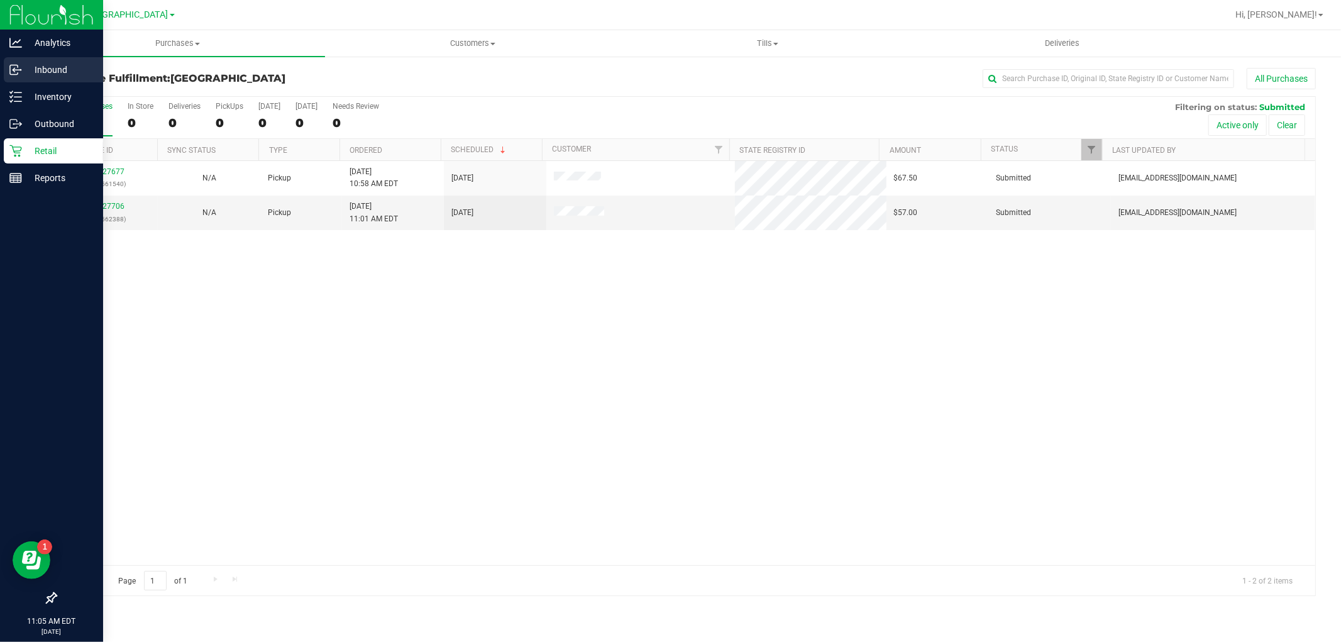
click at [31, 63] on p "Inbound" at bounding box center [59, 69] width 75 height 15
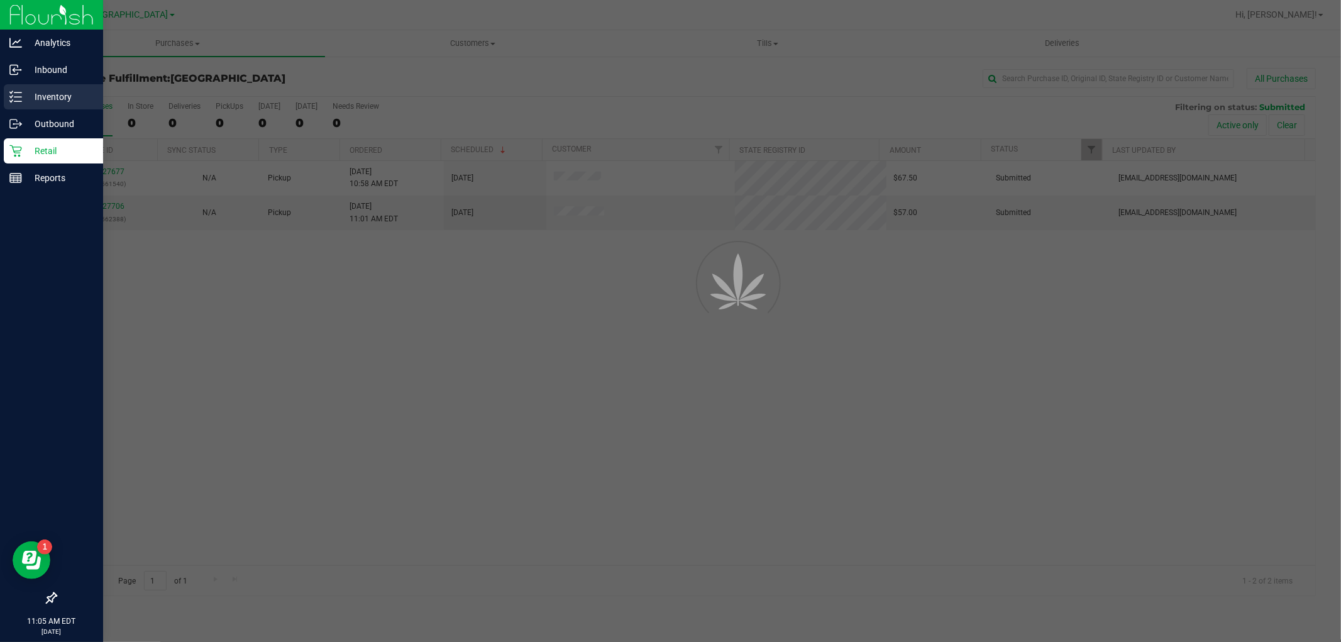
click at [58, 96] on p "Inventory" at bounding box center [59, 96] width 75 height 15
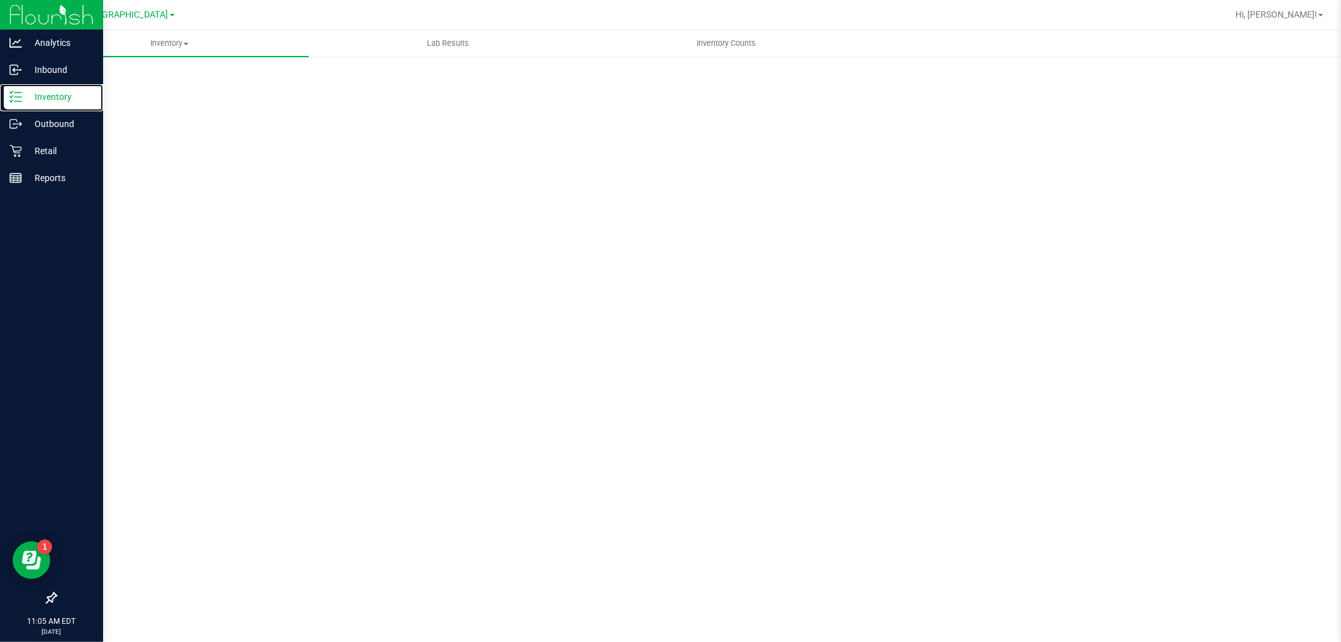
click at [58, 96] on p "Inventory" at bounding box center [59, 96] width 75 height 15
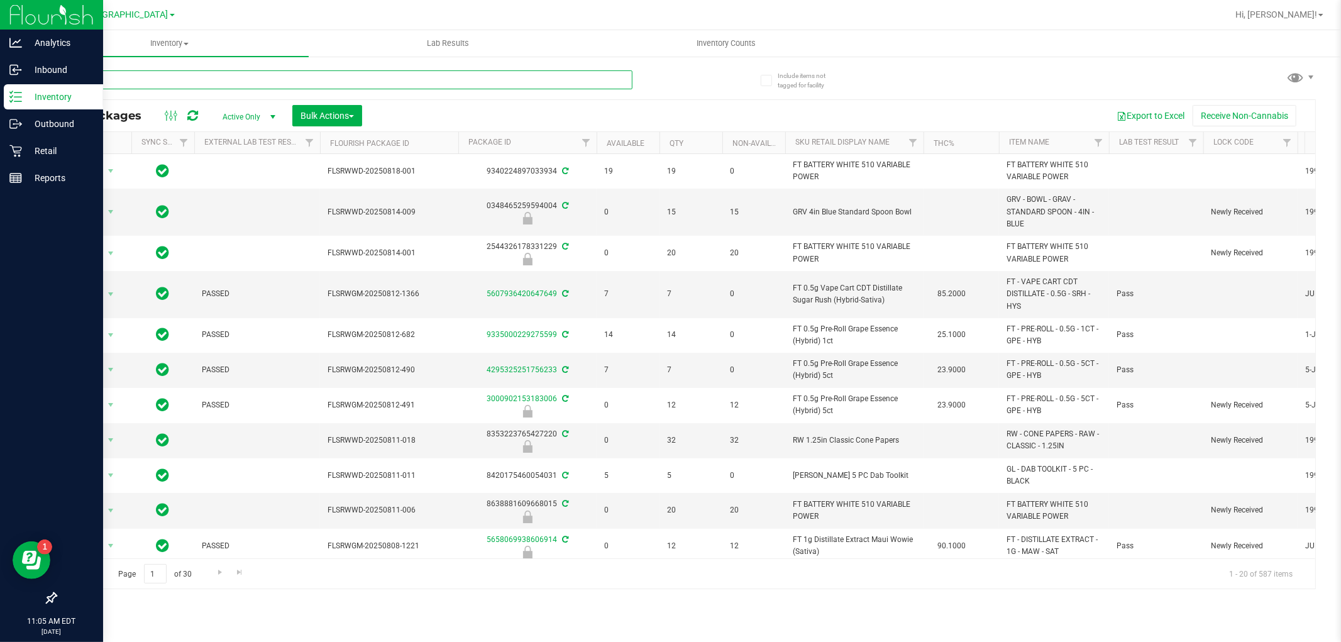
click at [151, 79] on input "text" at bounding box center [343, 79] width 577 height 19
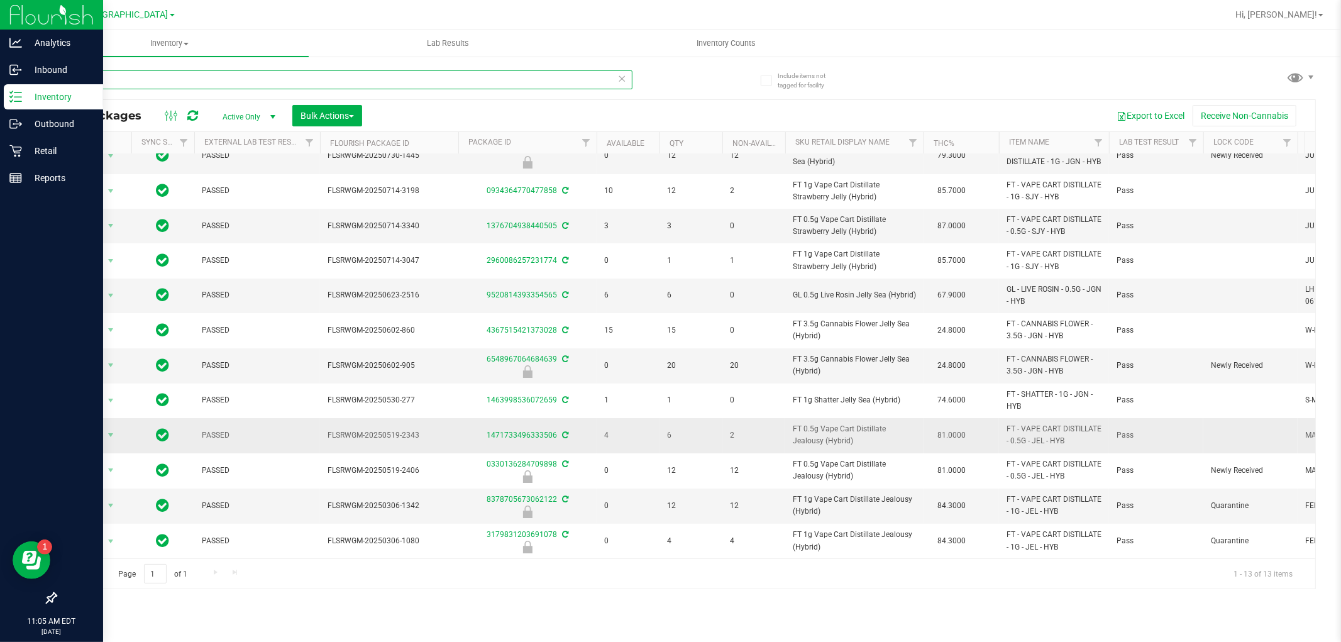
scroll to position [85, 0]
drag, startPoint x: 833, startPoint y: 507, endPoint x: 822, endPoint y: 502, distance: 12.1
click at [822, 503] on td "FT 1g Vape Cart Distillate Jealousy (Hybrid)" at bounding box center [854, 505] width 138 height 35
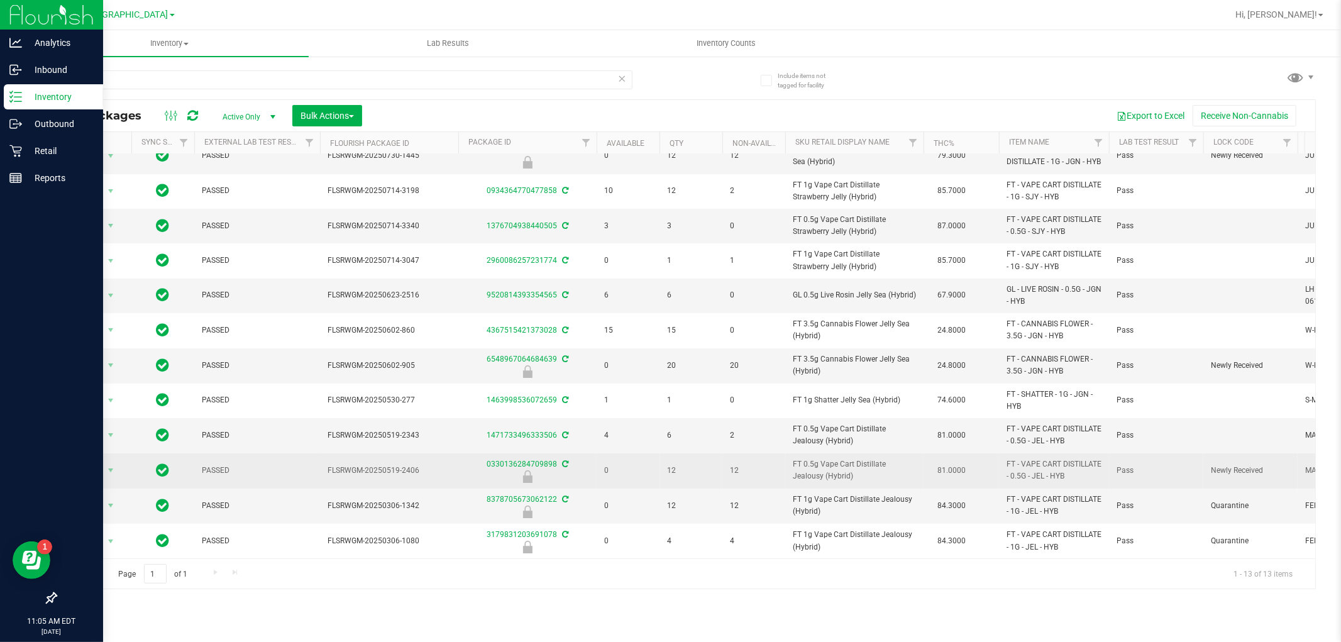
copy span "FT 1g Vape Cart Distillate Jealousy (Hybrid)"
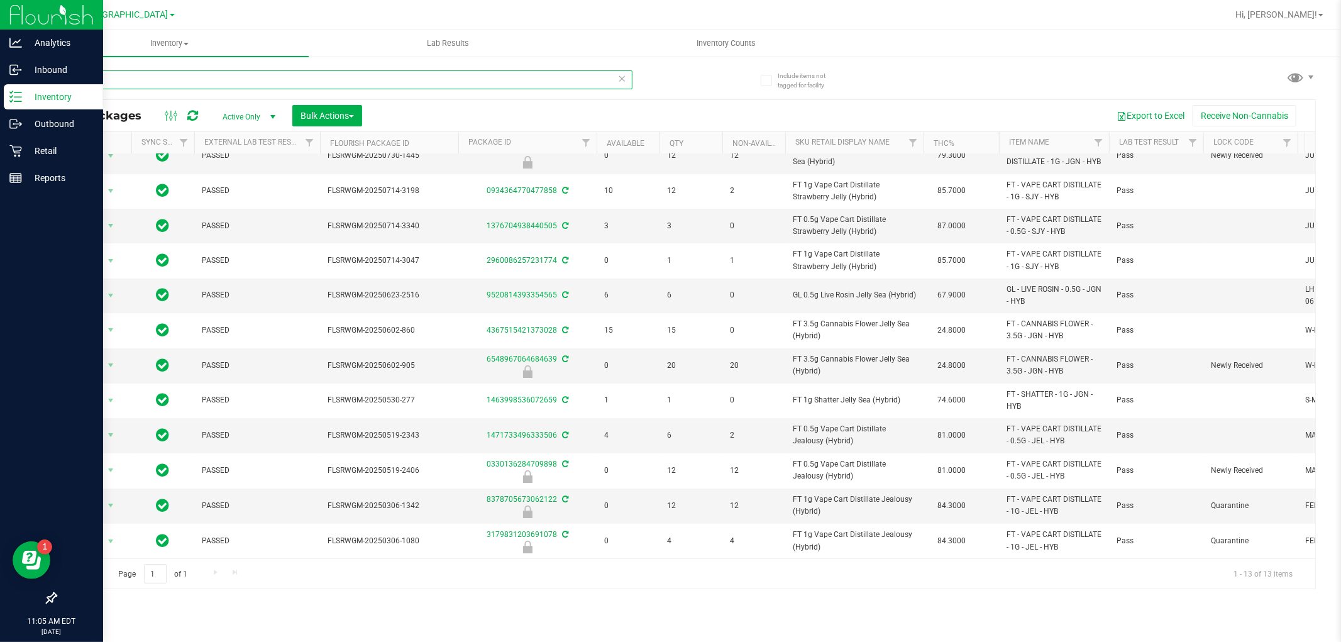
drag, startPoint x: 94, startPoint y: 82, endPoint x: 66, endPoint y: 79, distance: 28.5
click at [66, 79] on input "jel" at bounding box center [343, 79] width 577 height 19
paste input "FT 1g Vape Cart Distillate Jealousy (Hybrid)"
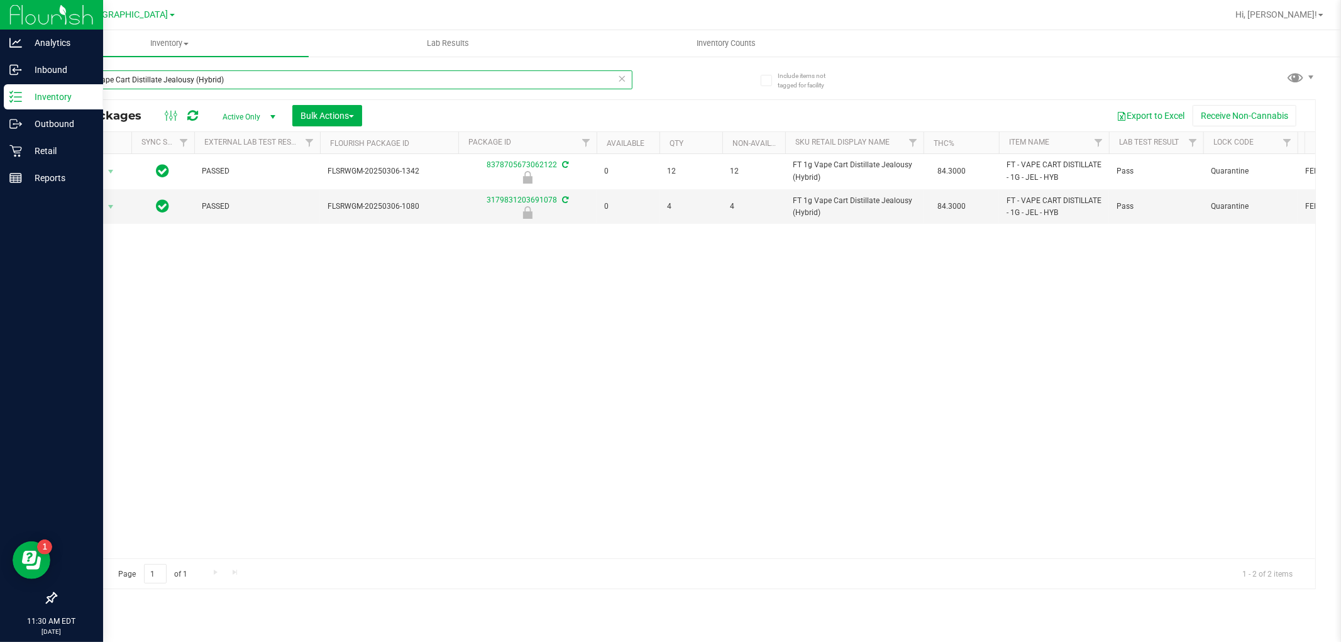
click at [241, 87] on input "FT 1g Vape Cart Distillate Jealousy (Hybrid)" at bounding box center [343, 79] width 577 height 19
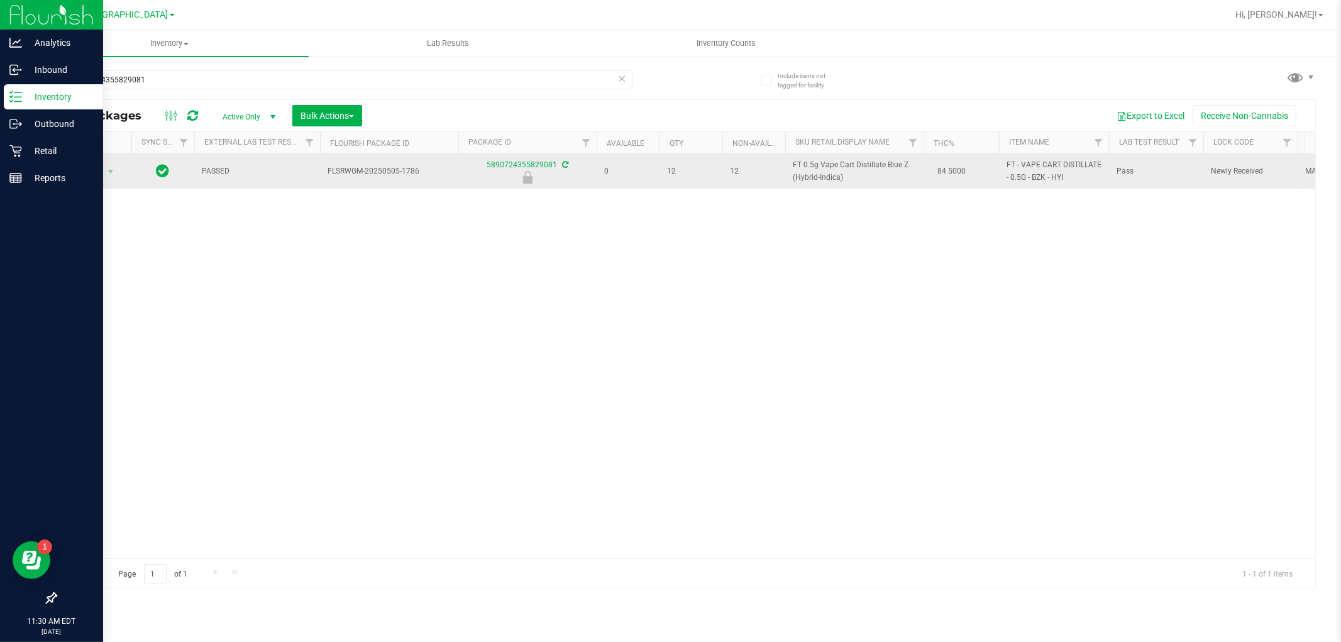
click at [848, 175] on span "FT 0.5g Vape Cart Distillate Blue Z (Hybrid-Indica)" at bounding box center [854, 171] width 123 height 24
click at [848, 174] on span "FT 0.5g Vape Cart Distillate Blue Z (Hybrid-Indica)" at bounding box center [854, 171] width 123 height 24
click at [842, 176] on span "FT 0.5g Vape Cart Distillate Blue Z (Hybrid-Indica)" at bounding box center [854, 171] width 123 height 24
click at [840, 176] on span "FT 0.5g Vape Cart Distillate Blue Z (Hybrid-Indica)" at bounding box center [854, 171] width 123 height 24
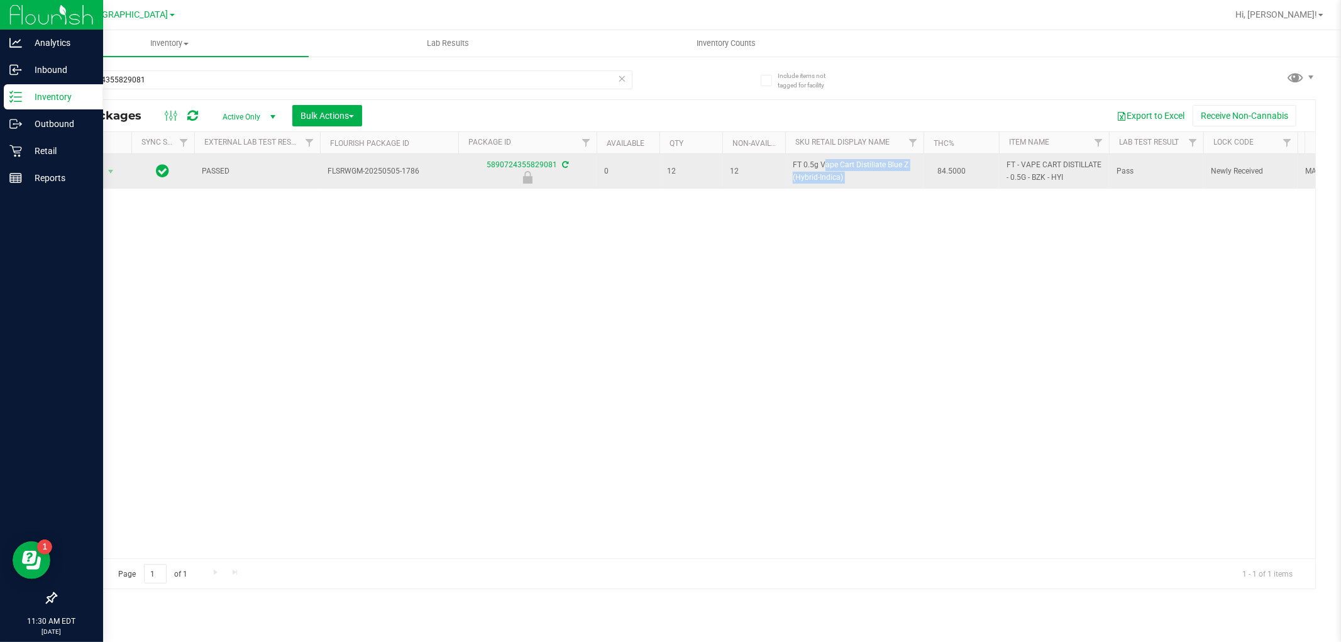
click at [840, 176] on span "FT 0.5g Vape Cart Distillate Blue Z (Hybrid-Indica)" at bounding box center [854, 171] width 123 height 24
click at [838, 176] on span "FT 0.5g Vape Cart Distillate Blue Z (Hybrid-Indica)" at bounding box center [854, 171] width 123 height 24
click at [837, 176] on span "FT 0.5g Vape Cart Distillate Blue Z (Hybrid-Indica)" at bounding box center [854, 171] width 123 height 24
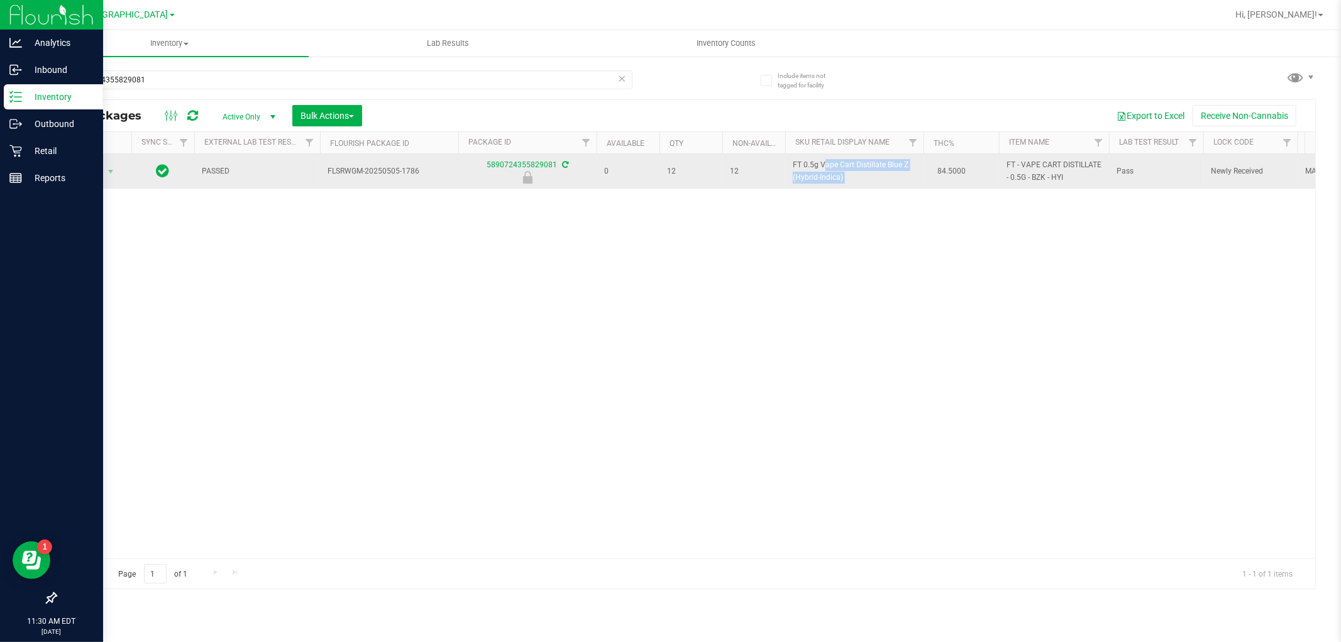
copy td "FT 0.5g Vape Cart Distillate Blue Z (Hybrid-Indica)"
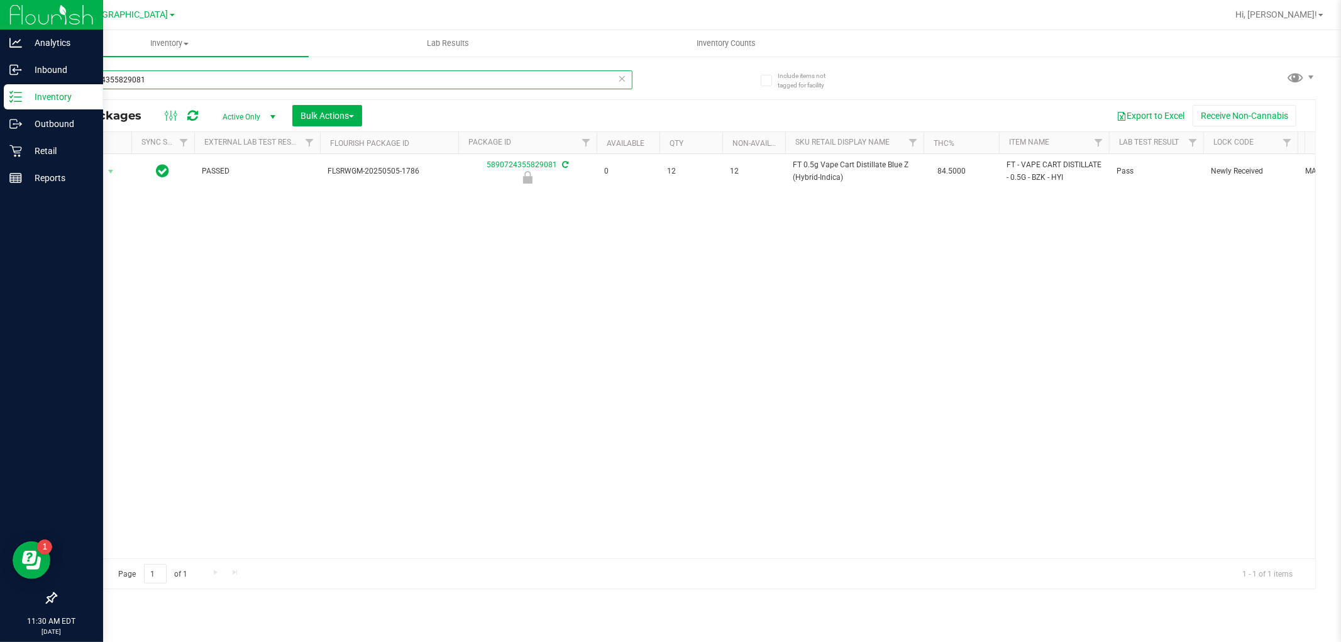
click at [505, 86] on input "5890724355829081" at bounding box center [343, 79] width 577 height 19
click at [504, 84] on input "5890724355829081" at bounding box center [343, 79] width 577 height 19
paste input "FT 0.5g Vape Cart Distillate Blue Z (Hybrid-Indica)"
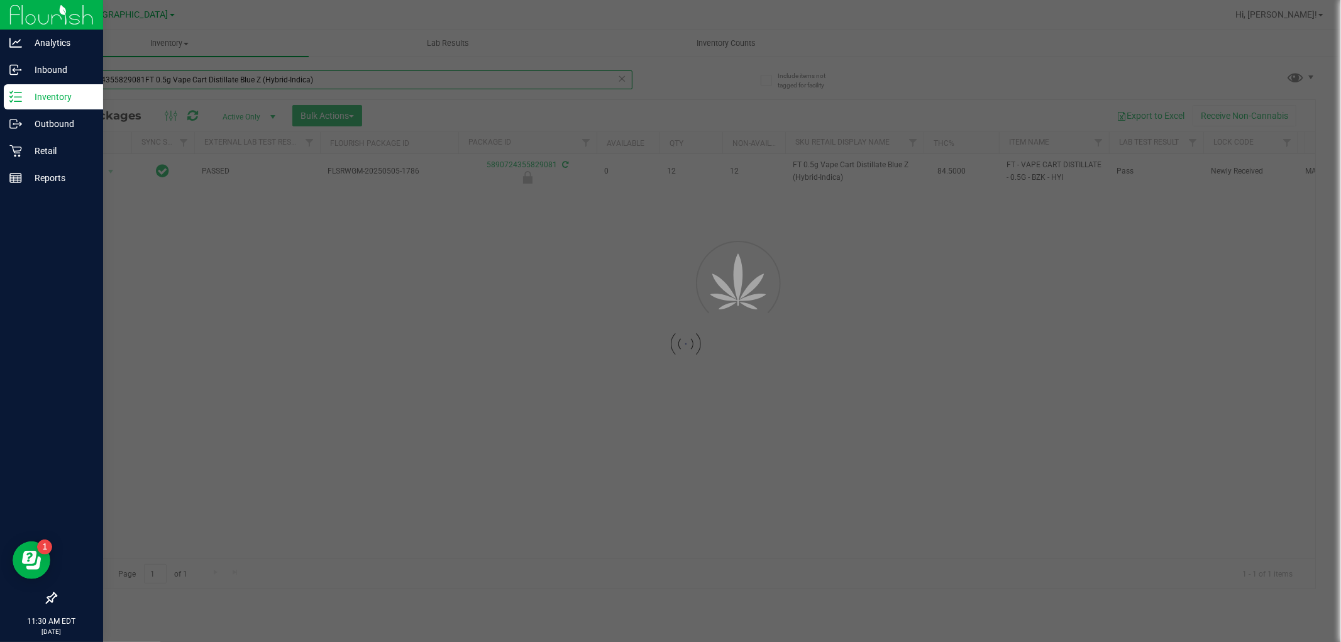
click at [515, 82] on div "Inventory All packages All inventory Waste log Create inventory Lab Results Inv…" at bounding box center [685, 336] width 1310 height 612
type input "5890724355829081FT 0.5g Vape Cart Distillate Blue Z (Hybrid-Indica)"
click at [515, 82] on div at bounding box center [670, 321] width 1341 height 642
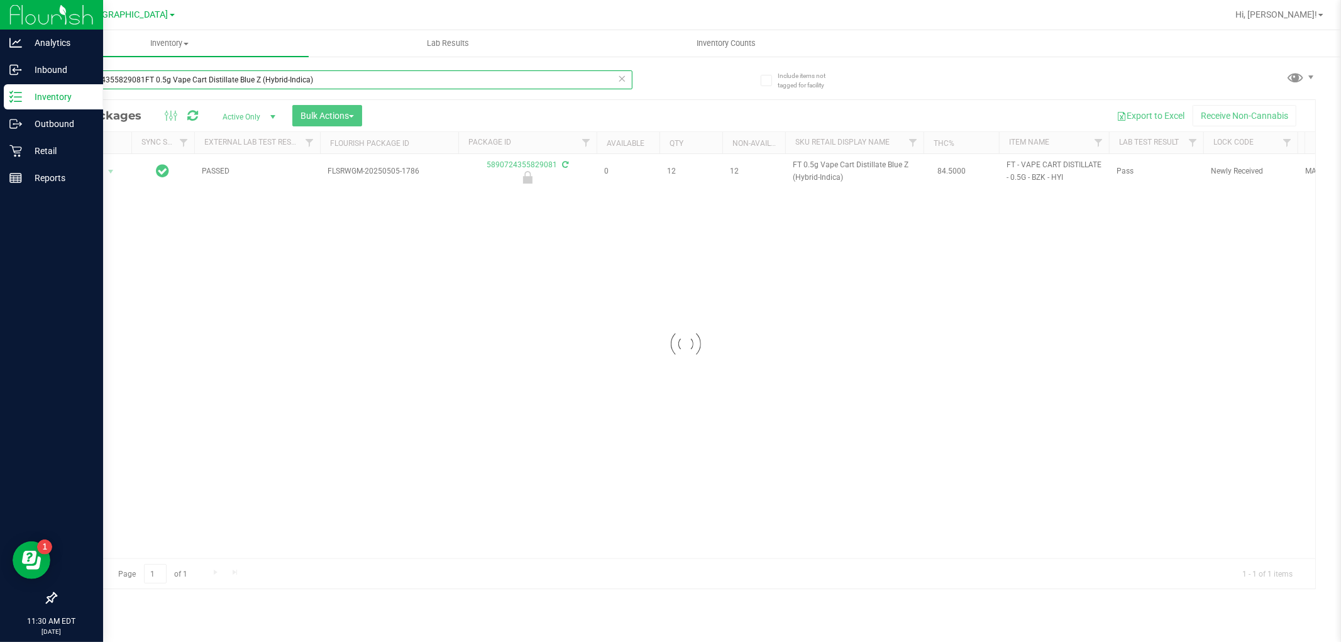
click at [513, 70] on input "5890724355829081FT 0.5g Vape Cart Distillate Blue Z (Hybrid-Indica)" at bounding box center [343, 79] width 577 height 19
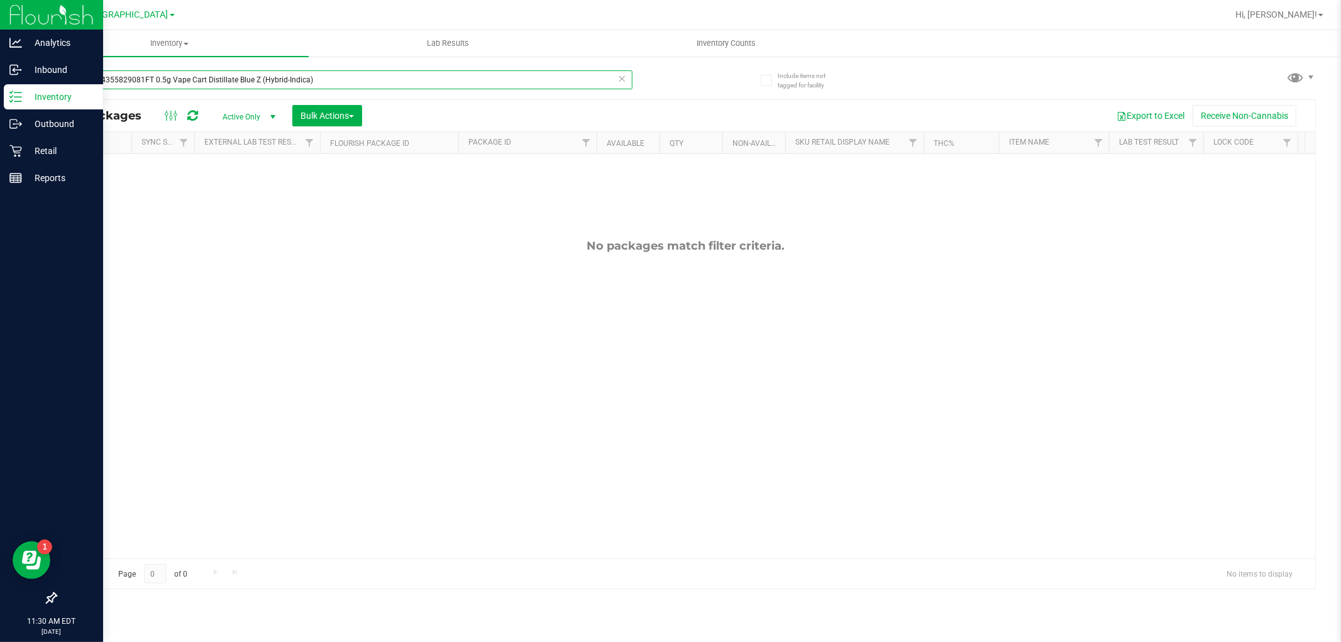
click at [221, 80] on input "5890724355829081FT 0.5g Vape Cart Distillate Blue Z (Hybrid-Indica)" at bounding box center [343, 79] width 577 height 19
drag, startPoint x: 329, startPoint y: 78, endPoint x: 0, endPoint y: 78, distance: 328.7
click at [0, 78] on div "Analytics Inbound Inventory Outbound Retail Reports 11:30 AM EDT [DATE] 08/22 […" at bounding box center [670, 321] width 1341 height 642
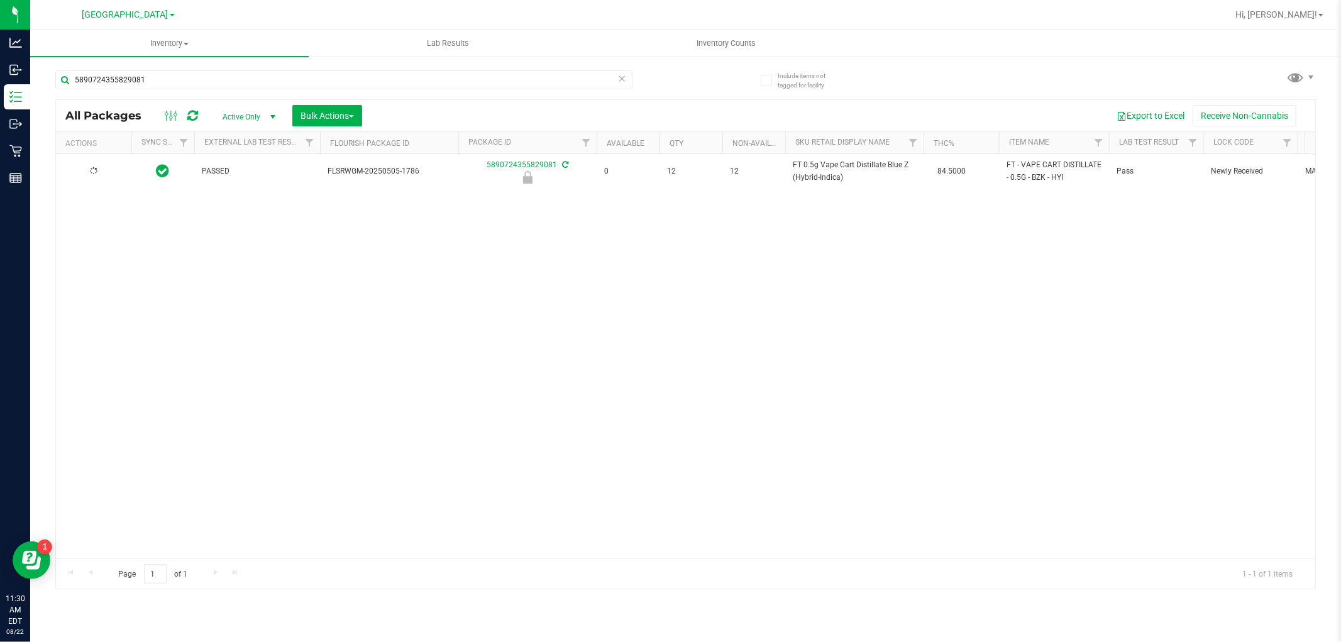
click at [833, 177] on span "FT 0.5g Vape Cart Distillate Blue Z (Hybrid-Indica)" at bounding box center [854, 171] width 123 height 24
copy td "FT 0.5g Vape Cart Distillate Blue Z (Hybrid-Indica)"
click at [479, 85] on input "5890724355829081" at bounding box center [343, 79] width 577 height 19
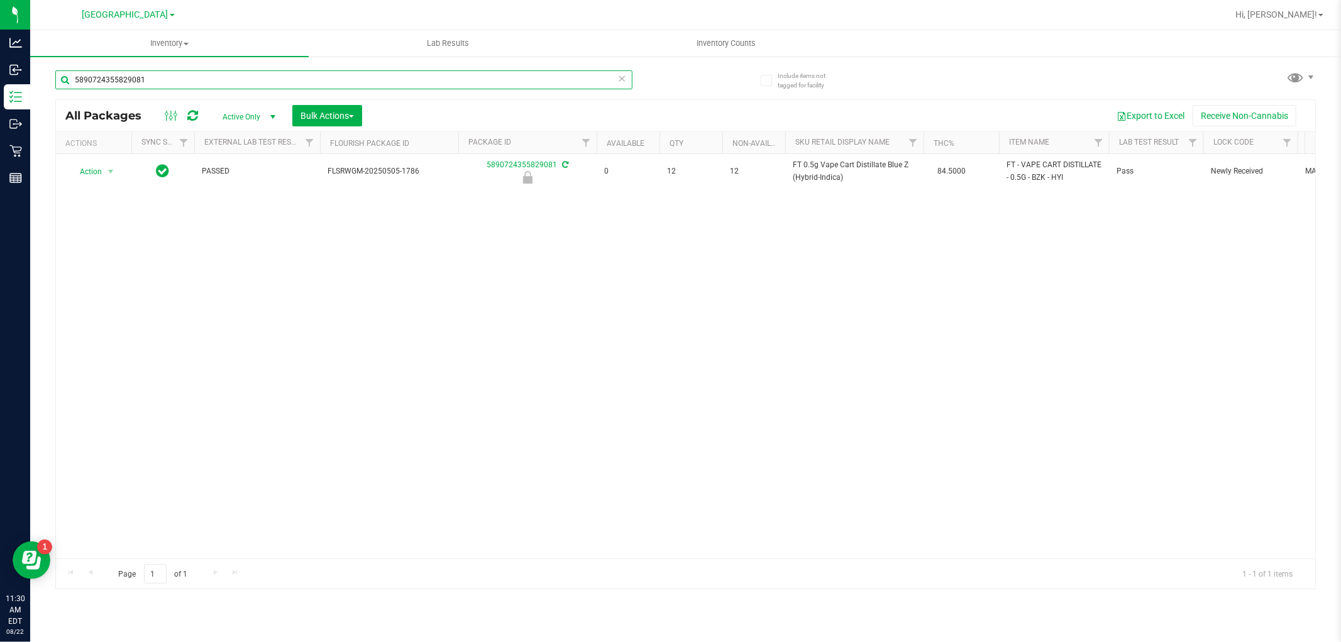
paste input "FT 0.5g Vape Cart Distillate Blue Z (Hybrid-Indica)"
type input "FT 0.5g Vape Cart Distillate Blue Z (Hybrid-Indica)"
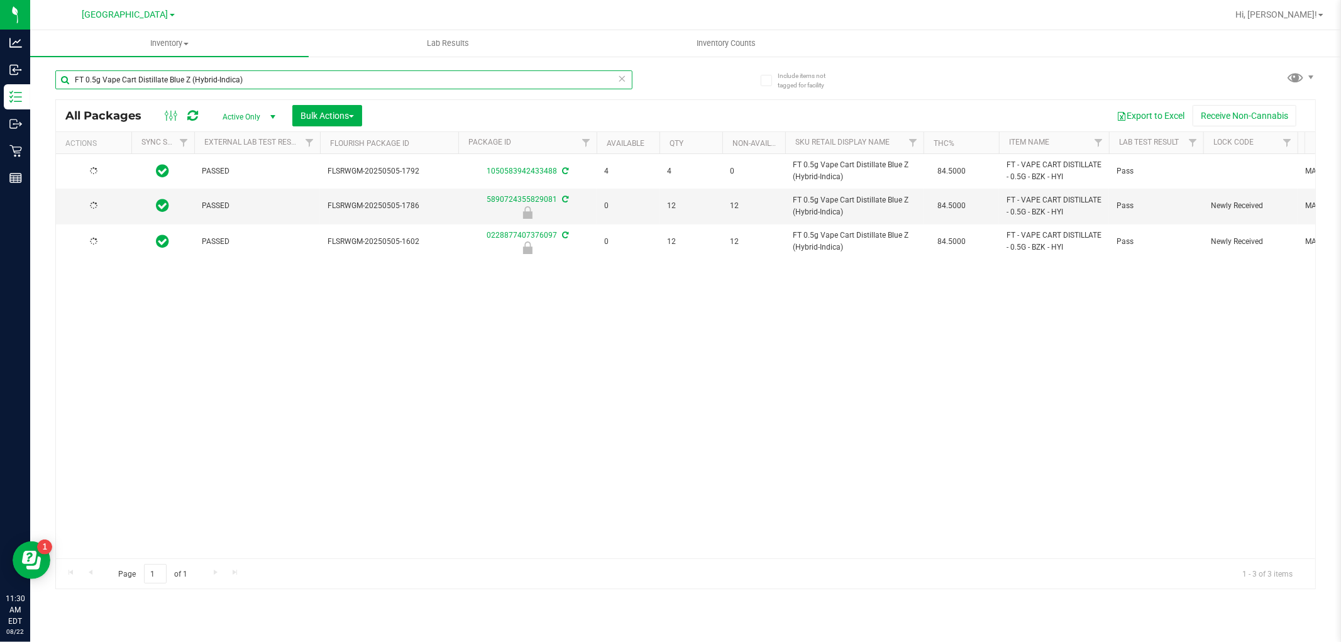
click at [485, 84] on input "FT 0.5g Vape Cart Distillate Blue Z (Hybrid-Indica)" at bounding box center [343, 79] width 577 height 19
click at [485, 83] on input "FT 0.5g Vape Cart Distillate Blue Z (Hybrid-Indica)" at bounding box center [343, 79] width 577 height 19
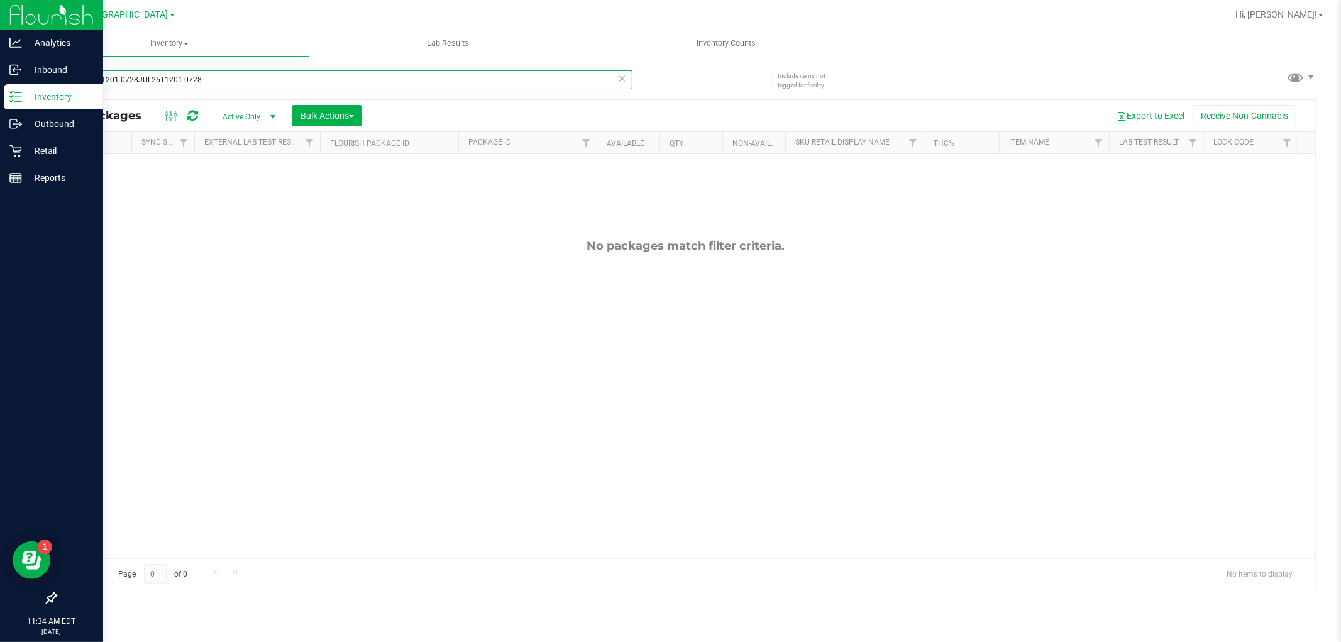
drag, startPoint x: 214, startPoint y: 83, endPoint x: 21, endPoint y: 85, distance: 193.0
click at [21, 85] on div "Analytics Inbound Inventory Outbound Retail Reports 11:34 AM EDT [DATE] 08/22 […" at bounding box center [670, 321] width 1341 height 642
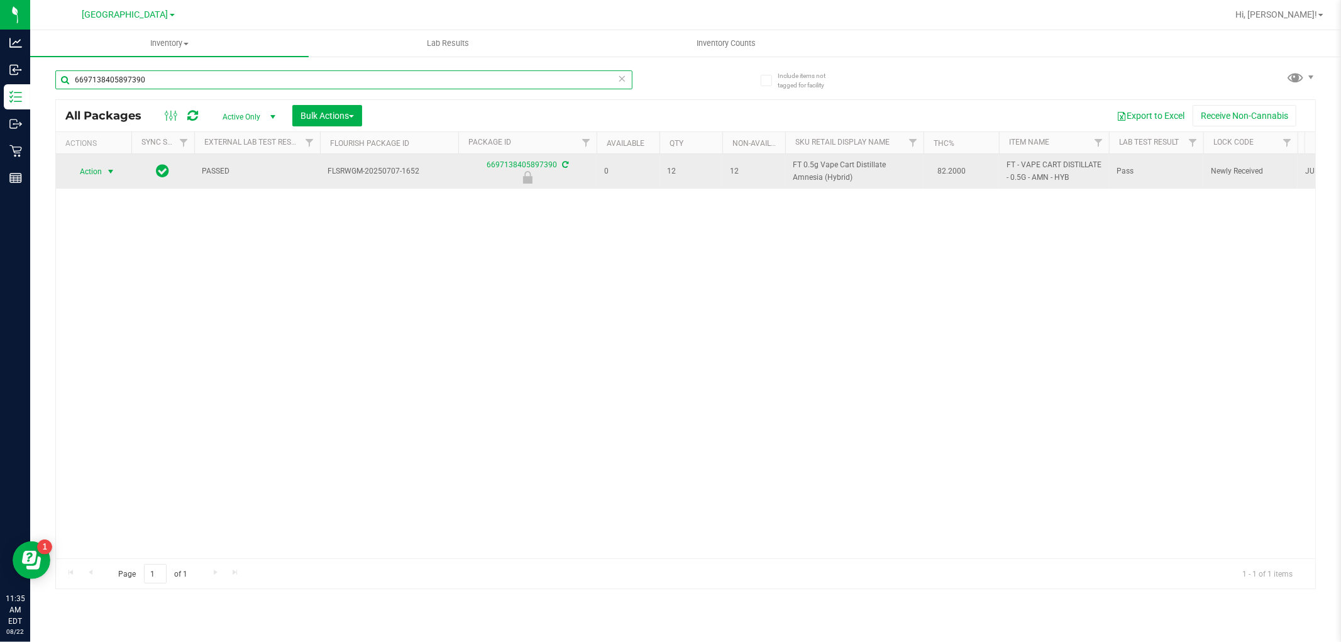
type input "6697138405897390"
click at [92, 171] on span "Action" at bounding box center [86, 172] width 34 height 18
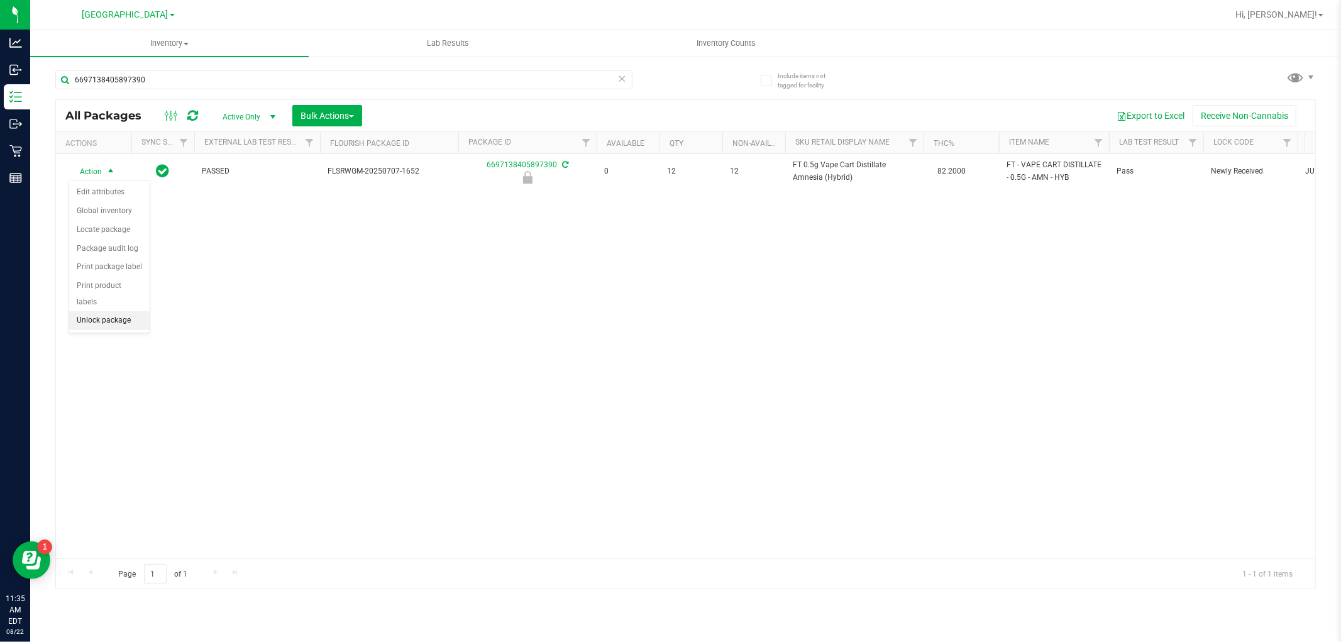
click at [103, 323] on li "Unlock package" at bounding box center [109, 320] width 80 height 19
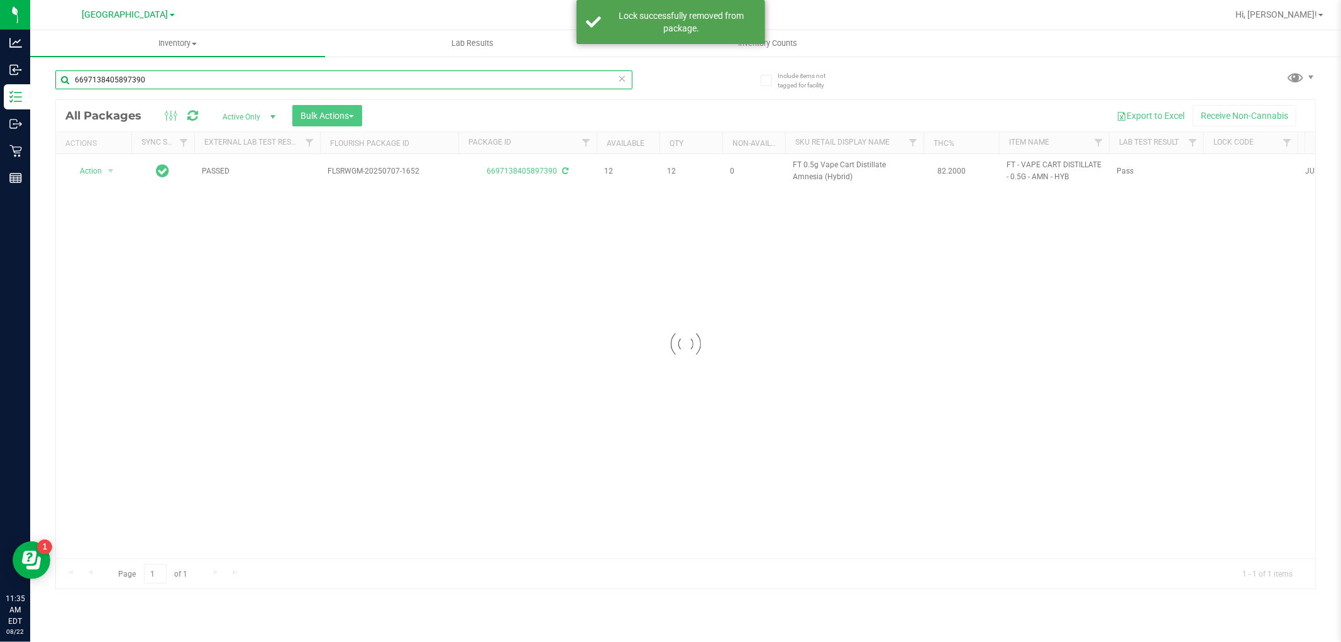
drag, startPoint x: 158, startPoint y: 82, endPoint x: 36, endPoint y: 89, distance: 122.1
click at [44, 89] on div "Include items not tagged for facility 6697138405897390 Loading... All Packages …" at bounding box center [685, 246] width 1310 height 383
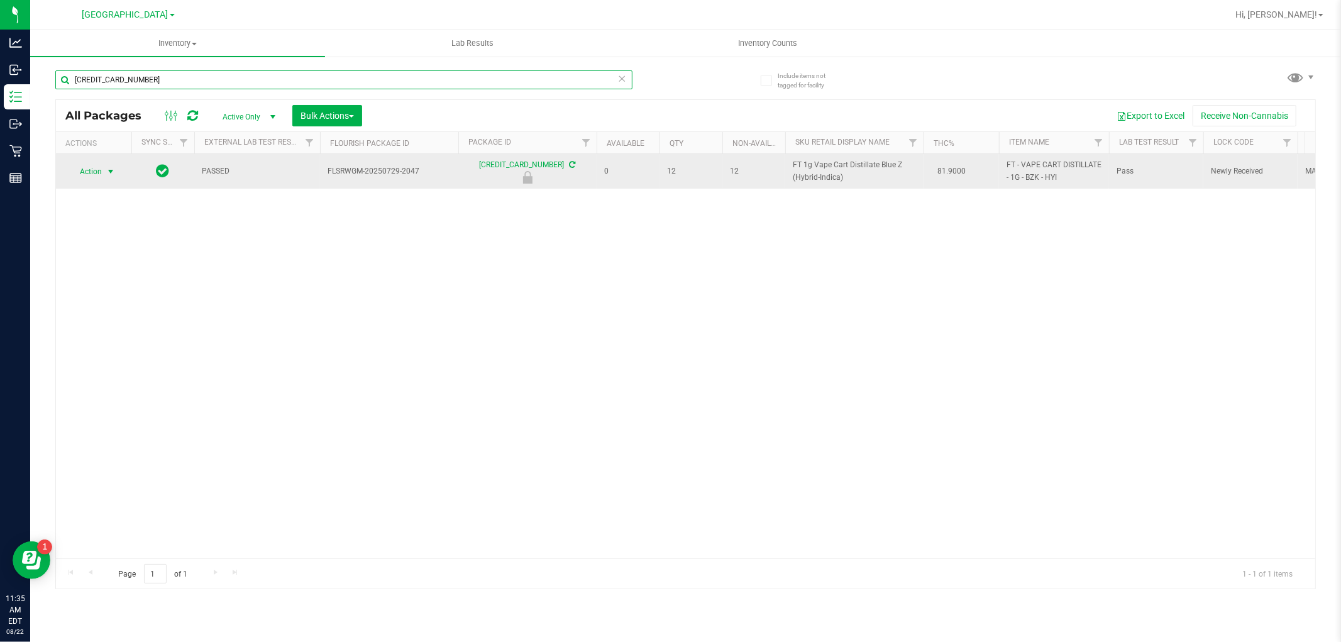
type input "[CREDIT_CARD_NUMBER]"
click at [108, 173] on span "select" at bounding box center [111, 172] width 10 height 10
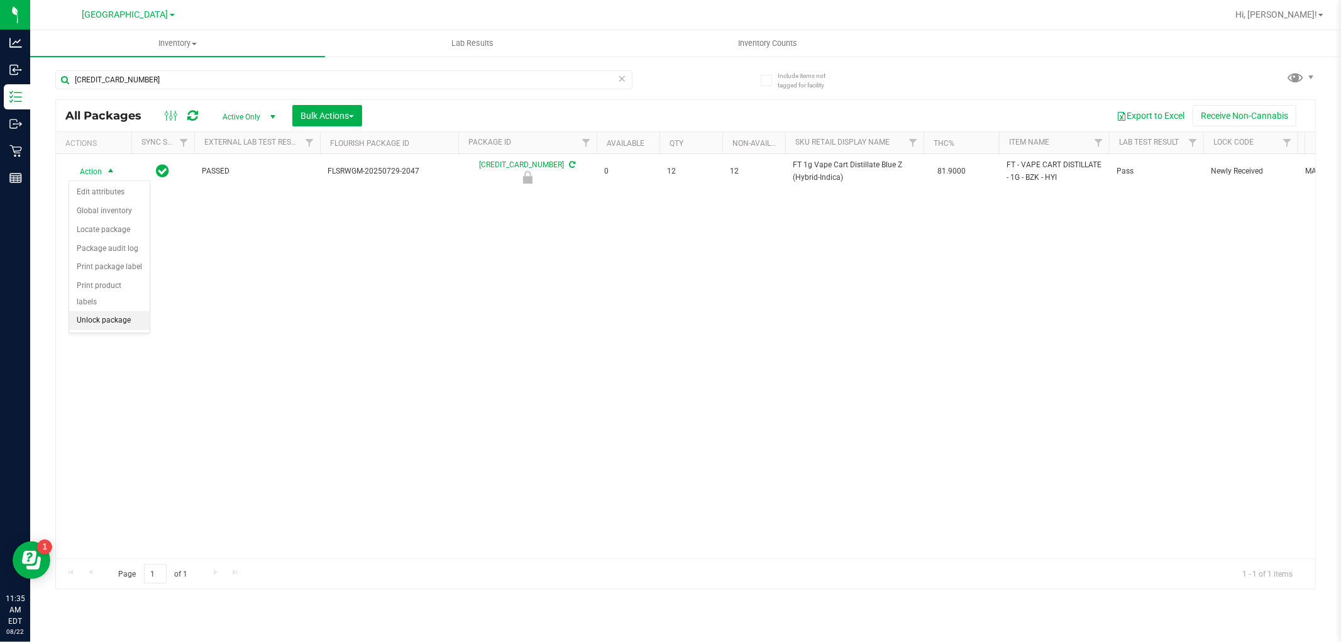
click at [117, 318] on li "Unlock package" at bounding box center [109, 320] width 80 height 19
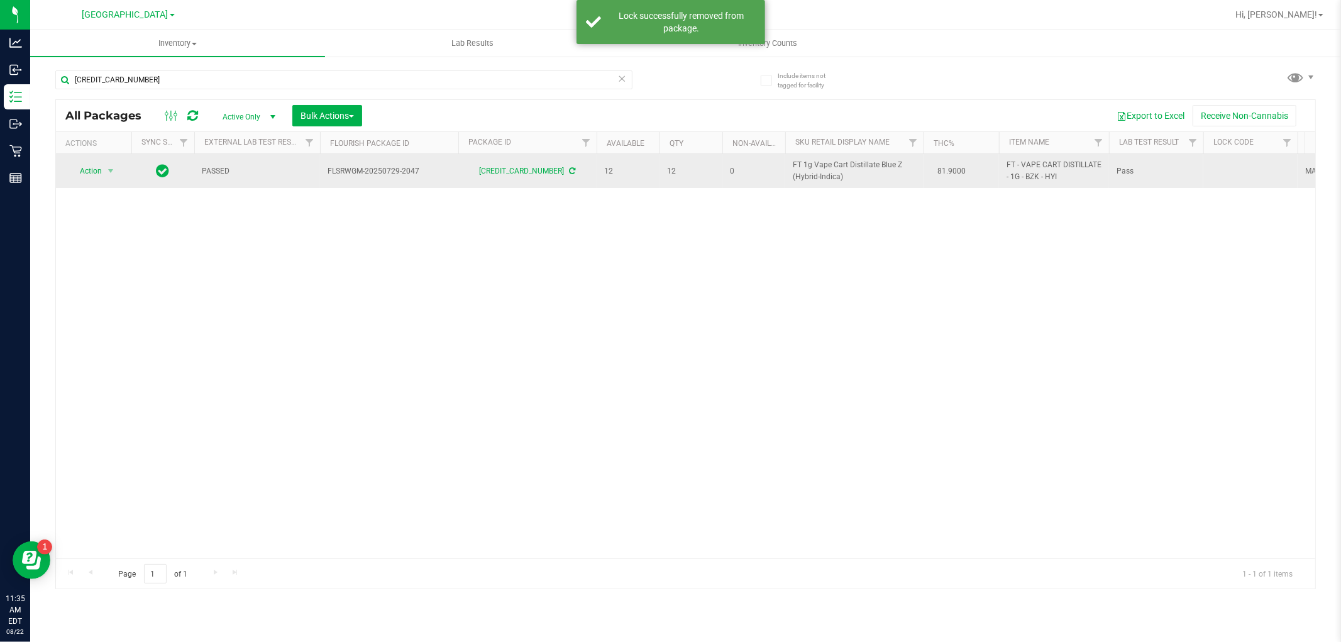
drag, startPoint x: 844, startPoint y: 180, endPoint x: 758, endPoint y: 159, distance: 88.6
click at [758, 159] on tr "Action Action Adjust qty Create package Edit attributes Global inventory Locate…" at bounding box center [1123, 171] width 2134 height 34
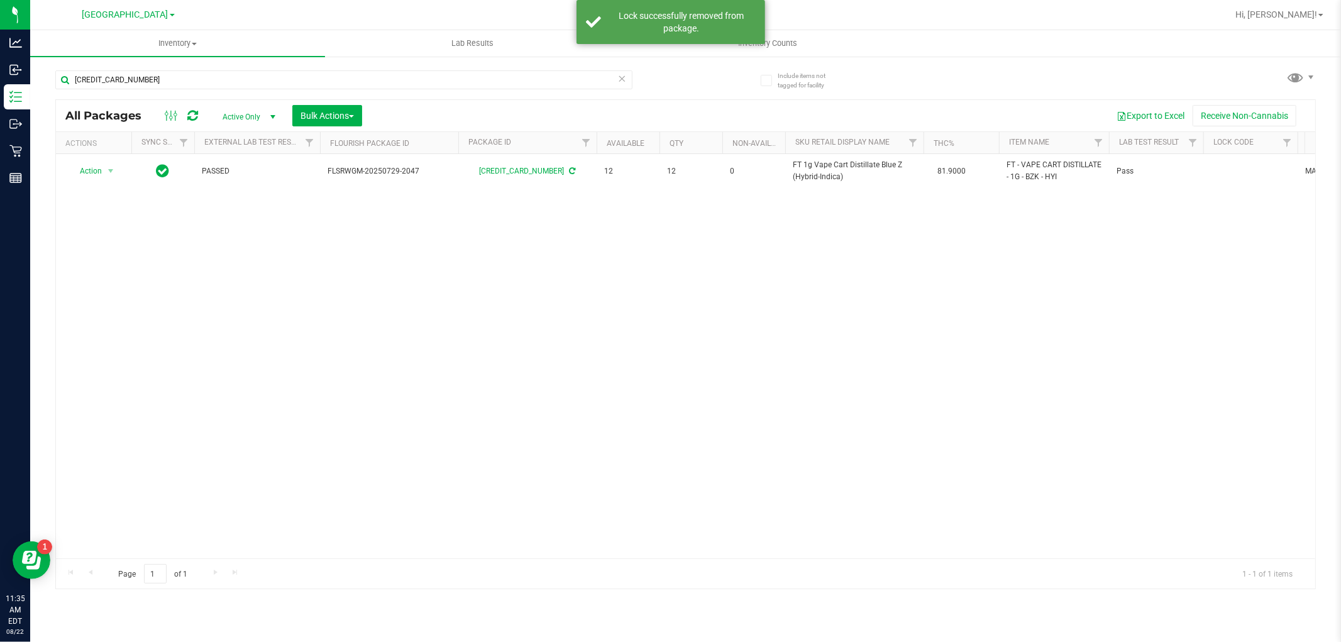
copy tr "FT 1g Vape Cart Distillate Blue Z (Hybrid-Indica)"
drag, startPoint x: 173, startPoint y: 78, endPoint x: 42, endPoint y: 82, distance: 131.4
click at [43, 82] on div "Include items not tagged for facility [CREDIT_CARD_NUMBER] All Packages Active …" at bounding box center [685, 246] width 1310 height 383
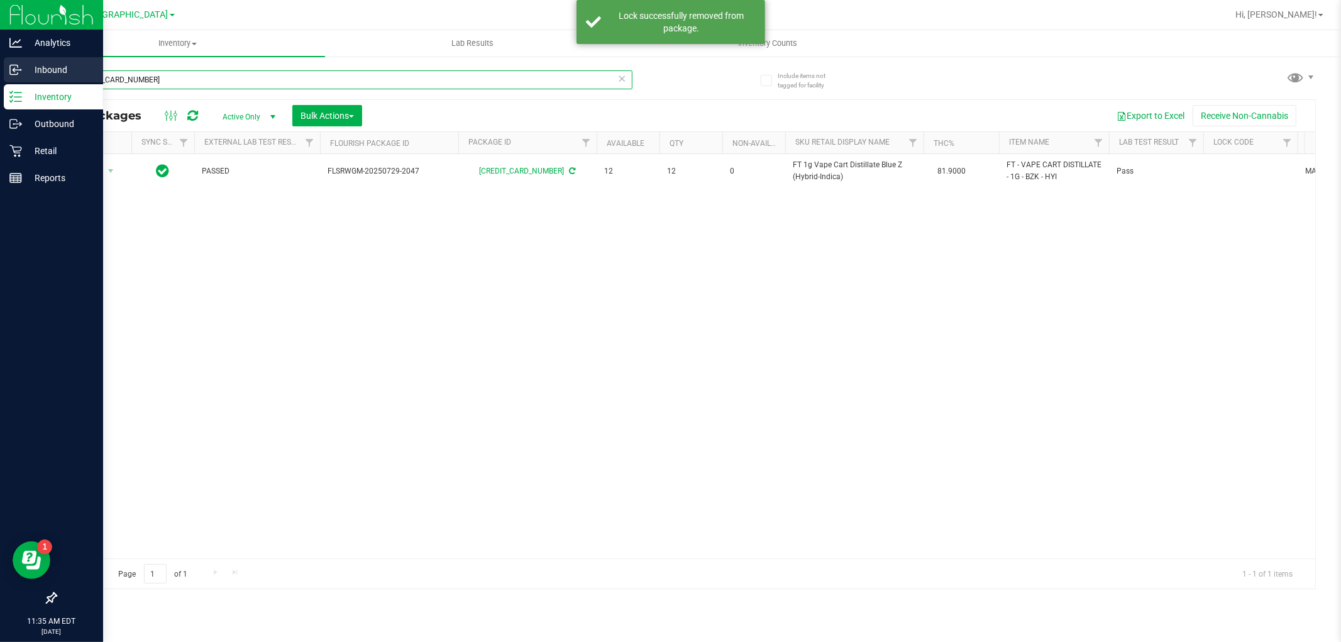
paste input "FT 1g Vape Cart Distillate Blue Z (Hybrid-Indica)"
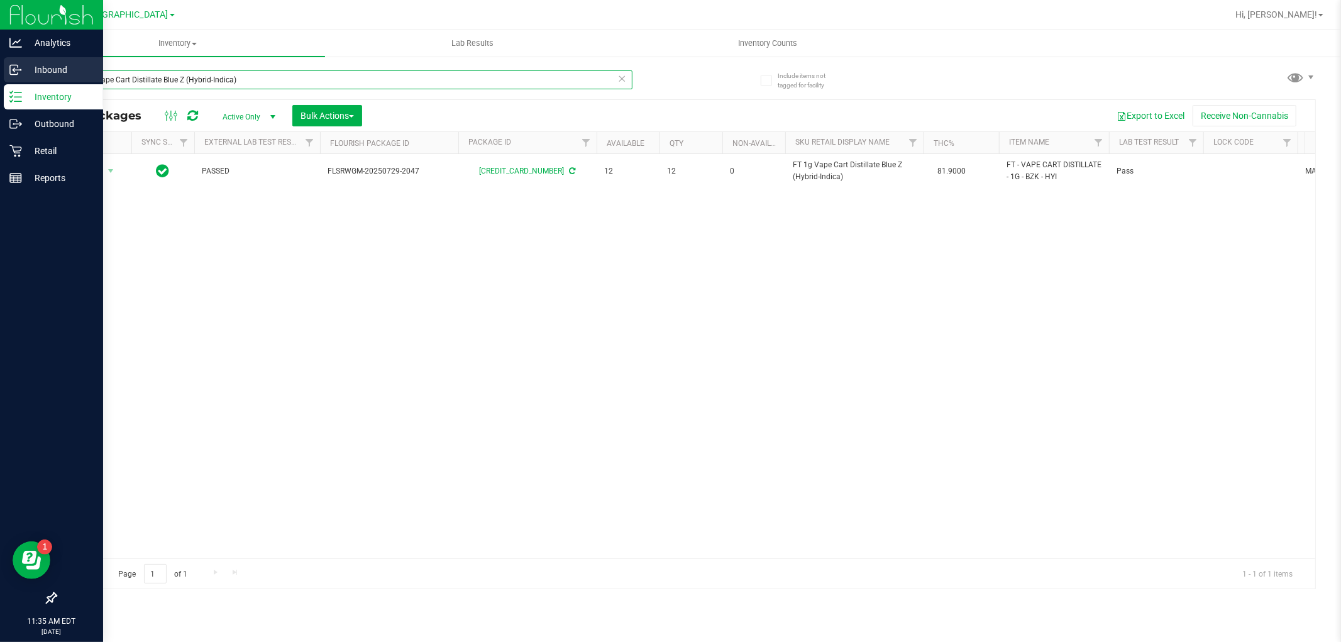
type input "FT 1g Vape Cart Distillate Blue Z (Hybrid-Indica)"
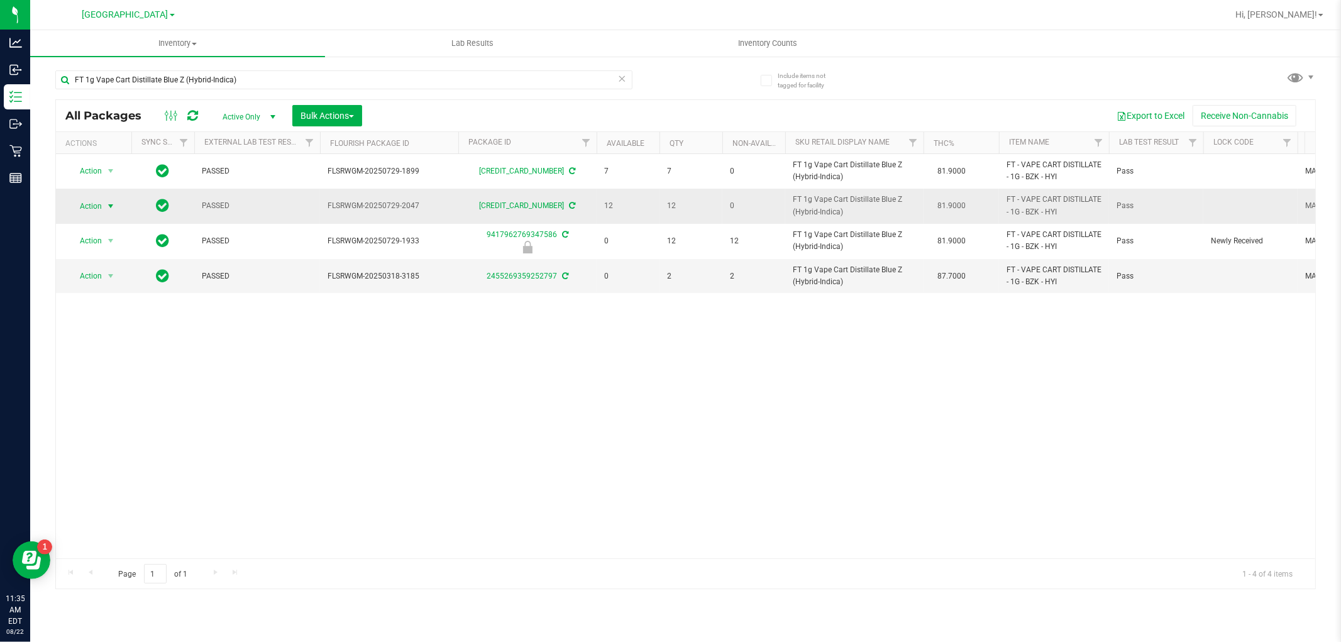
click at [107, 205] on span "select" at bounding box center [111, 206] width 10 height 10
click at [105, 324] on li "Lock package" at bounding box center [117, 320] width 97 height 19
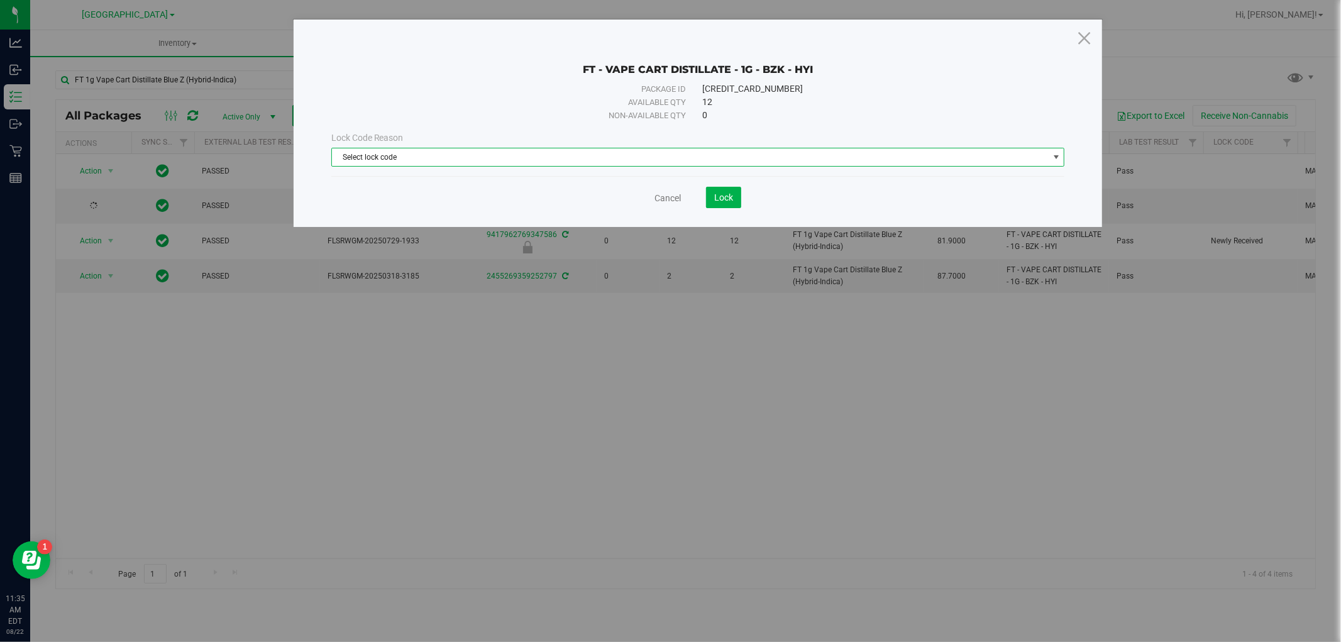
click at [576, 158] on span "Select lock code" at bounding box center [690, 157] width 717 height 18
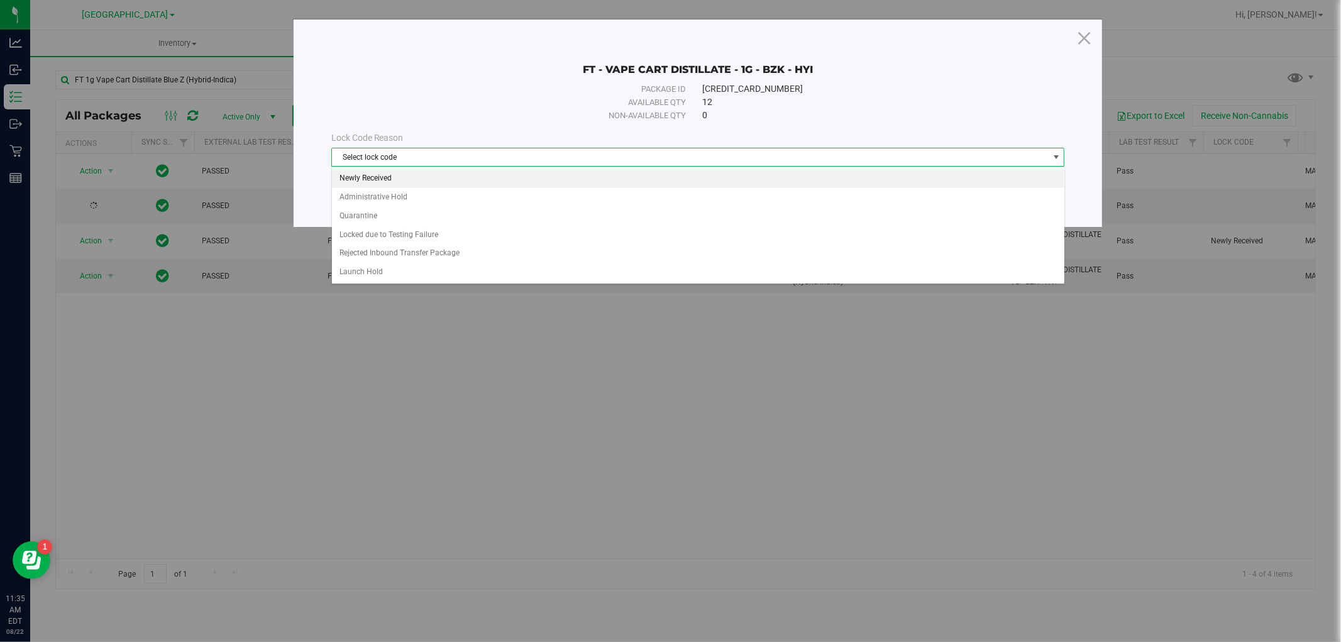
click at [383, 181] on li "Newly Received" at bounding box center [698, 178] width 732 height 19
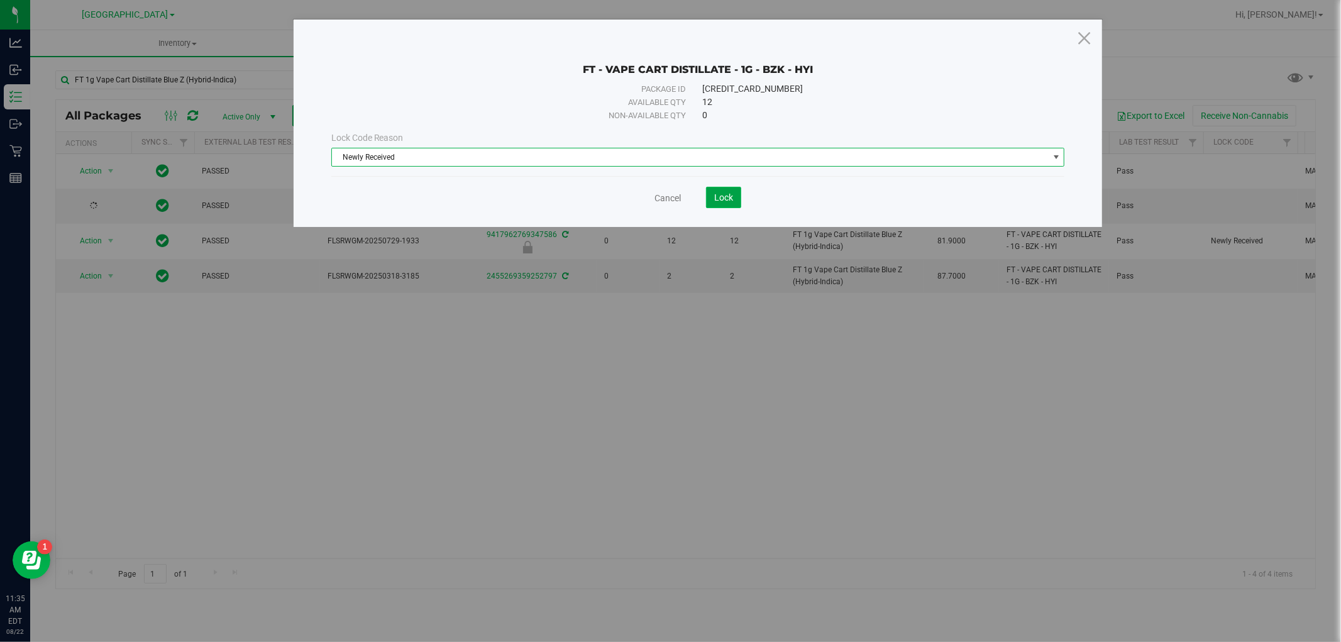
click at [719, 200] on span "Lock" at bounding box center [723, 197] width 19 height 10
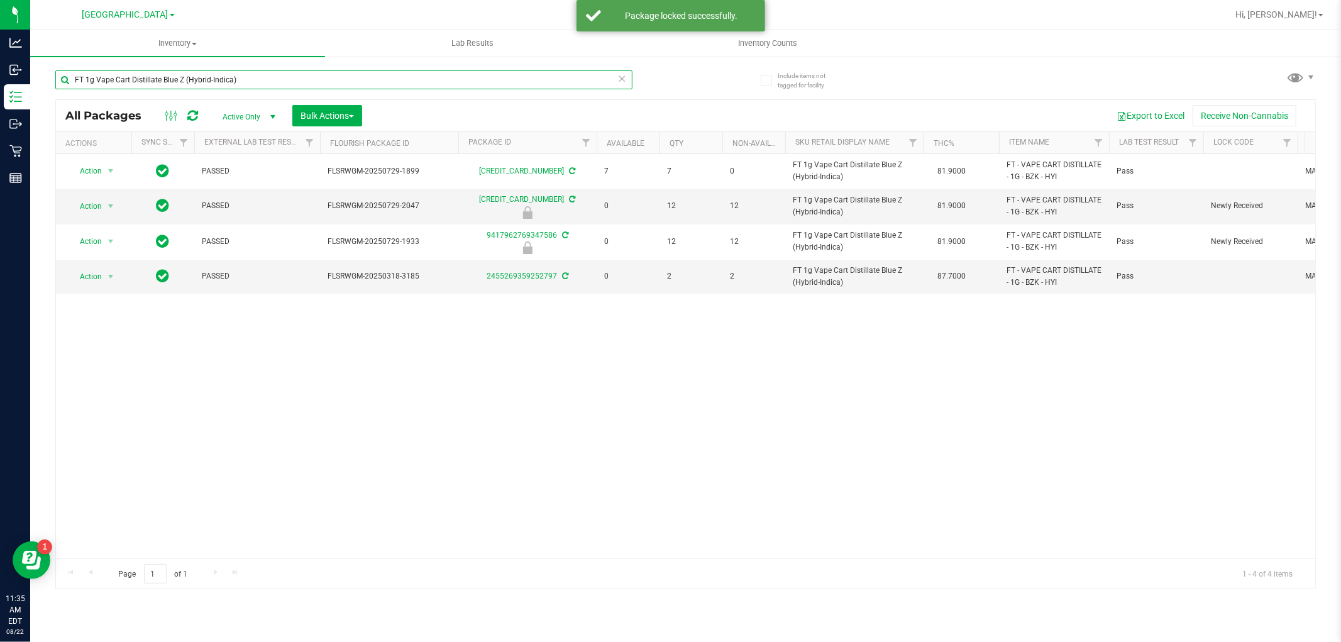
drag, startPoint x: 234, startPoint y: 79, endPoint x: 30, endPoint y: 82, distance: 204.3
click at [30, 82] on div "Include items not tagged for facility FT 1g Vape Cart Distillate Blue Z (Hybrid…" at bounding box center [685, 246] width 1310 height 383
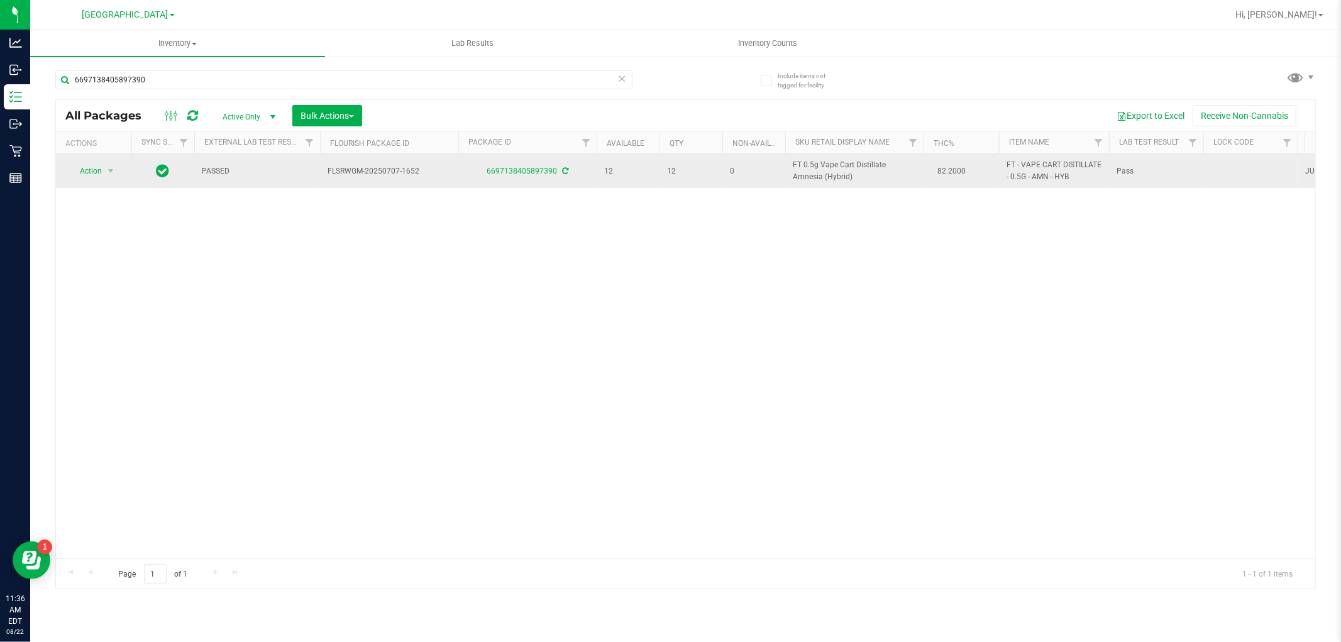
drag, startPoint x: 821, startPoint y: 177, endPoint x: 784, endPoint y: 167, distance: 38.3
click at [784, 167] on tr "Action Action Adjust qty Create package Edit attributes Global inventory Locate…" at bounding box center [1123, 171] width 2134 height 34
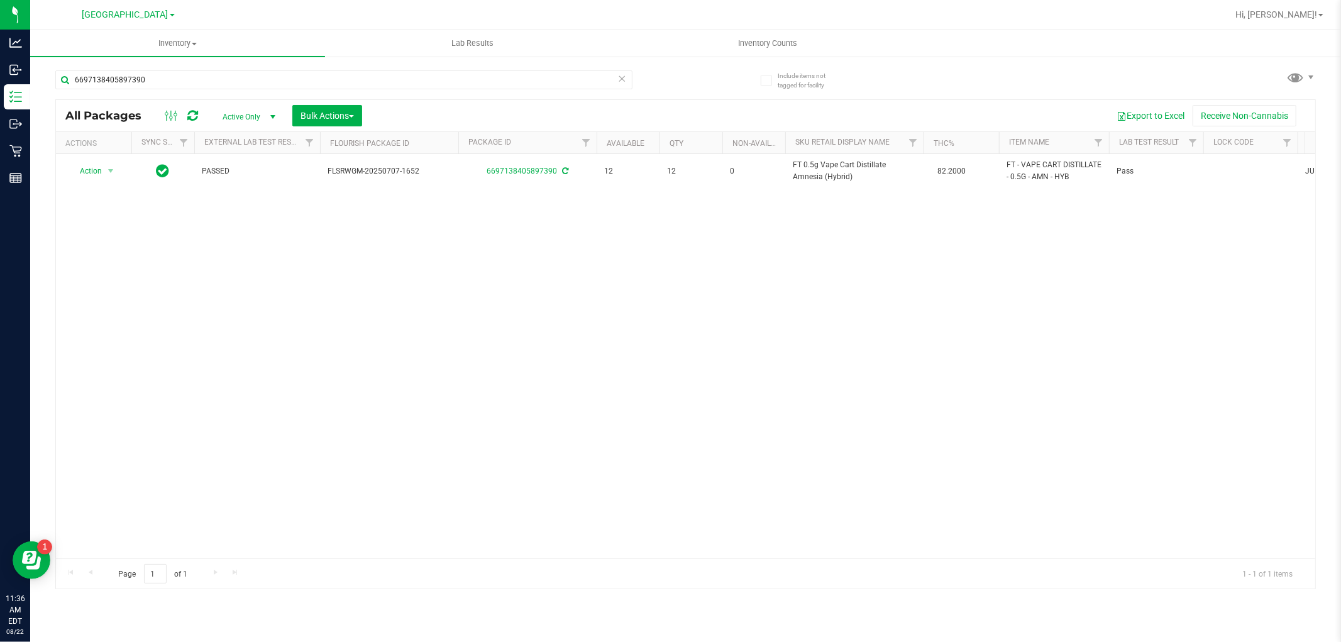
copy tr "FT 0.5g Vape Cart Distillate Amnesia (Hybrid)"
drag, startPoint x: 168, startPoint y: 82, endPoint x: 36, endPoint y: 80, distance: 131.4
click at [36, 80] on div "Include items not tagged for facility 6697138405897390 All Packages Active Only…" at bounding box center [685, 246] width 1310 height 383
paste input "FT 0.5g Vape Cart Distillate Amnesia (Hybrid)"
type input "FT 0.5g Vape Cart Distillate Amnesia (Hybrid)"
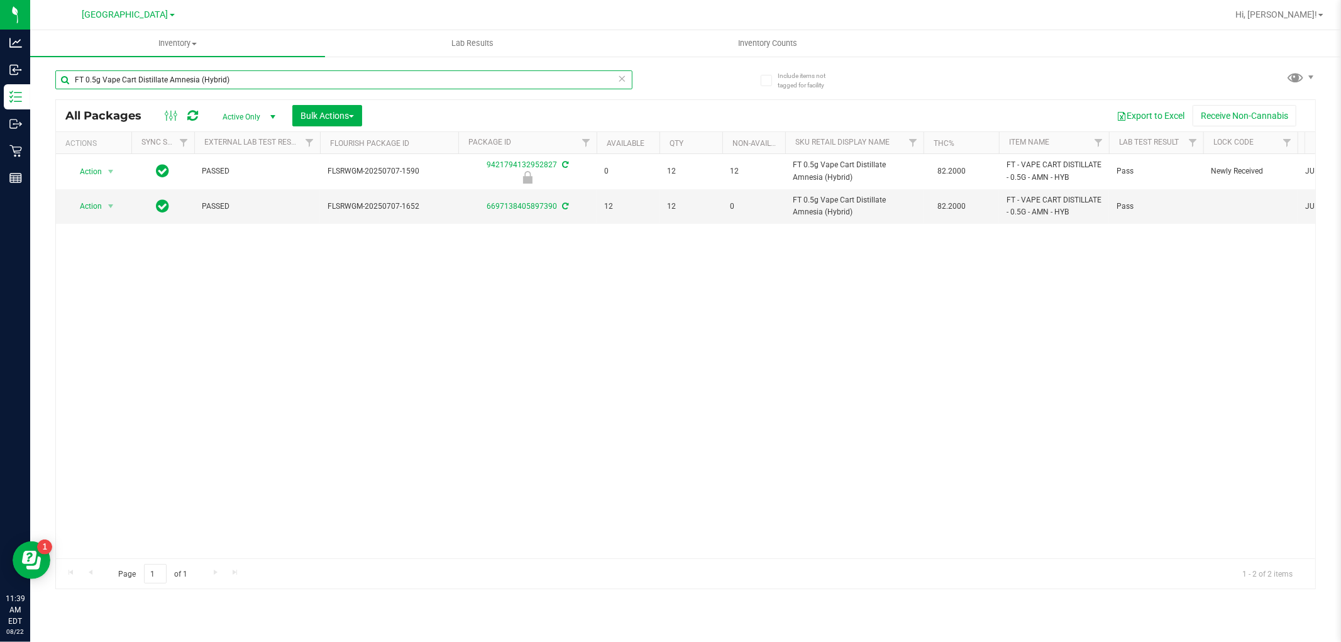
click at [293, 74] on input "FT 0.5g Vape Cart Distillate Amnesia (Hybrid)" at bounding box center [343, 79] width 577 height 19
click at [292, 74] on input "FT 0.5g Vape Cart Distillate Amnesia (Hybrid)" at bounding box center [343, 79] width 577 height 19
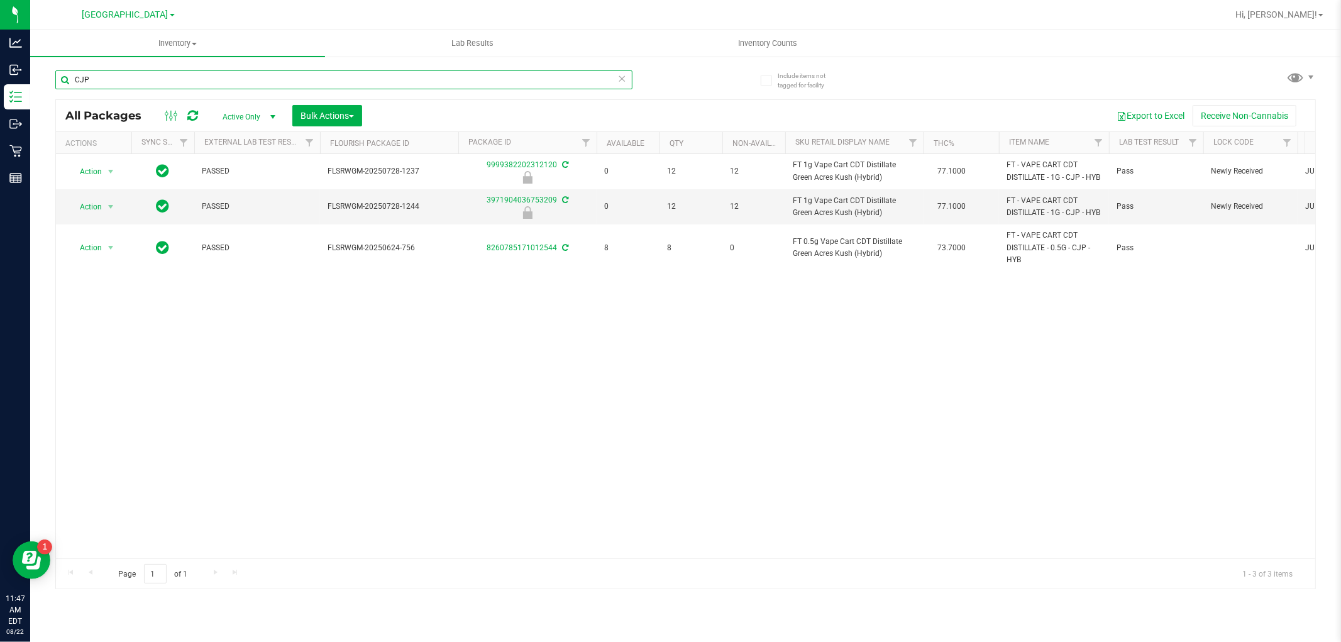
drag, startPoint x: 156, startPoint y: 84, endPoint x: 54, endPoint y: 87, distance: 101.9
click at [54, 87] on div "Include items not tagged for facility CJP All Packages Active Only Active Only …" at bounding box center [685, 246] width 1310 height 383
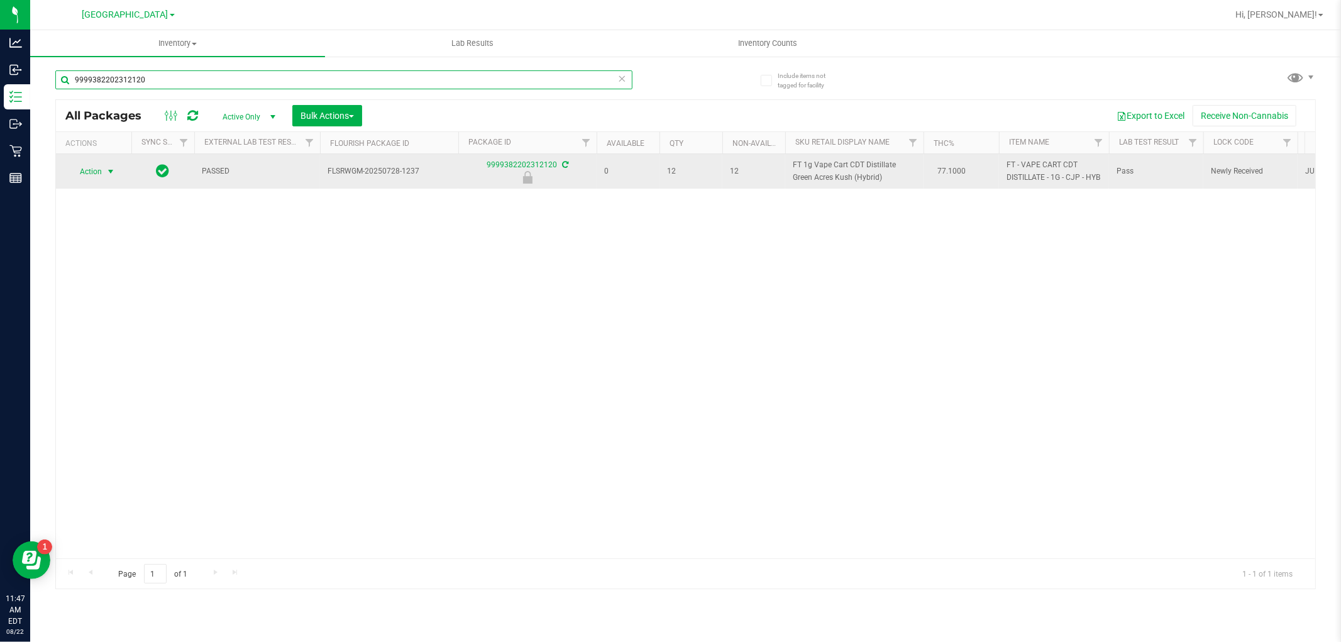
type input "9999382202312120"
click at [104, 173] on span "select" at bounding box center [111, 172] width 16 height 18
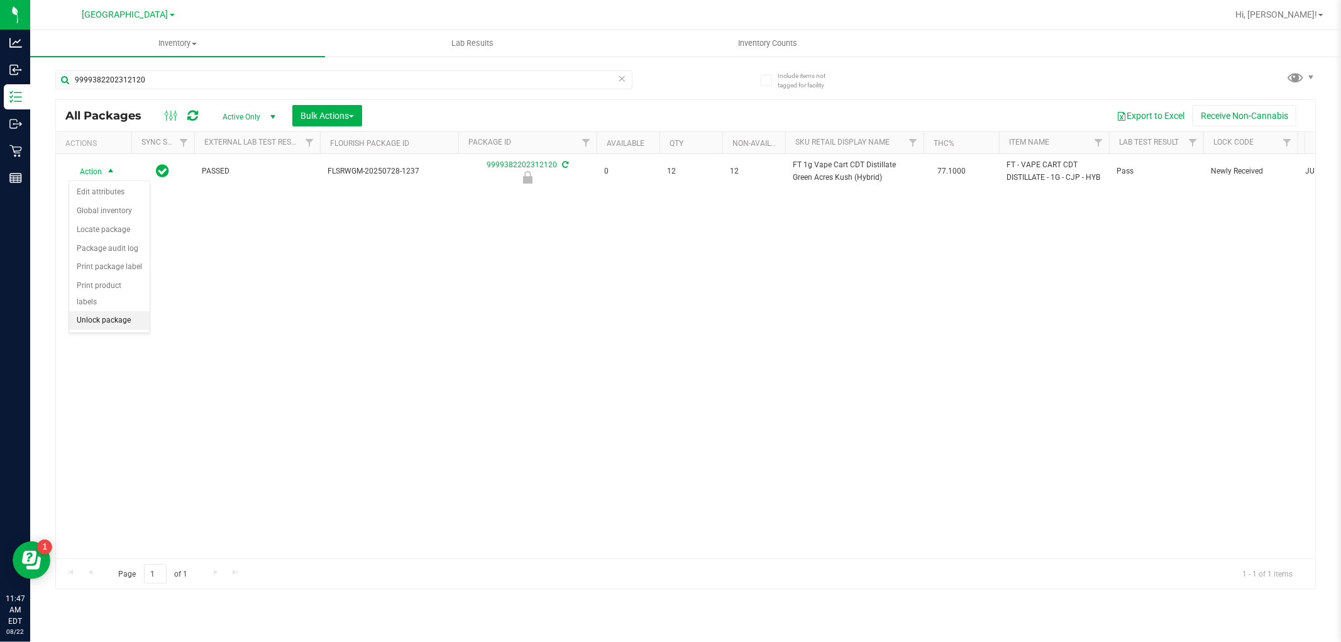
click at [106, 317] on li "Unlock package" at bounding box center [109, 320] width 80 height 19
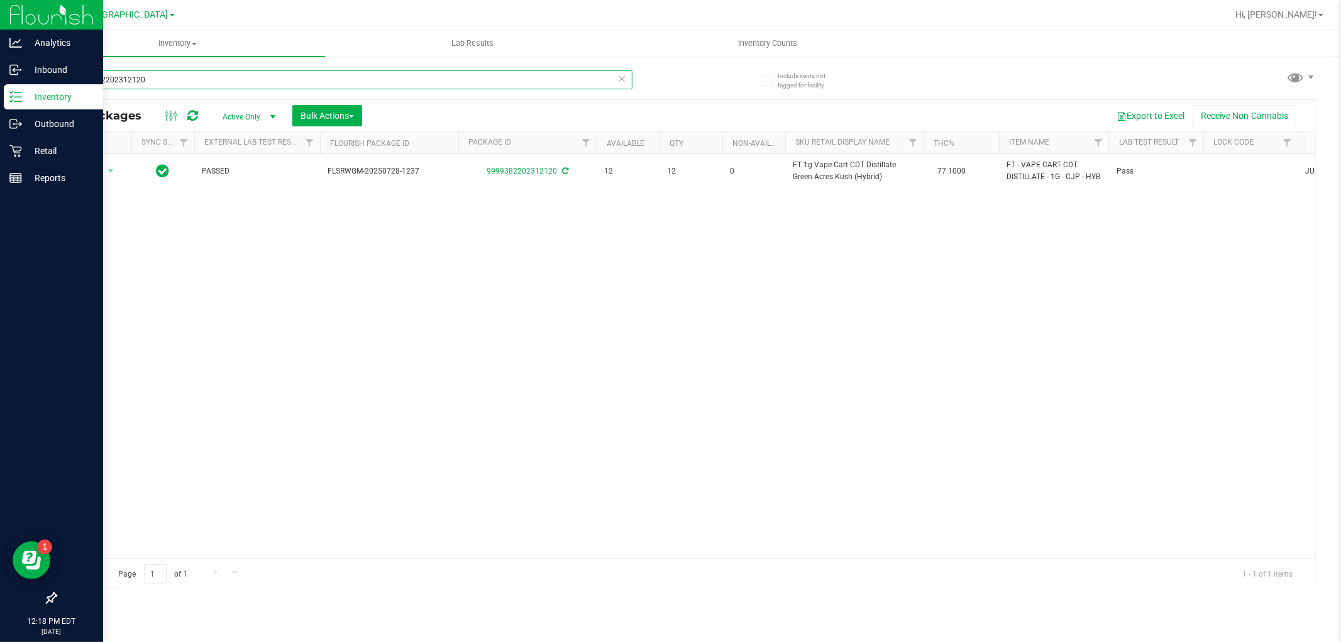
drag, startPoint x: 214, startPoint y: 85, endPoint x: 13, endPoint y: 105, distance: 202.1
click at [13, 105] on div "Analytics Inbound Inventory Outbound Retail Reports 12:18 PM EDT [DATE] 08/22 […" at bounding box center [670, 321] width 1341 height 642
type input "9546401018585530"
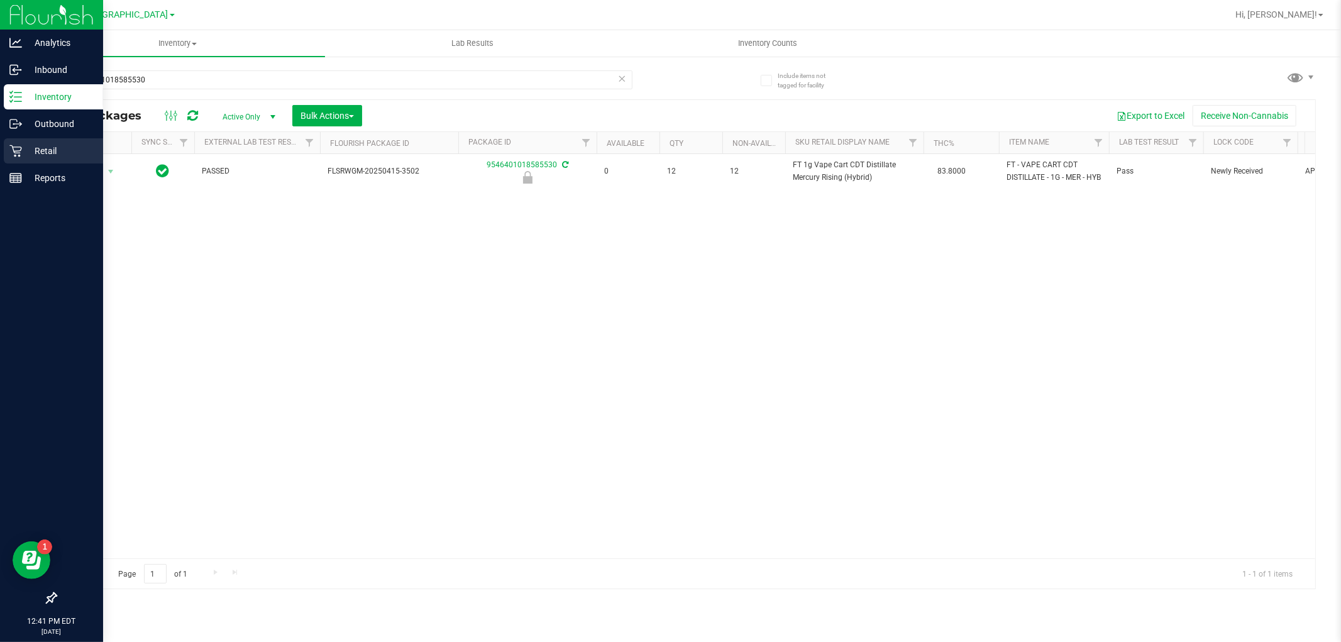
click at [63, 148] on p "Retail" at bounding box center [59, 150] width 75 height 15
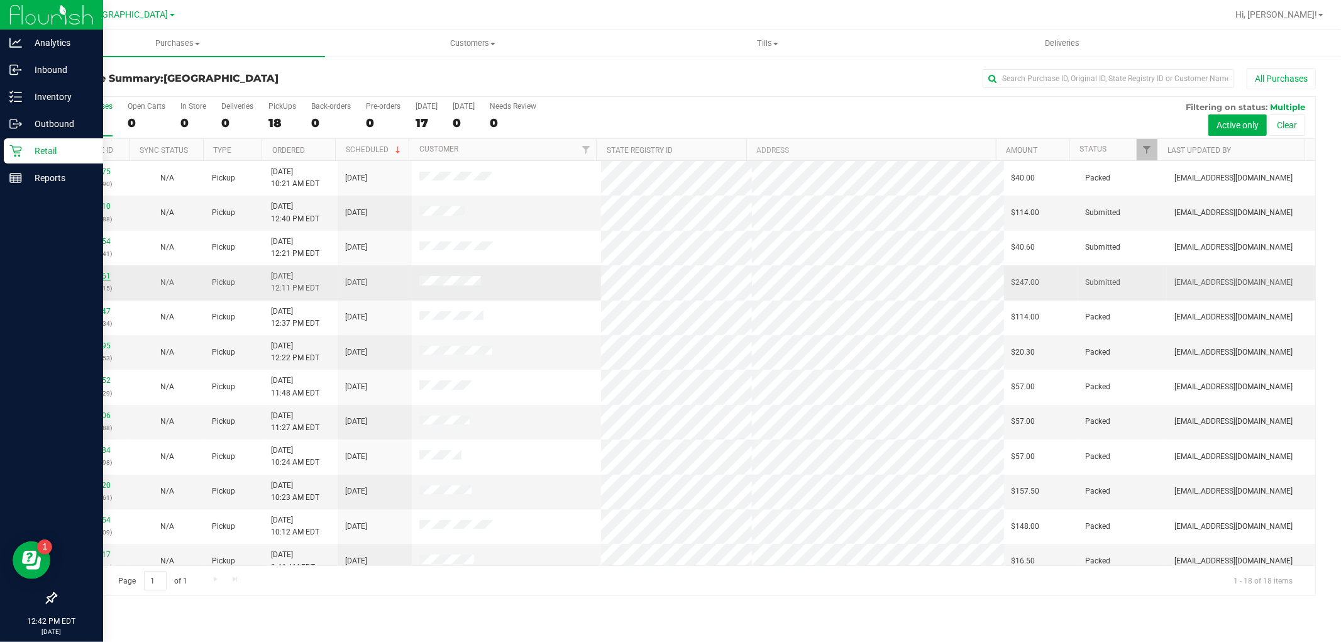
click at [84, 277] on link "11828261" at bounding box center [92, 276] width 35 height 9
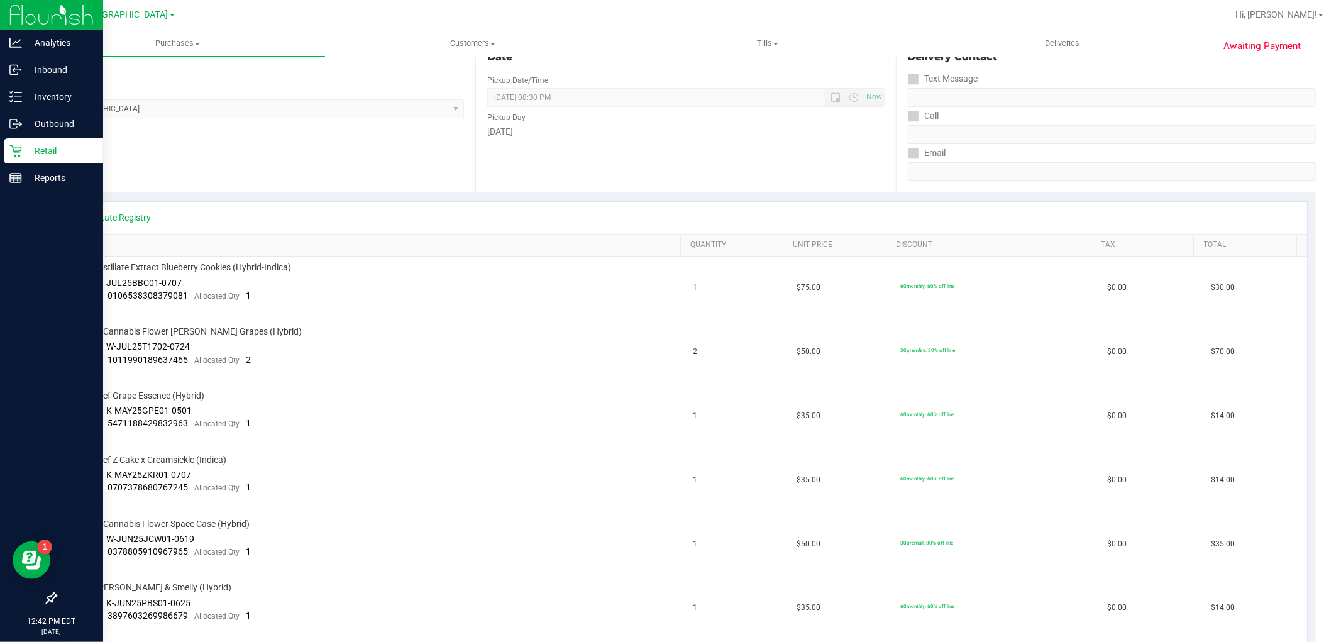
scroll to position [140, 0]
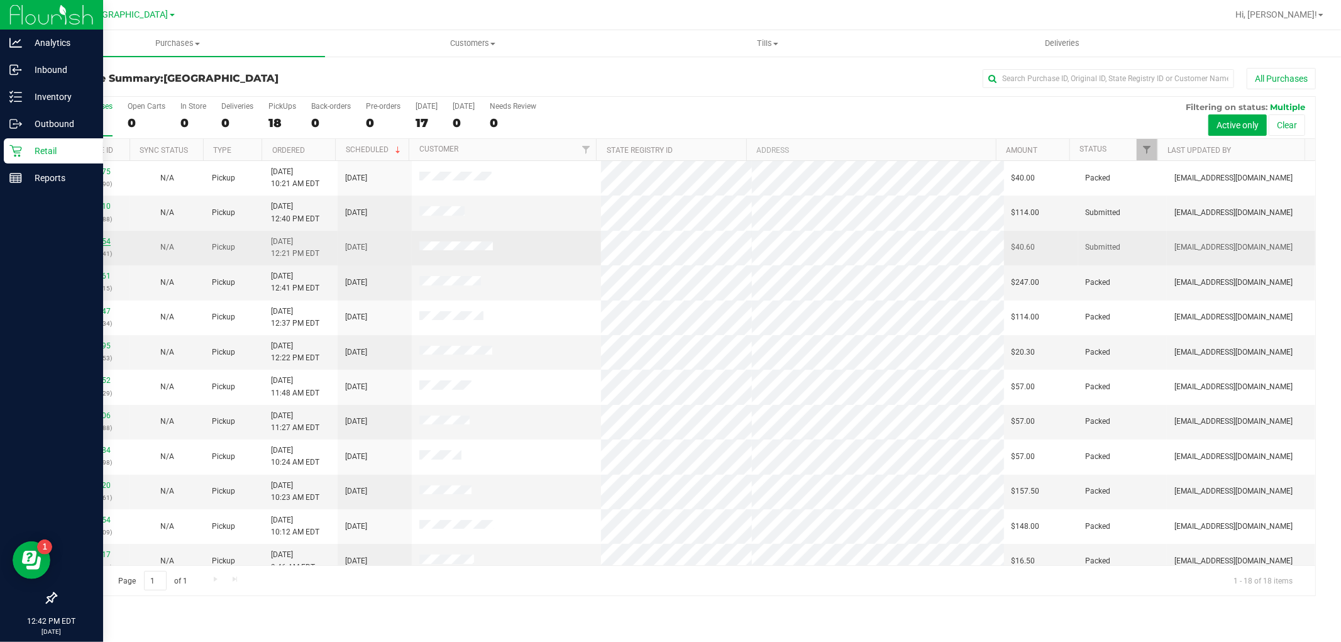
click at [93, 240] on link "11828354" at bounding box center [92, 241] width 35 height 9
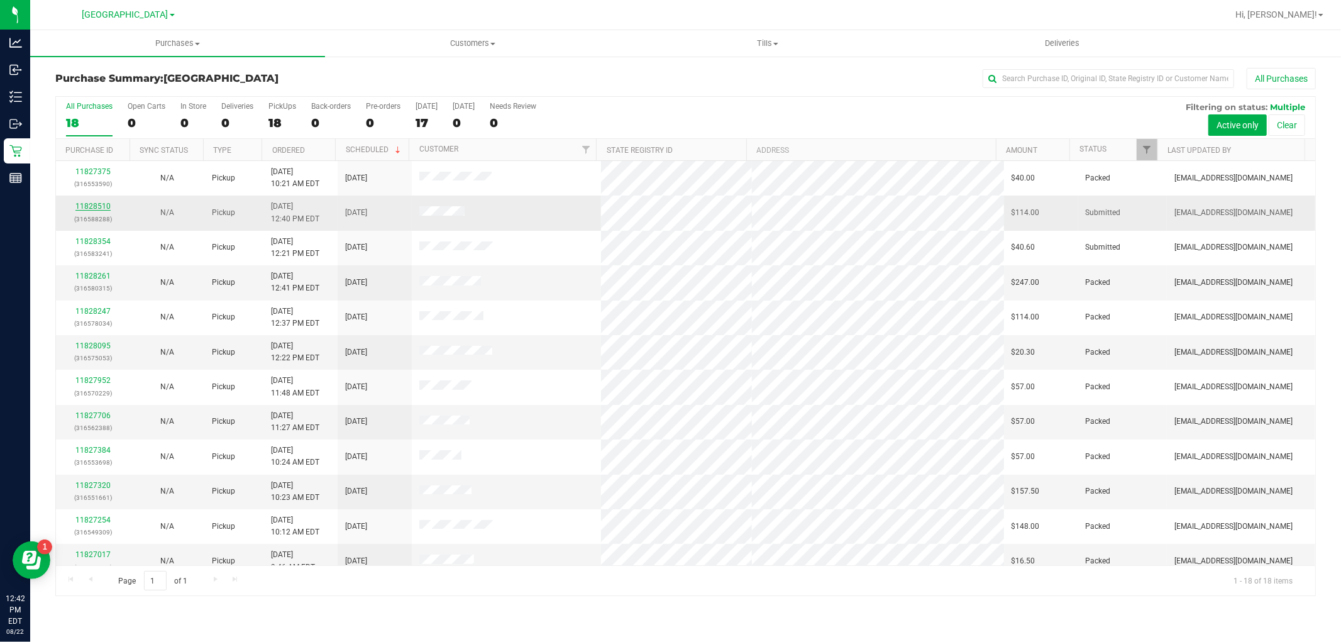
click at [97, 205] on link "11828510" at bounding box center [92, 206] width 35 height 9
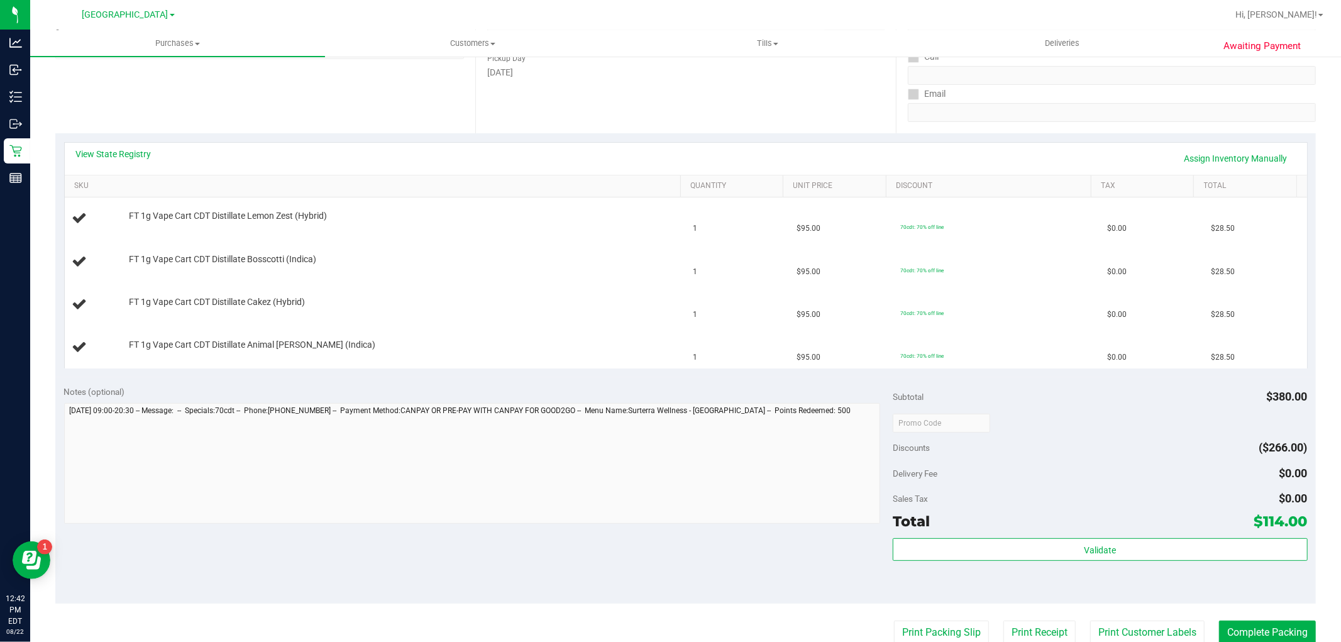
scroll to position [279, 0]
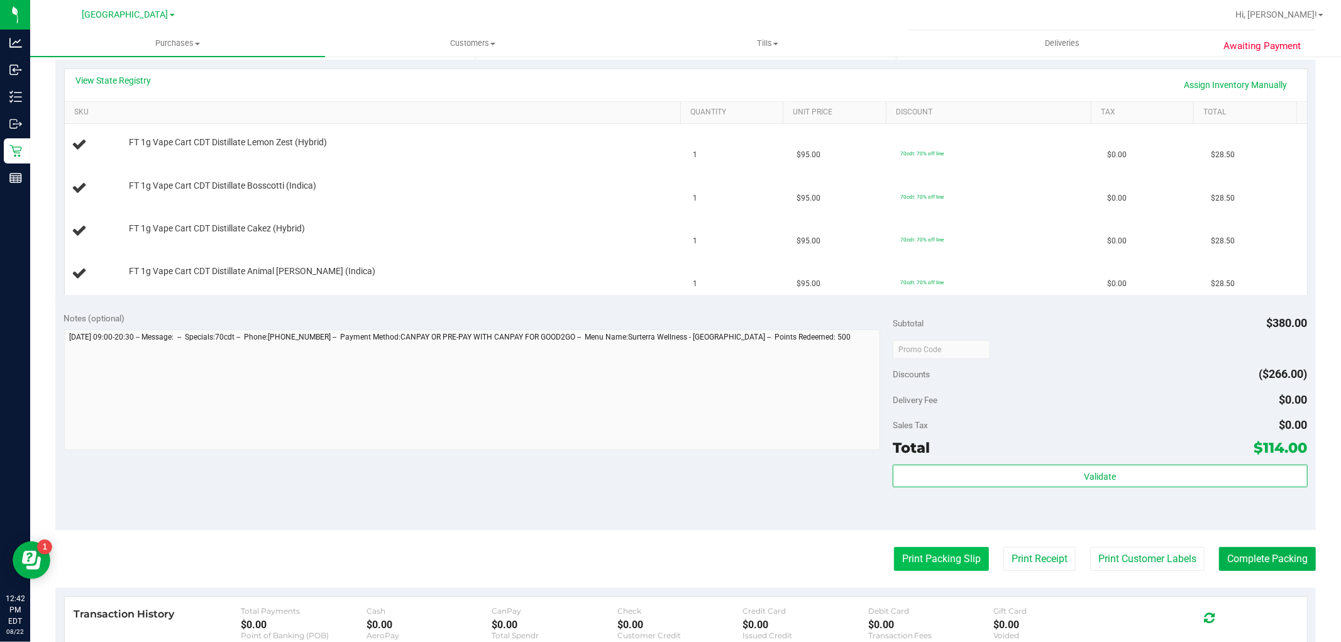
click at [916, 554] on button "Print Packing Slip" at bounding box center [941, 559] width 95 height 24
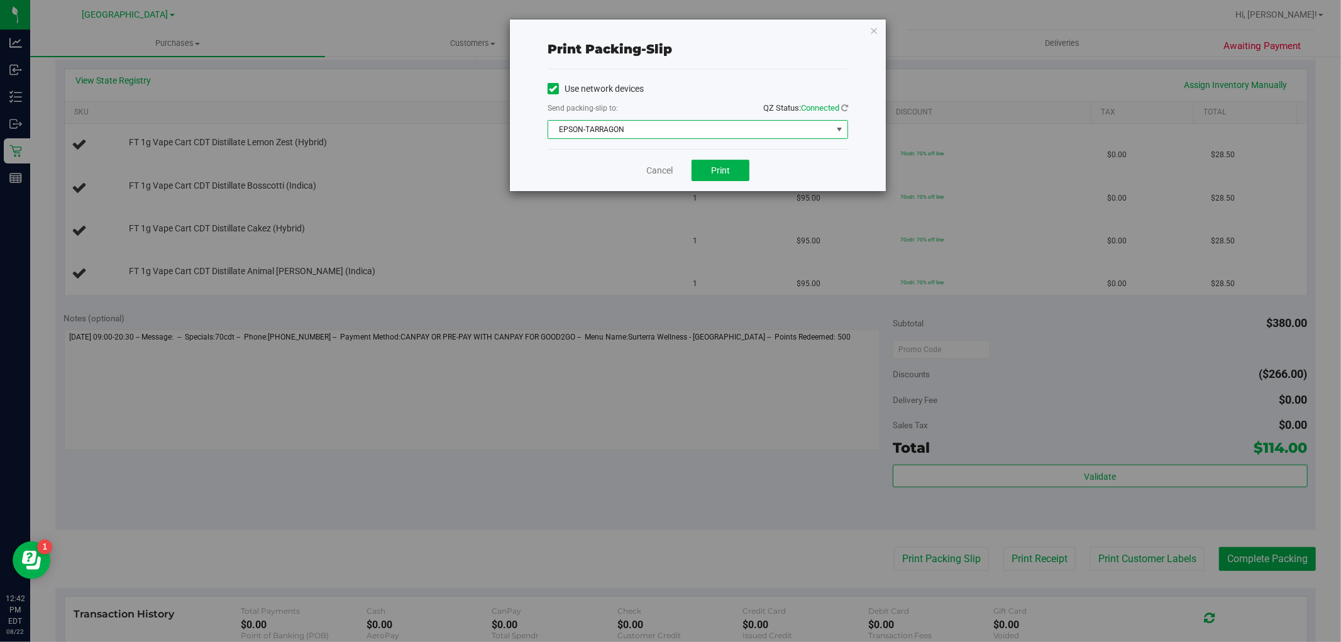
click at [715, 134] on span "EPSON-TARRAGON" at bounding box center [689, 130] width 283 height 18
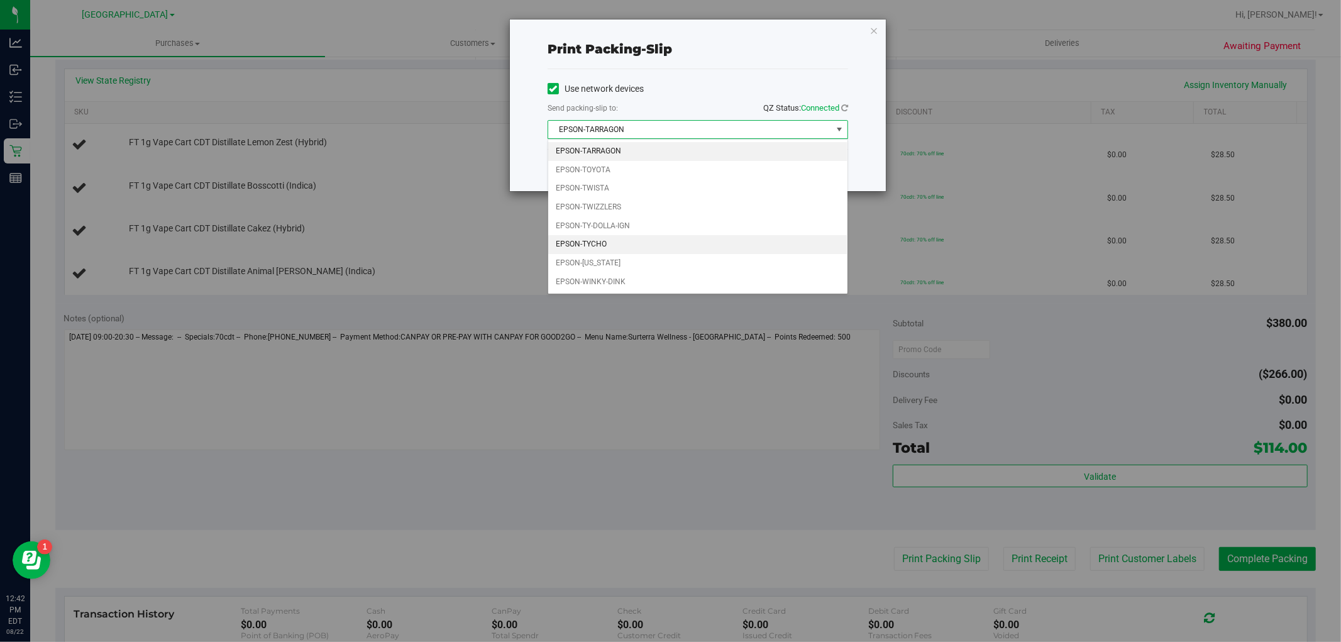
click at [663, 248] on li "EPSON-TYCHO" at bounding box center [697, 244] width 299 height 19
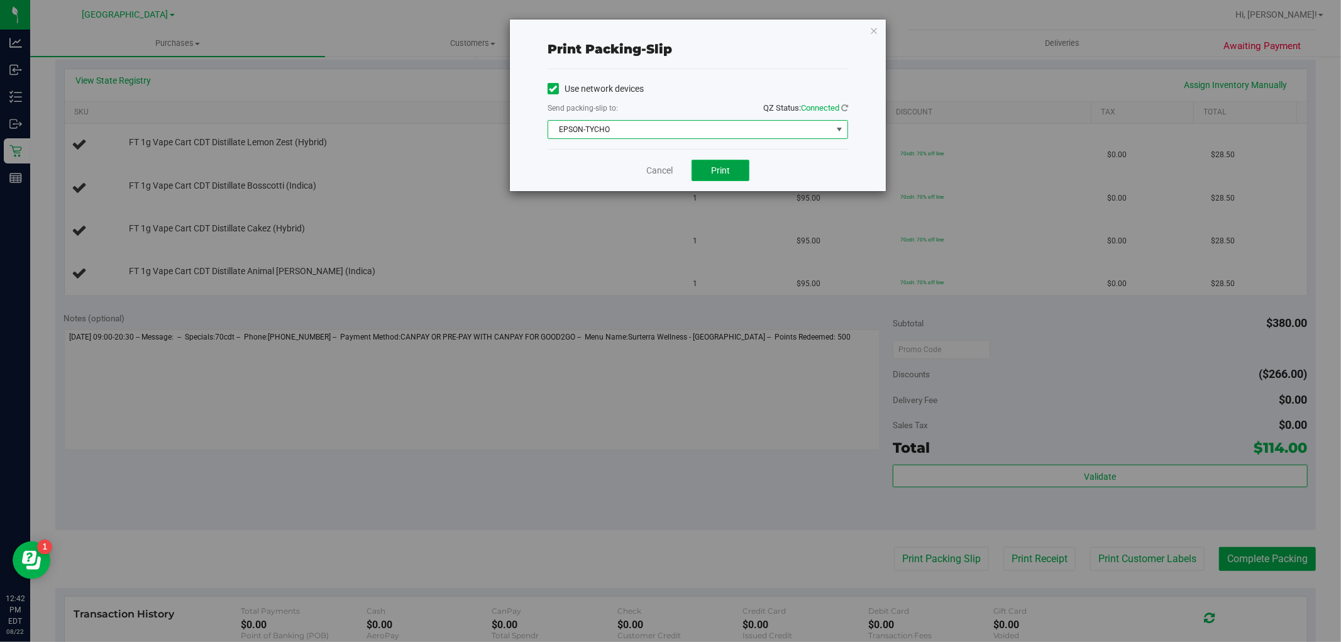
click at [735, 160] on button "Print" at bounding box center [720, 170] width 58 height 21
click at [663, 164] on link "Cancel" at bounding box center [659, 170] width 26 height 13
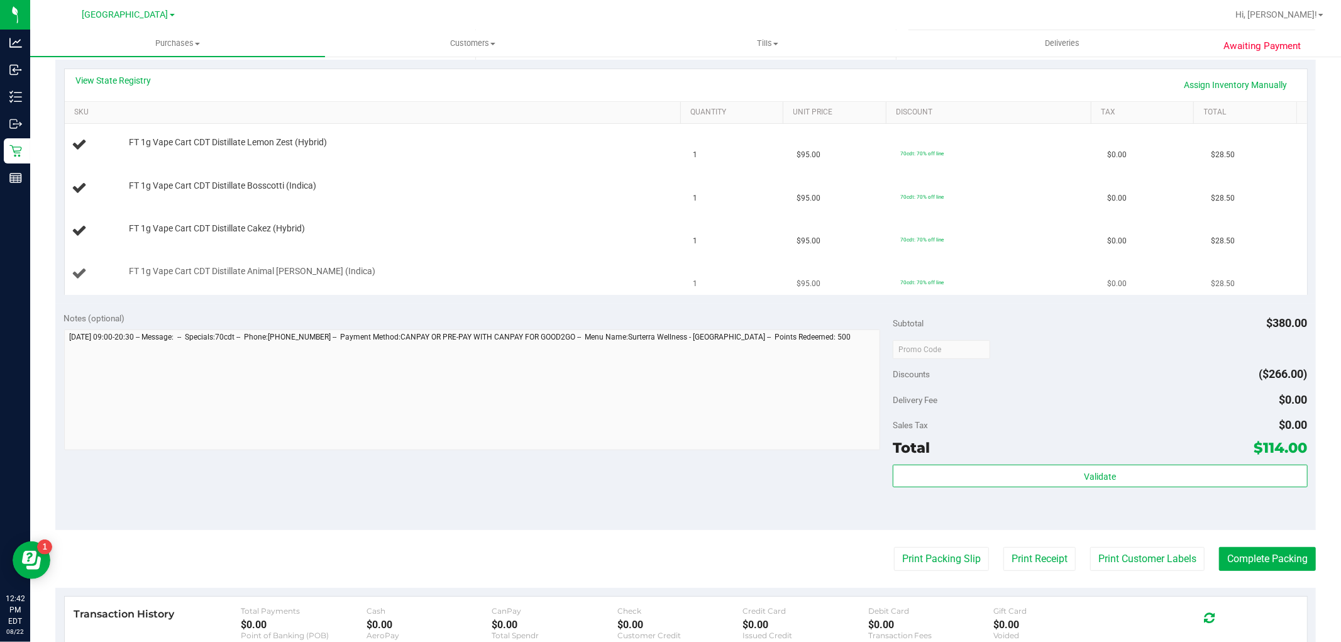
scroll to position [0, 0]
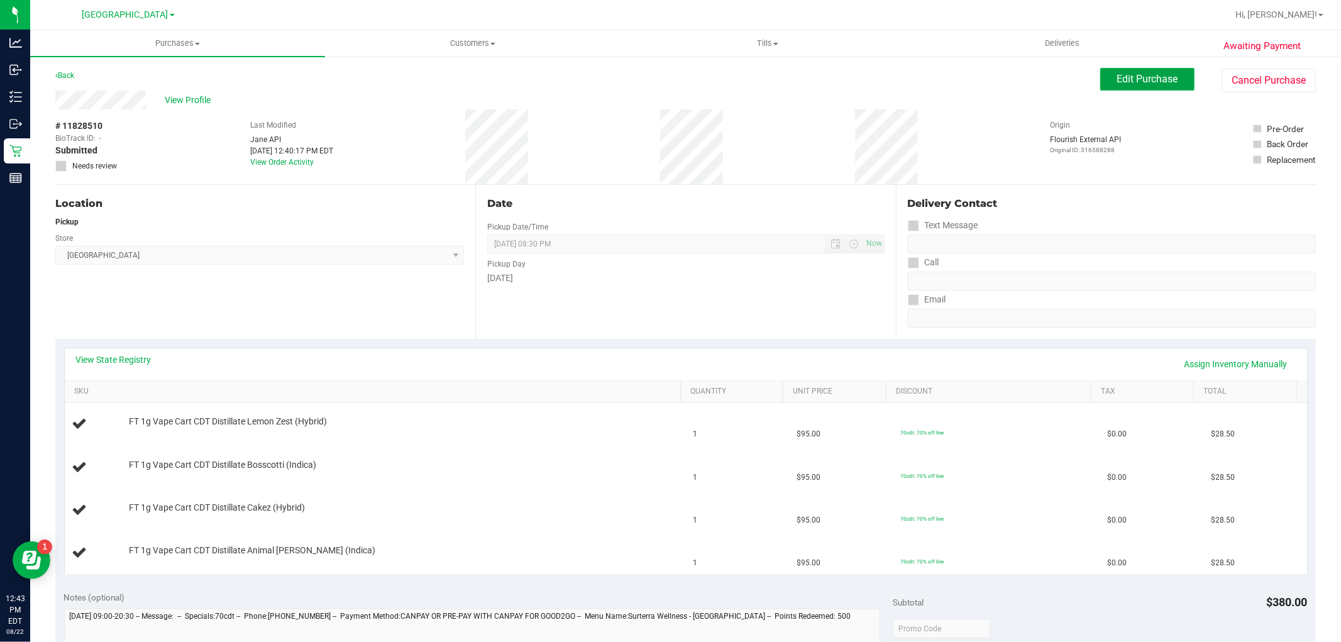
click at [1142, 89] on button "Edit Purchase" at bounding box center [1147, 79] width 94 height 23
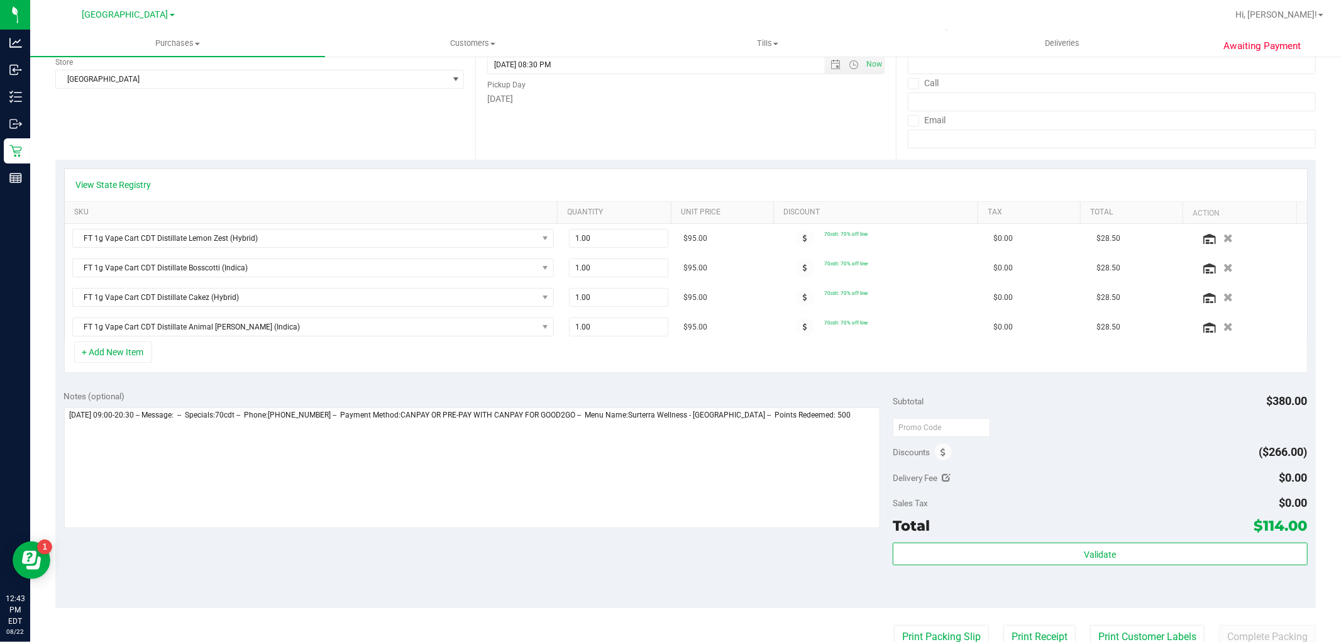
scroll to position [209, 0]
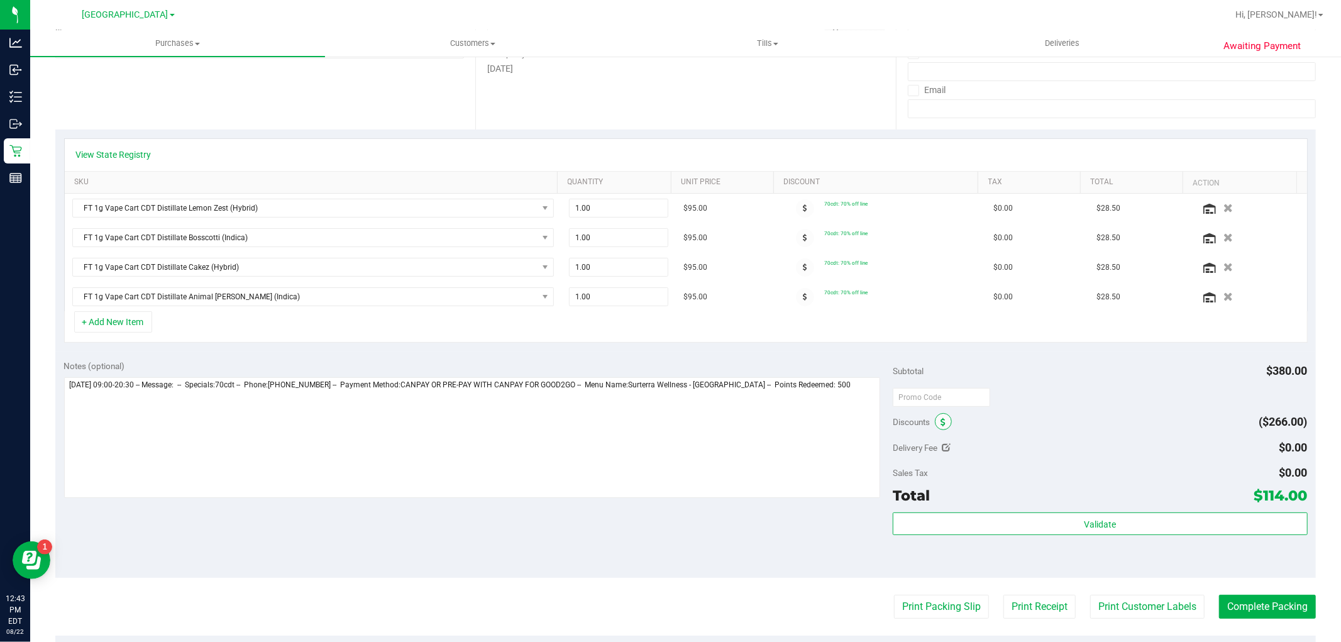
click at [940, 421] on span at bounding box center [943, 421] width 17 height 17
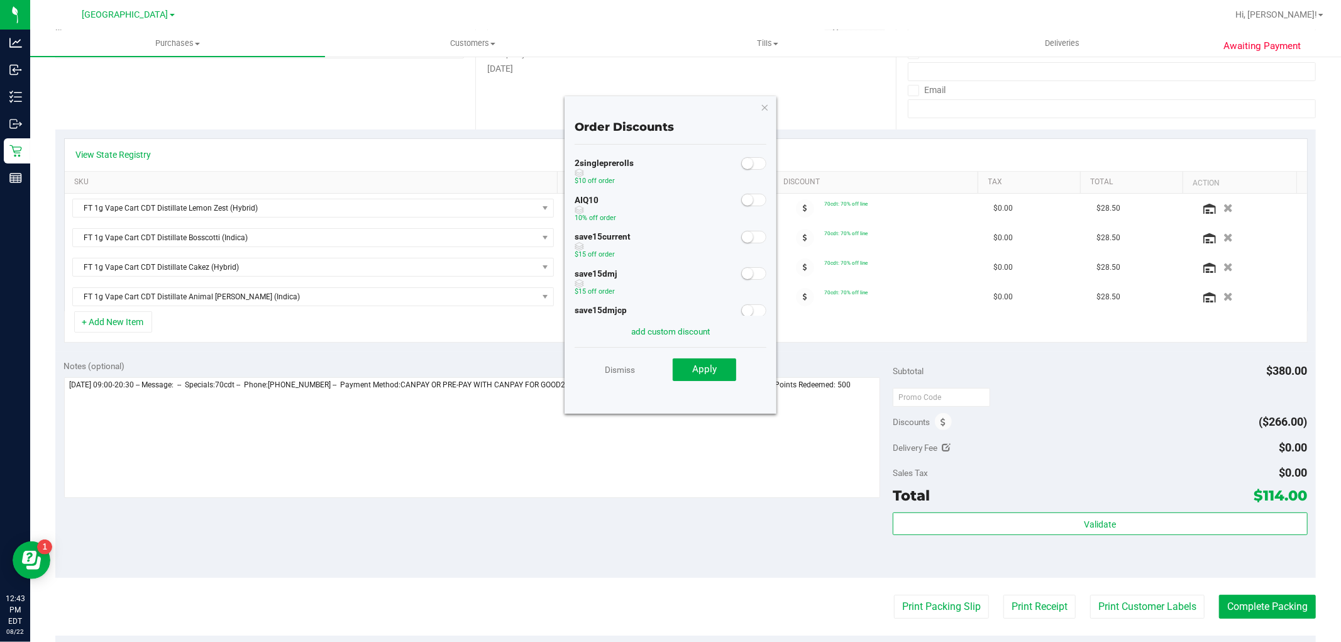
click at [742, 204] on small at bounding box center [747, 199] width 11 height 11
click at [686, 373] on button "Apply" at bounding box center [704, 369] width 63 height 23
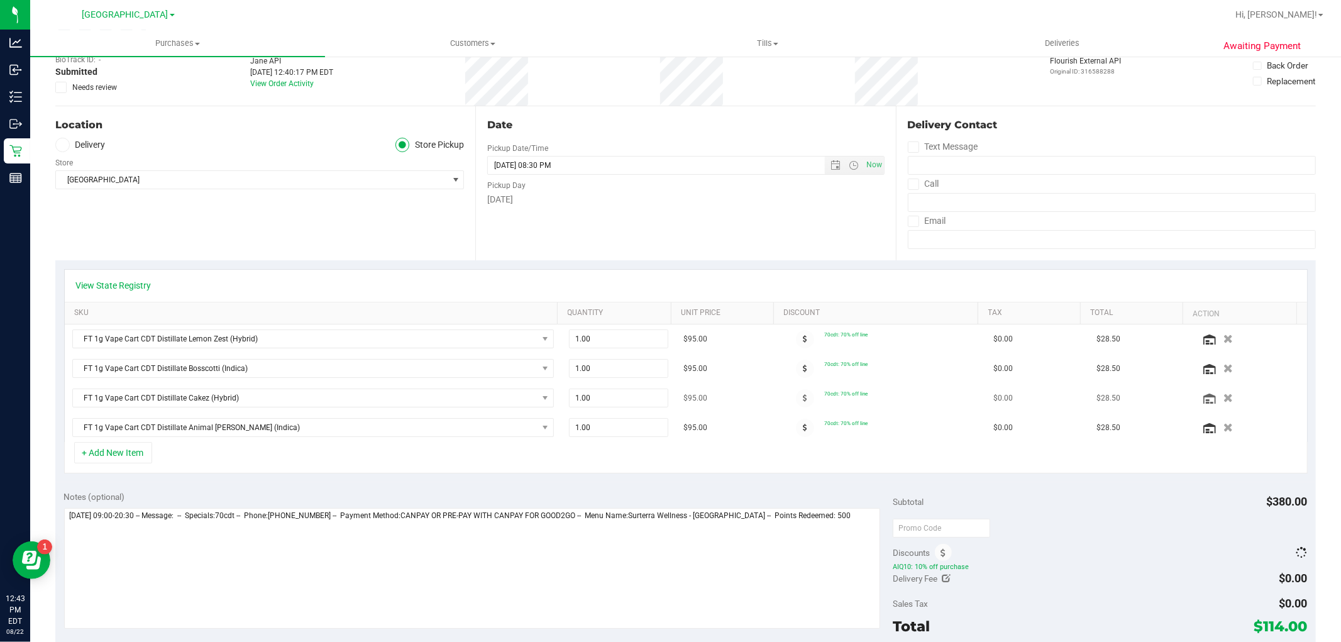
scroll to position [0, 0]
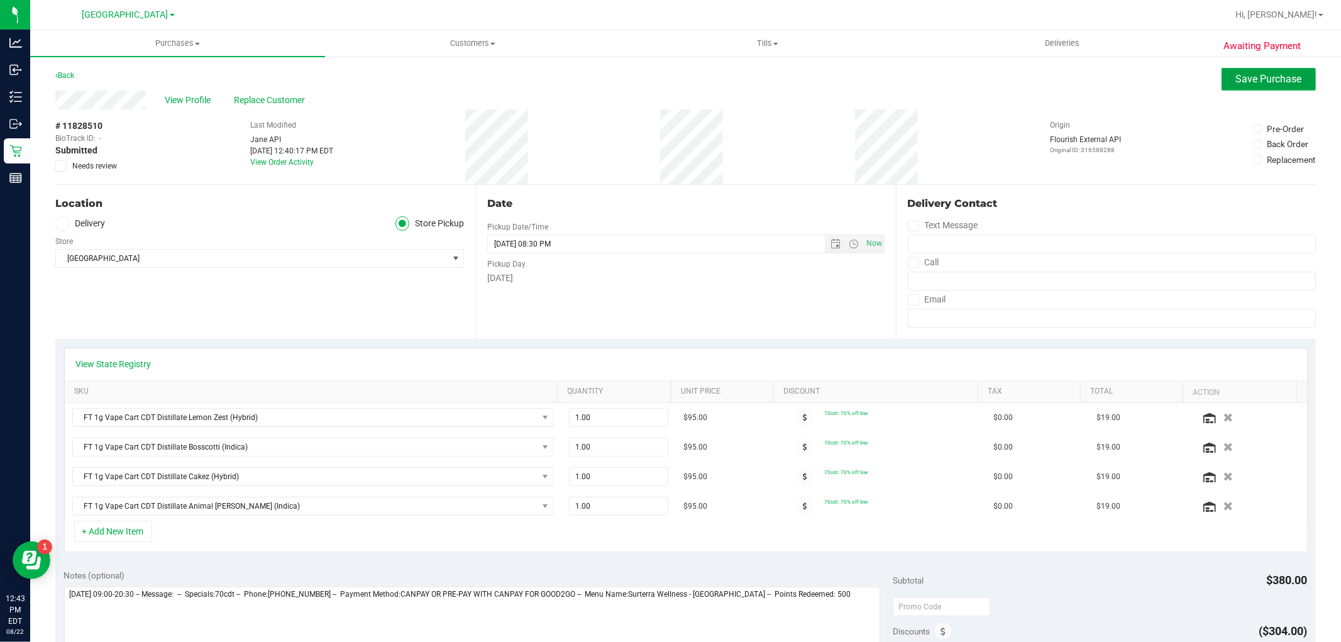
click at [1265, 82] on span "Save Purchase" at bounding box center [1269, 79] width 66 height 12
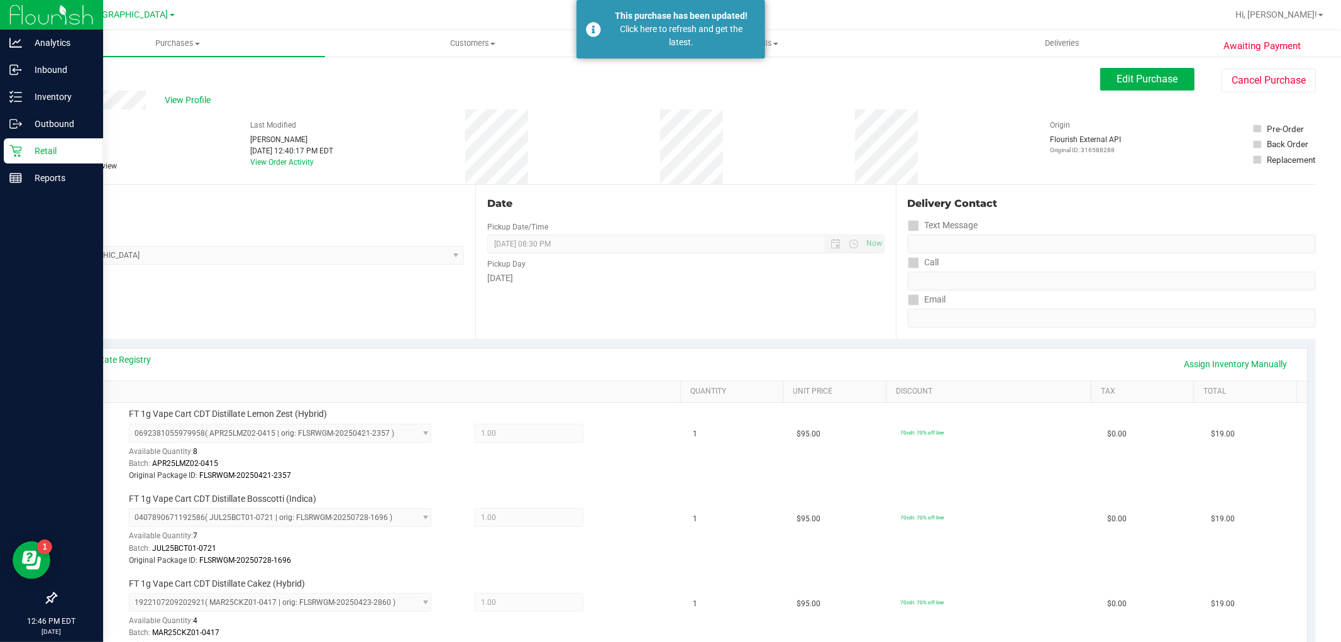
click at [32, 151] on p "Retail" at bounding box center [59, 150] width 75 height 15
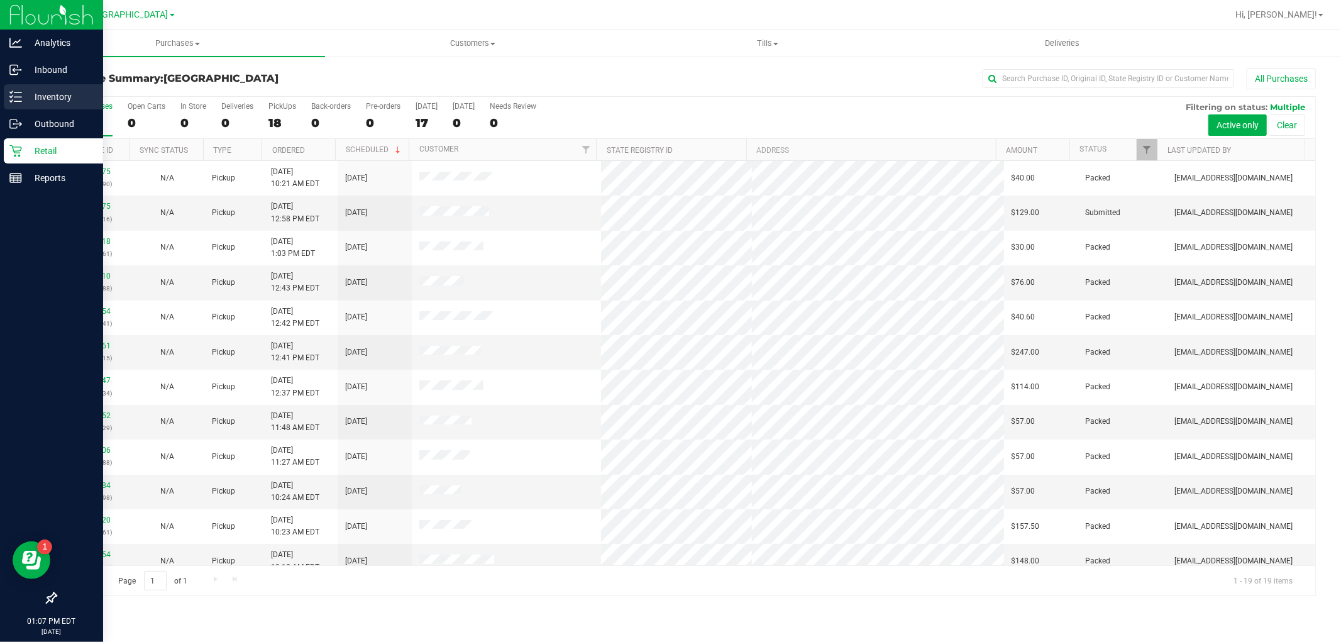
click at [55, 90] on p "Inventory" at bounding box center [59, 96] width 75 height 15
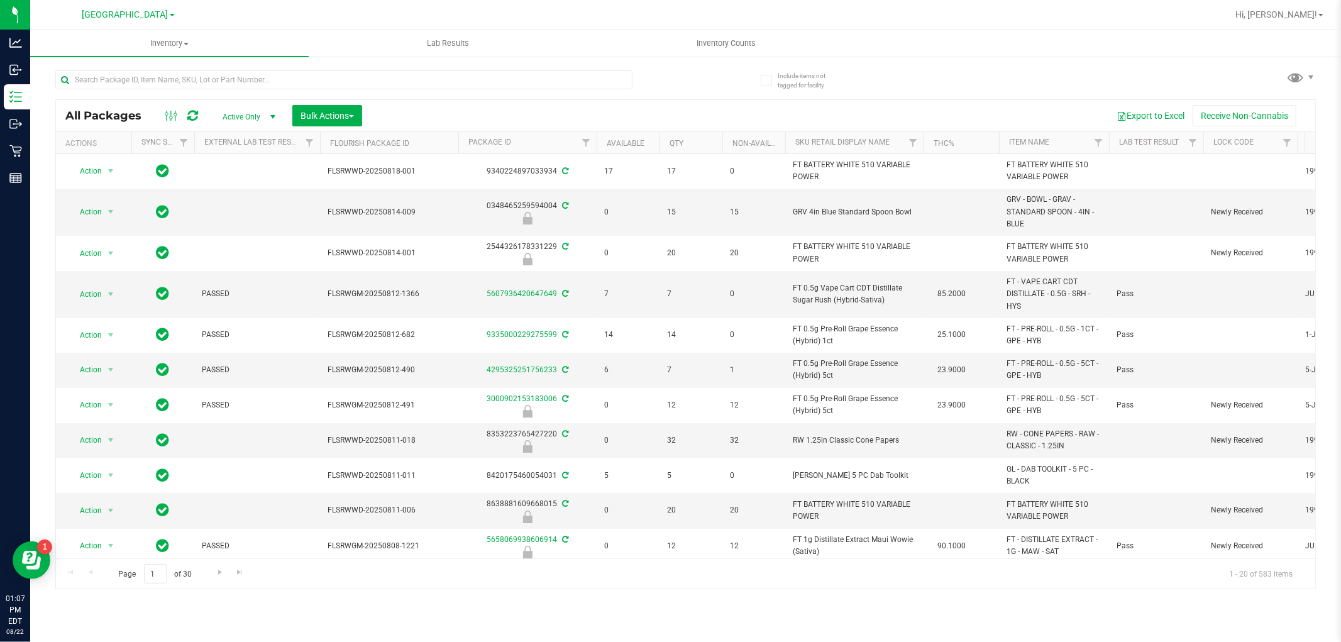
click at [204, 97] on div at bounding box center [343, 84] width 577 height 29
click at [204, 80] on input "text" at bounding box center [343, 79] width 577 height 19
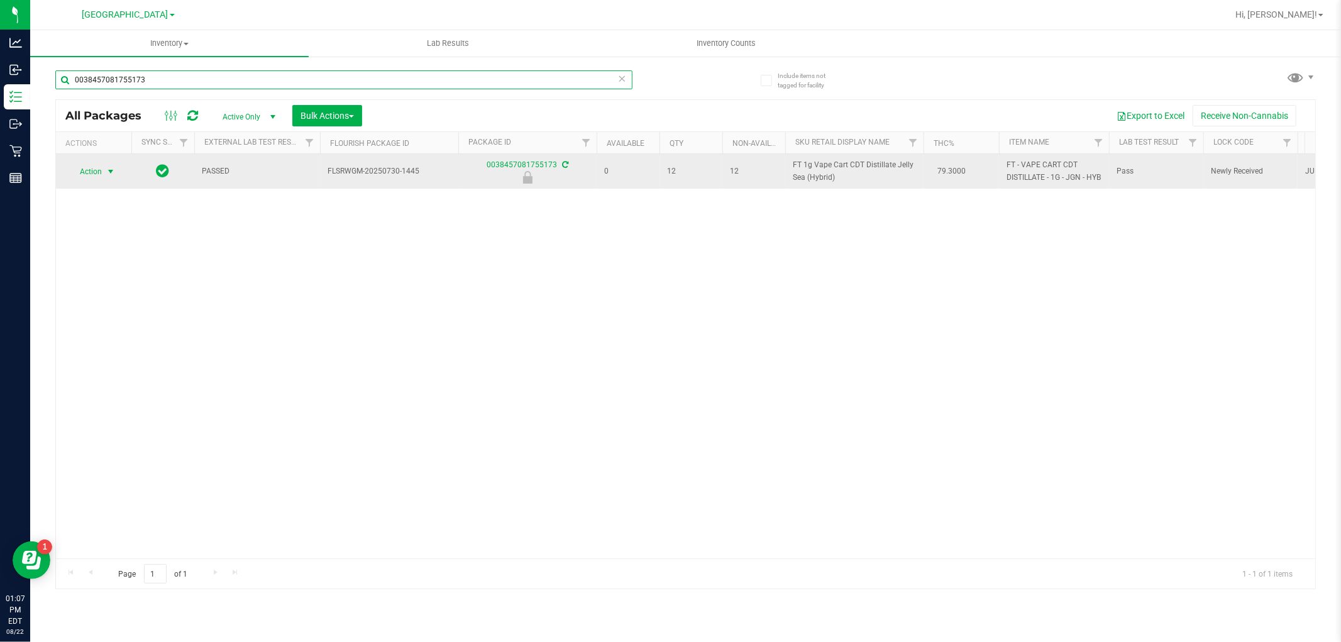
type input "0038457081755173"
click at [96, 178] on span "Action" at bounding box center [86, 172] width 34 height 18
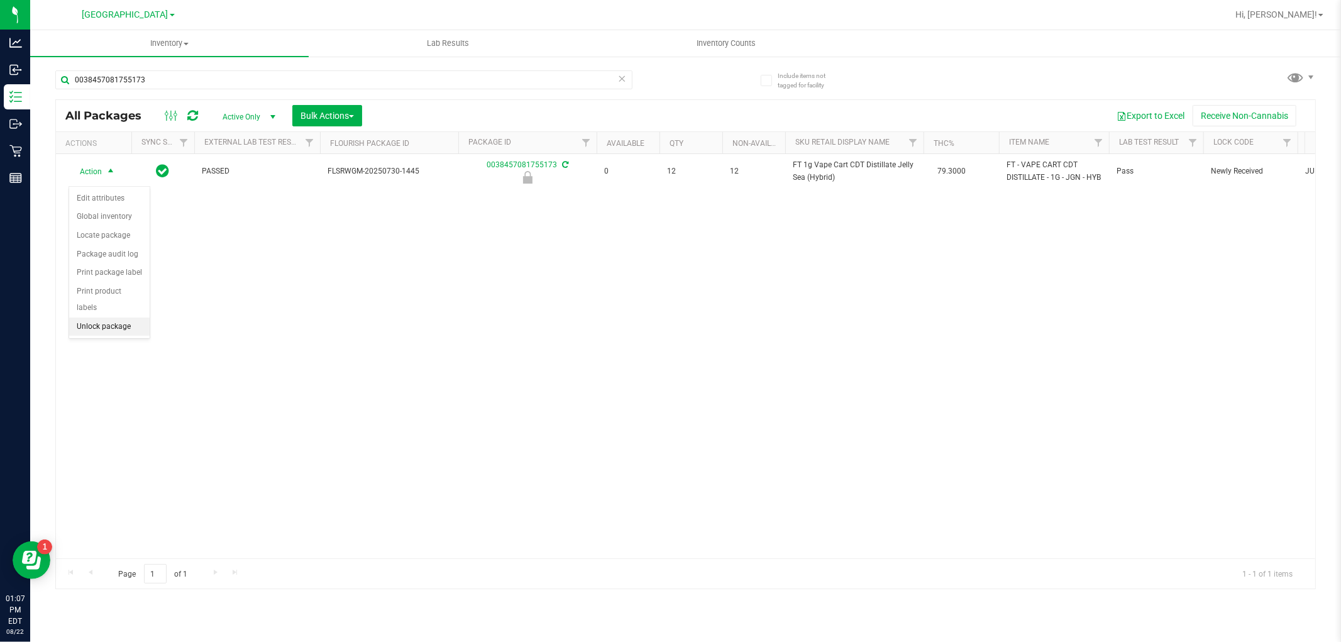
click at [127, 322] on li "Unlock package" at bounding box center [109, 326] width 80 height 19
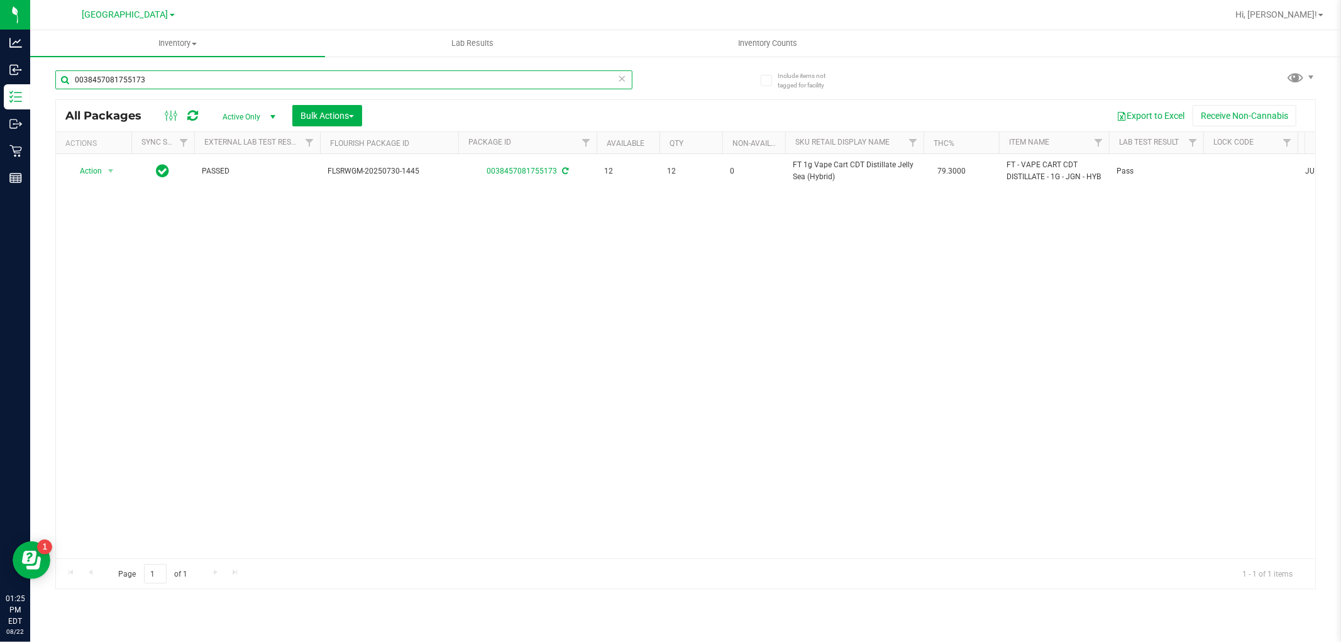
click at [180, 77] on input "0038457081755173" at bounding box center [343, 79] width 577 height 19
click at [180, 76] on input "0038457081755173" at bounding box center [343, 79] width 577 height 19
type input "1360865750131342"
click at [436, 72] on input "1360865750131342" at bounding box center [343, 79] width 577 height 19
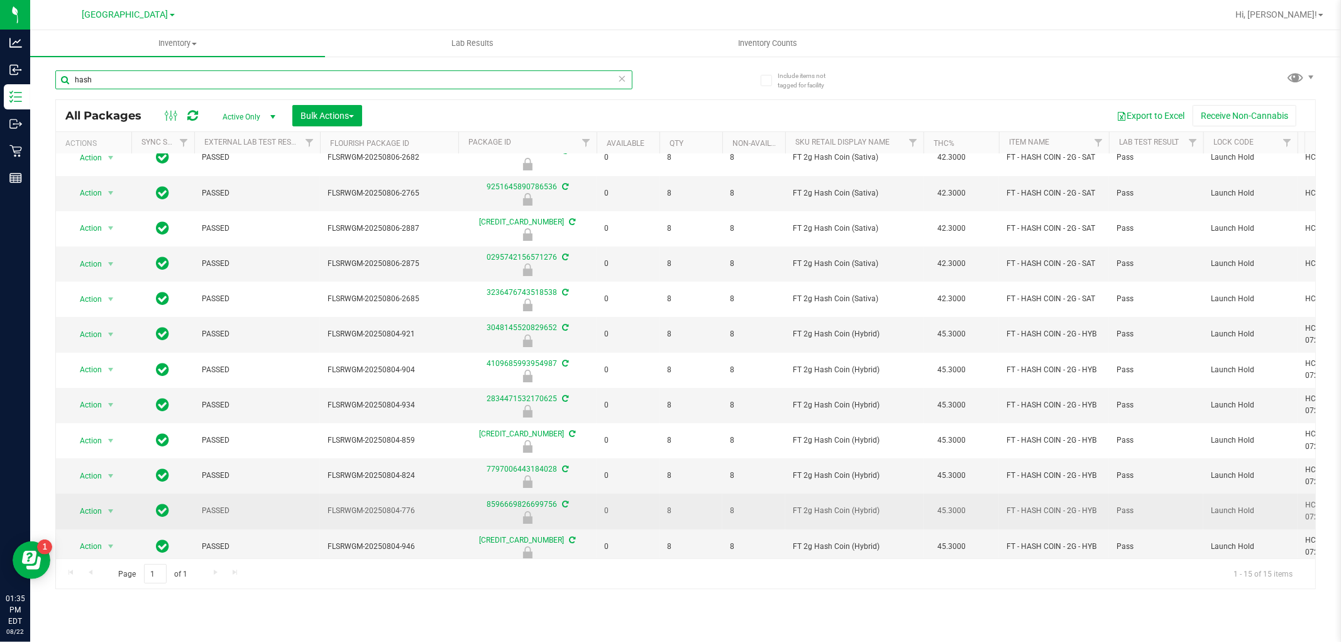
scroll to position [135, 0]
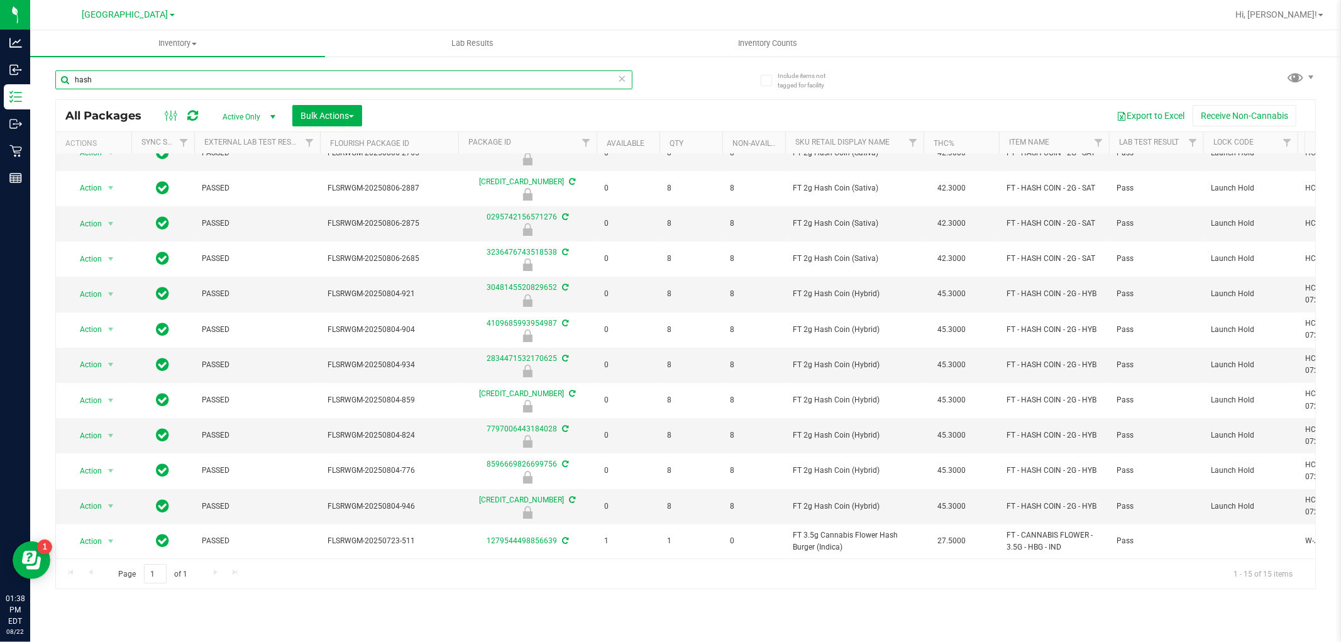
click at [626, 75] on input "hash" at bounding box center [343, 79] width 577 height 19
type input "hash"
click at [622, 76] on icon at bounding box center [622, 77] width 9 height 15
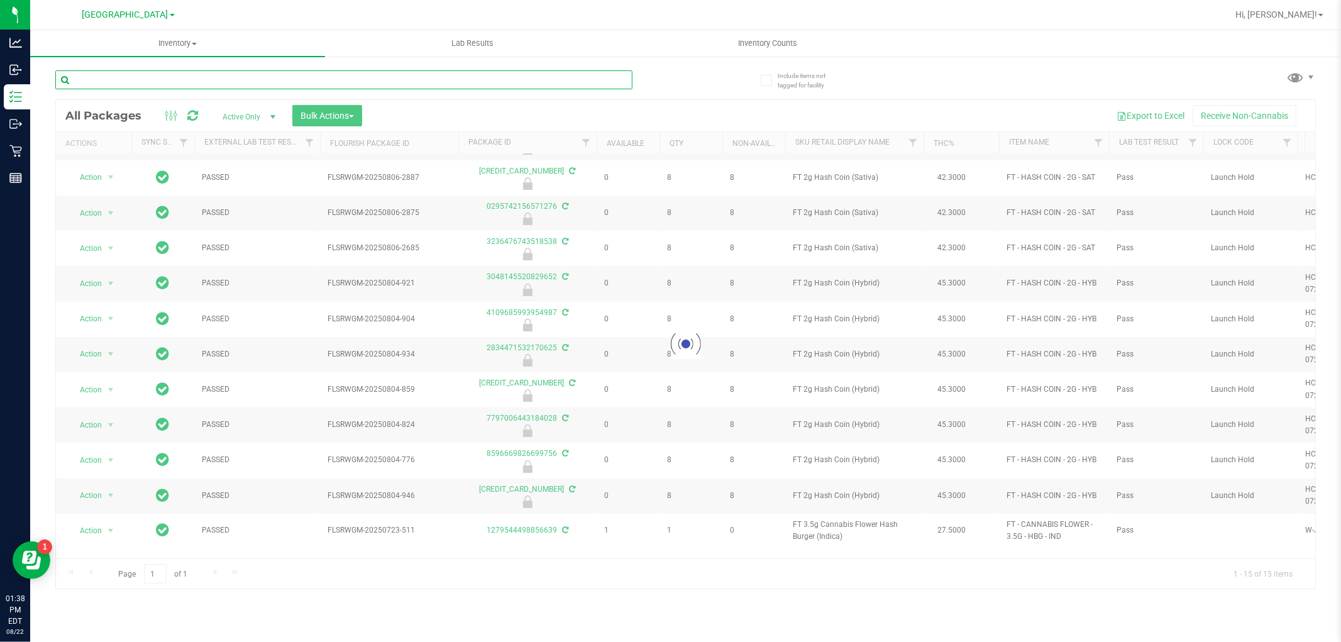
click at [598, 74] on input "text" at bounding box center [343, 79] width 577 height 19
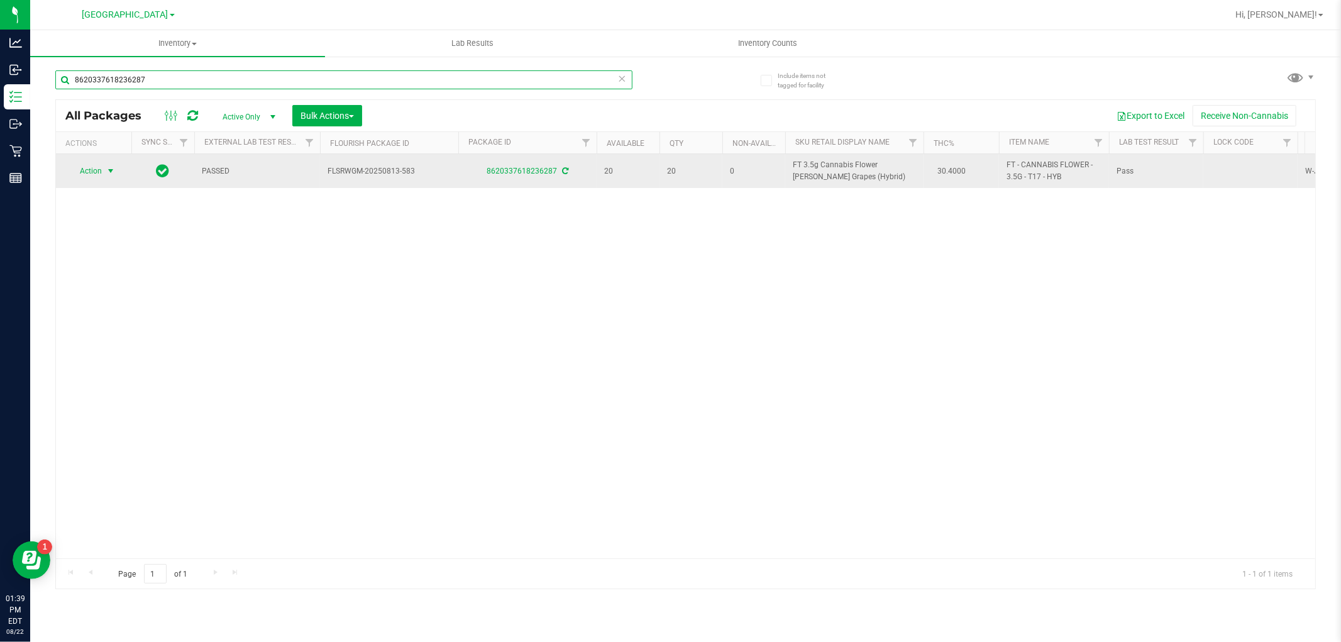
type input "8620337618236287"
click at [109, 168] on span "select" at bounding box center [111, 171] width 10 height 10
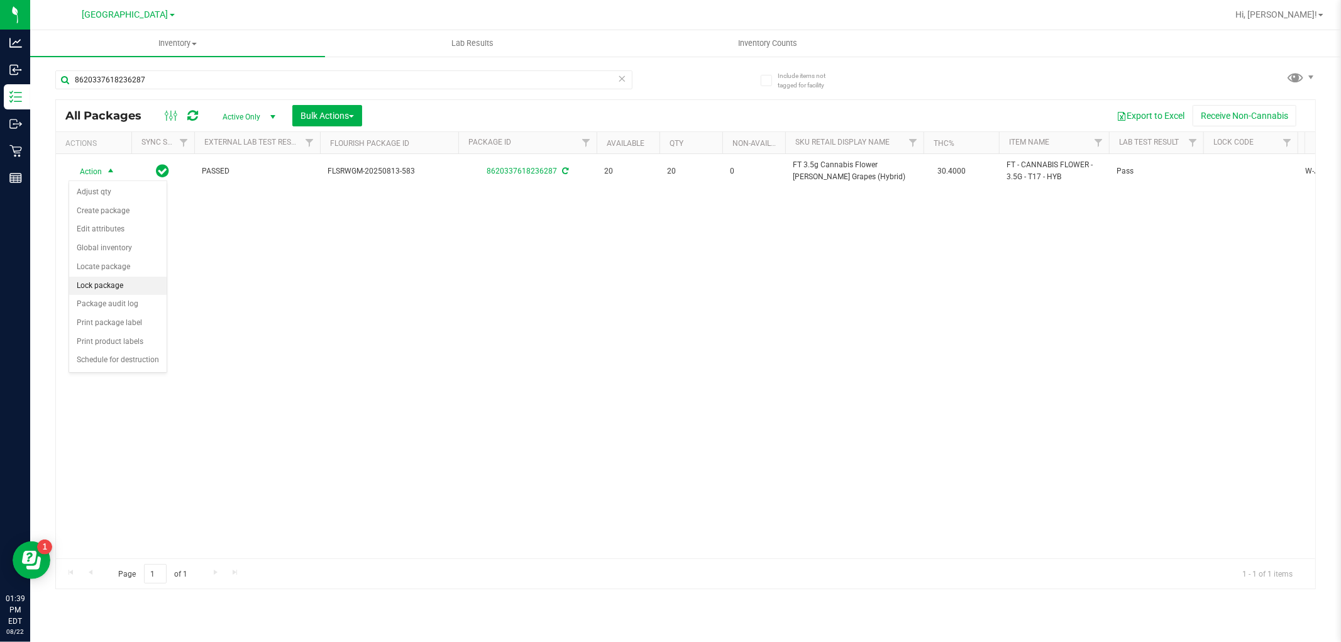
click at [113, 279] on li "Lock package" at bounding box center [117, 286] width 97 height 19
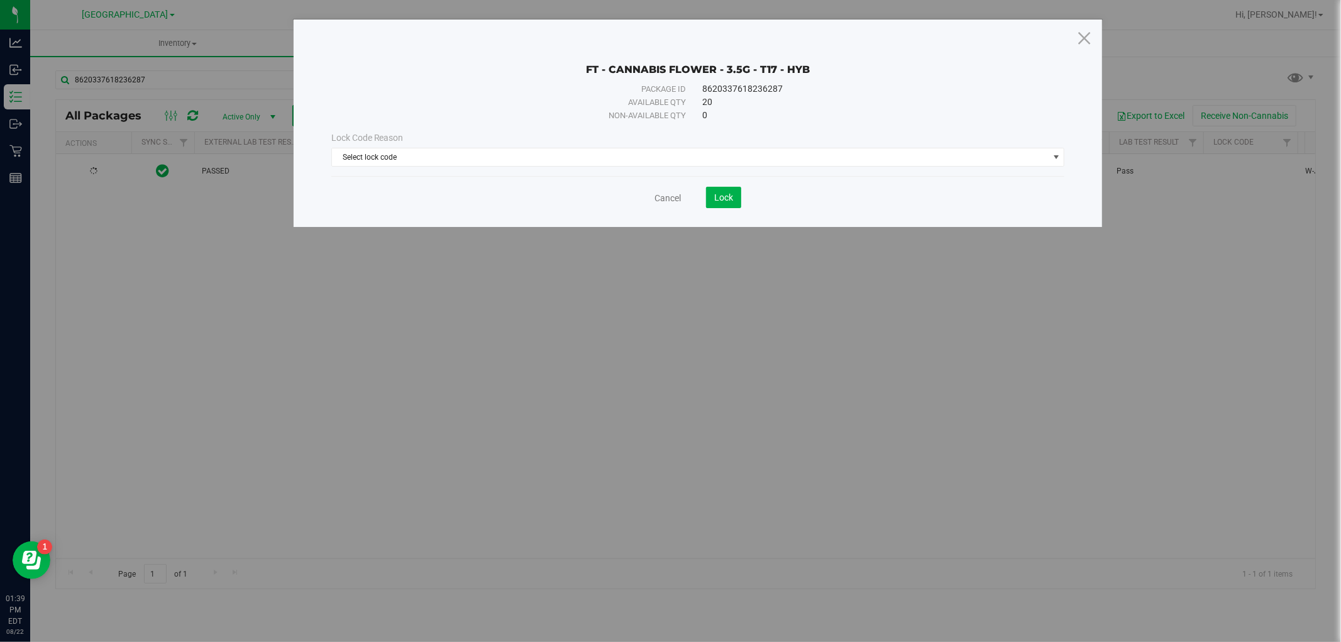
click at [686, 145] on div "Lock Code Reason Select lock code Select lock code Newly Received Administrativ…" at bounding box center [698, 148] width 752 height 35
click at [681, 150] on span "Select lock code" at bounding box center [690, 157] width 717 height 18
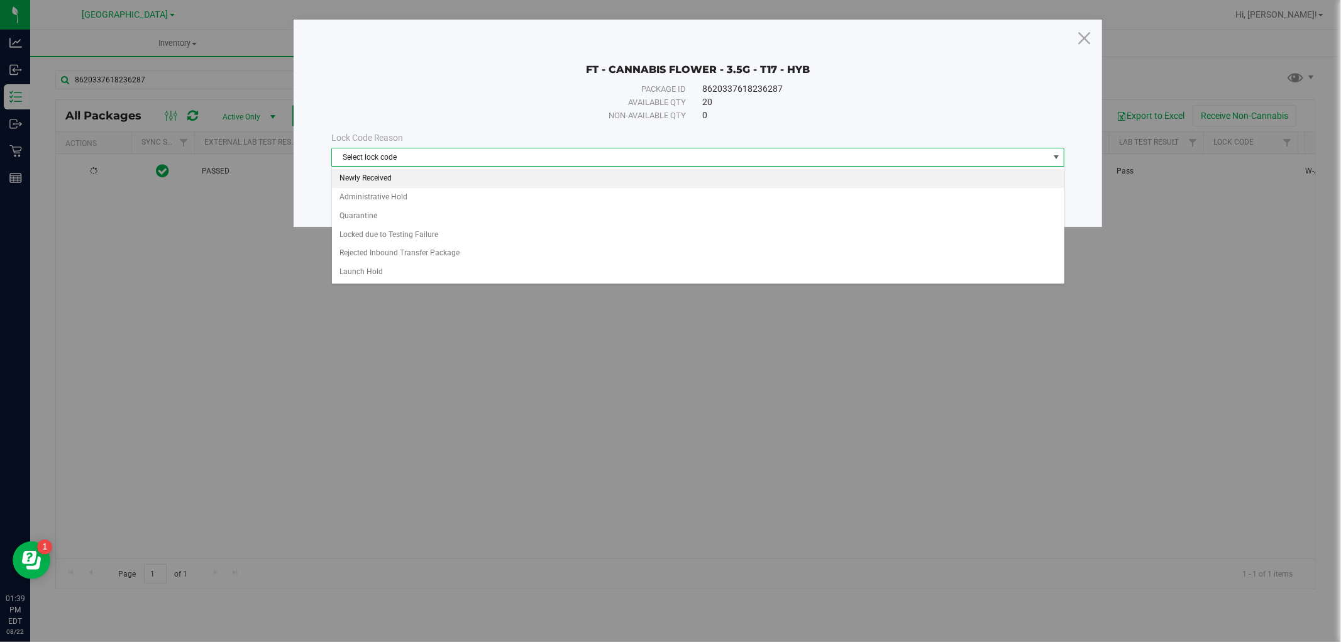
click at [550, 184] on li "Newly Received" at bounding box center [698, 178] width 732 height 19
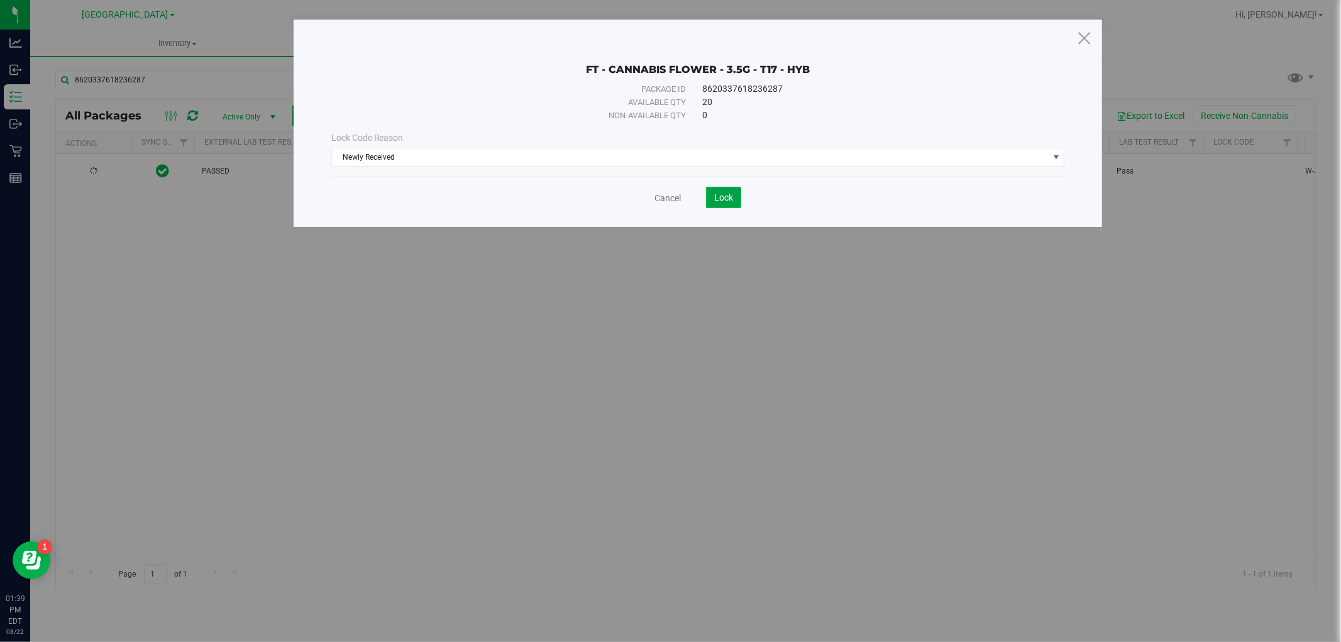
click at [706, 192] on button "Lock" at bounding box center [723, 197] width 35 height 21
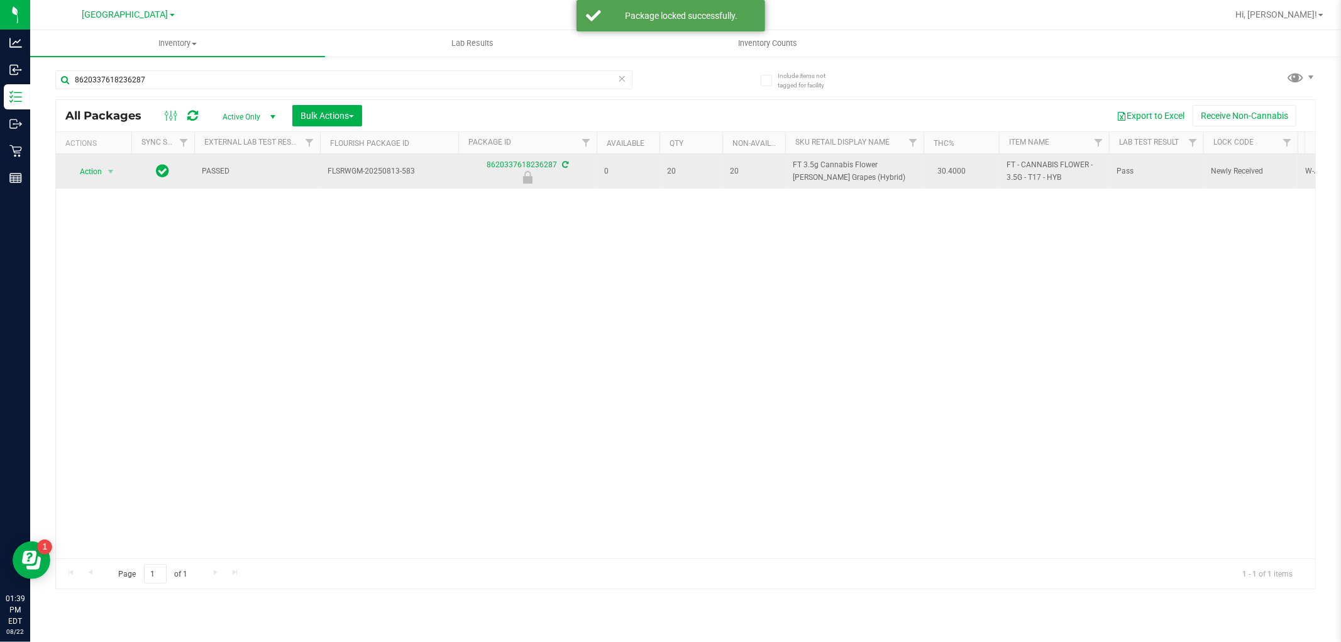
click at [378, 165] on td "FLSRWGM-20250813-583" at bounding box center [389, 171] width 138 height 35
click at [377, 165] on td "FLSRWGM-20250813-583" at bounding box center [389, 171] width 138 height 35
click at [374, 168] on span "FLSRWGM-20250813-583" at bounding box center [388, 171] width 123 height 12
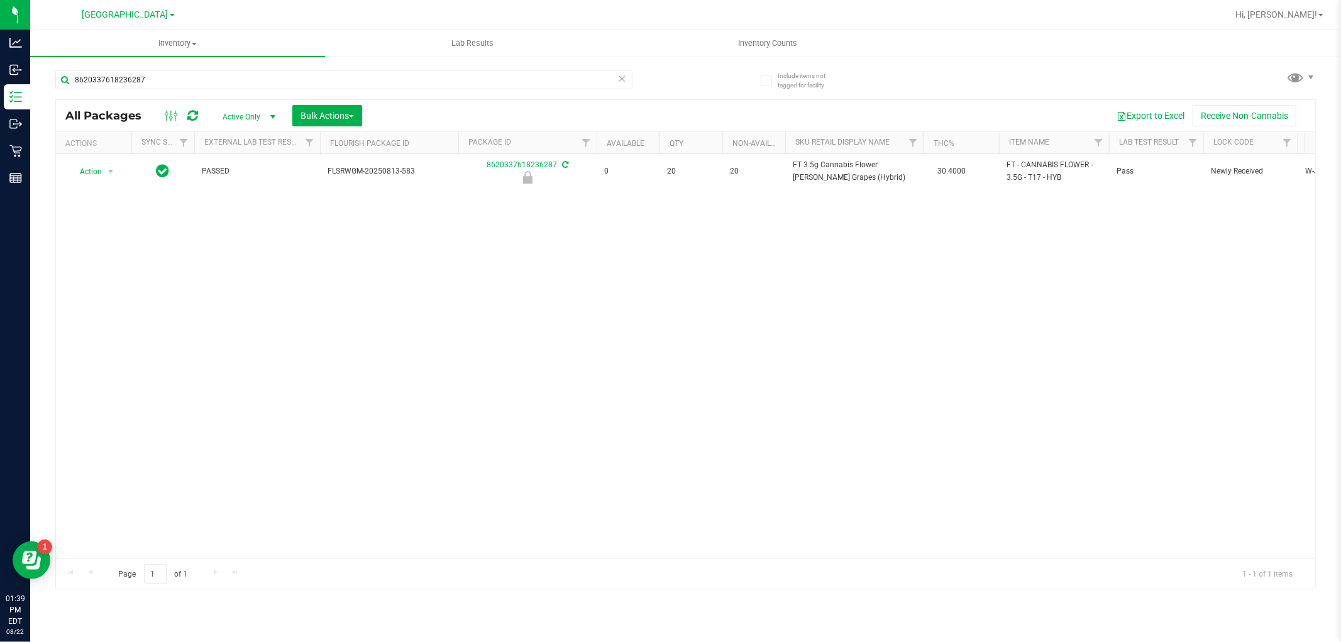
drag, startPoint x: 374, startPoint y: 168, endPoint x: 428, endPoint y: 152, distance: 56.3
click at [428, 152] on th "Flourish Package ID" at bounding box center [389, 143] width 138 height 22
click at [822, 172] on span "FT 3.5g Cannabis Flower [PERSON_NAME] Grapes (Hybrid)" at bounding box center [854, 171] width 123 height 24
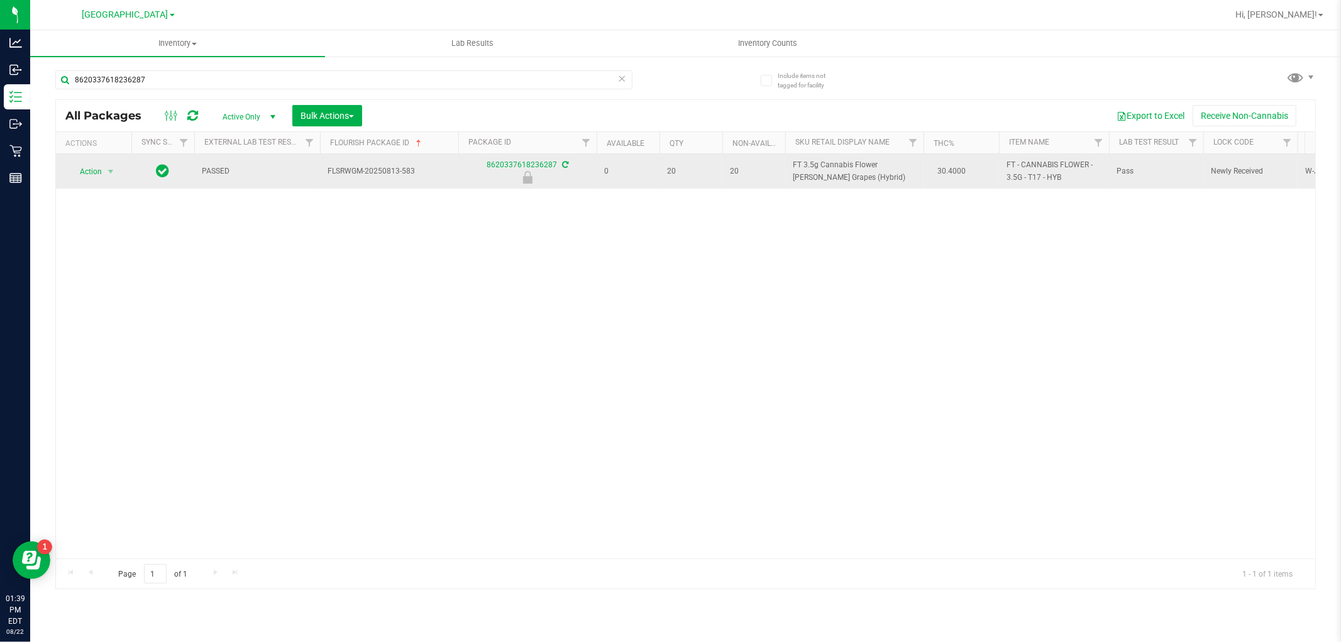
click at [821, 172] on span "FT 3.5g Cannabis Flower [PERSON_NAME] Grapes (Hybrid)" at bounding box center [854, 171] width 123 height 24
copy td "FT 3.5g Cannabis Flower [PERSON_NAME] Grapes (Hybrid)"
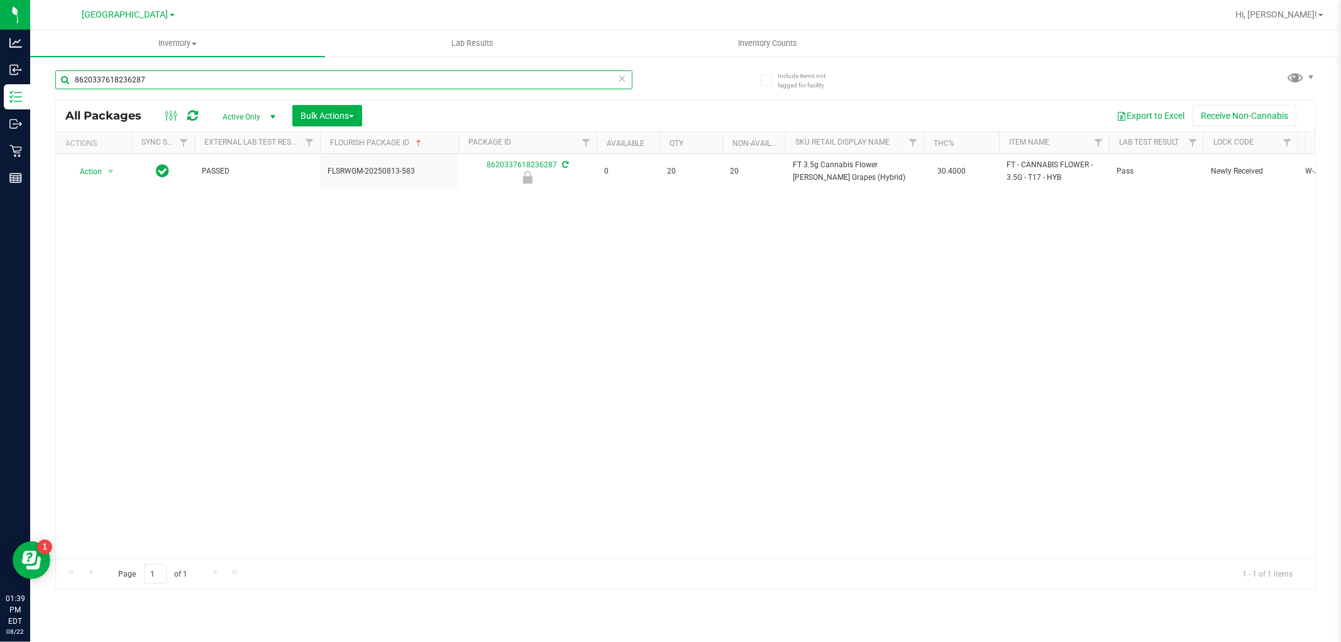
click at [422, 79] on input "8620337618236287" at bounding box center [343, 79] width 577 height 19
click at [422, 80] on input "8620337618236287" at bounding box center [343, 79] width 577 height 19
click at [422, 79] on input "8620337618236287" at bounding box center [343, 79] width 577 height 19
paste input "FT 3.5g Cannabis Flower [PERSON_NAME] Grapes (Hybrid)"
type input "FT 3.5g Cannabis Flower [PERSON_NAME] Grapes (Hybrid)"
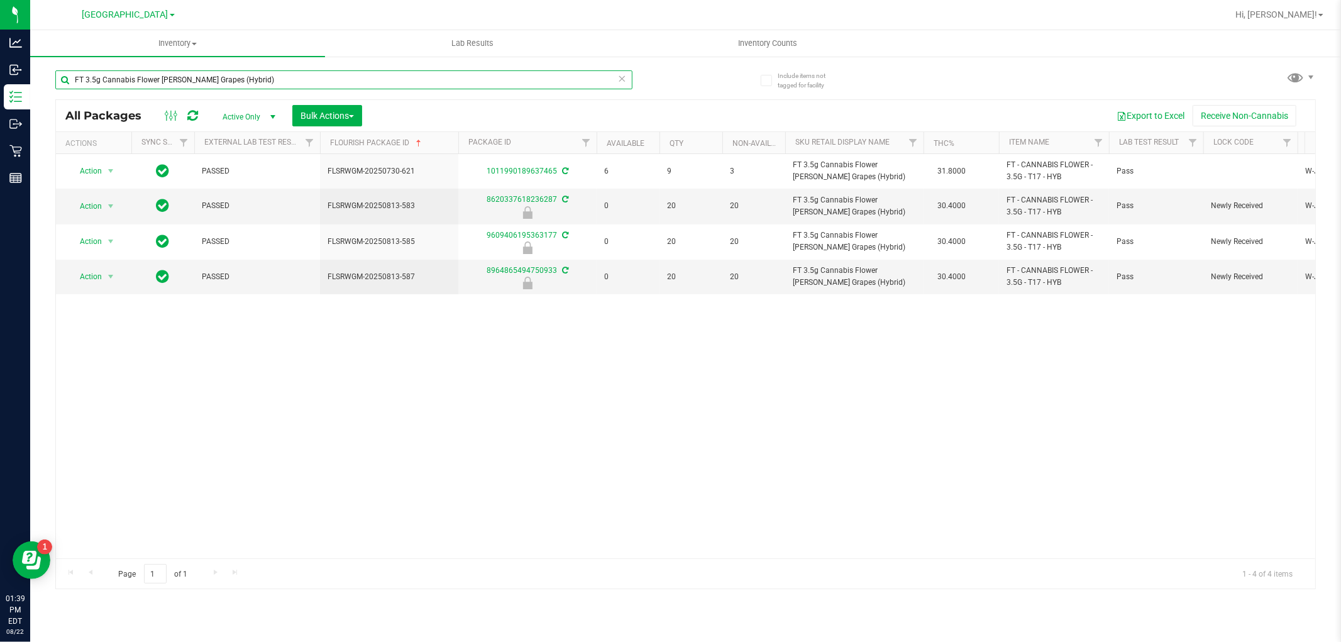
click at [435, 78] on input "FT 3.5g Cannabis Flower [PERSON_NAME] Grapes (Hybrid)" at bounding box center [343, 79] width 577 height 19
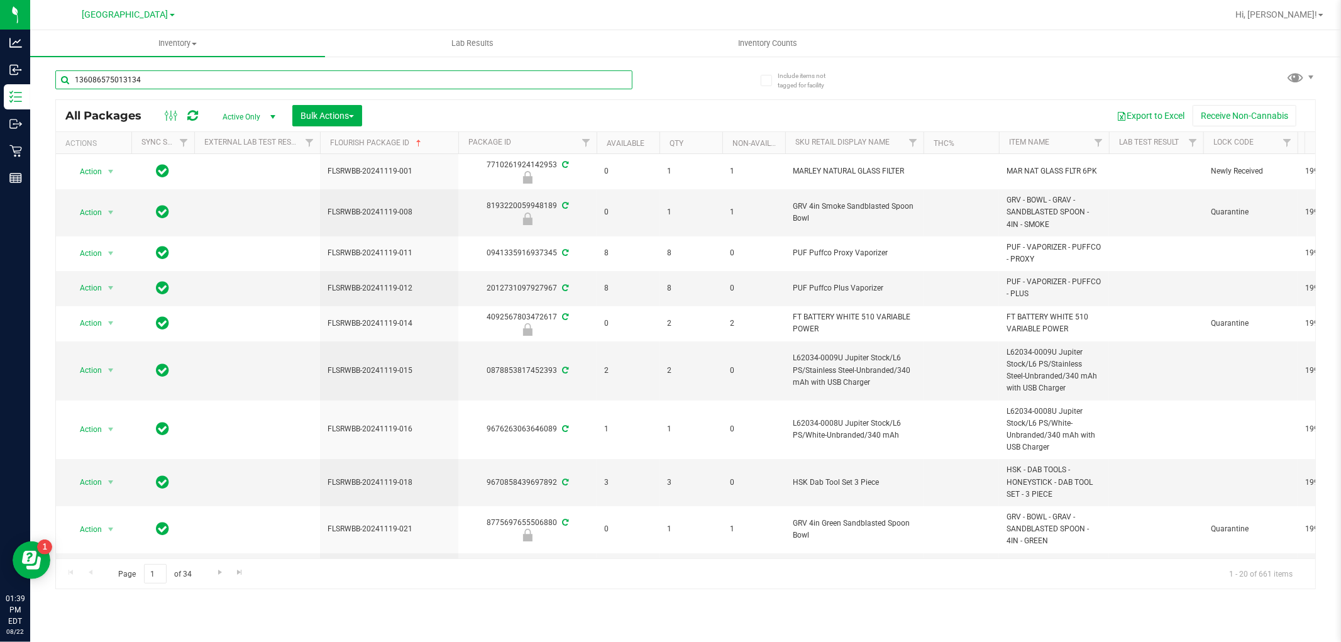
type input "1360865750131342"
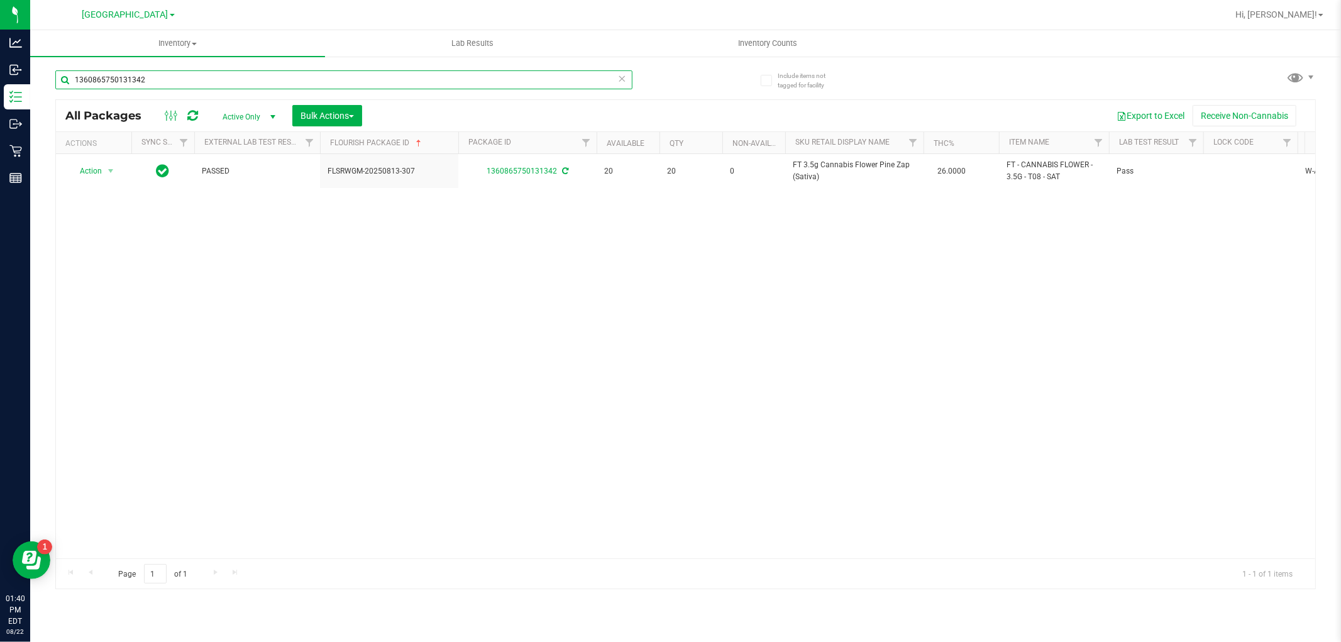
click at [557, 79] on input "1360865750131342" at bounding box center [343, 79] width 577 height 19
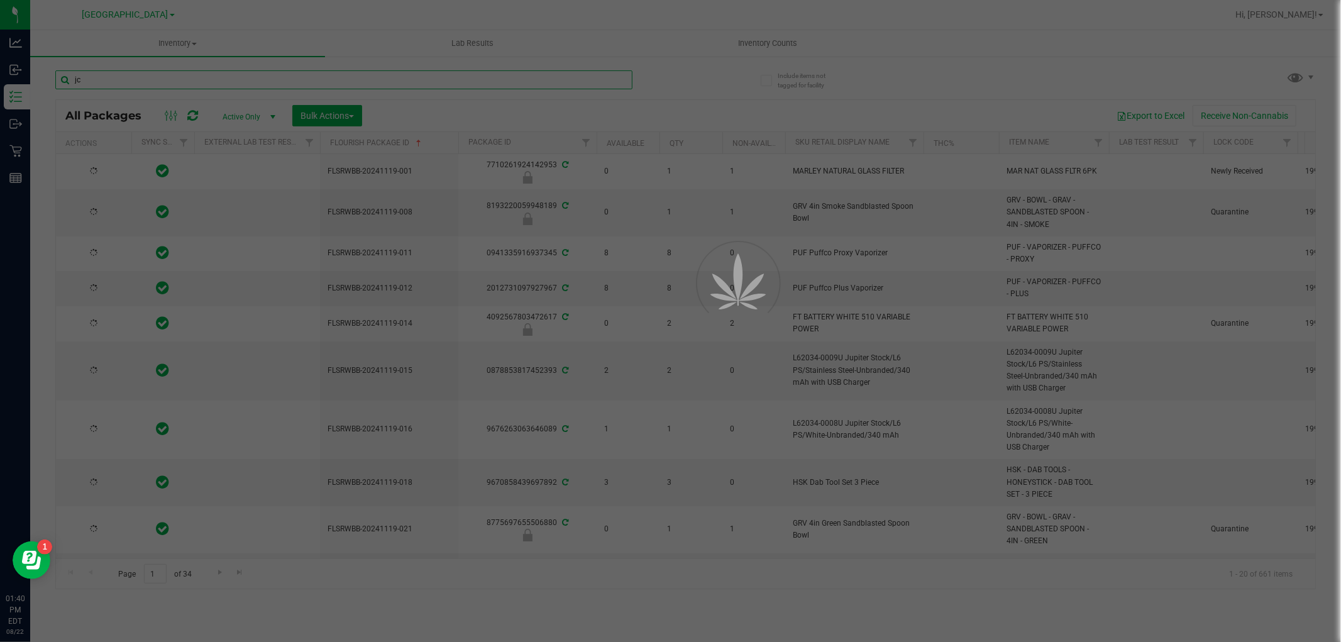
type input "jcw"
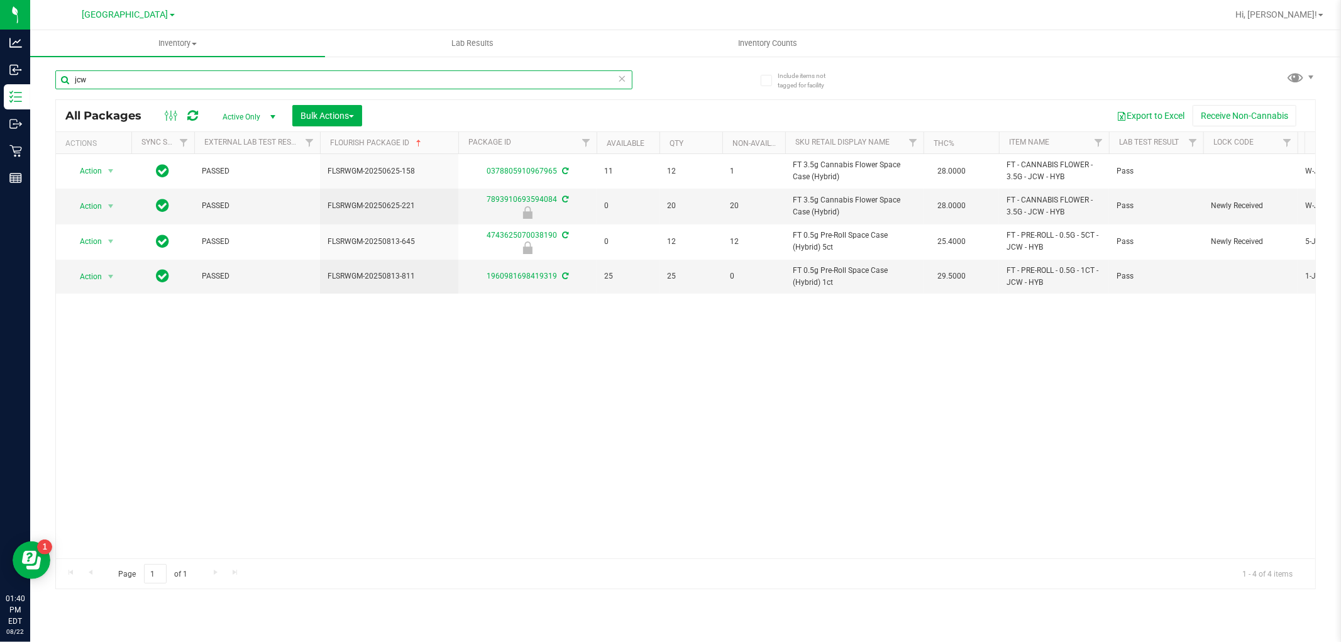
click at [511, 82] on input "jcw" at bounding box center [343, 79] width 577 height 19
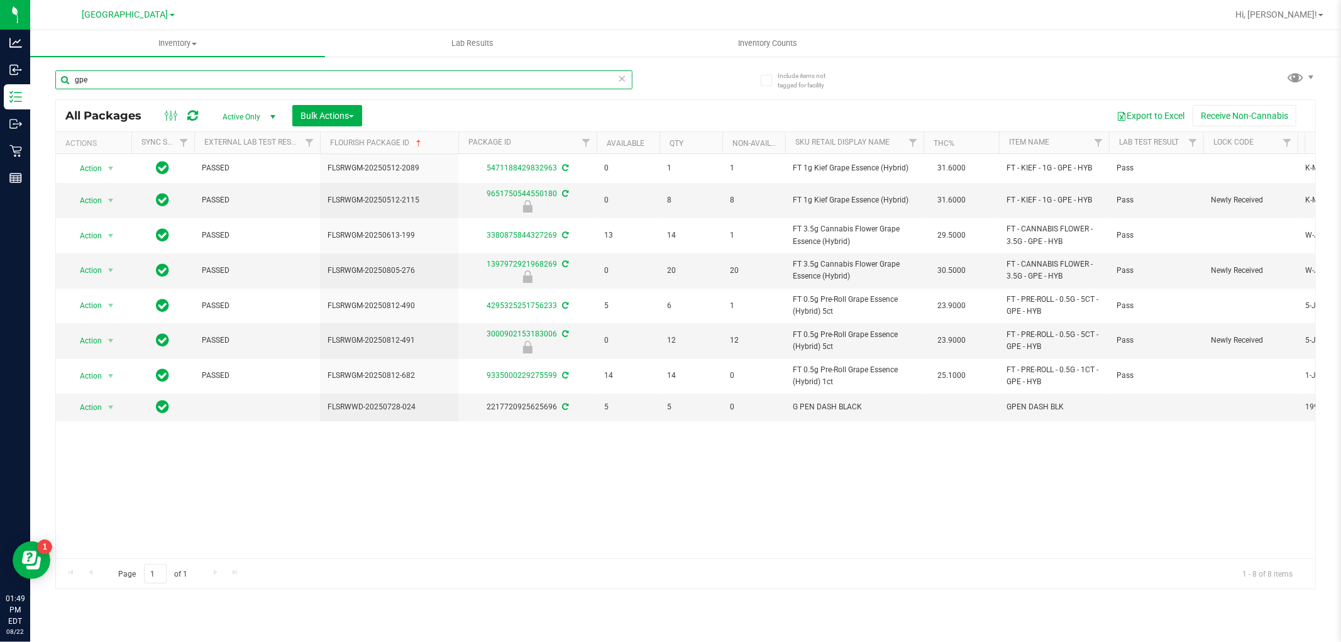
type input "gpe"
click at [632, 90] on div "gpe" at bounding box center [370, 79] width 630 height 40
click at [625, 79] on icon at bounding box center [622, 77] width 9 height 15
